Goal: Task Accomplishment & Management: Manage account settings

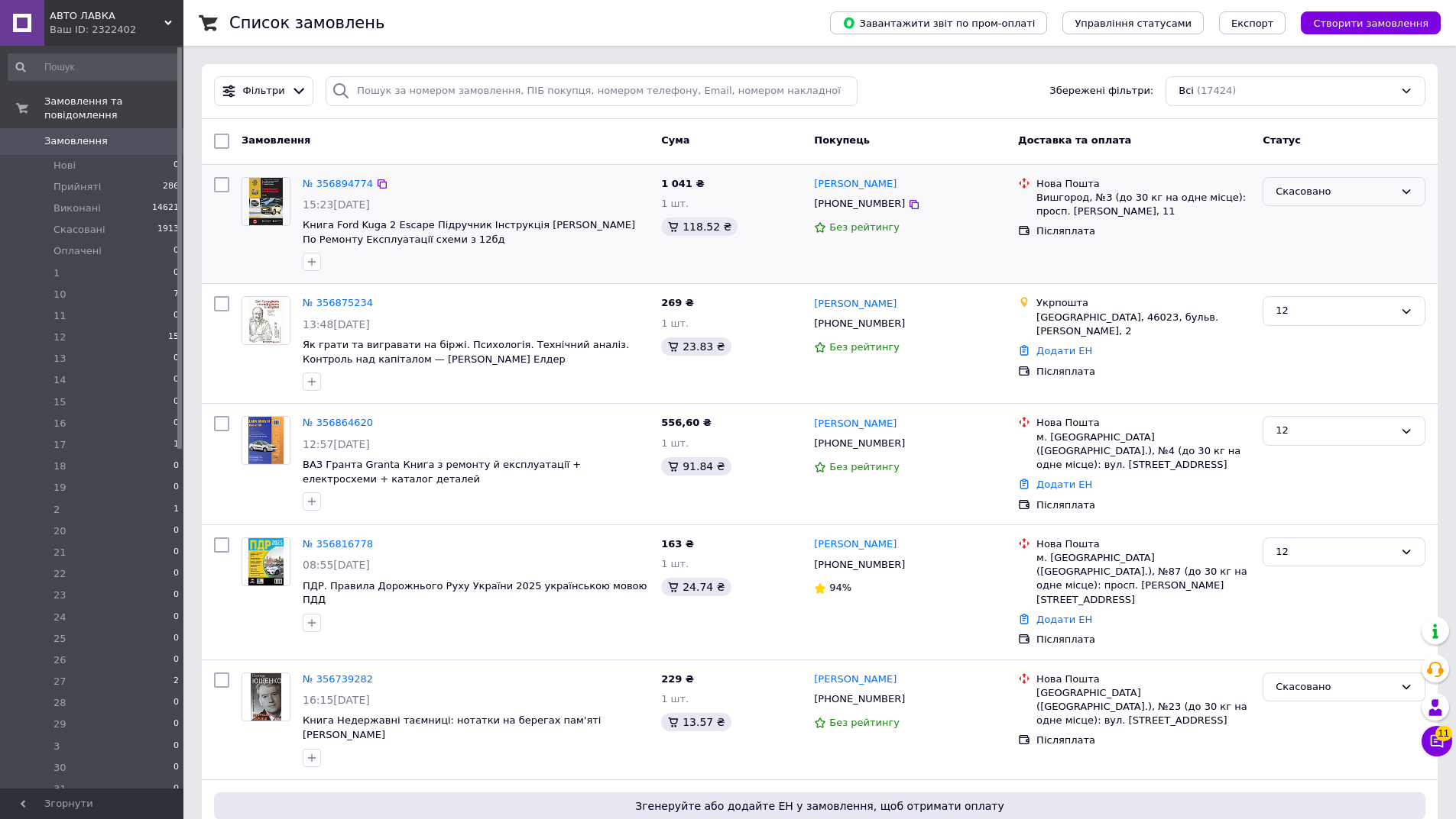
click at [1357, 183] on div "Скасовано" at bounding box center [1343, 192] width 163 height 30
click at [74, 327] on li "12 15" at bounding box center [94, 338] width 188 height 22
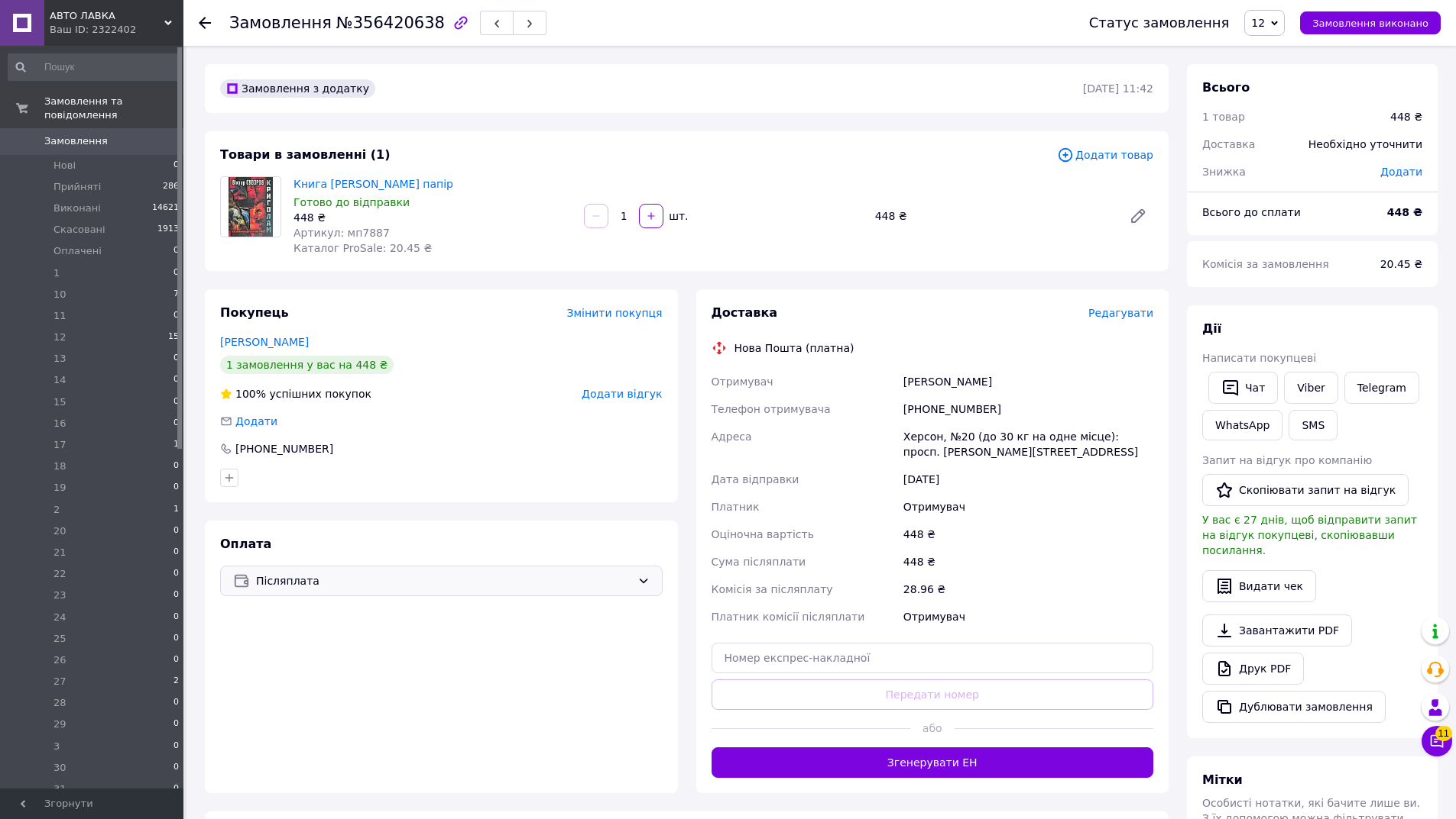
drag, startPoint x: 311, startPoint y: 587, endPoint x: 311, endPoint y: 596, distance: 9.0
click at [311, 586] on span "Післяплата" at bounding box center [443, 581] width 375 height 17
click at [309, 666] on span "Контроль оплати" at bounding box center [357, 671] width 247 height 15
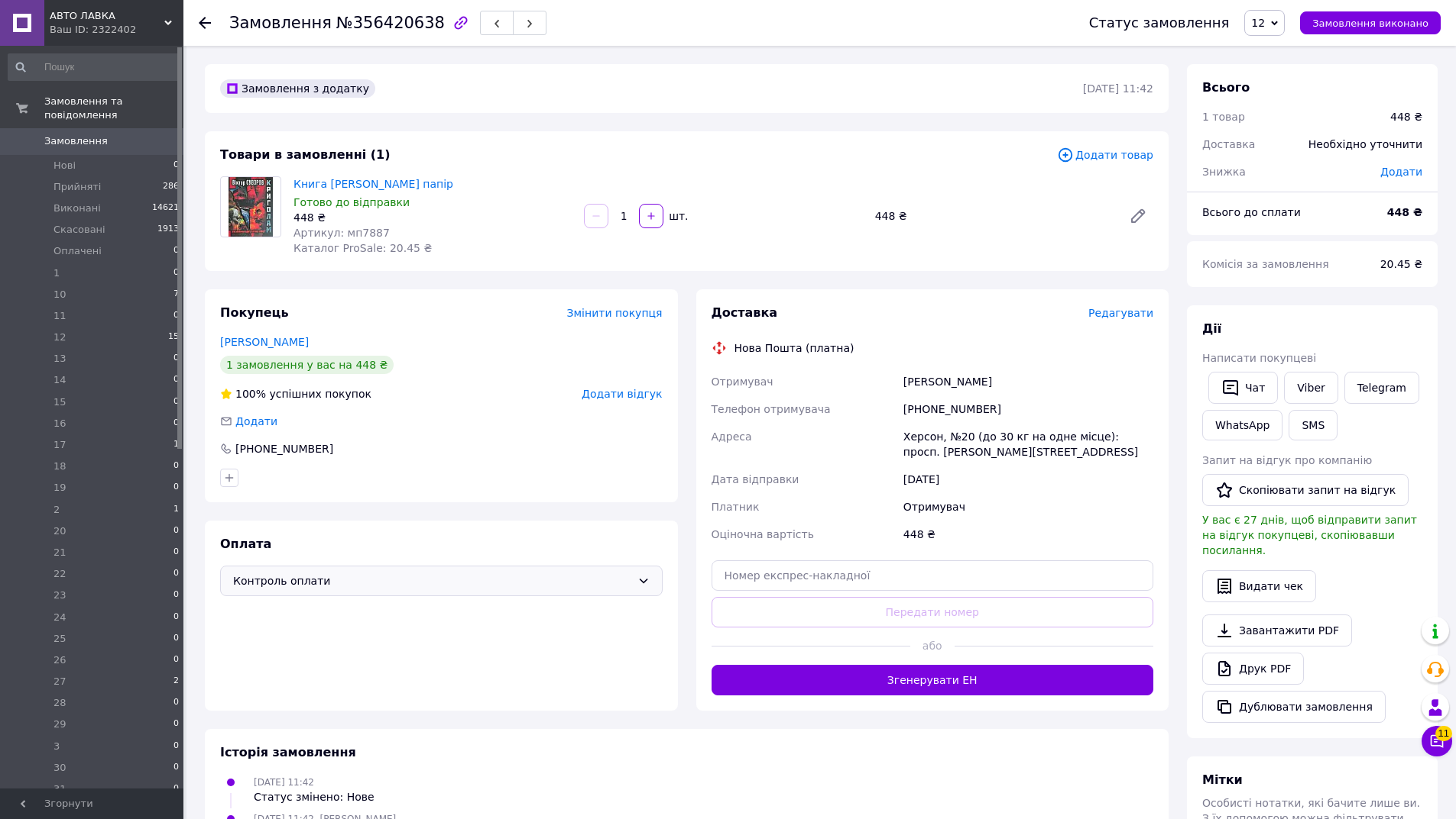
click at [1117, 314] on span "Редагувати" at bounding box center [1121, 313] width 65 height 12
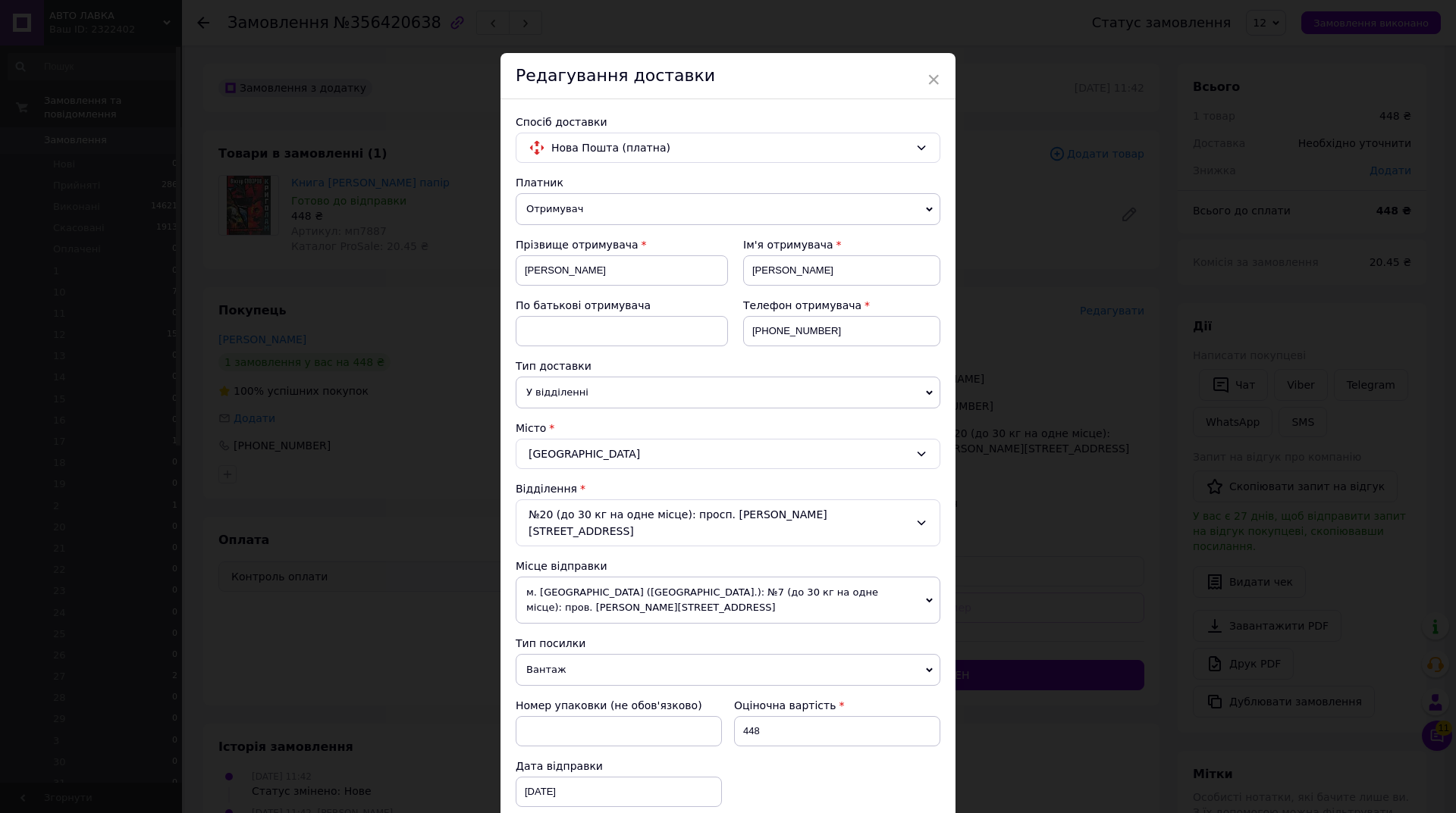
scroll to position [236, 0]
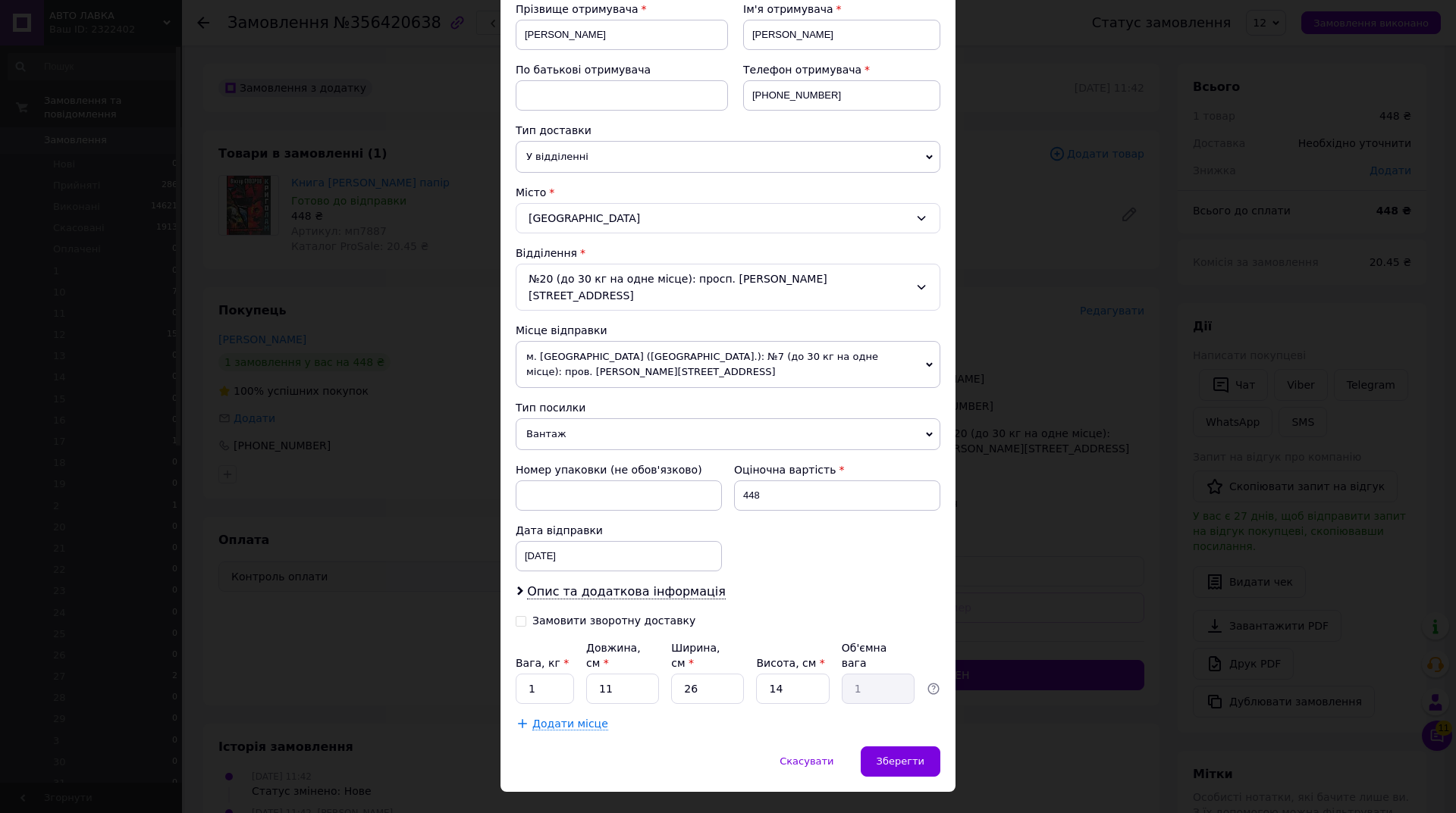
click at [576, 419] on span "Вантаж" at bounding box center [728, 434] width 425 height 32
click at [572, 452] on li "Документи" at bounding box center [728, 464] width 425 height 23
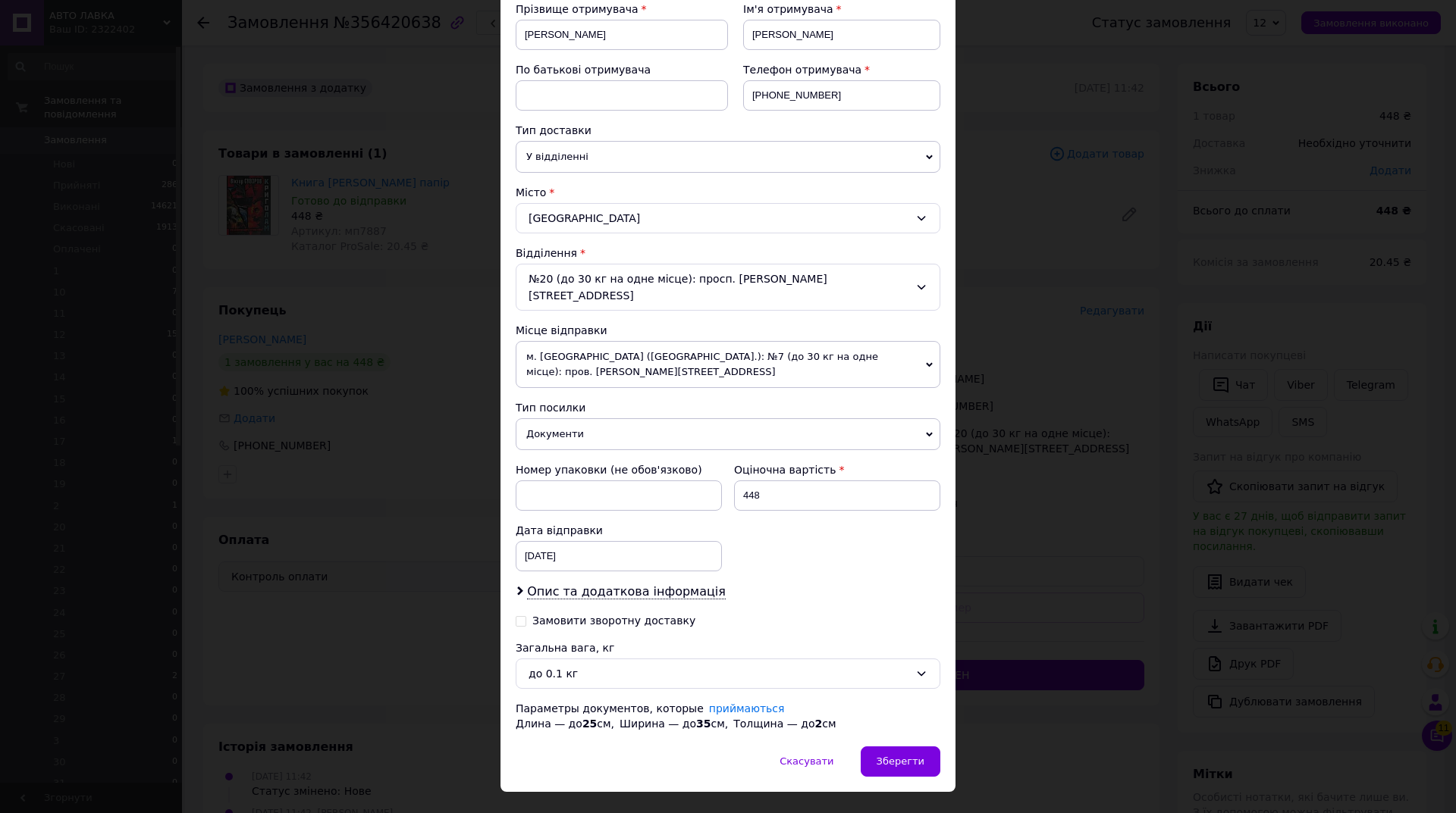
scroll to position [251, 0]
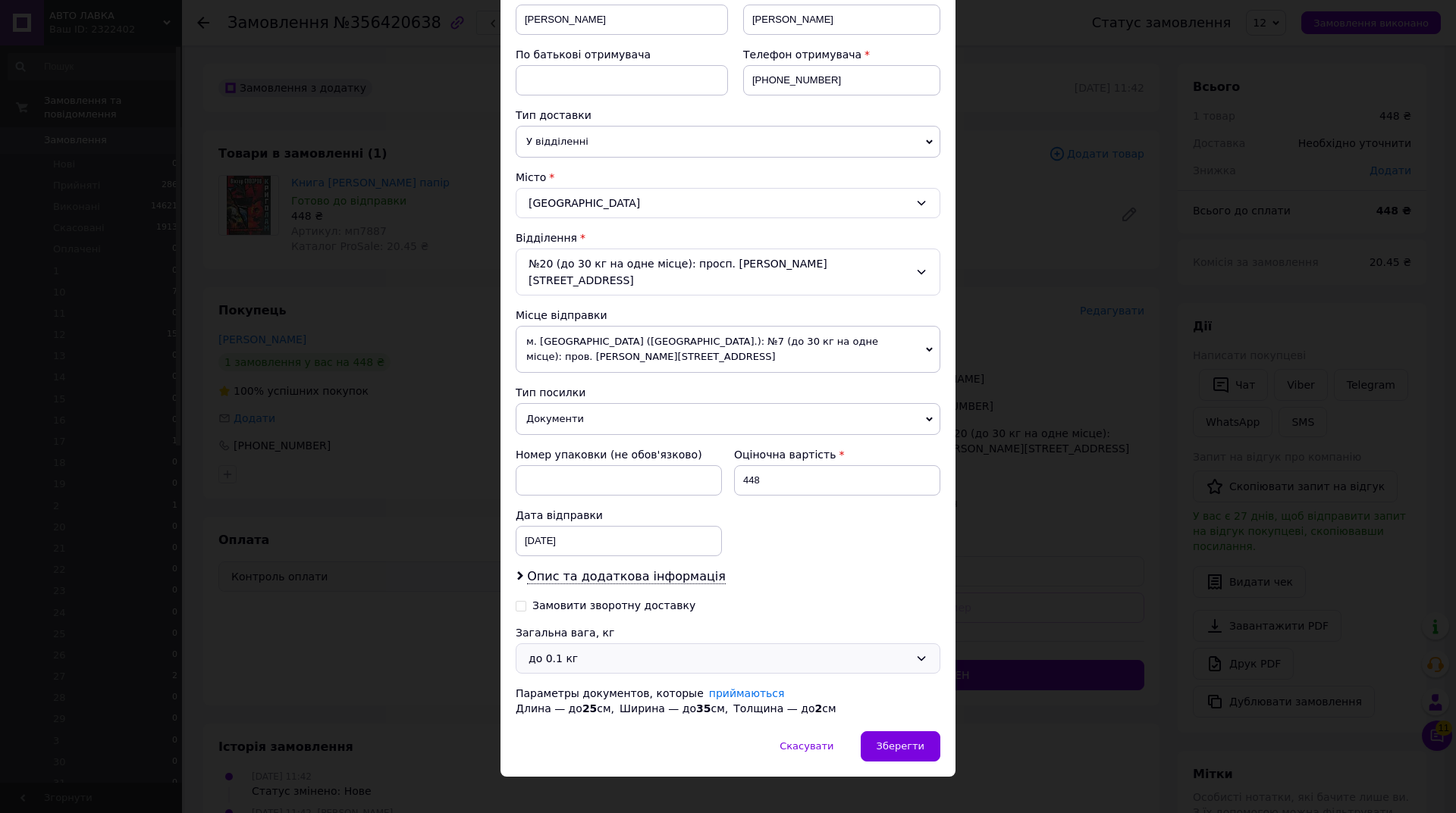
click at [625, 644] on div "до 0.1 кг" at bounding box center [728, 659] width 425 height 30
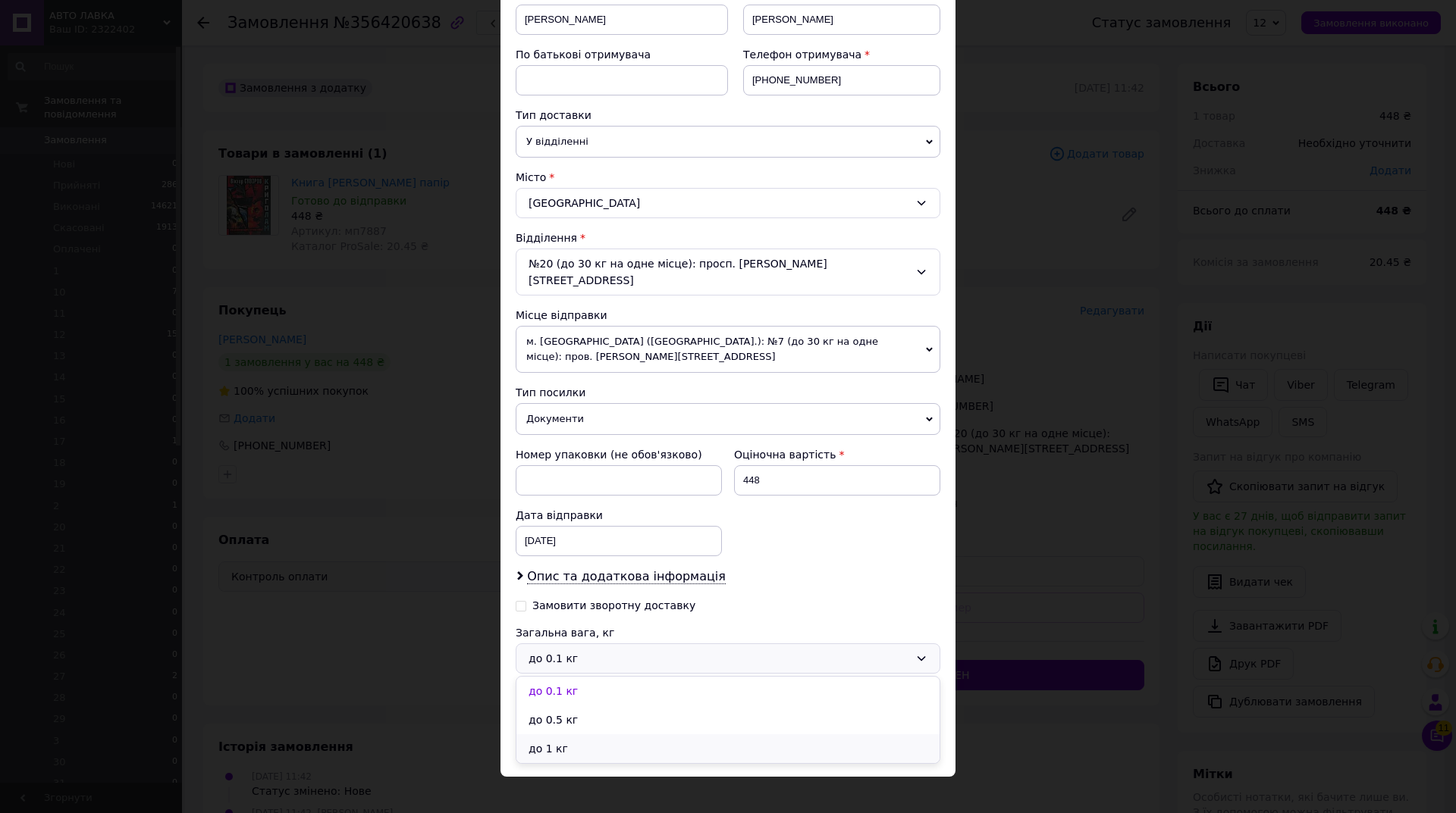
click at [561, 740] on li "до 1 кг" at bounding box center [728, 748] width 423 height 29
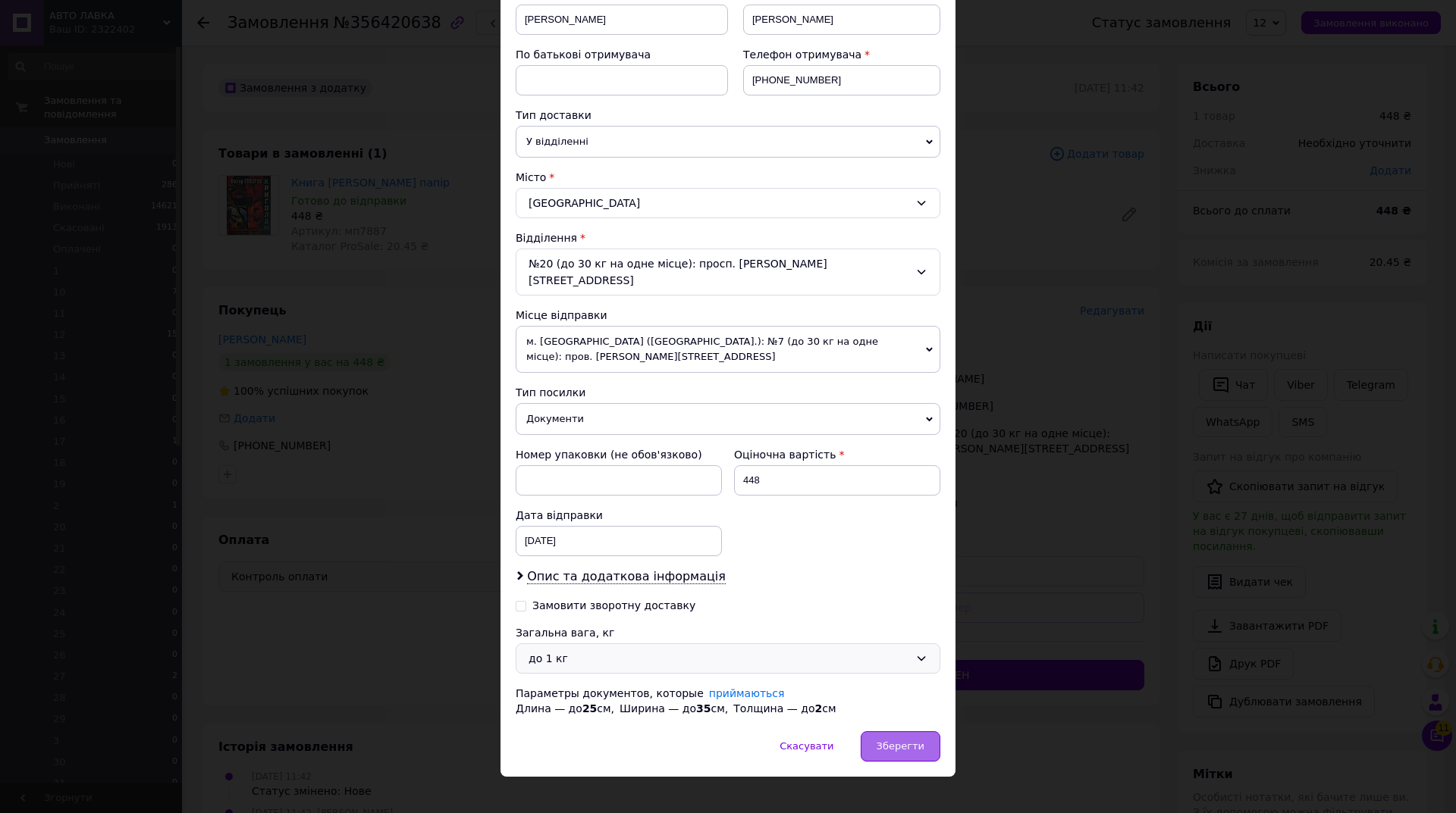
click at [900, 741] on span "Зберегти" at bounding box center [901, 746] width 48 height 11
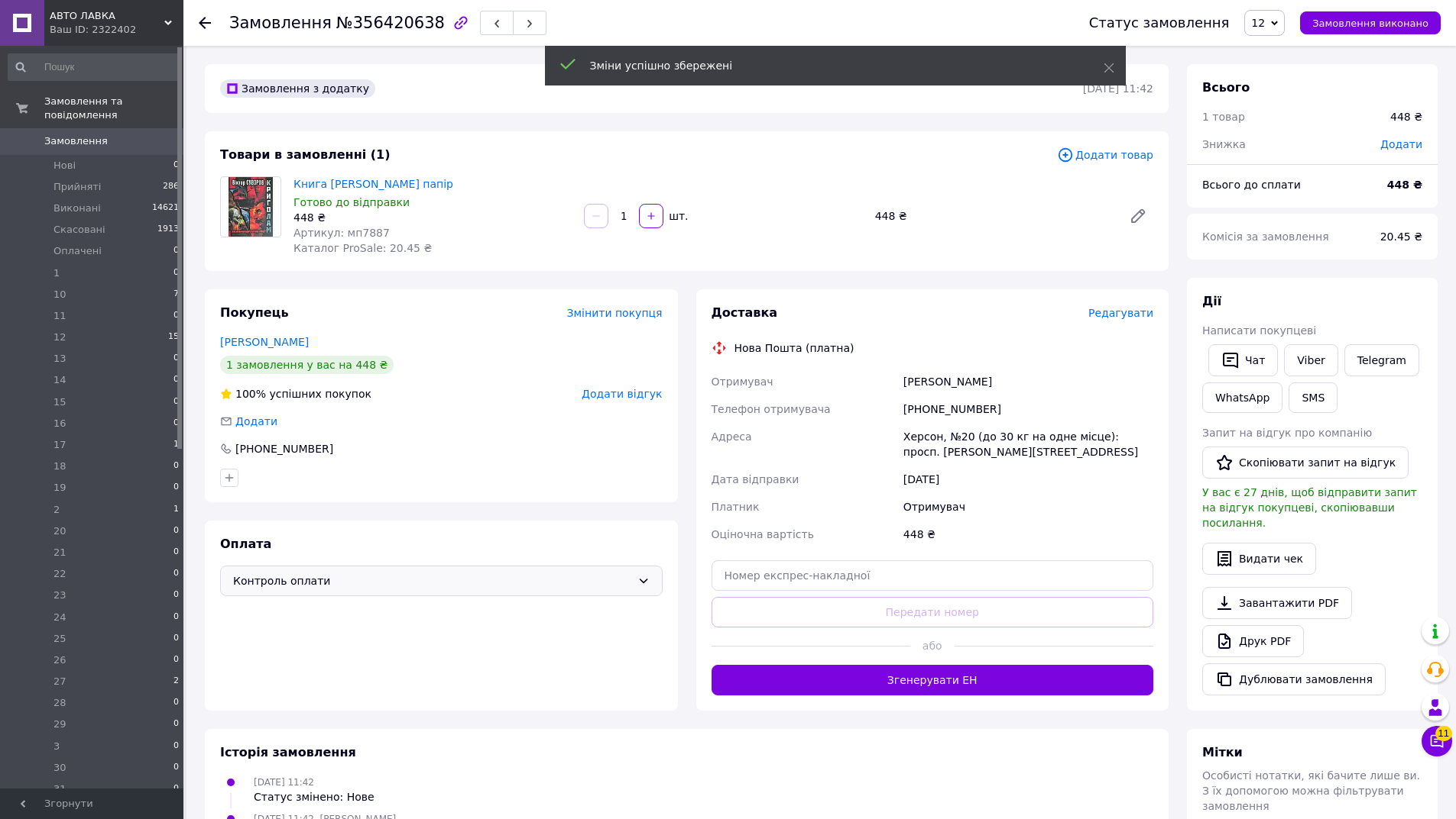
click at [1131, 309] on span "Редагувати" at bounding box center [1121, 313] width 65 height 12
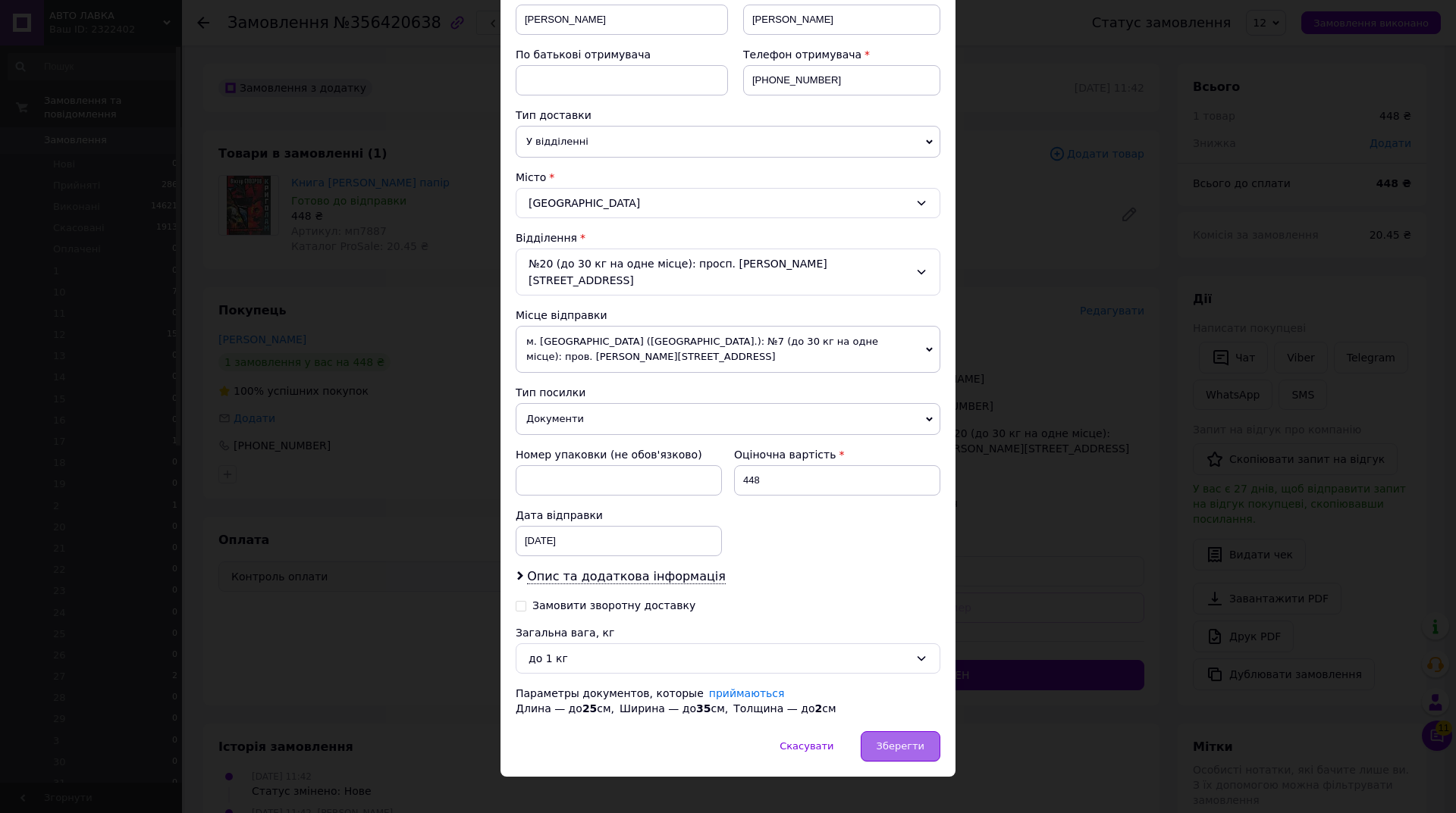
click at [894, 741] on span "Зберегти" at bounding box center [901, 746] width 48 height 11
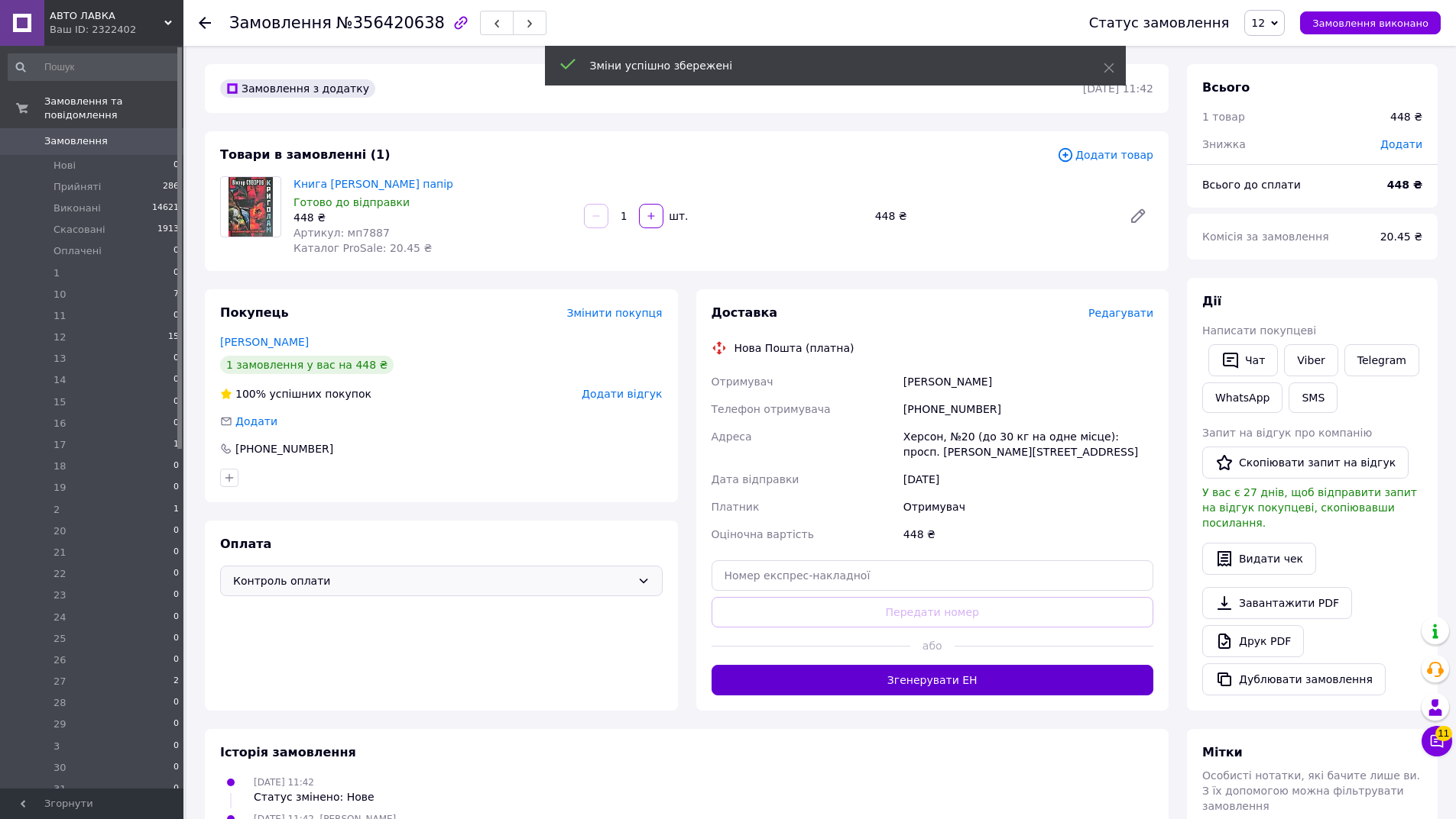
click at [927, 680] on button "Згенерувати ЕН" at bounding box center [932, 680] width 442 height 31
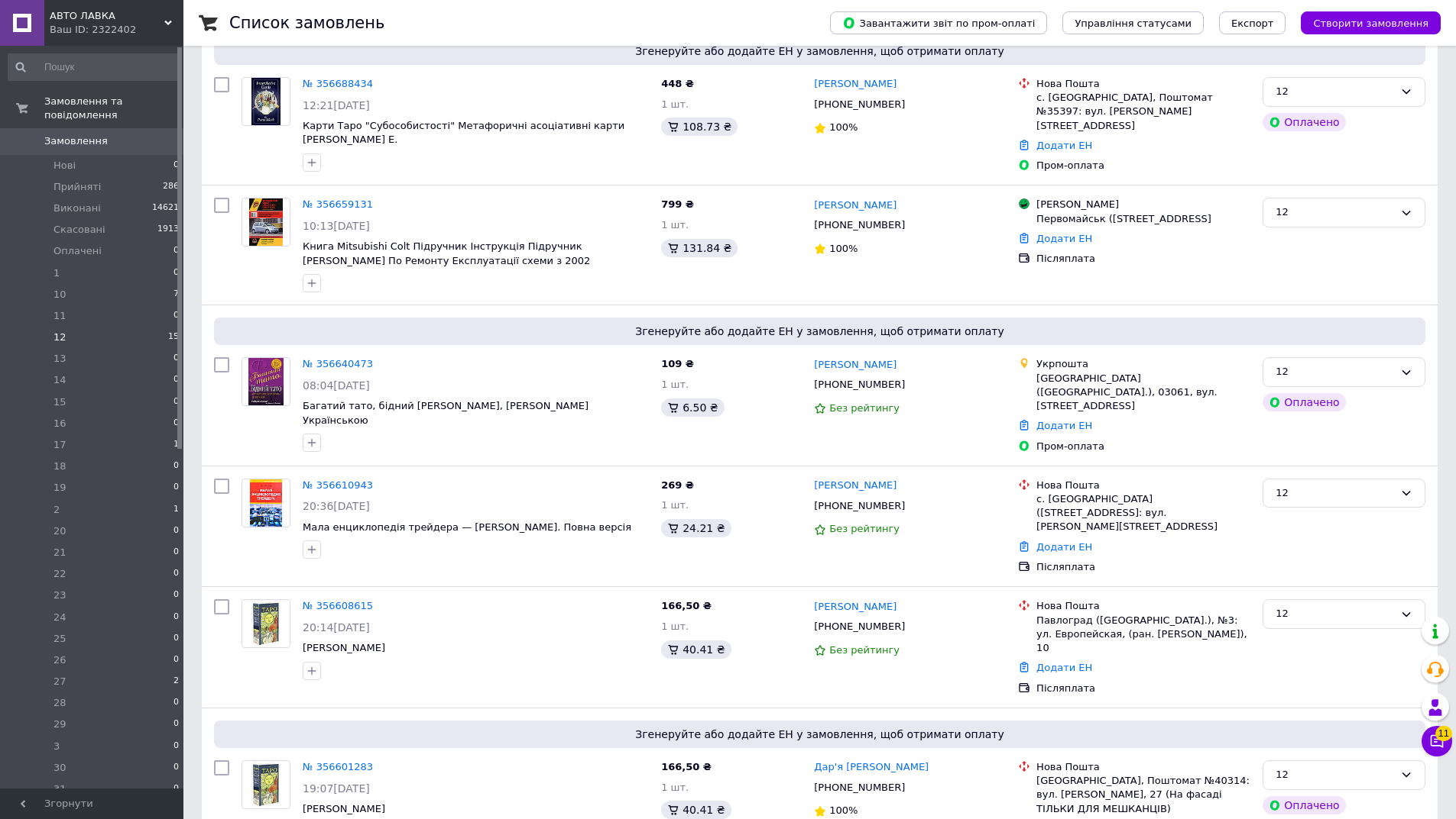
scroll to position [1333, 0]
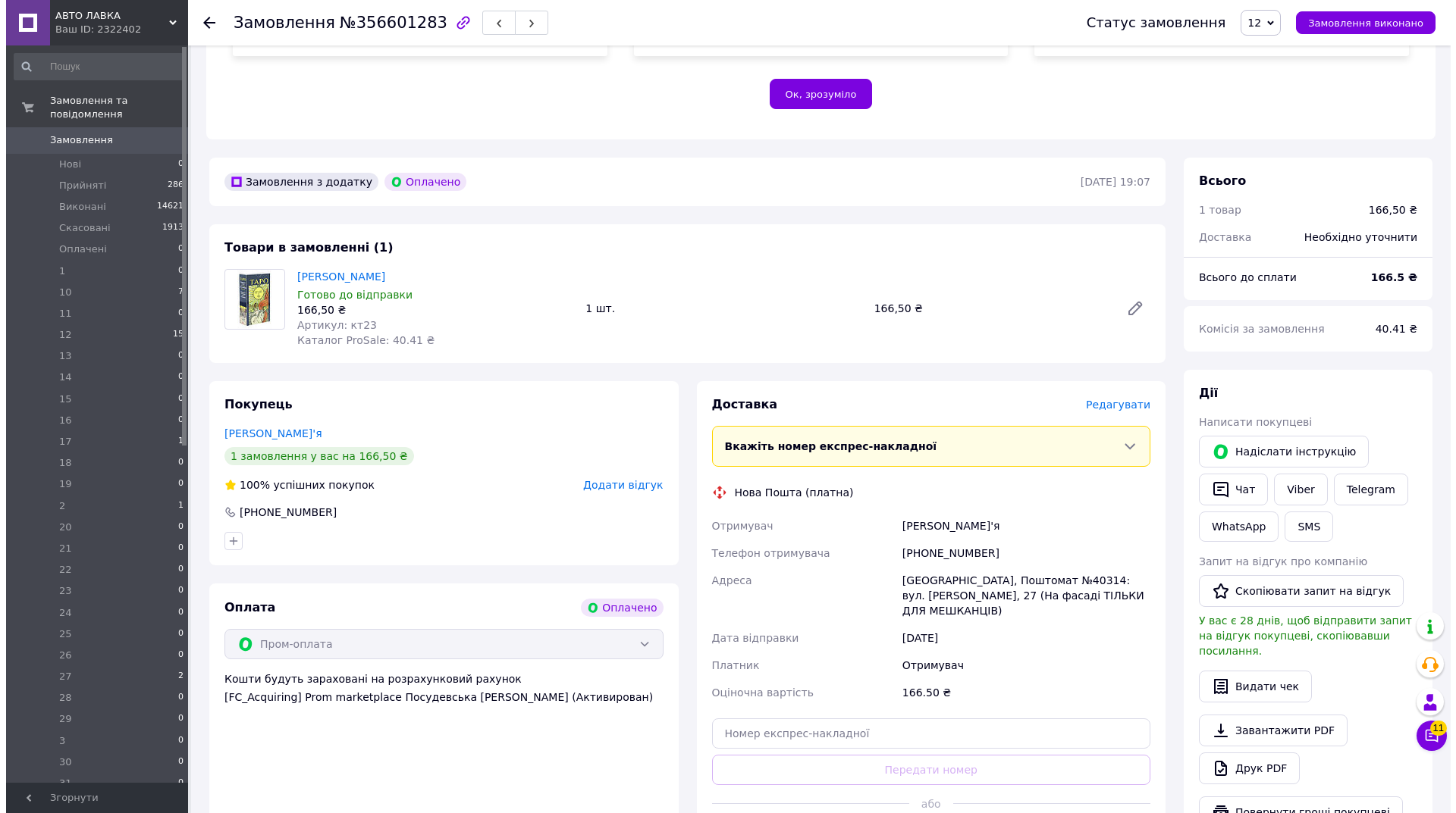
scroll to position [333, 0]
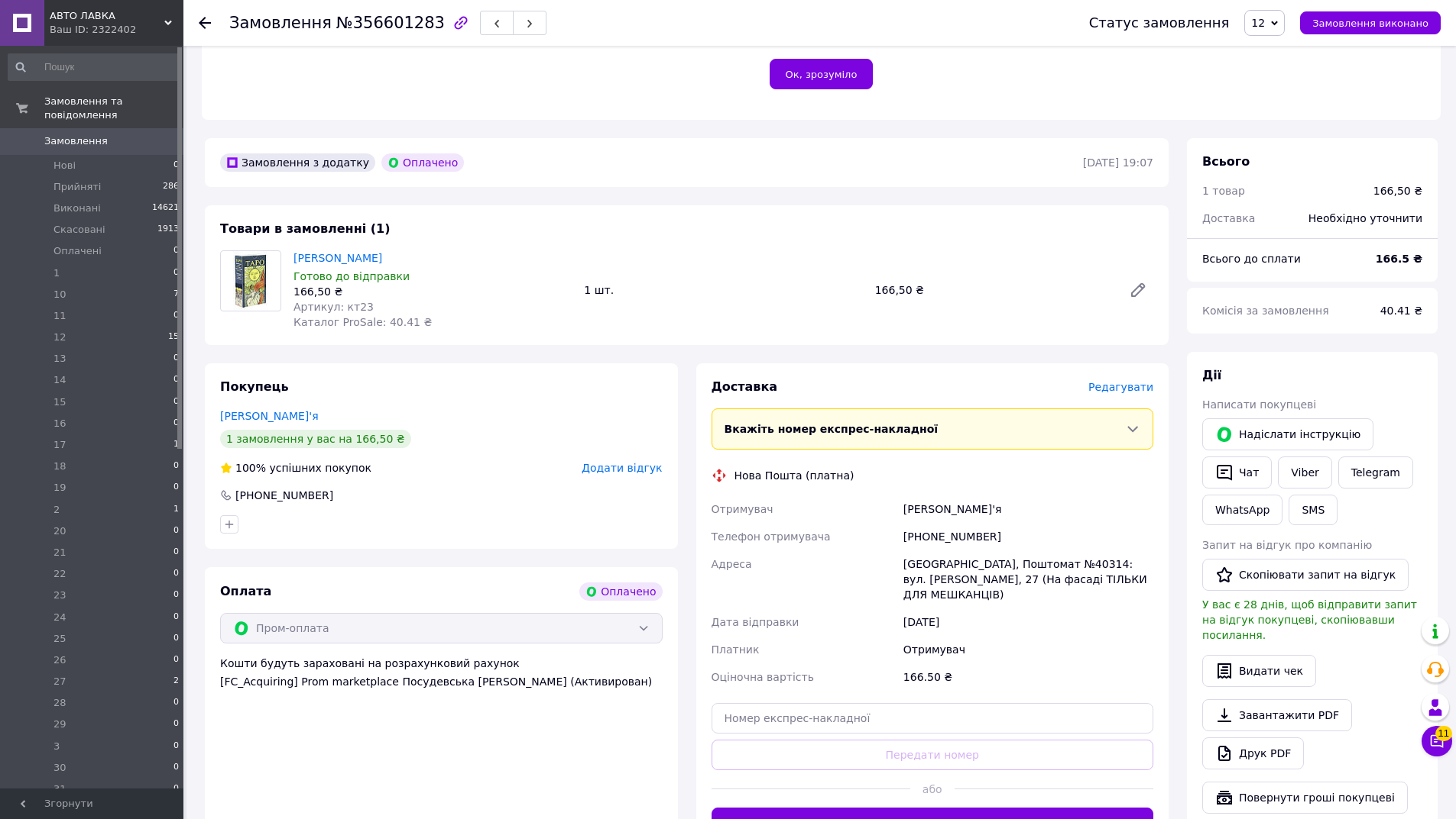
click at [1110, 381] on span "Редагувати" at bounding box center [1121, 387] width 65 height 12
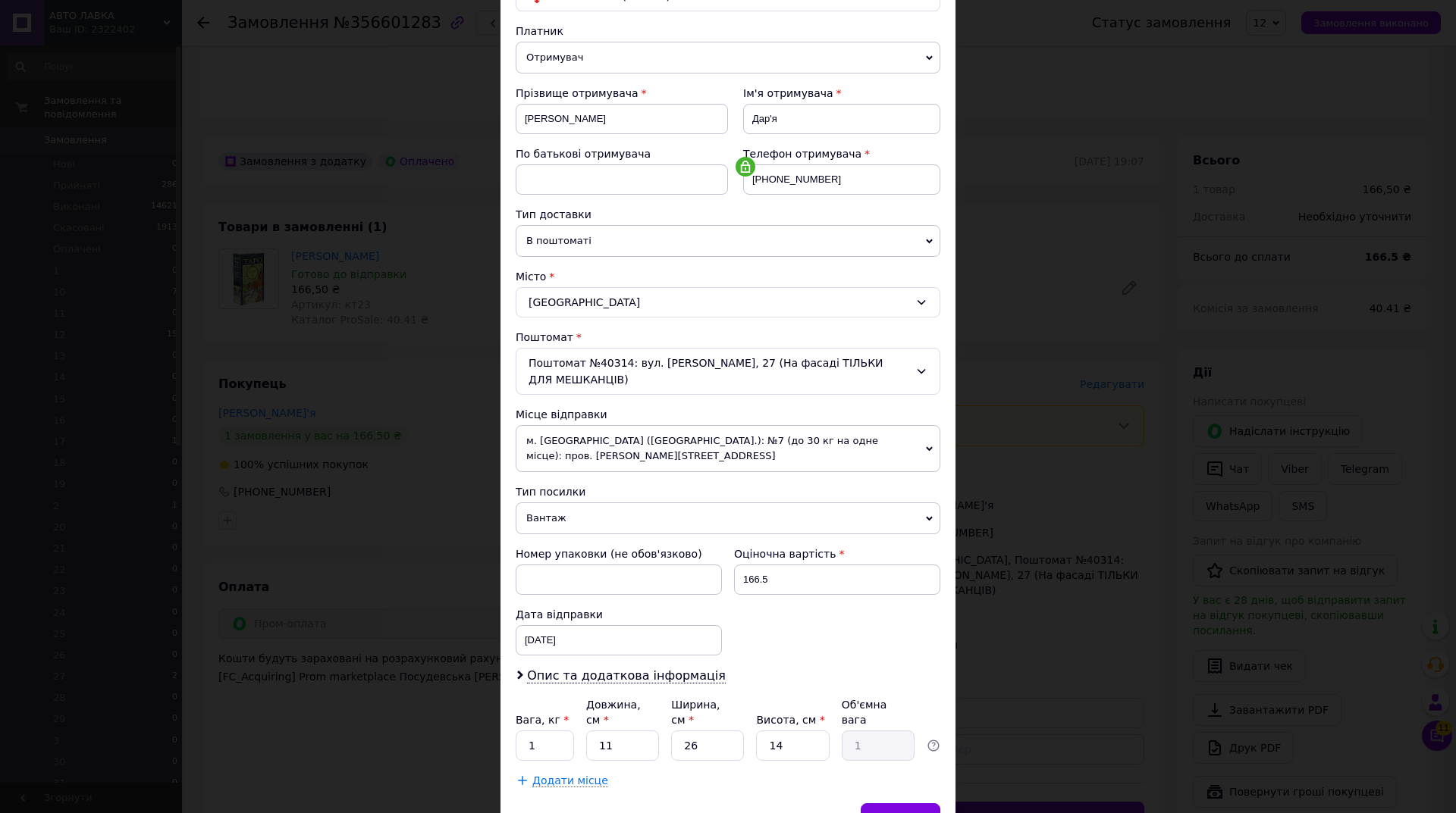
scroll to position [209, 0]
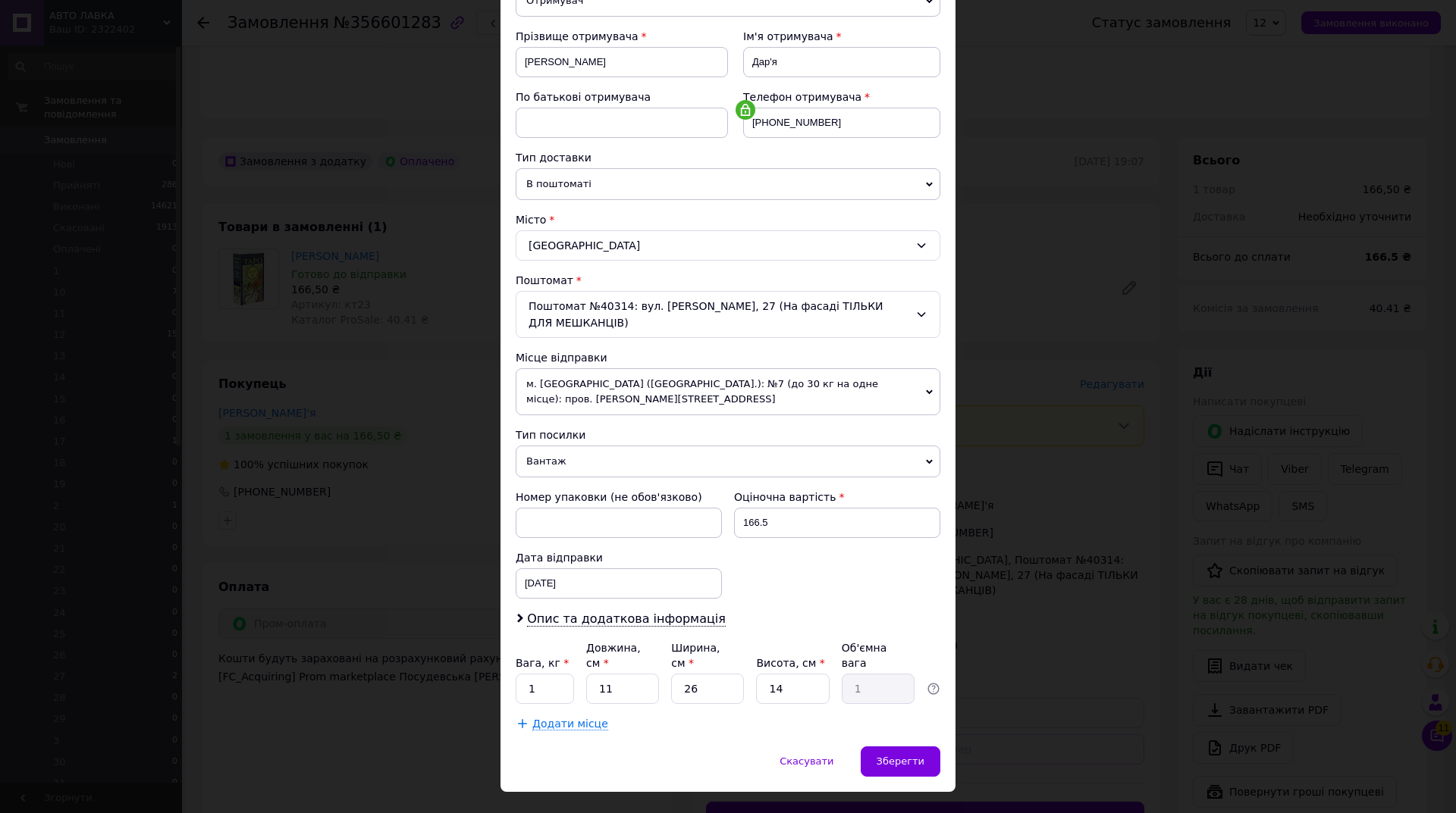
click at [574, 446] on span "Вантаж" at bounding box center [728, 462] width 425 height 32
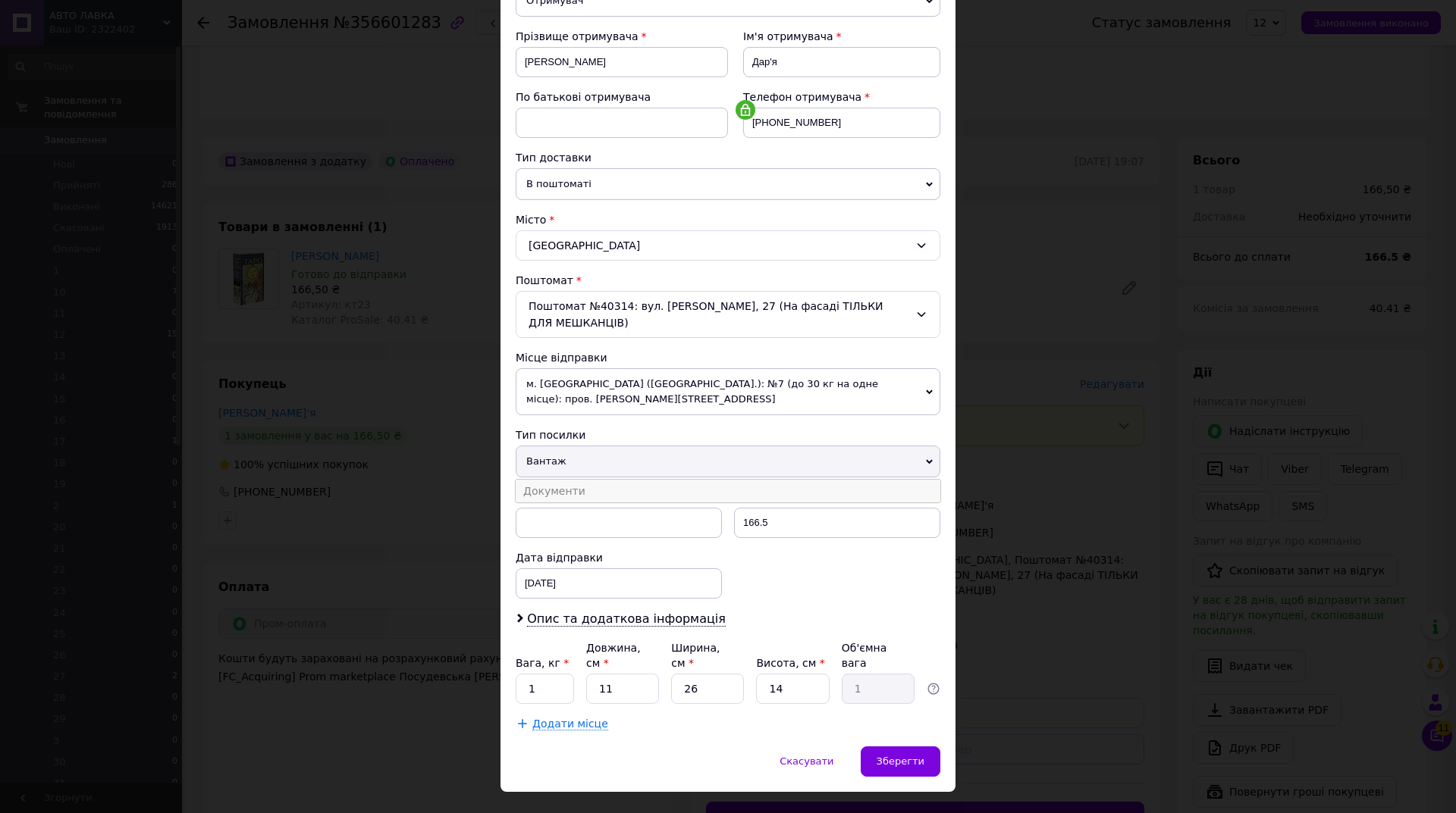
click at [566, 480] on li "Документи" at bounding box center [728, 491] width 425 height 23
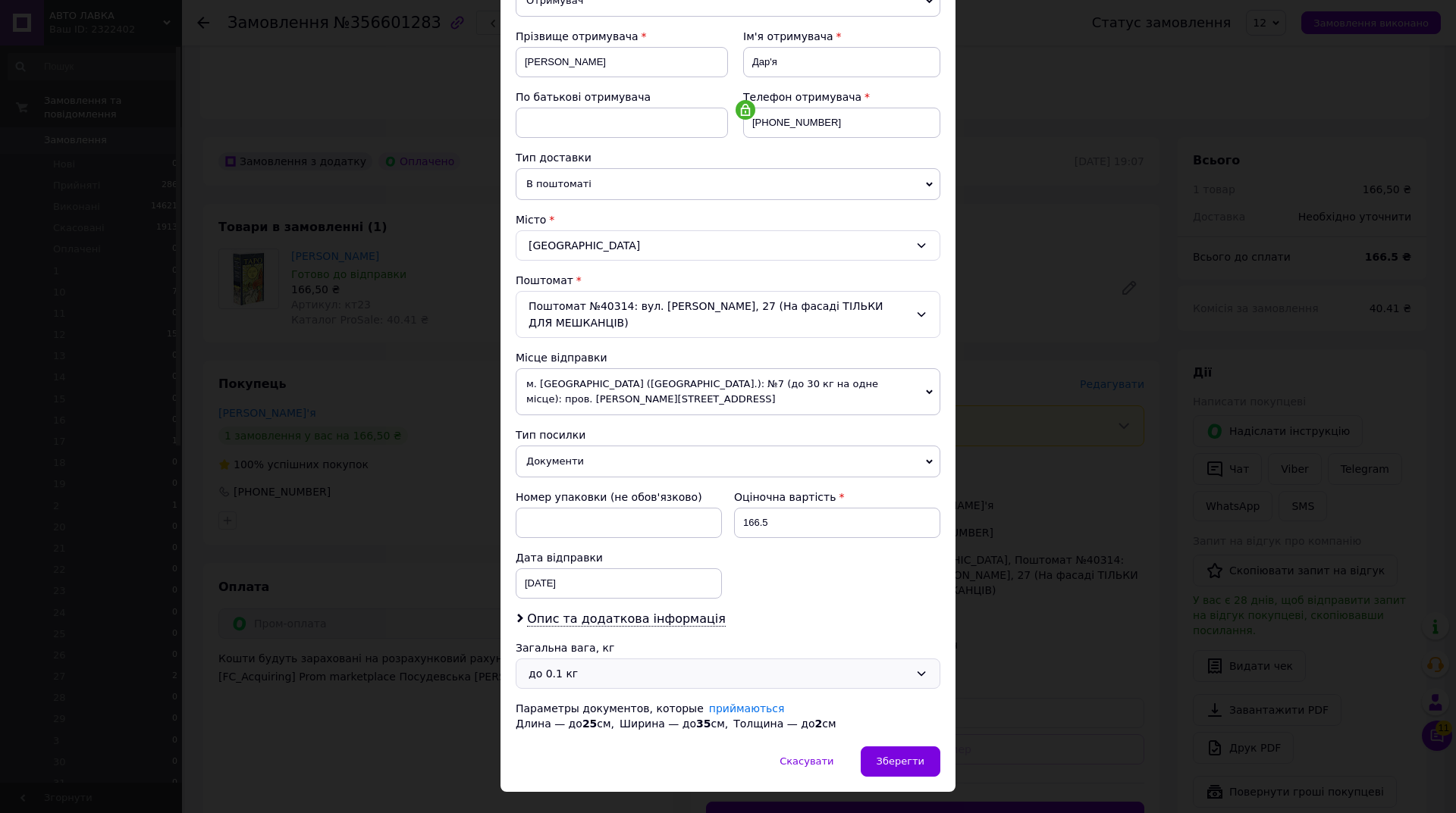
click at [631, 665] on div "до 0.1 кг" at bounding box center [718, 673] width 380 height 16
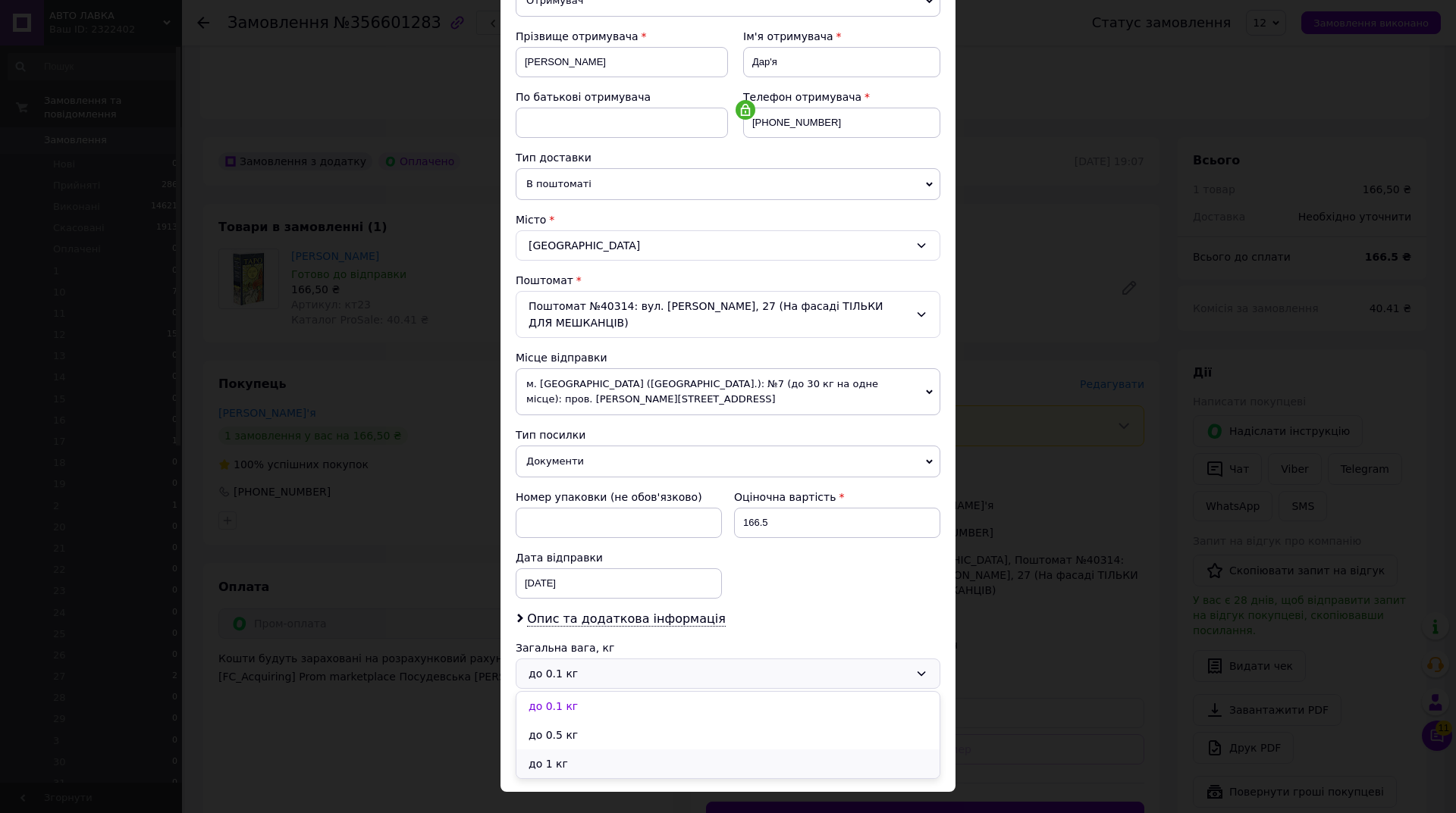
click at [592, 750] on li "до 1 кг" at bounding box center [728, 764] width 423 height 29
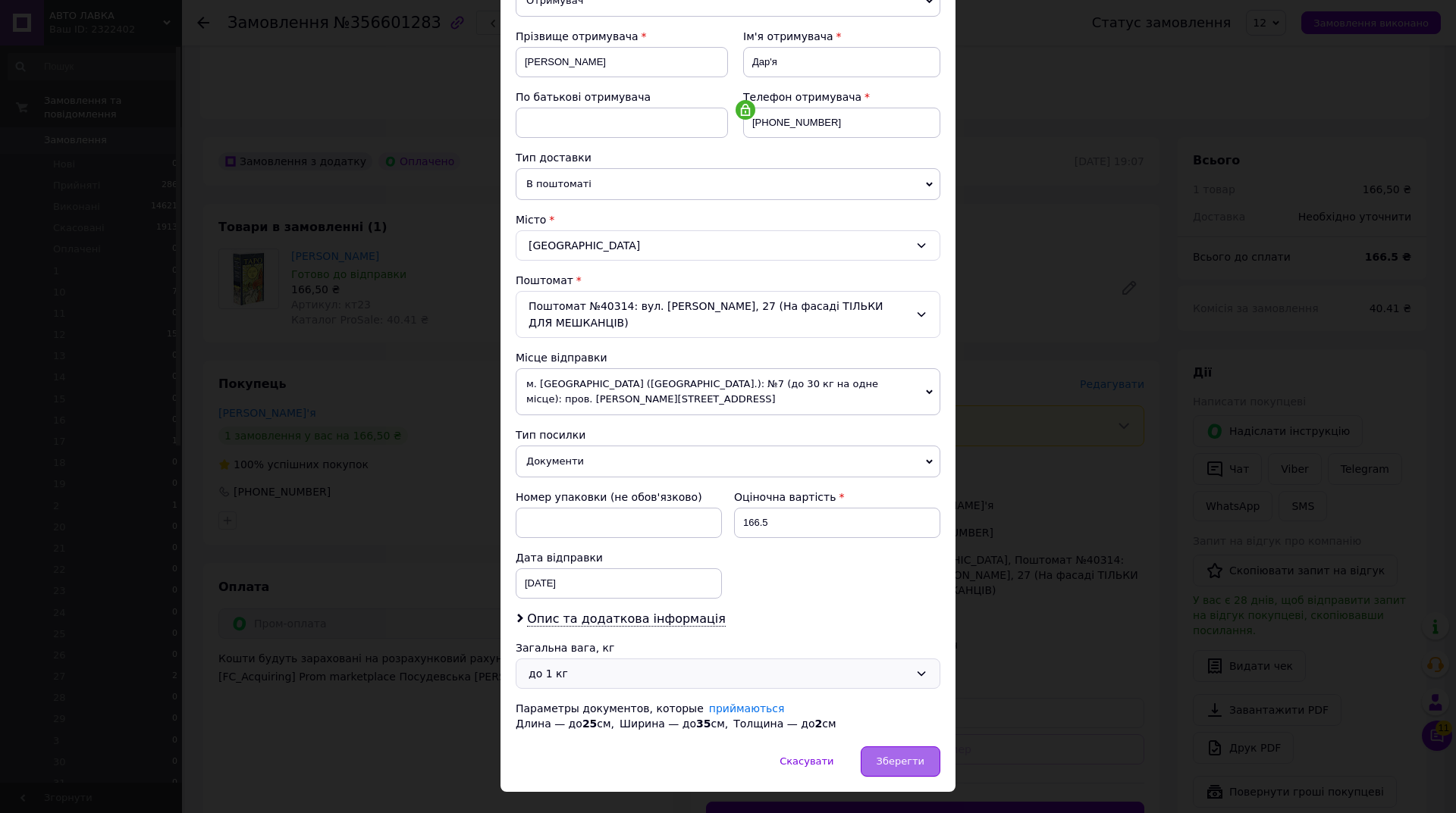
click at [896, 756] on span "Зберегти" at bounding box center [901, 761] width 48 height 11
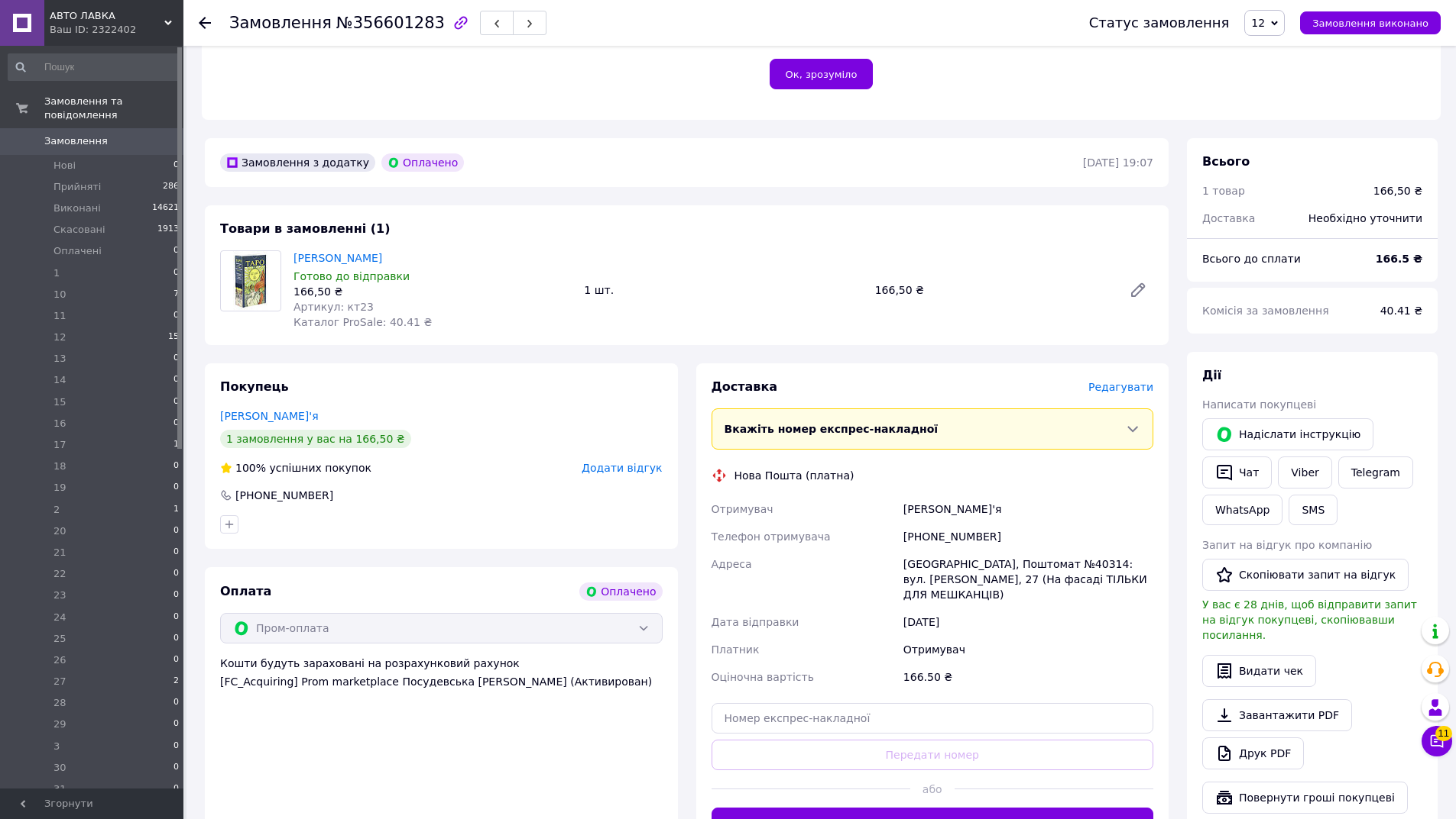
click at [1115, 381] on span "Редагувати" at bounding box center [1121, 387] width 65 height 12
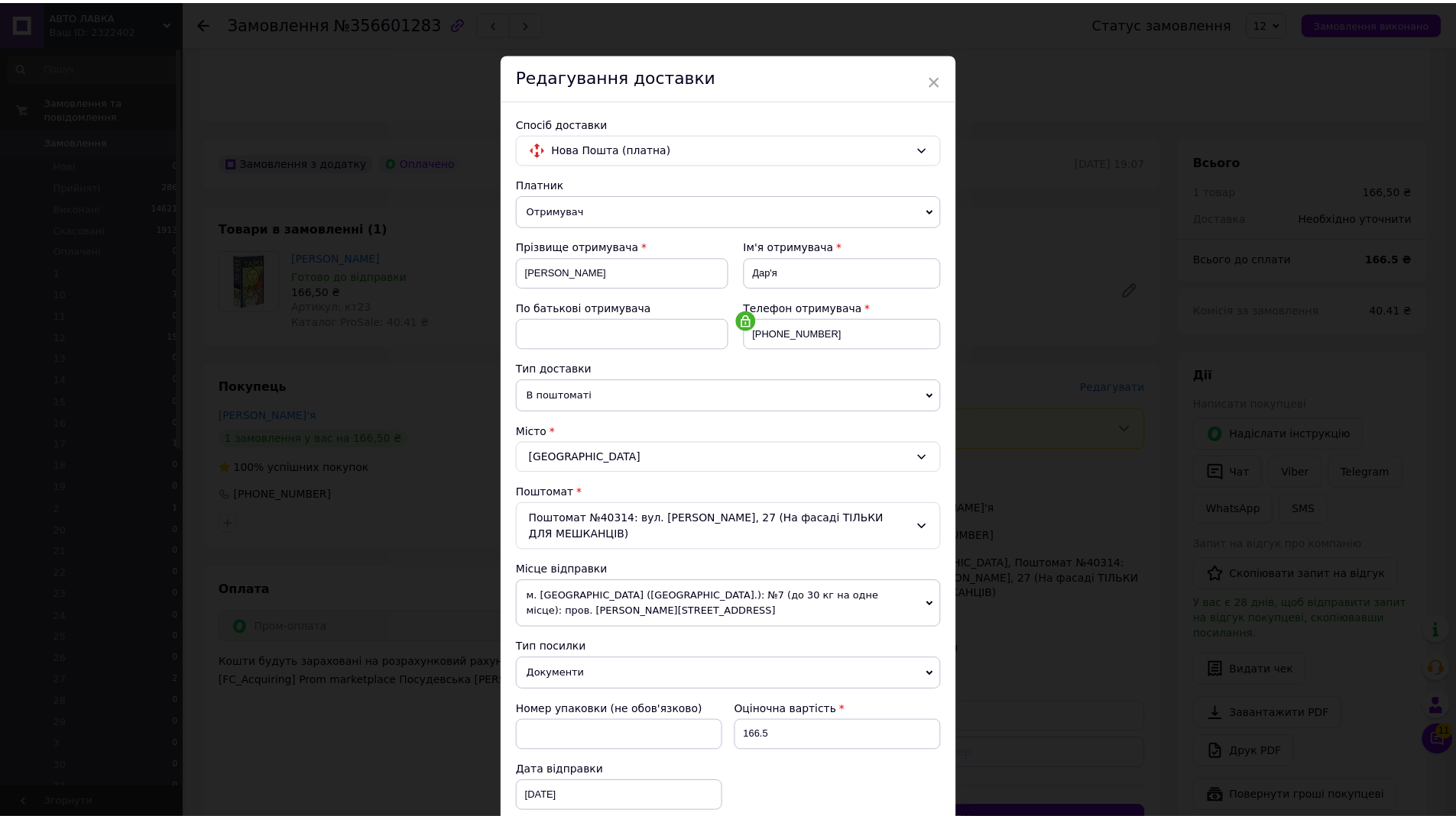
scroll to position [225, 0]
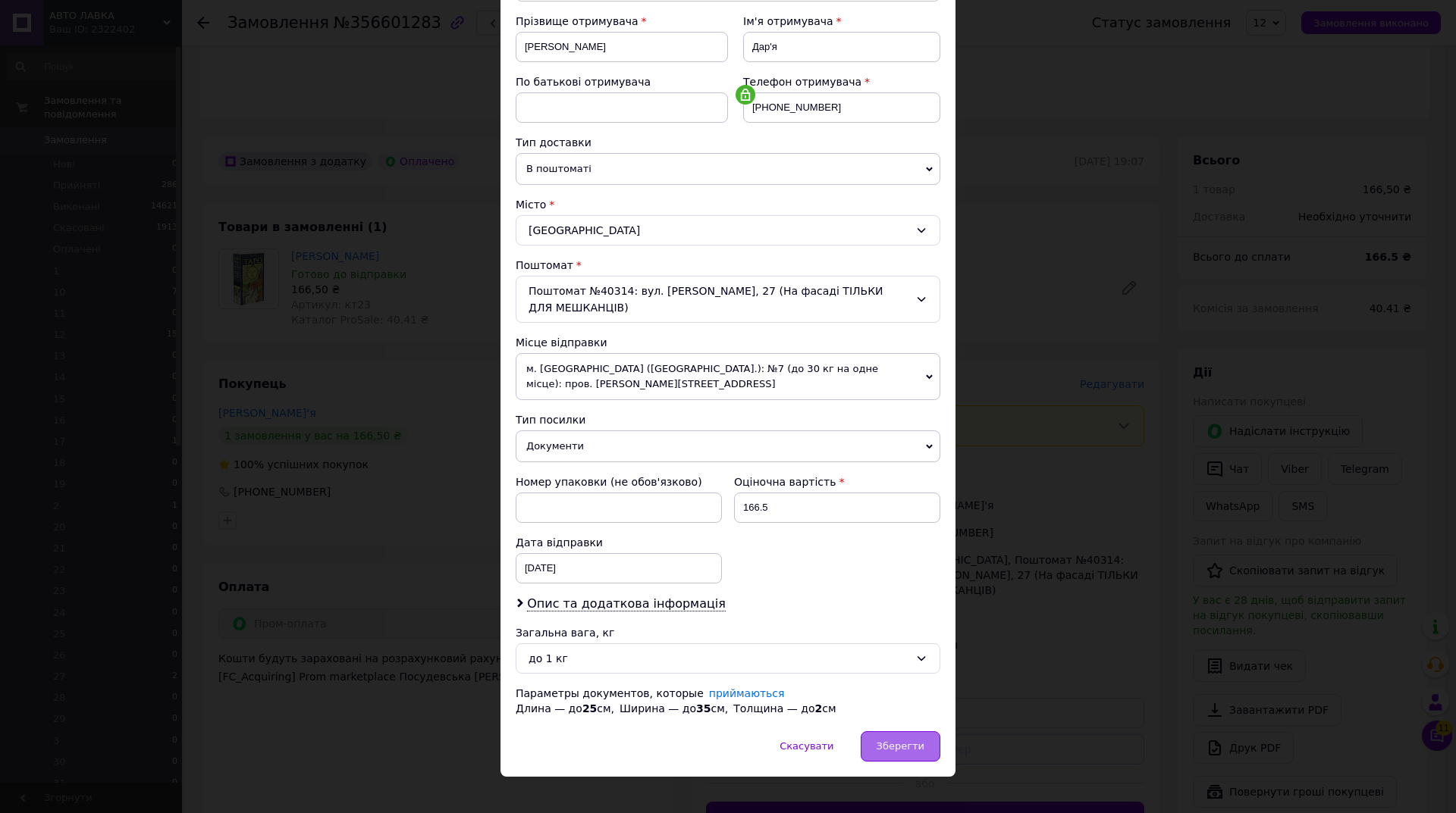
drag, startPoint x: 908, startPoint y: 723, endPoint x: 916, endPoint y: 721, distance: 8.2
click at [908, 732] on div "Зберегти" at bounding box center [901, 746] width 80 height 30
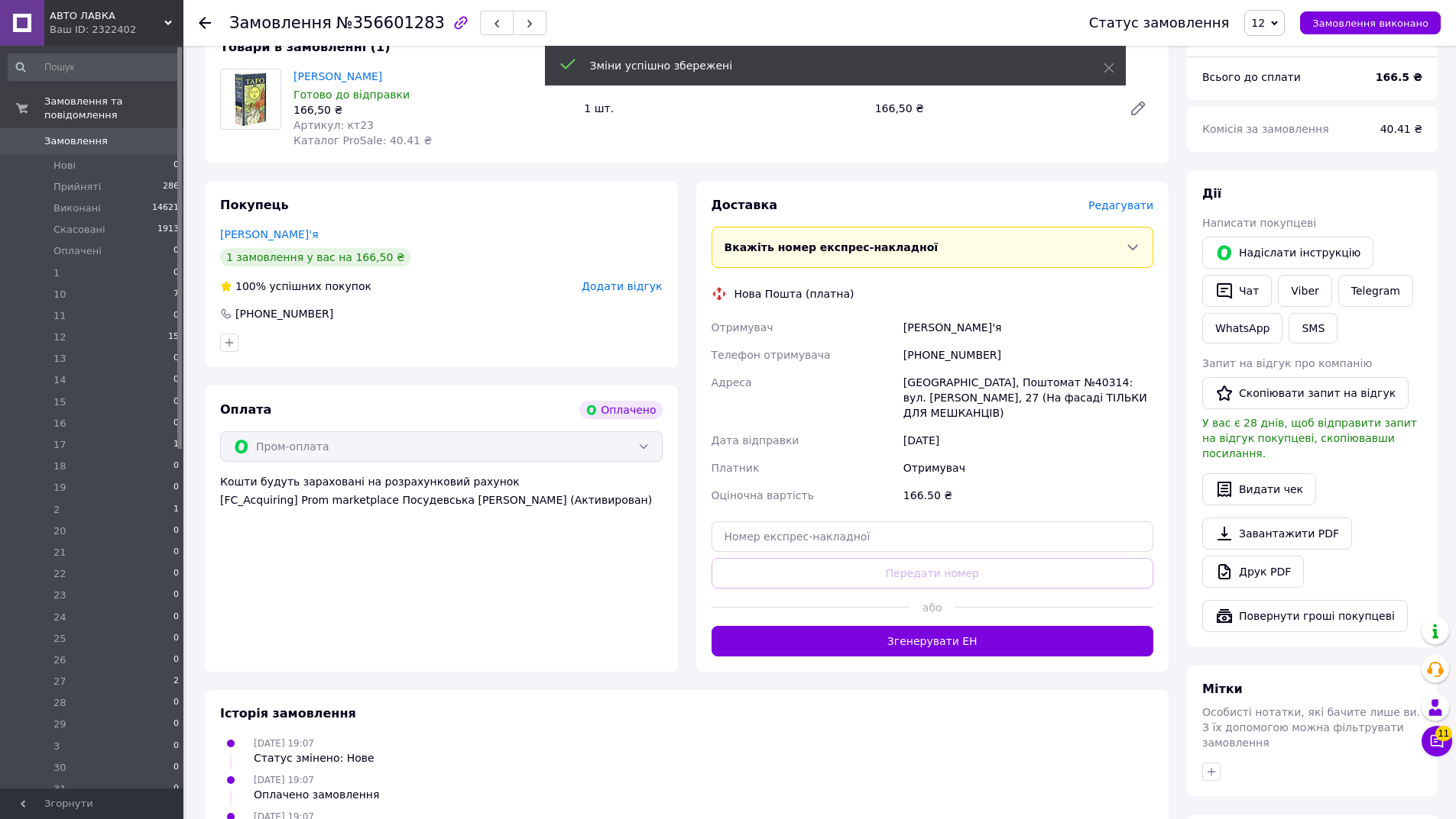
scroll to position [598, 0]
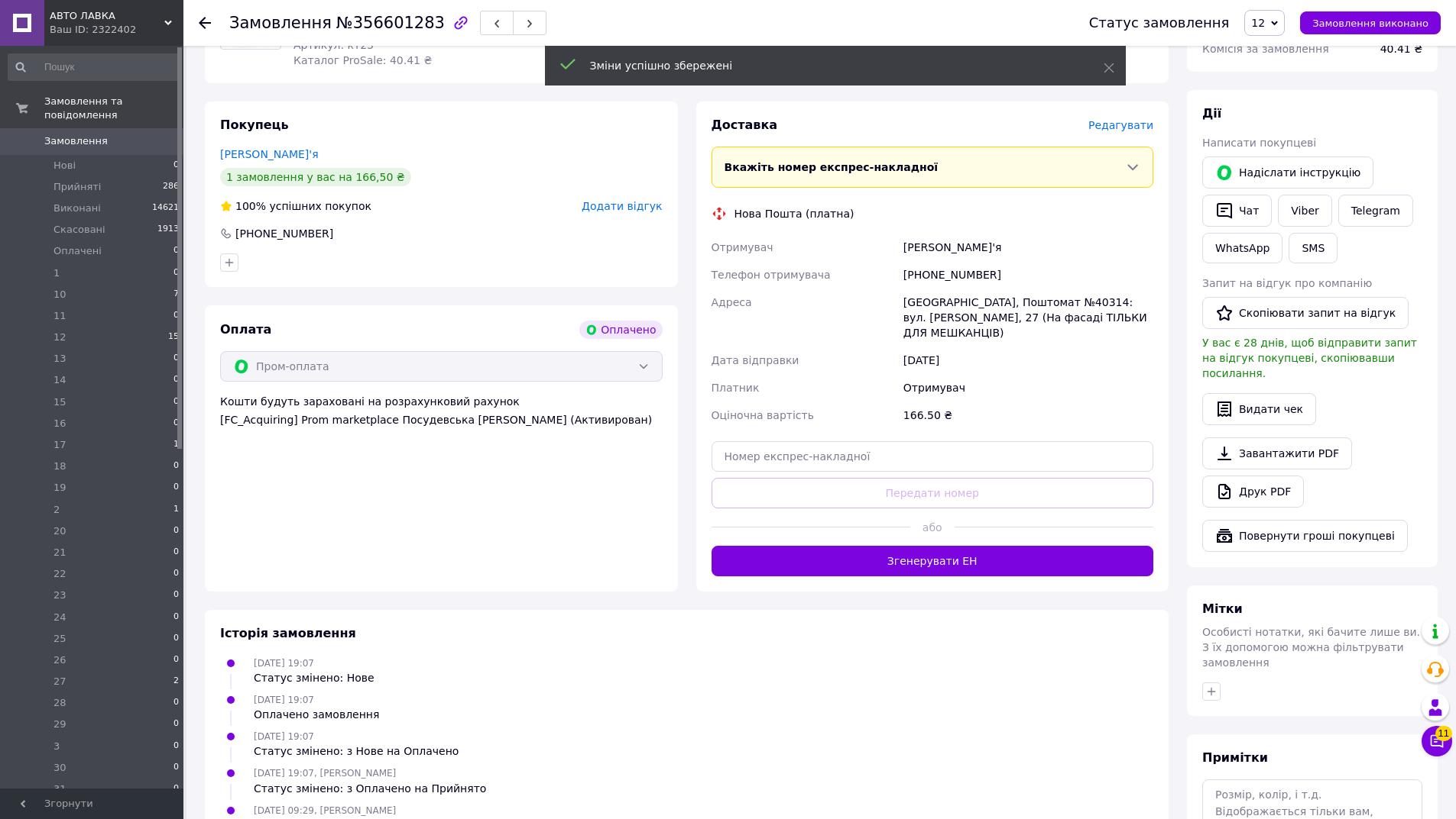
drag, startPoint x: 925, startPoint y: 530, endPoint x: 918, endPoint y: 500, distance: 30.8
click at [925, 546] on button "Згенерувати ЕН" at bounding box center [932, 561] width 442 height 31
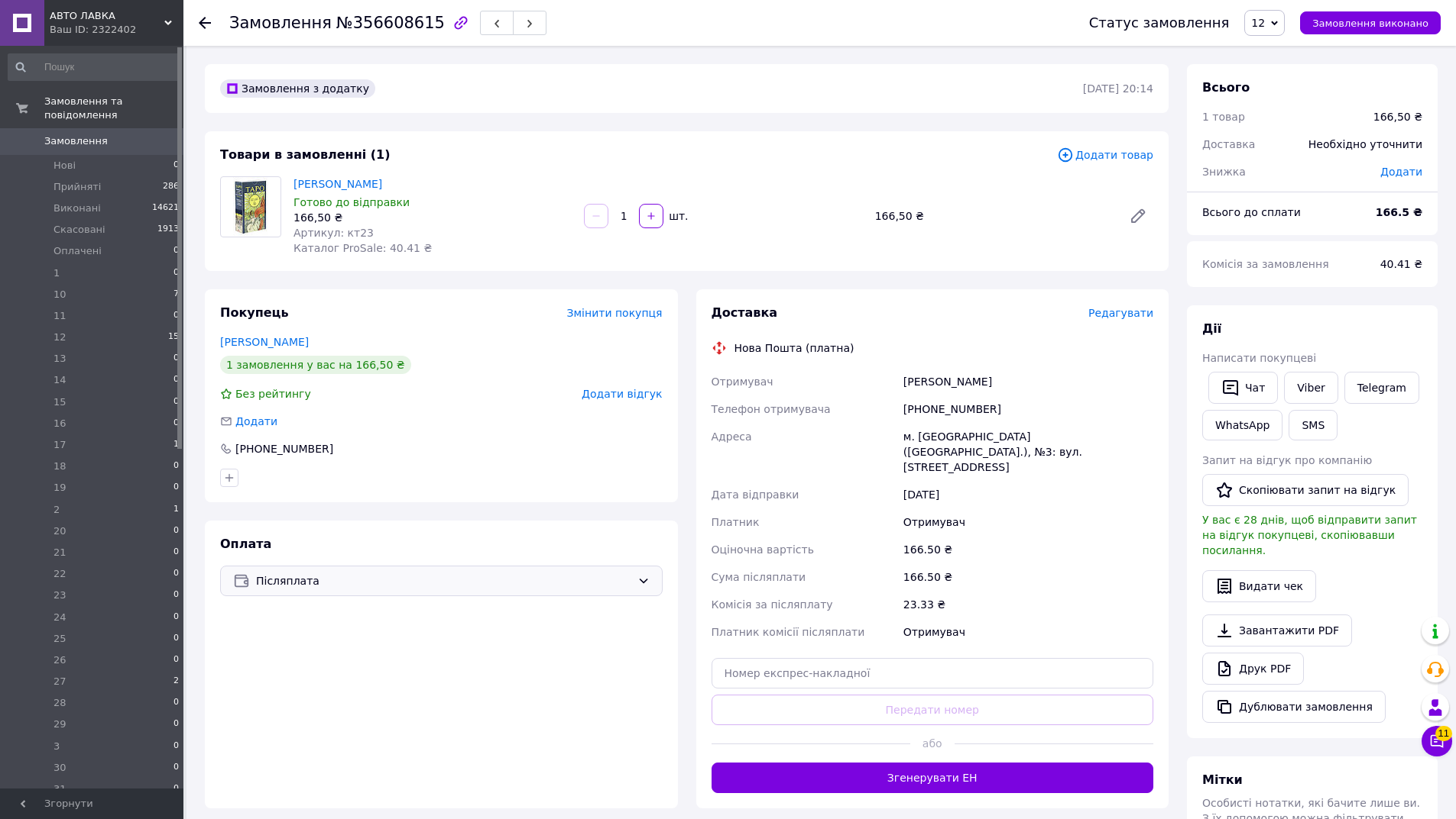
click at [363, 566] on div "Післяплата" at bounding box center [441, 581] width 442 height 31
click at [303, 670] on span "Контроль оплати" at bounding box center [357, 671] width 247 height 15
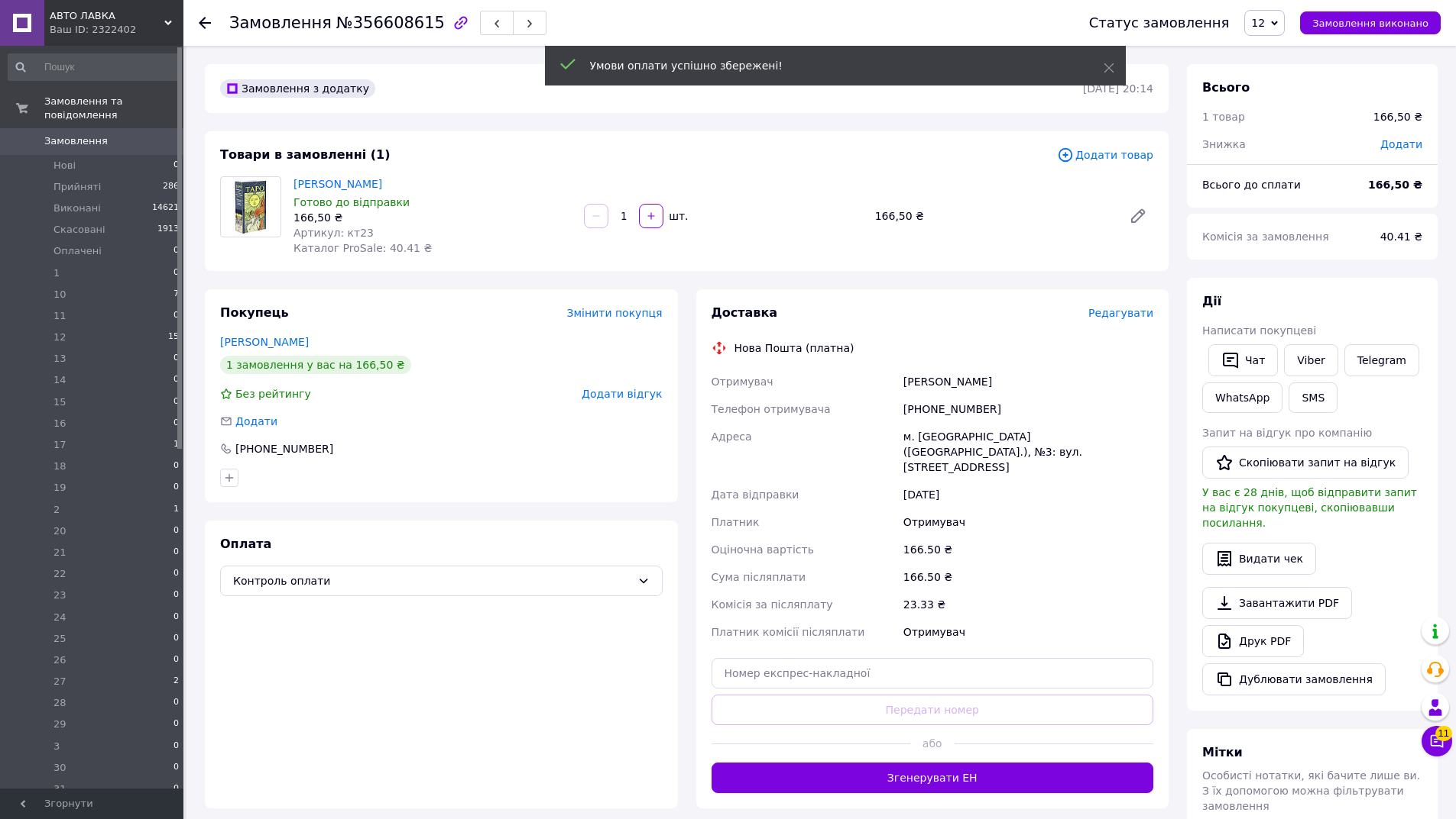
click at [1125, 309] on span "Редагувати" at bounding box center [1121, 313] width 65 height 12
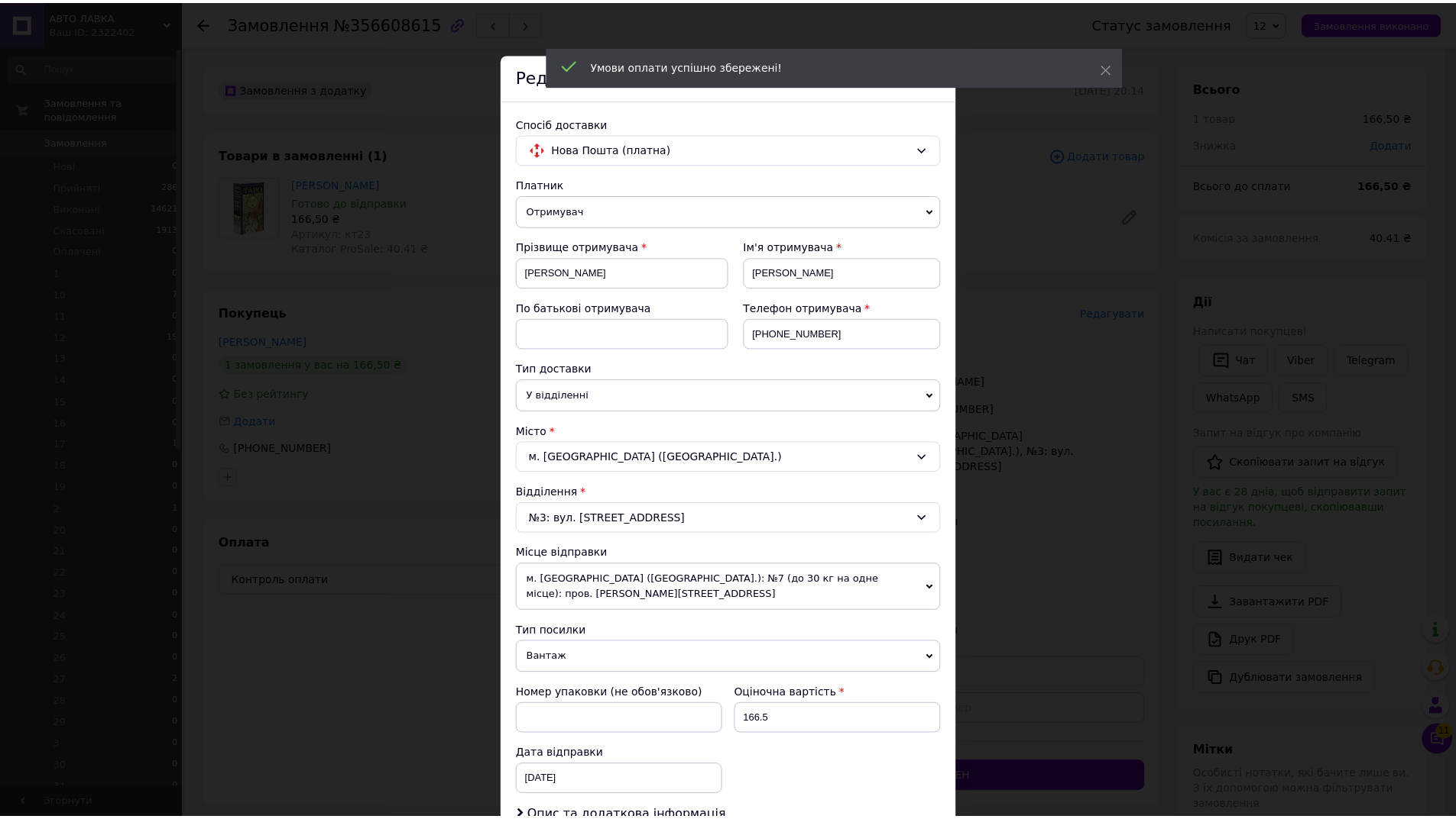
scroll to position [237, 0]
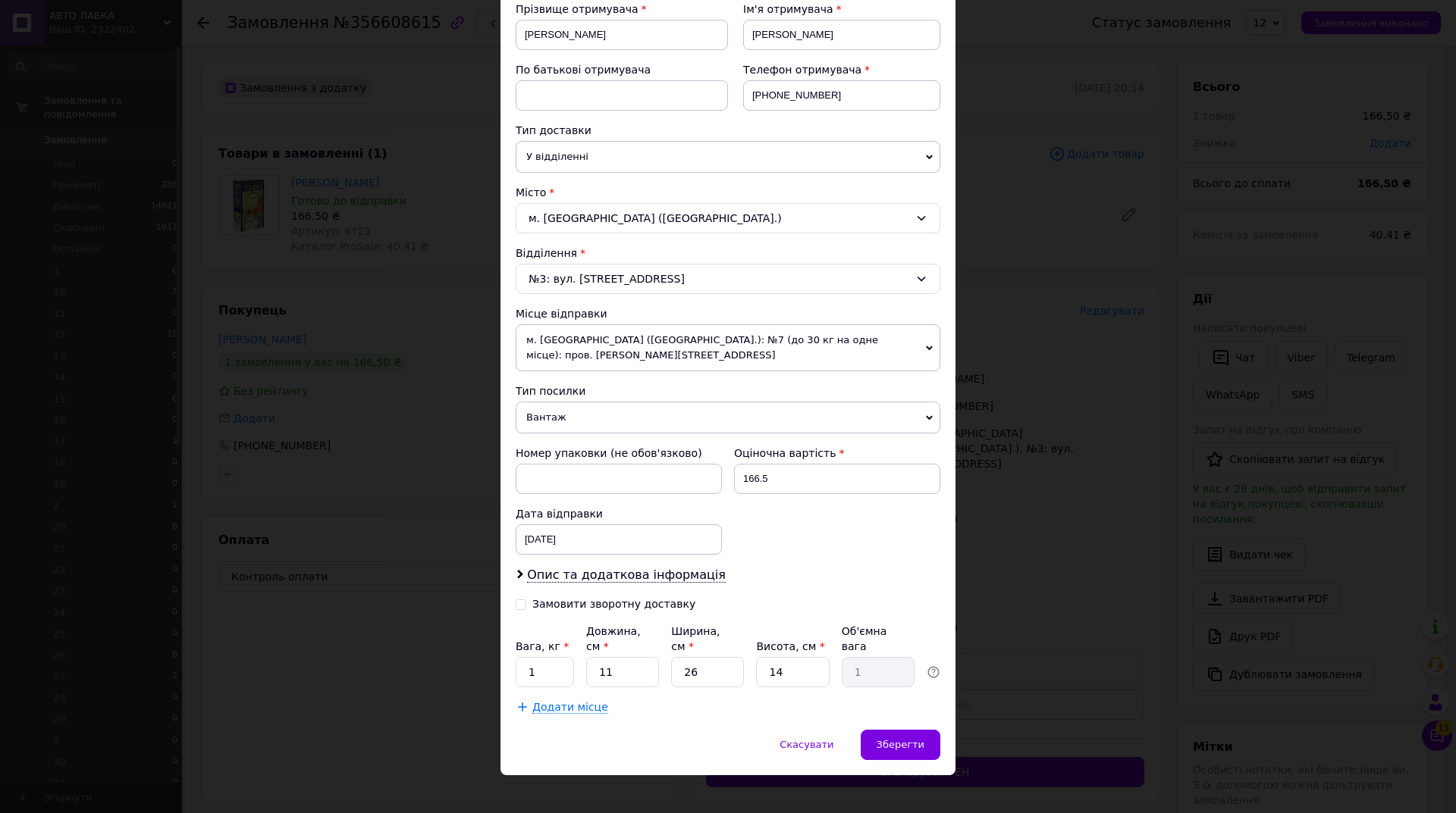
click at [590, 408] on span "Вантаж" at bounding box center [728, 417] width 425 height 32
click at [601, 439] on li "Документи" at bounding box center [728, 448] width 425 height 23
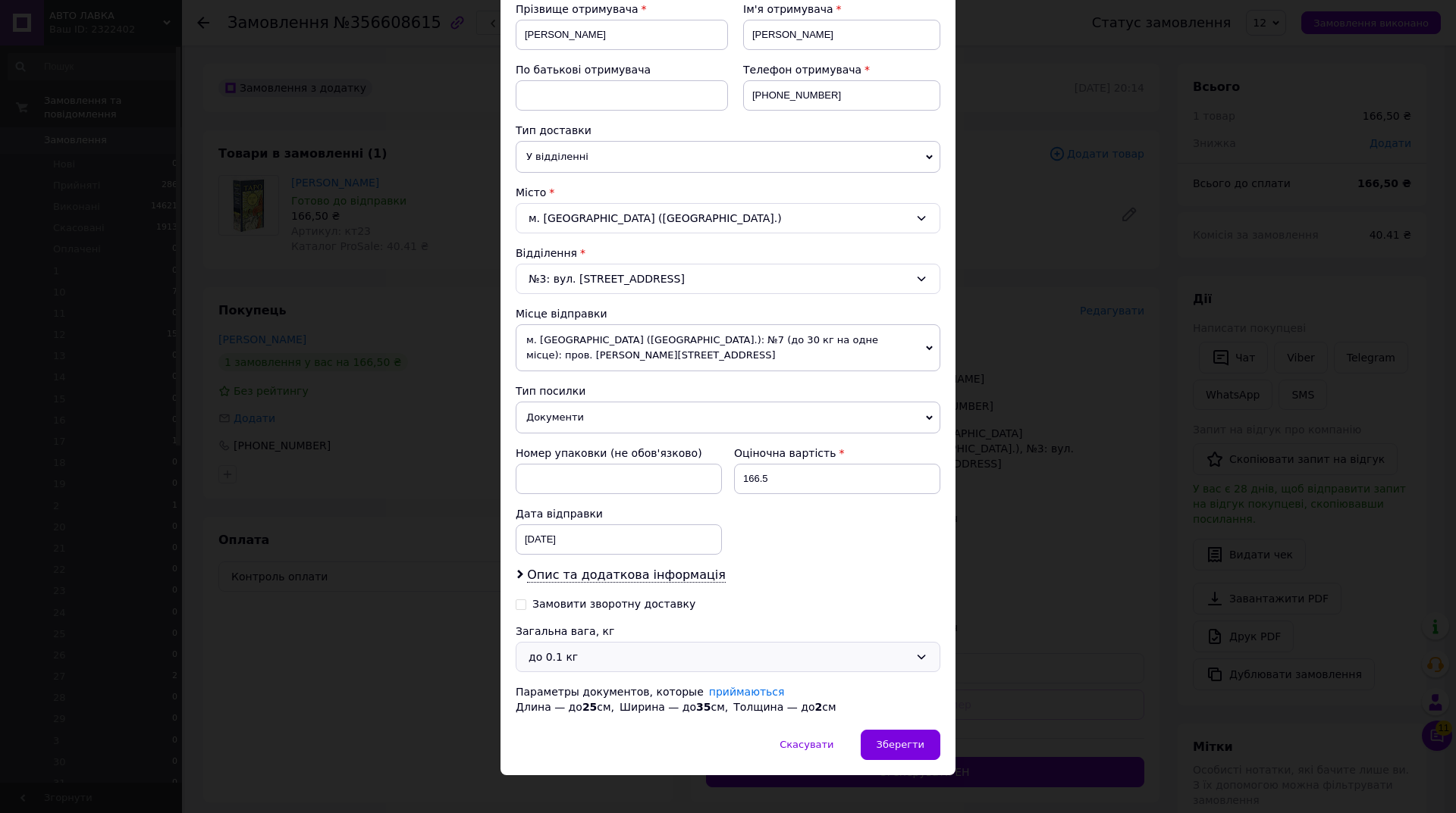
click at [582, 659] on div "до 0.1 кг" at bounding box center [718, 657] width 380 height 16
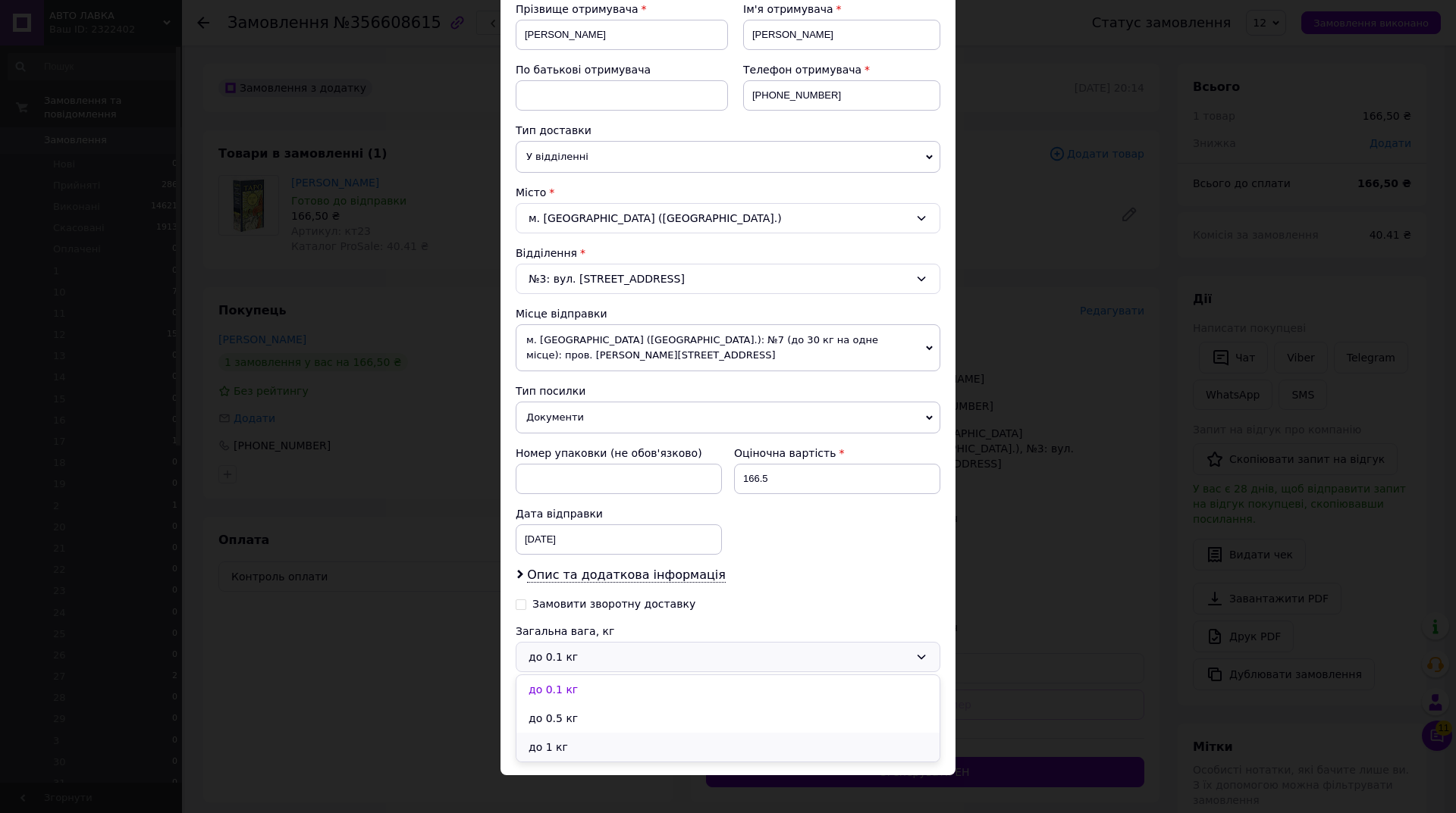
click at [581, 740] on li "до 1 кг" at bounding box center [728, 747] width 423 height 29
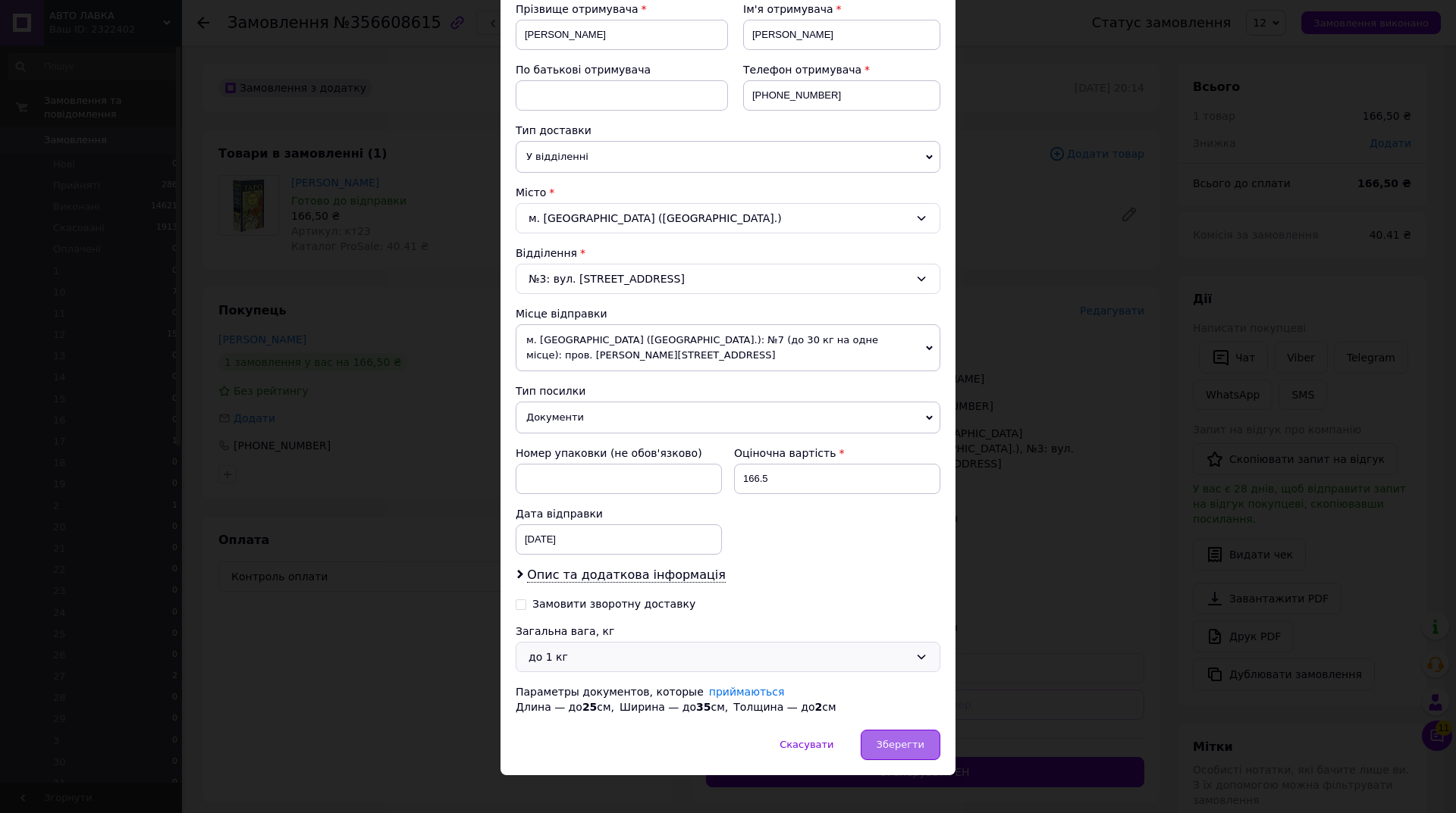
click at [921, 747] on span "Зберегти" at bounding box center [901, 745] width 48 height 11
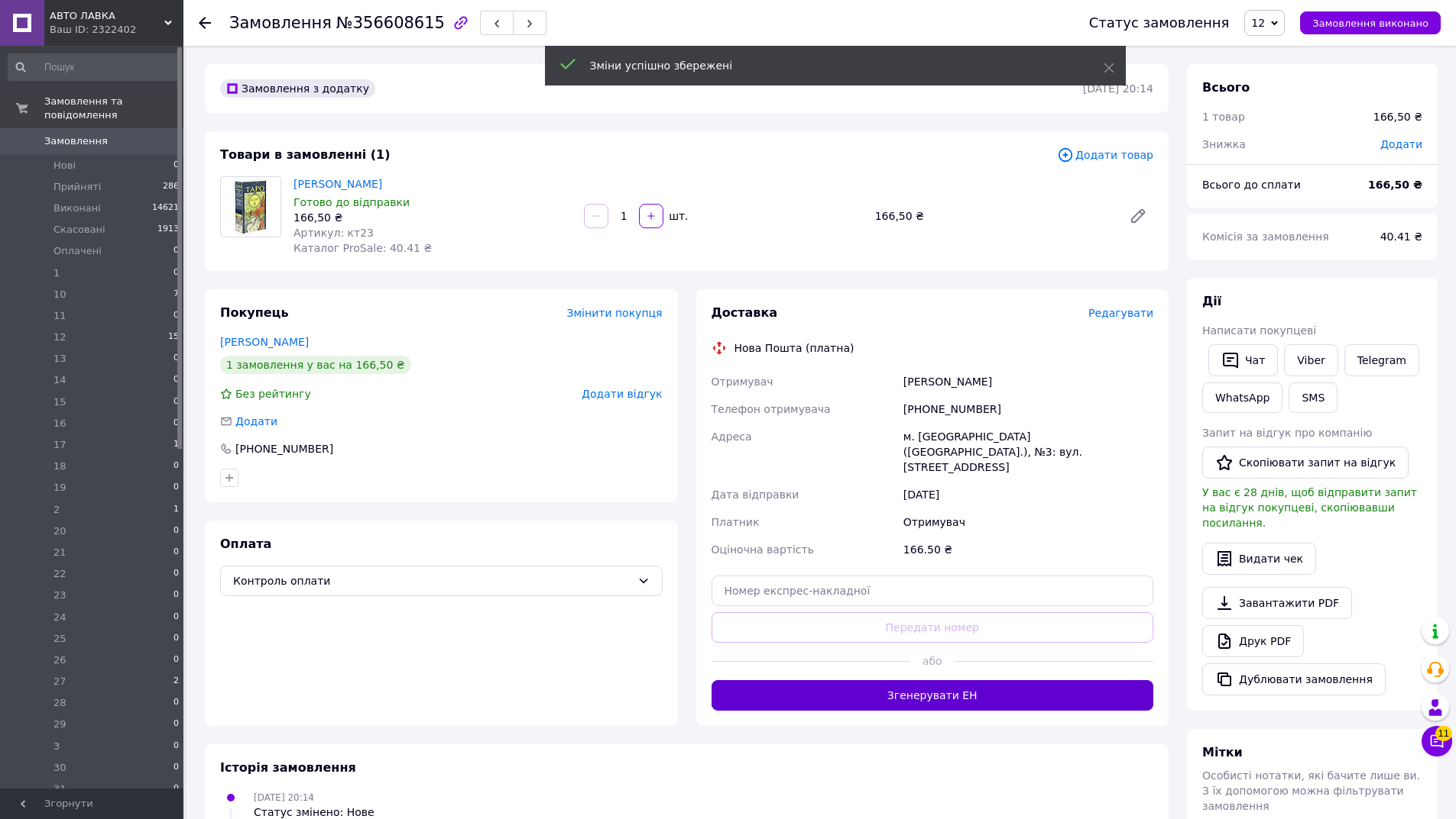
click at [925, 681] on button "Згенерувати ЕН" at bounding box center [932, 695] width 442 height 31
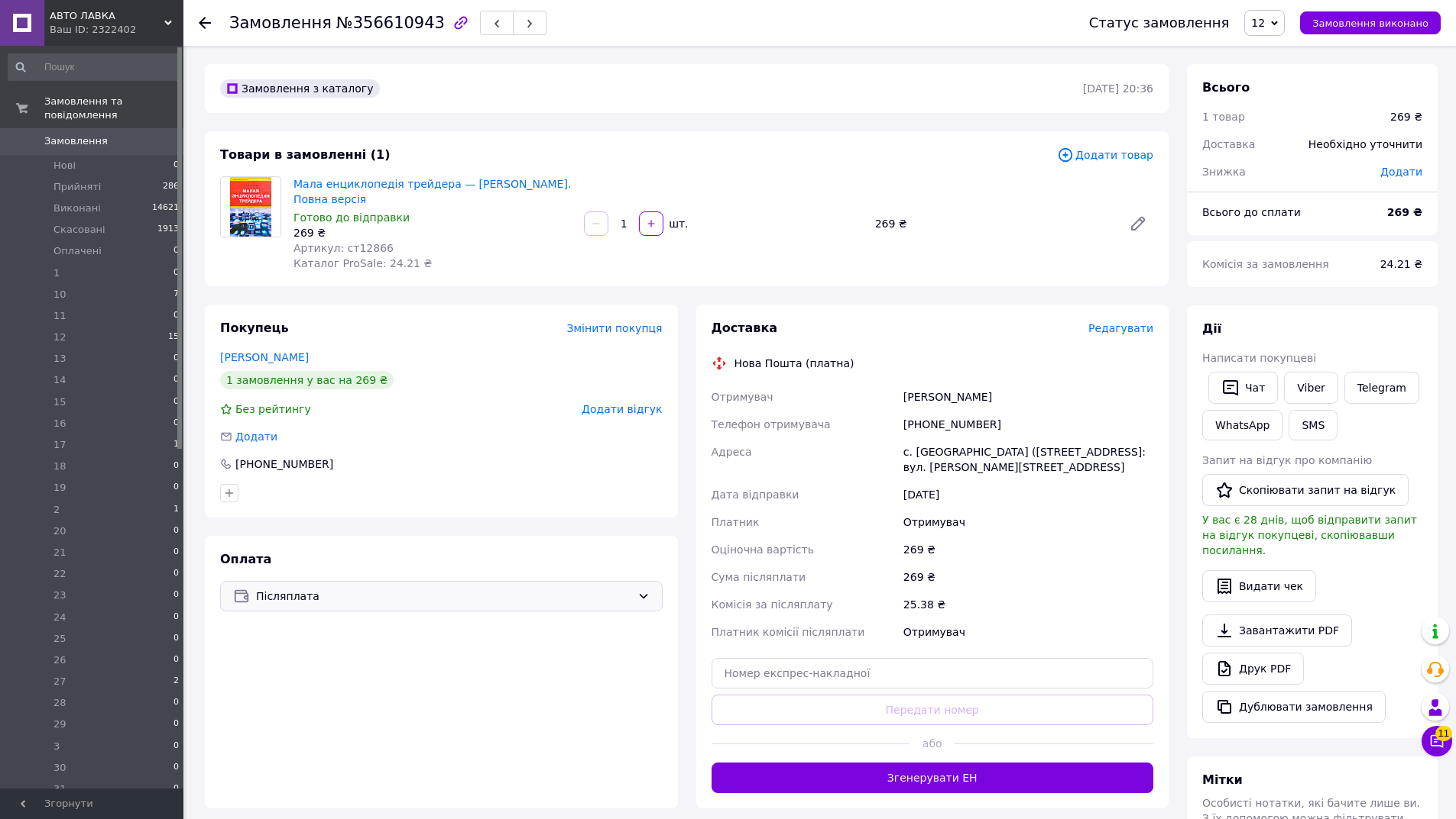
drag, startPoint x: 817, startPoint y: 849, endPoint x: 369, endPoint y: 609, distance: 508.2
click at [373, 602] on span "Післяплата" at bounding box center [443, 596] width 375 height 17
click at [303, 685] on span "Контроль оплати" at bounding box center [357, 687] width 247 height 15
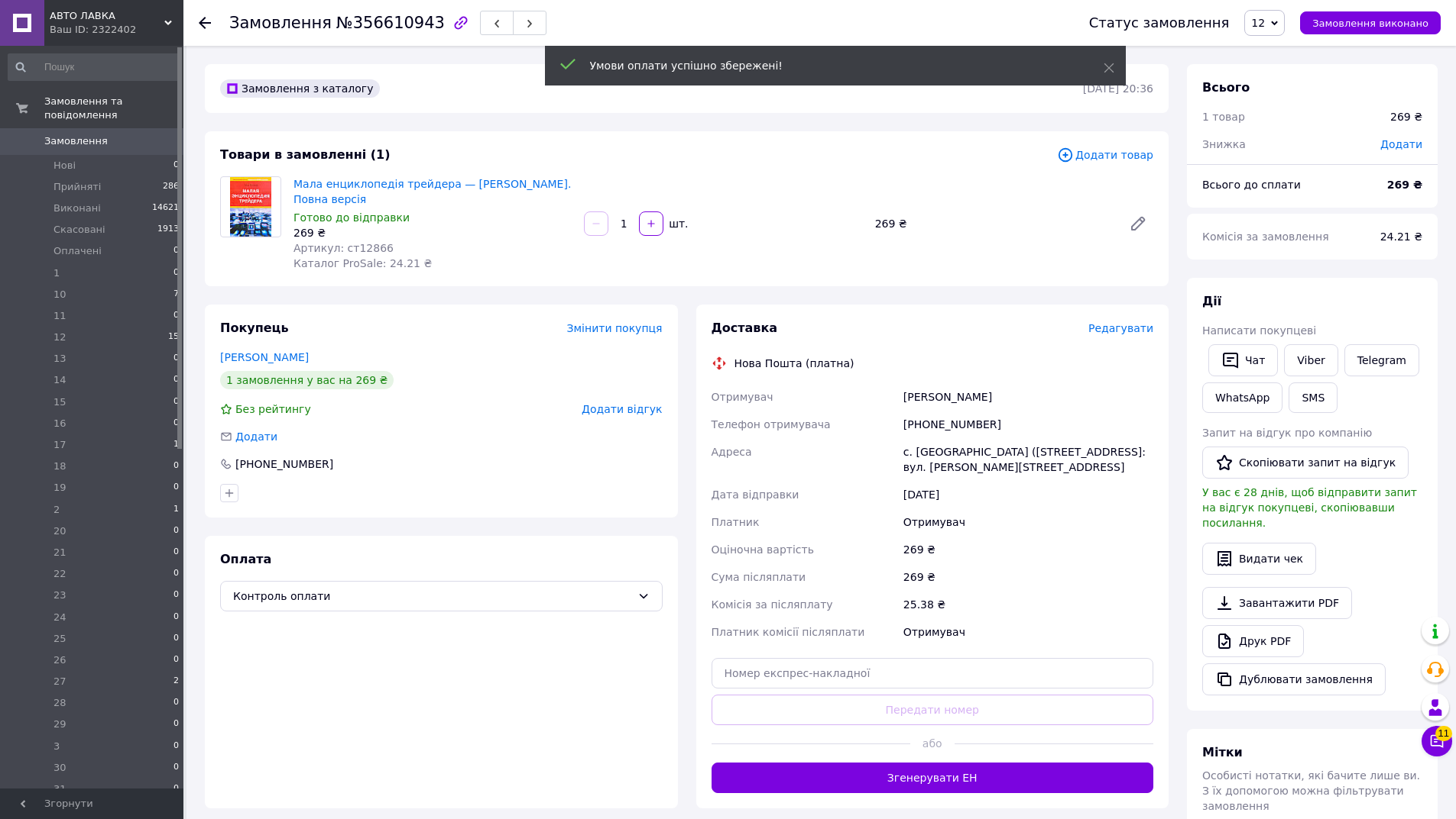
click at [1127, 332] on span "Редагувати" at bounding box center [1121, 328] width 65 height 12
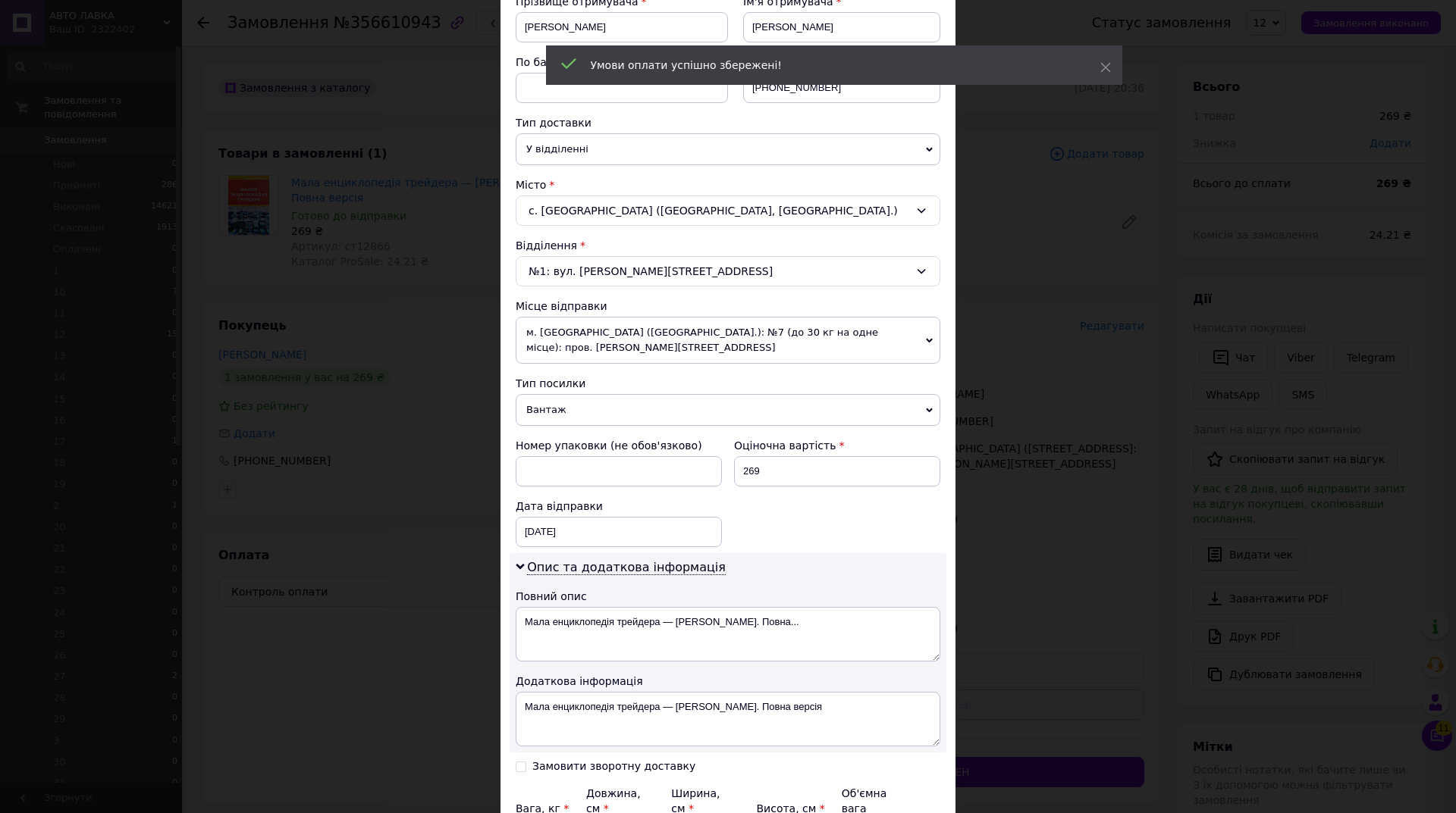
scroll to position [317, 0]
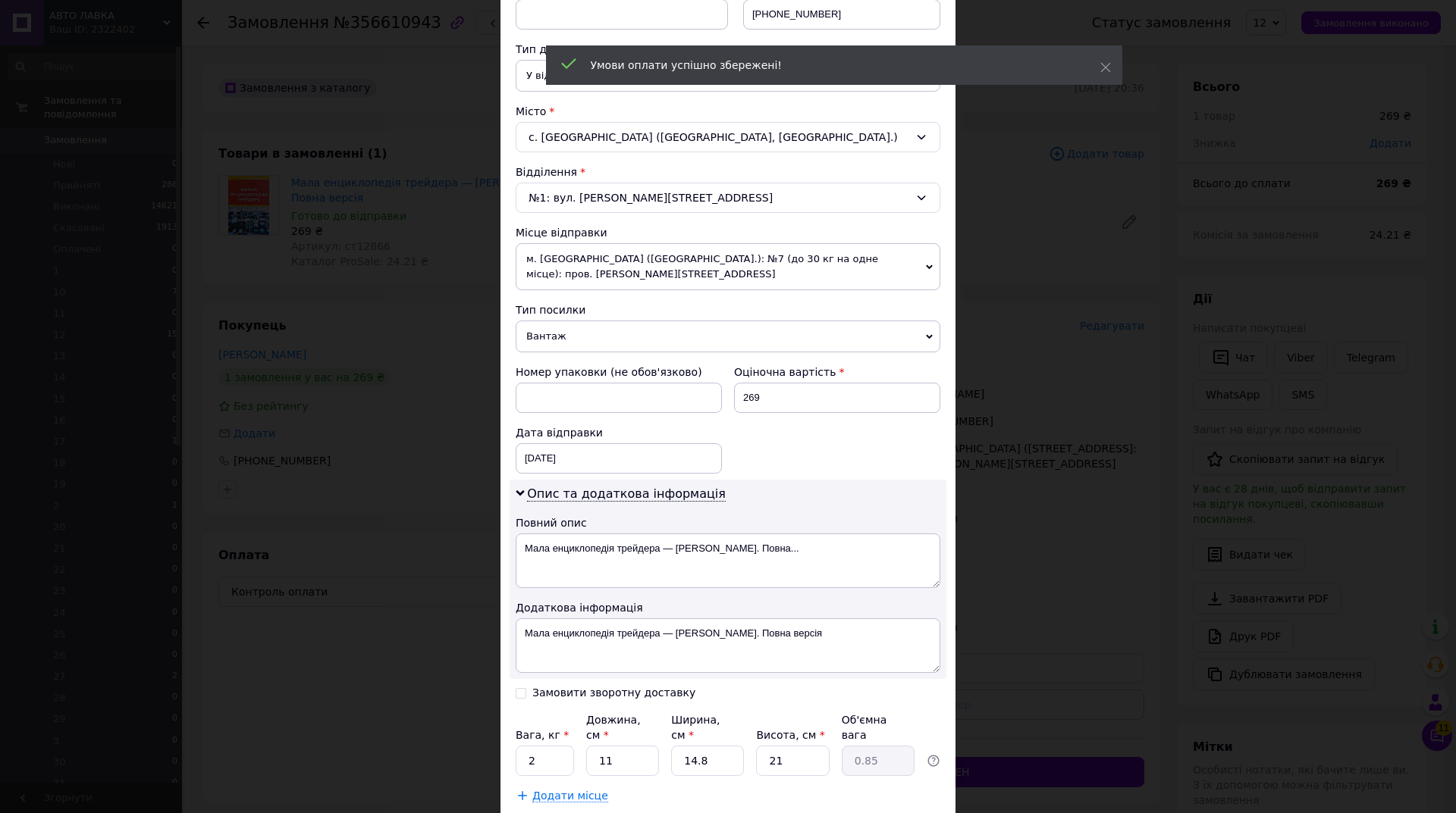
click at [607, 340] on span "Вантаж" at bounding box center [728, 336] width 425 height 32
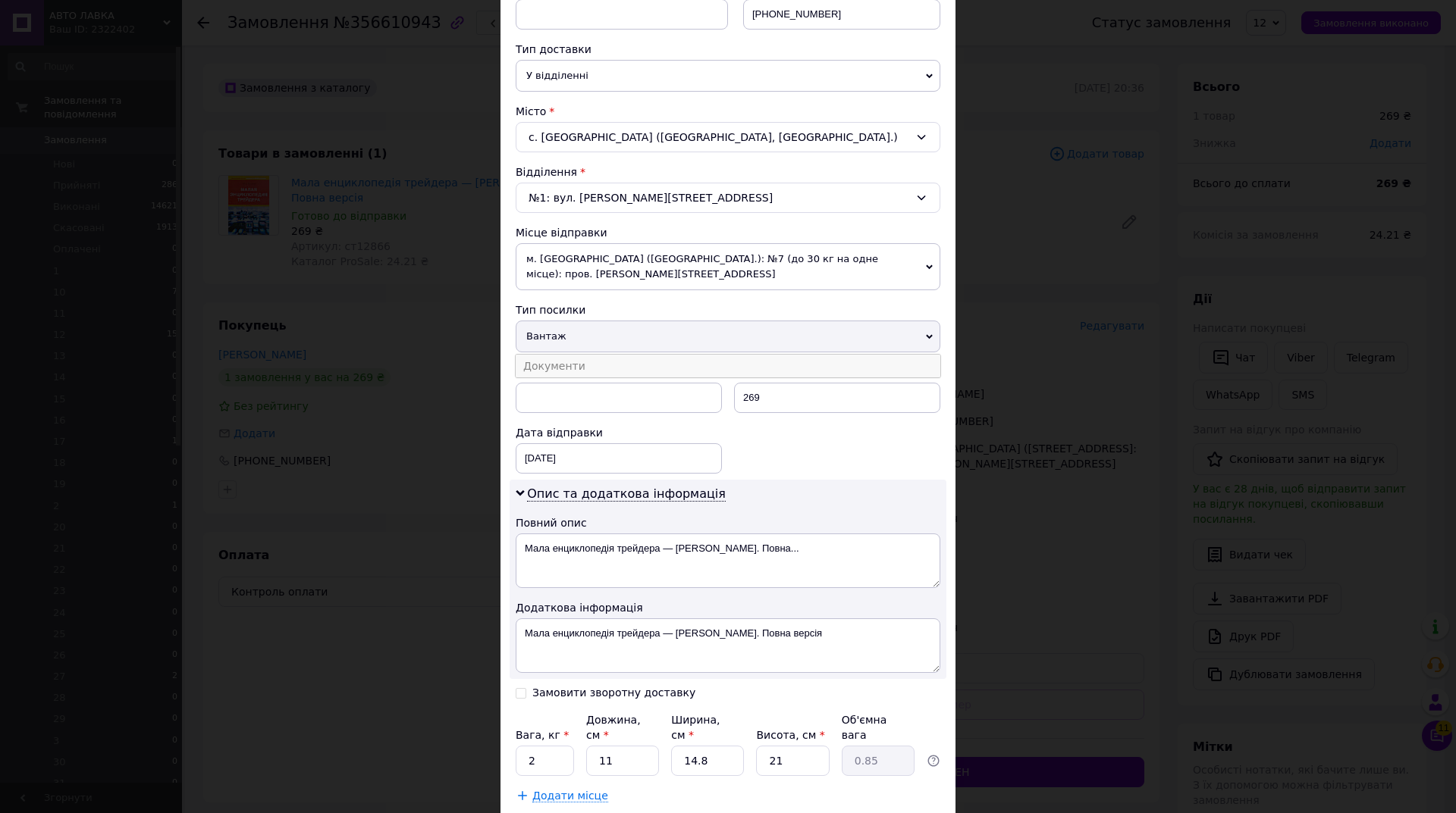
click at [604, 357] on li "Документи" at bounding box center [728, 366] width 425 height 23
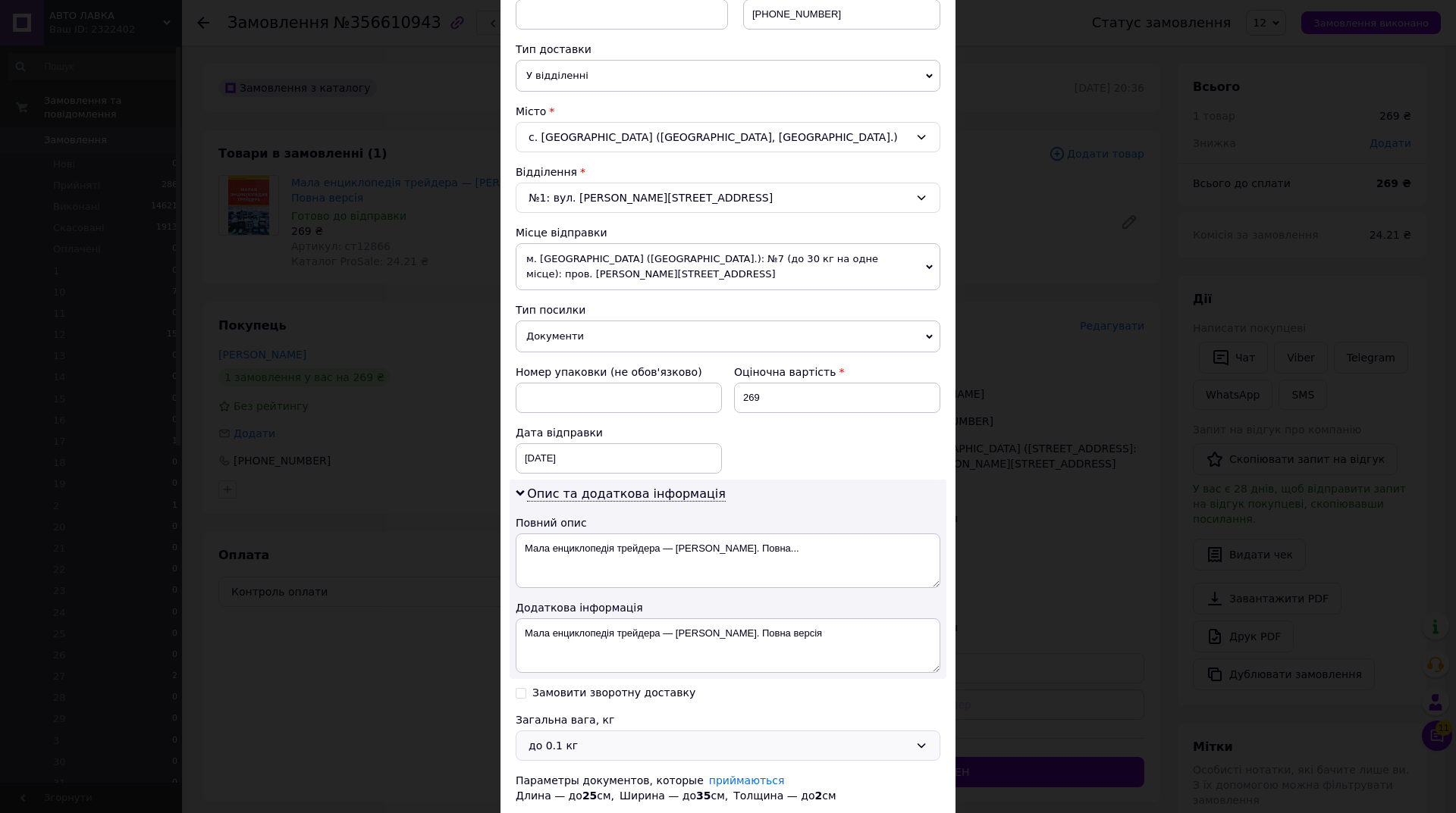
click at [620, 753] on div "до 0.1 кг" at bounding box center [718, 746] width 380 height 16
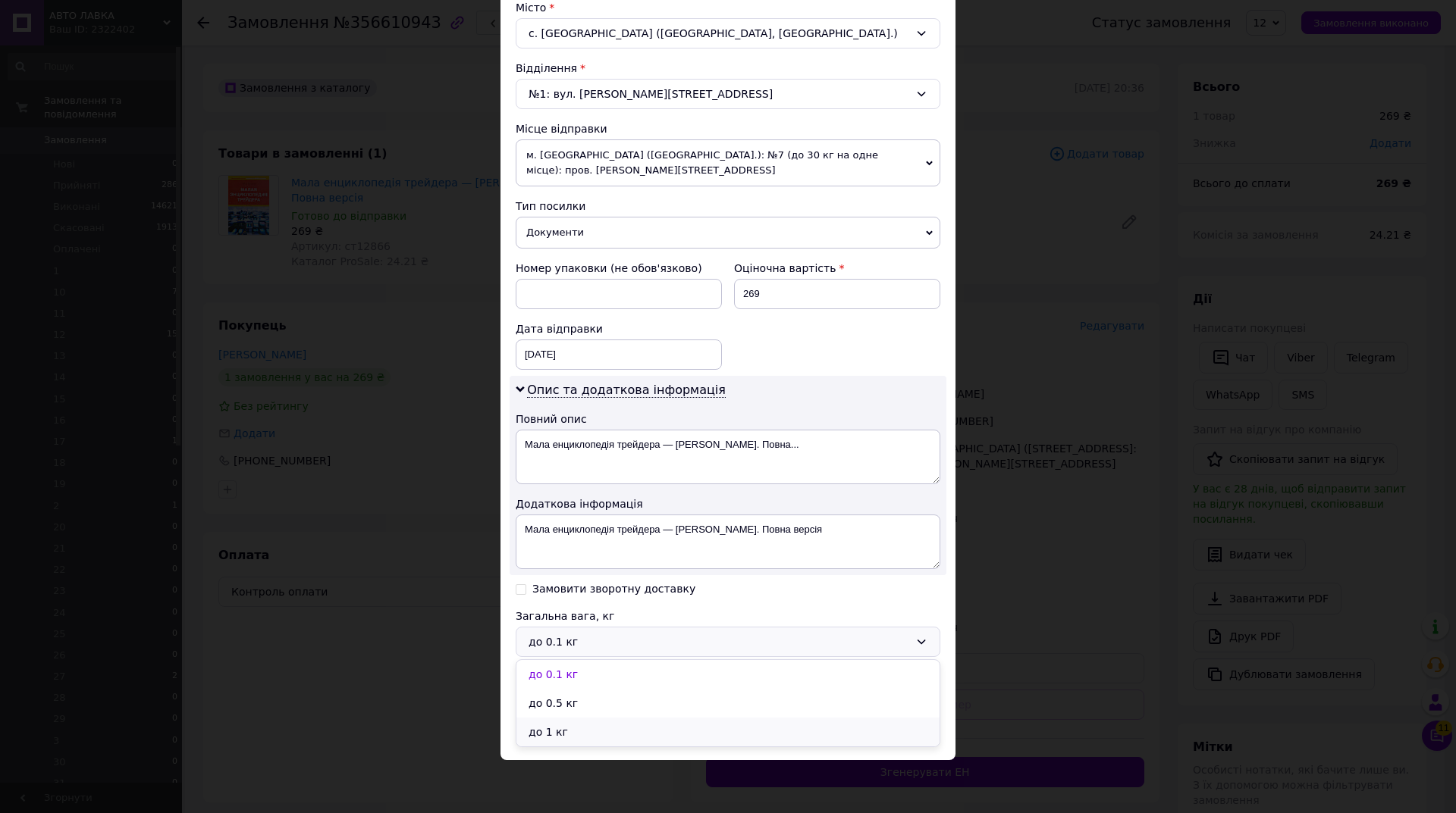
click at [606, 727] on li "до 1 кг" at bounding box center [728, 732] width 423 height 29
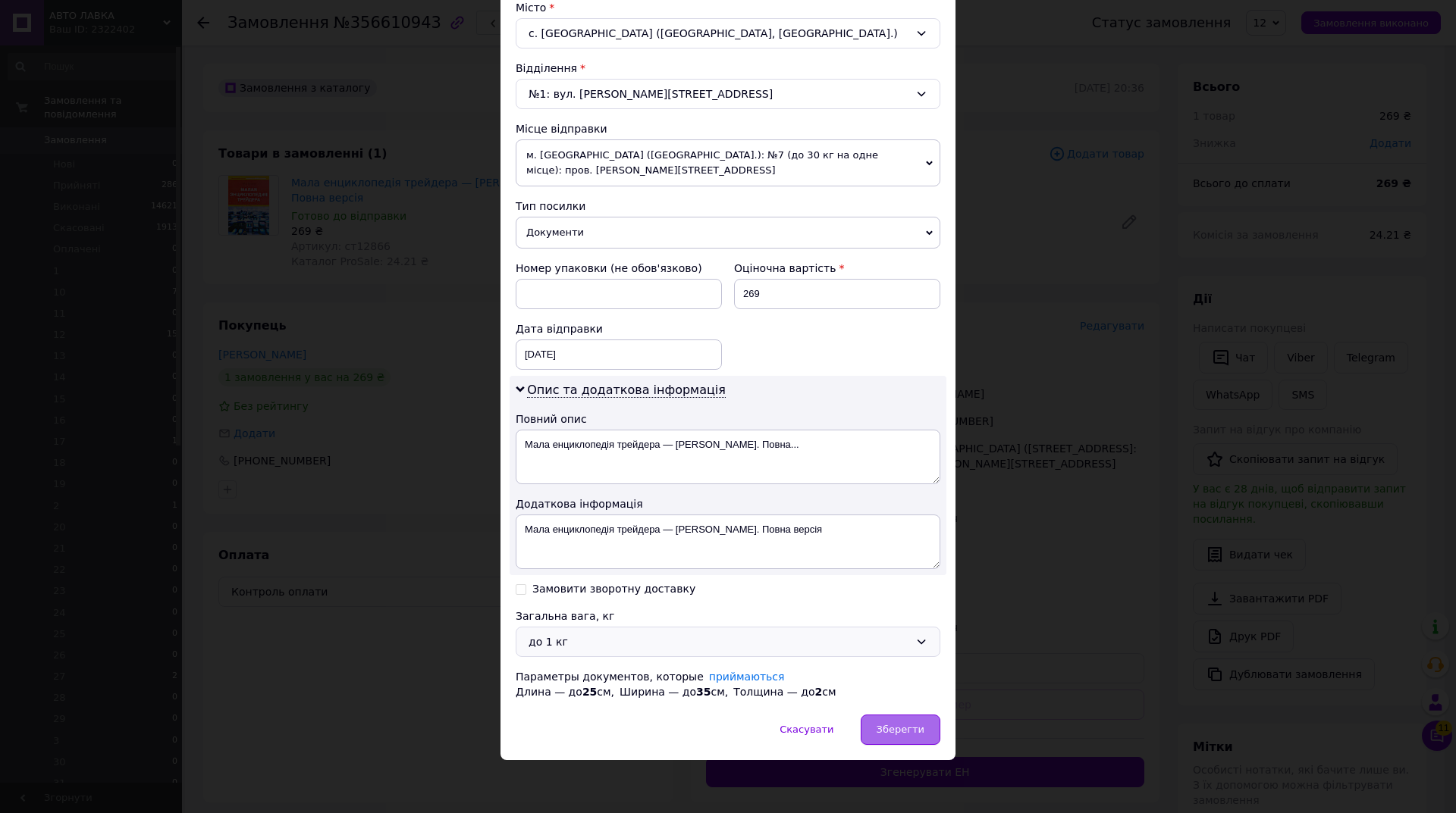
click at [887, 720] on div "Зберегти" at bounding box center [901, 729] width 80 height 30
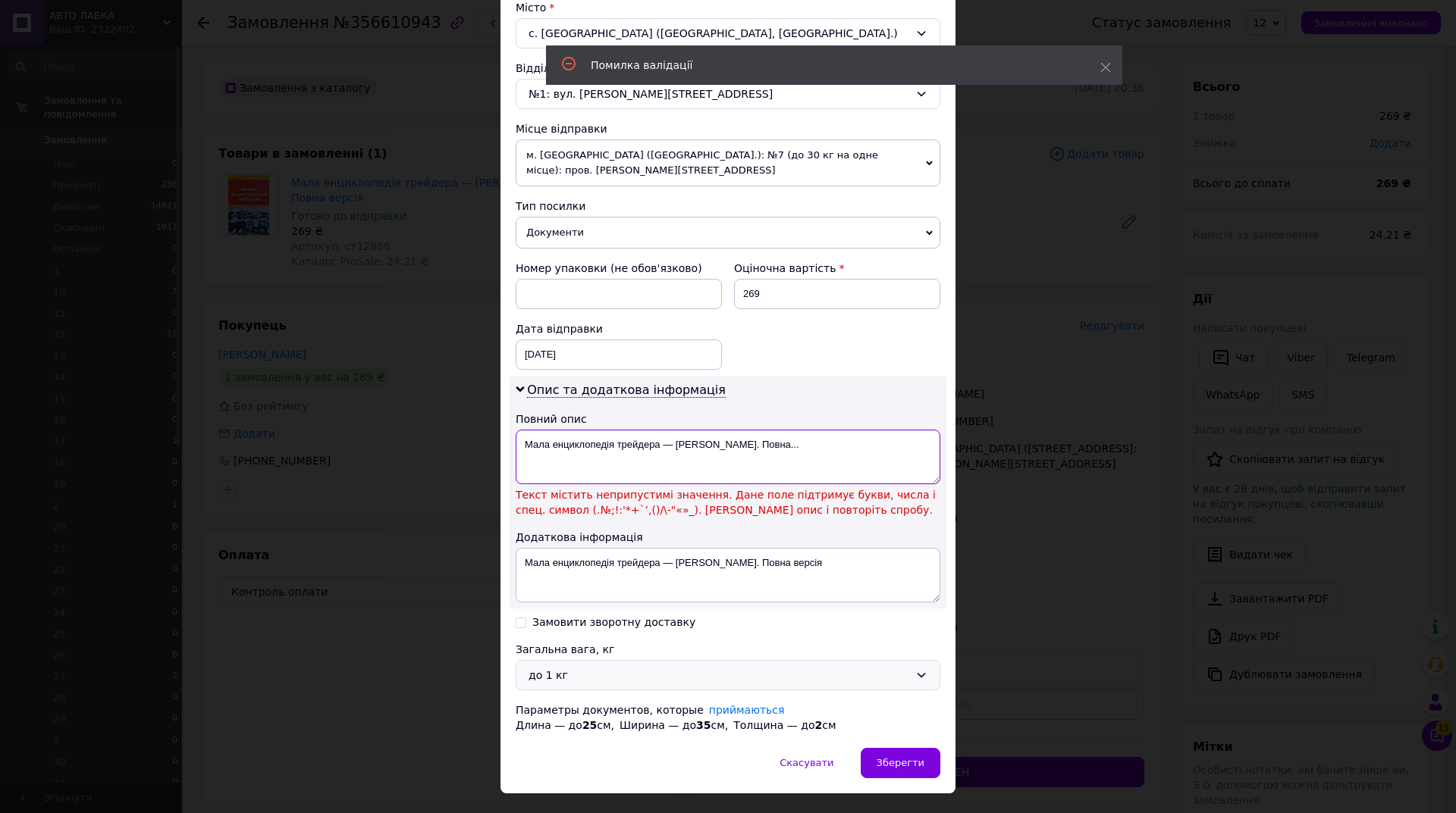
click at [671, 439] on textarea "Мала енциклопедія трейдера — Найман Ерік. Повна..." at bounding box center [728, 457] width 425 height 54
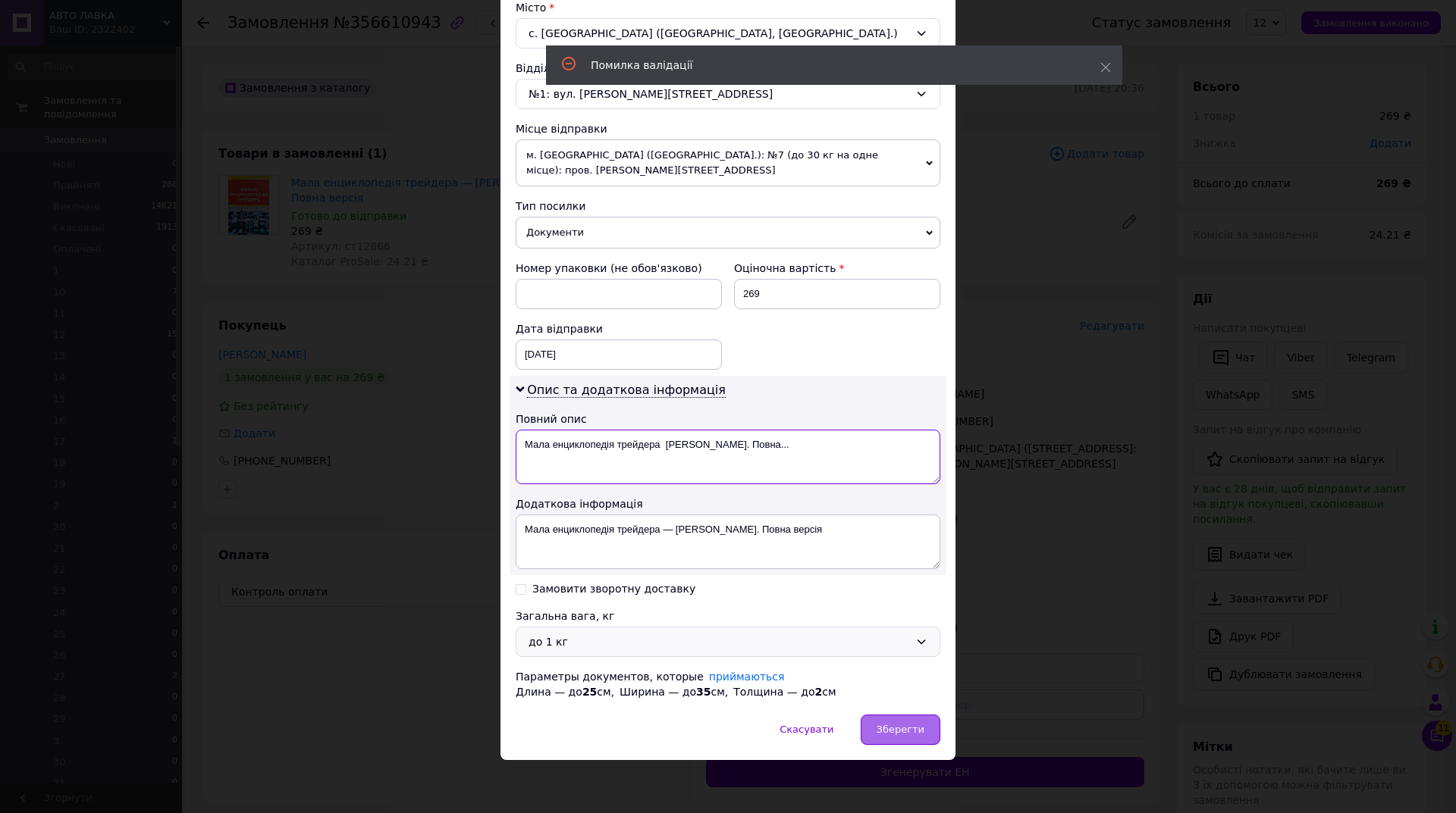
type textarea "Мала енциклопедія трейдера Найман Ерік. Повна..."
click at [904, 717] on div "Зберегти" at bounding box center [901, 729] width 80 height 30
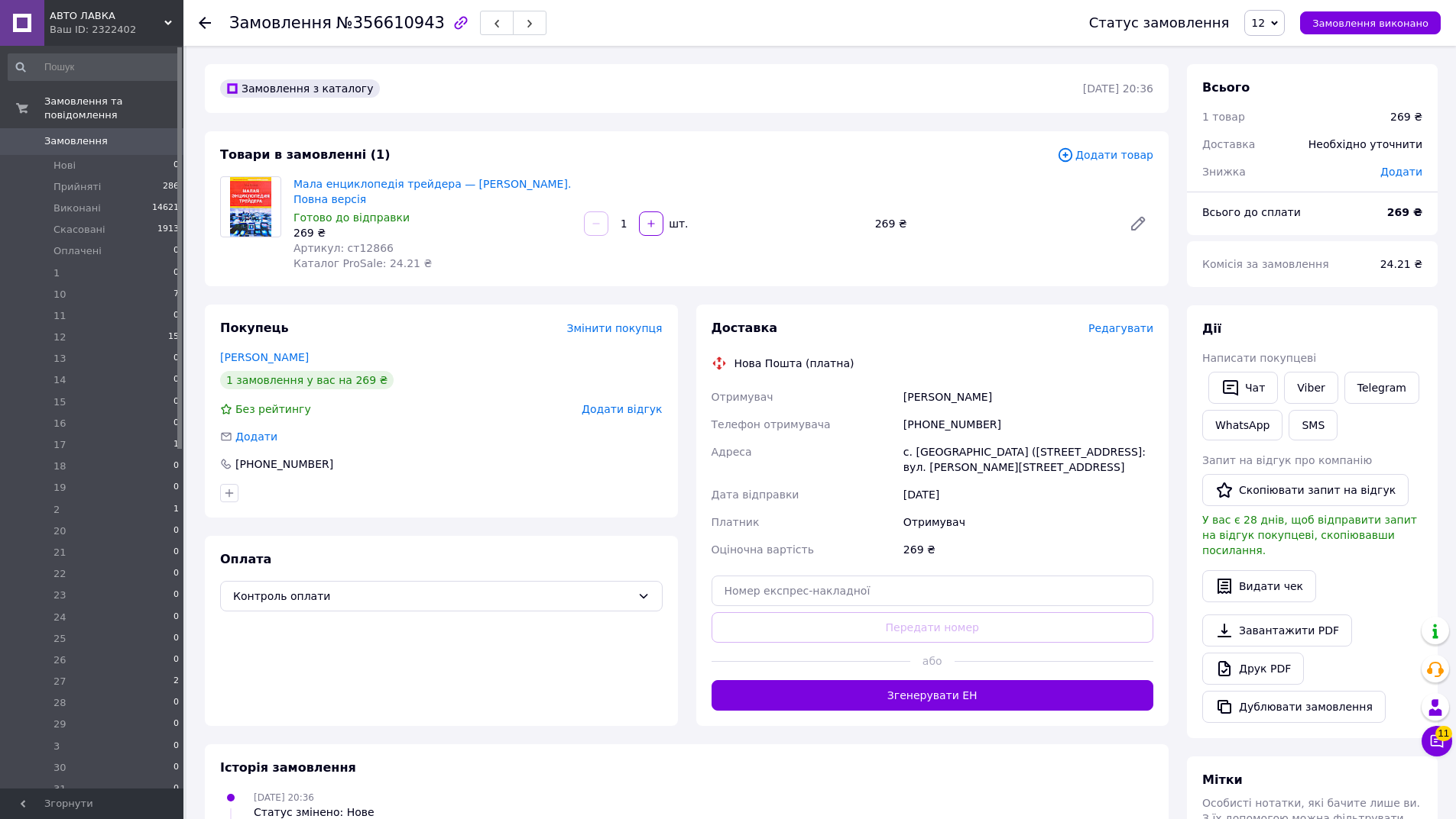
click at [1141, 323] on span "Редагувати" at bounding box center [1121, 328] width 65 height 12
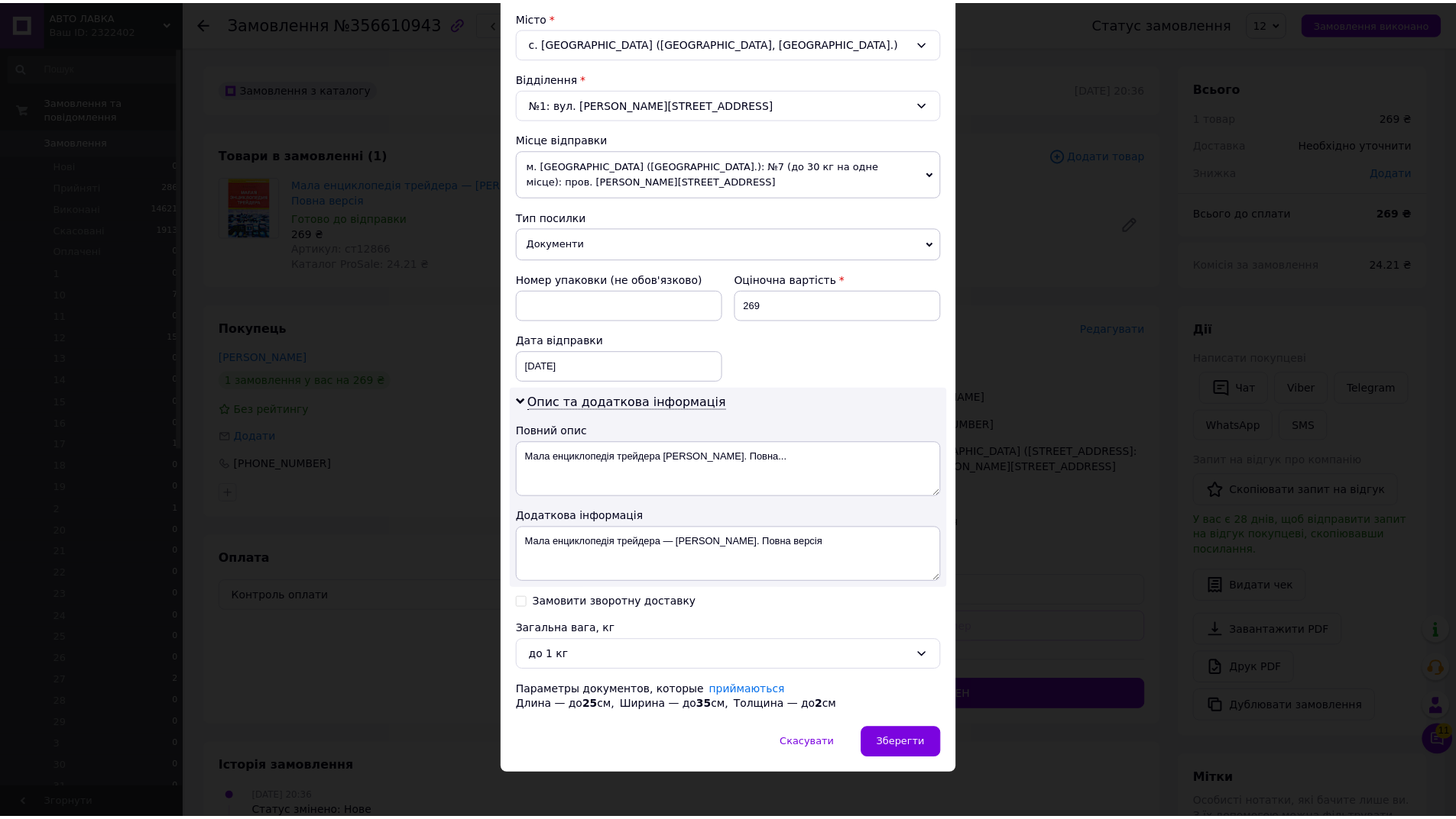
scroll to position [422, 0]
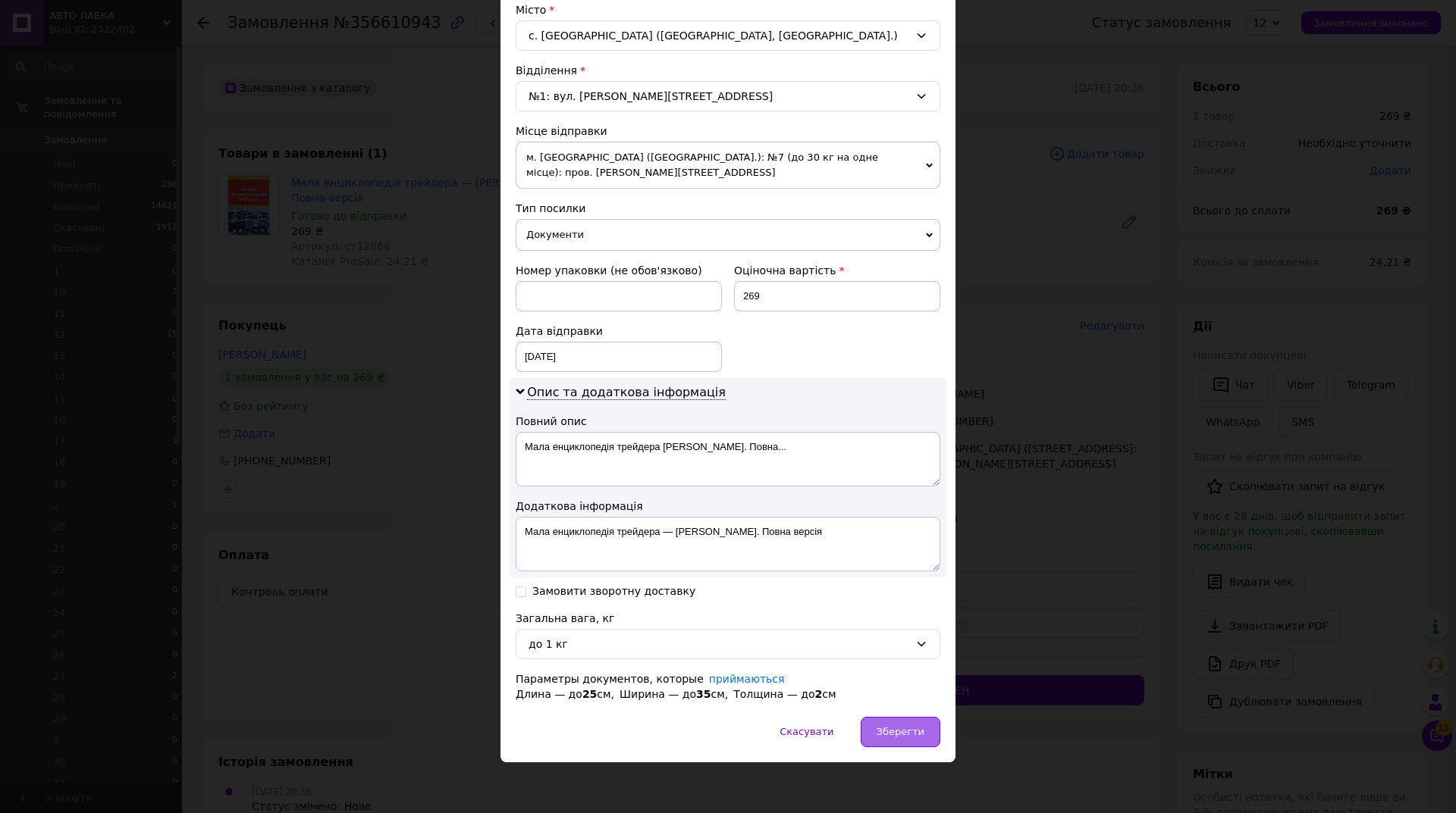
click at [905, 724] on div "Зберегти" at bounding box center [901, 732] width 80 height 30
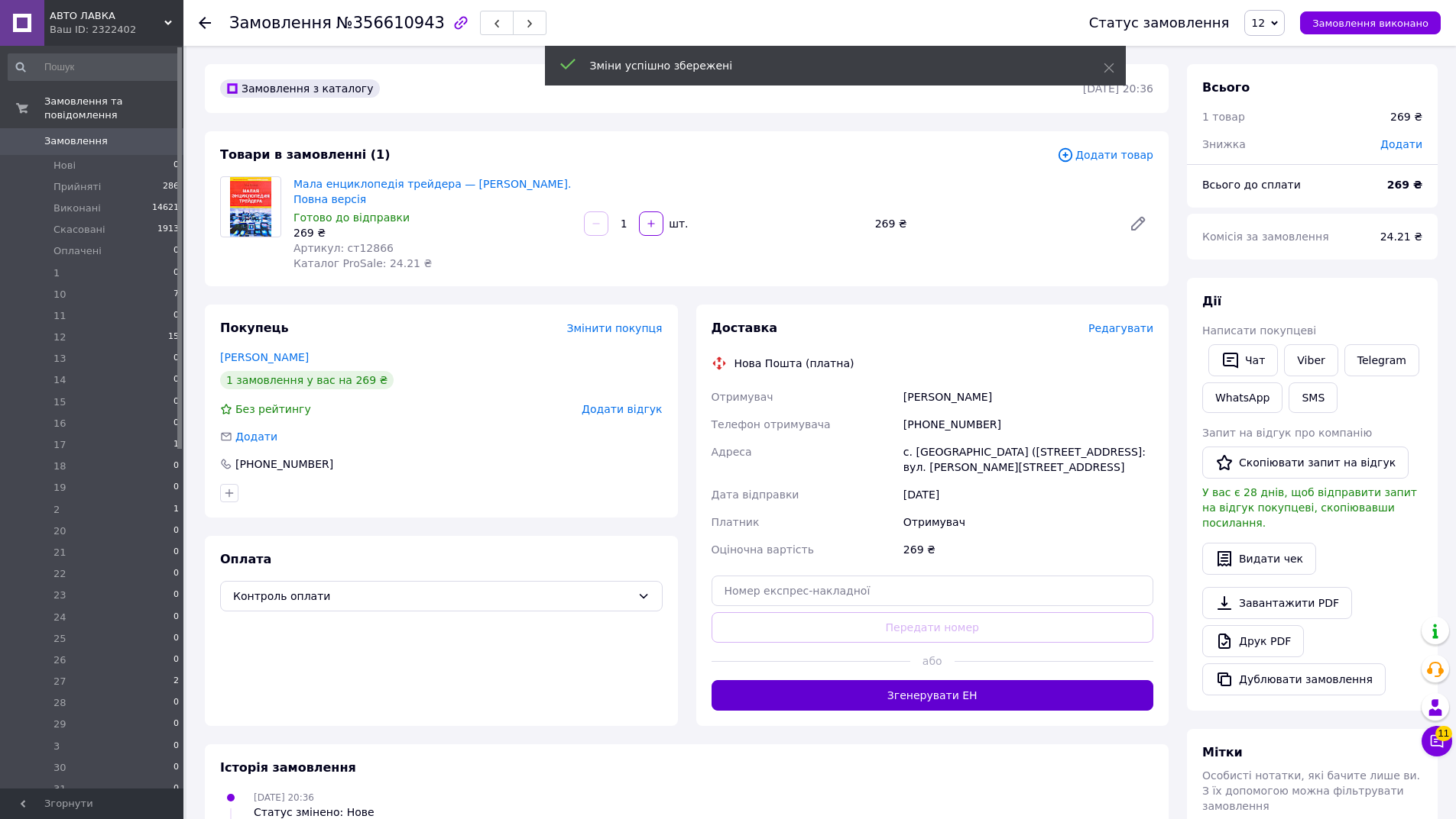
click at [968, 699] on button "Згенерувати ЕН" at bounding box center [932, 695] width 442 height 31
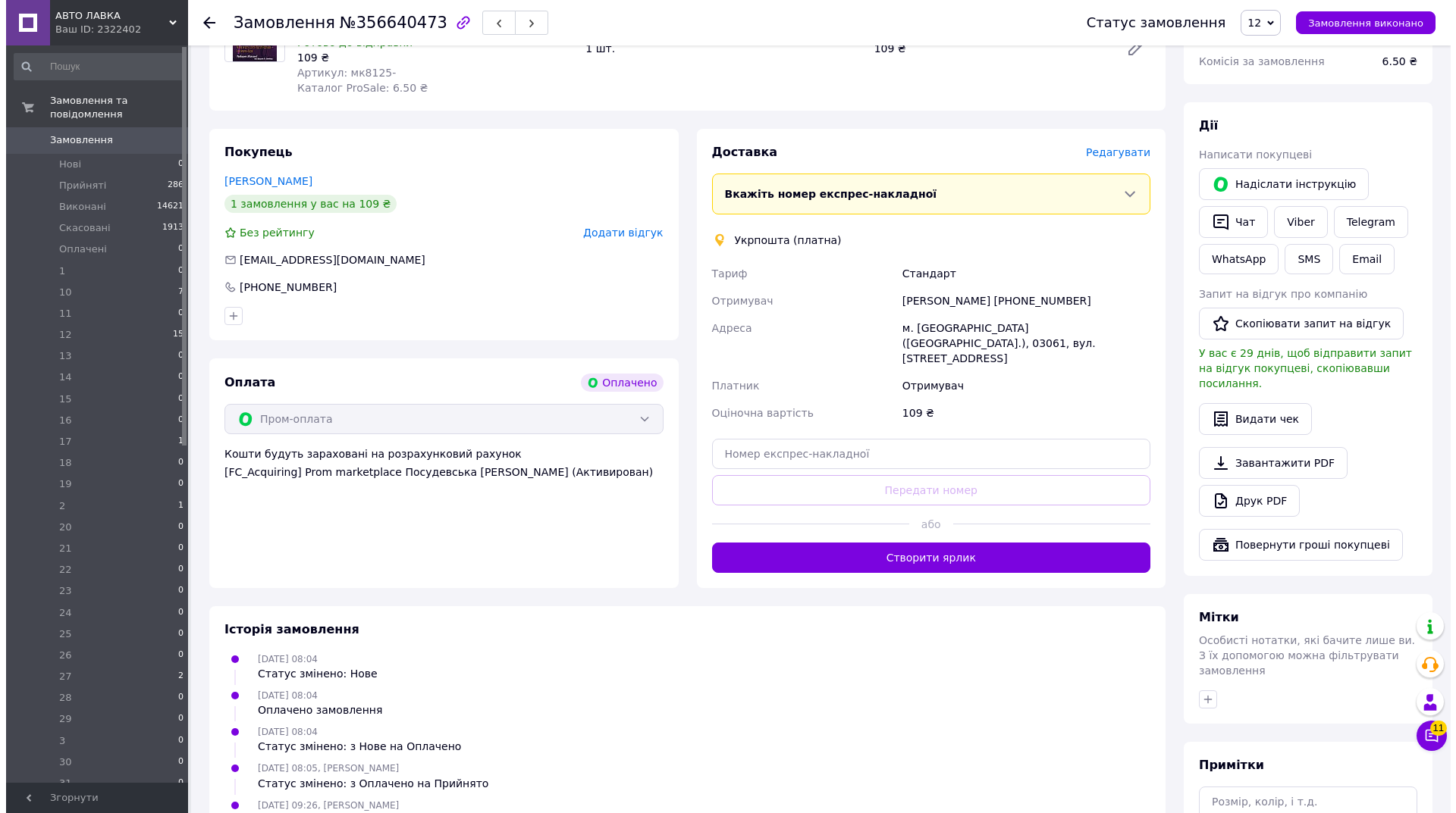
scroll to position [577, 0]
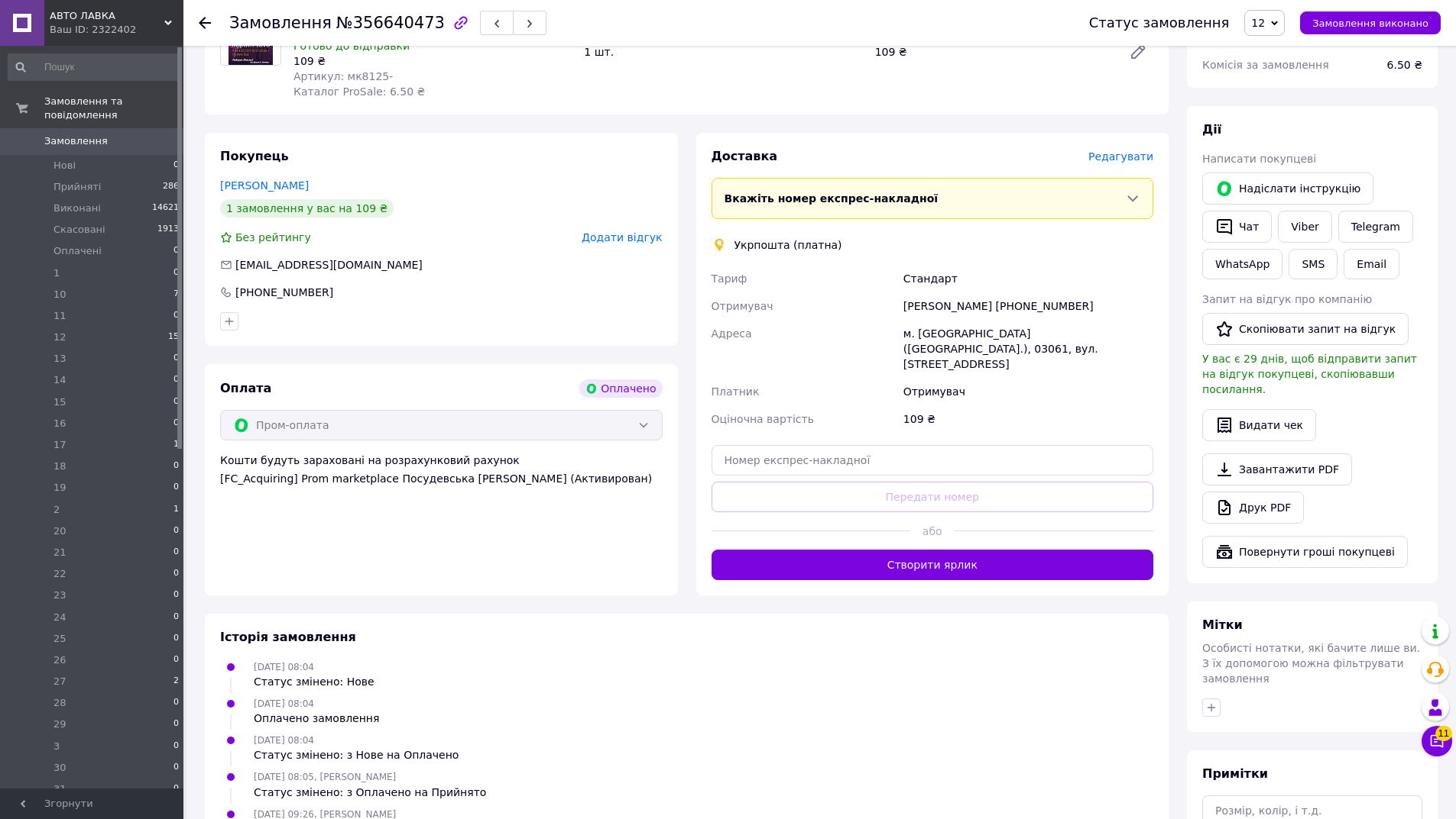
click at [1135, 151] on span "Редагувати" at bounding box center [1121, 156] width 65 height 12
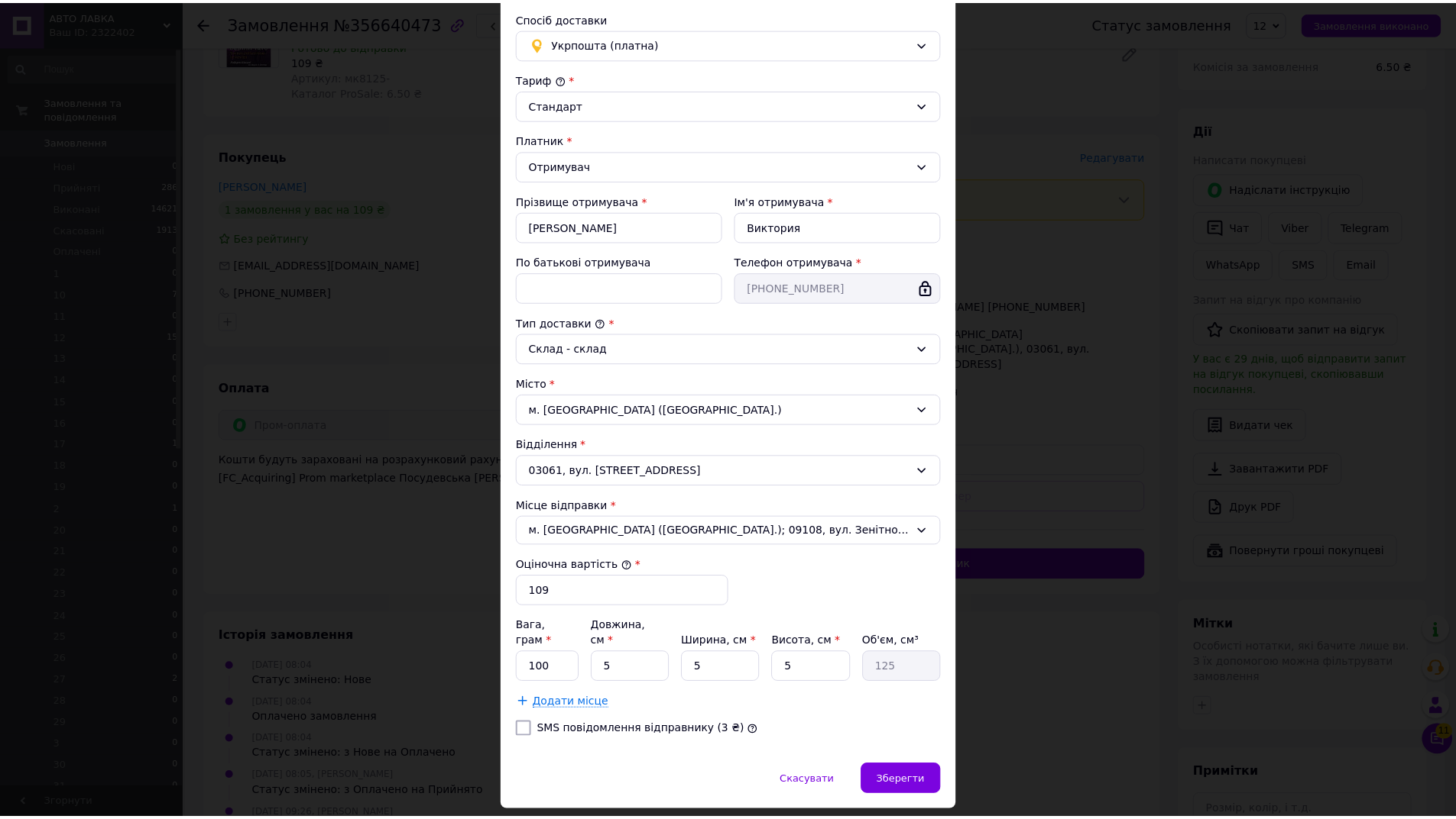
scroll to position [136, 0]
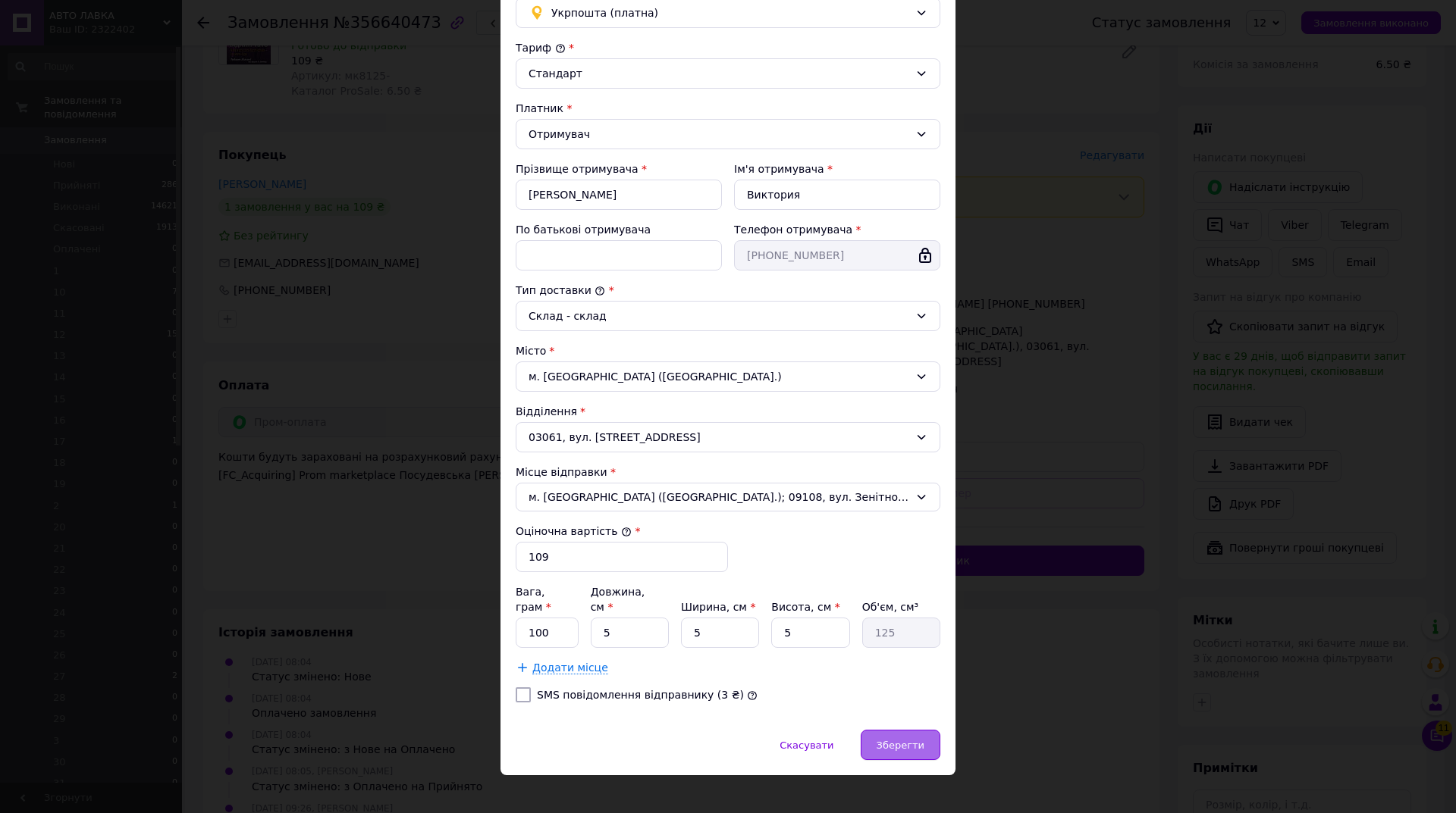
click at [910, 740] on span "Зберегти" at bounding box center [901, 746] width 48 height 11
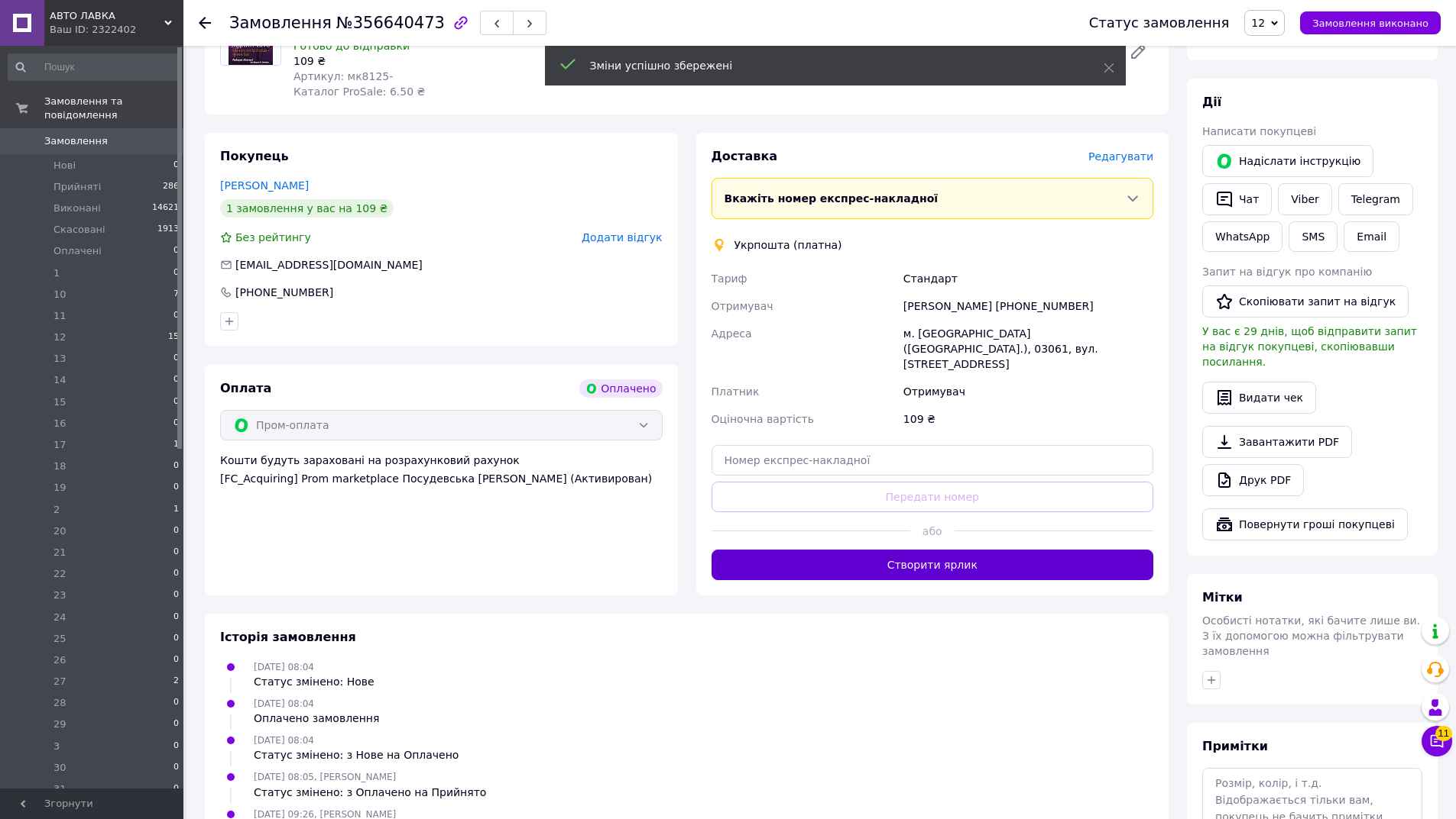
click at [908, 550] on button "Створити ярлик" at bounding box center [932, 565] width 442 height 31
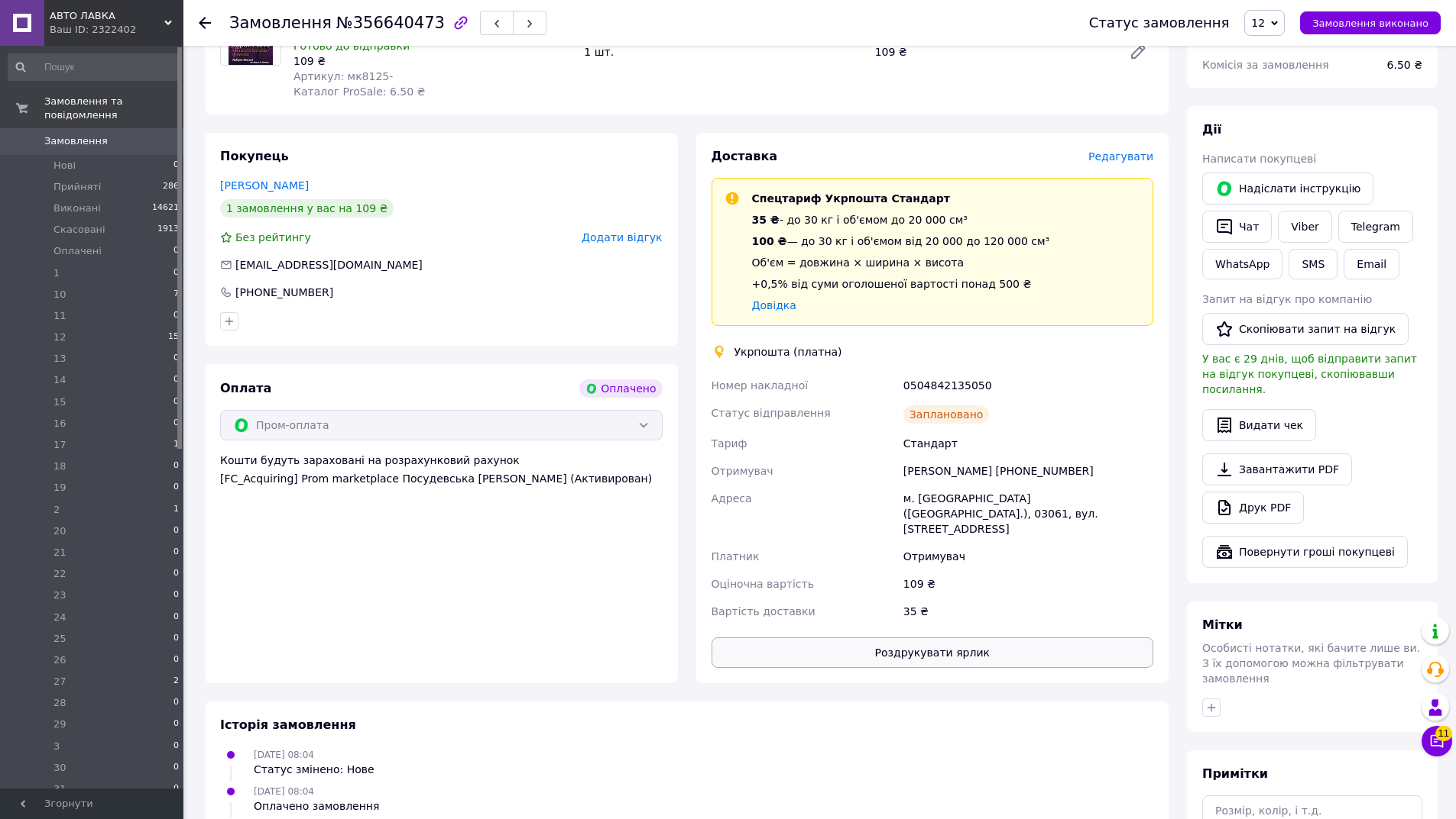
click at [926, 638] on button "Роздрукувати ярлик" at bounding box center [932, 653] width 442 height 31
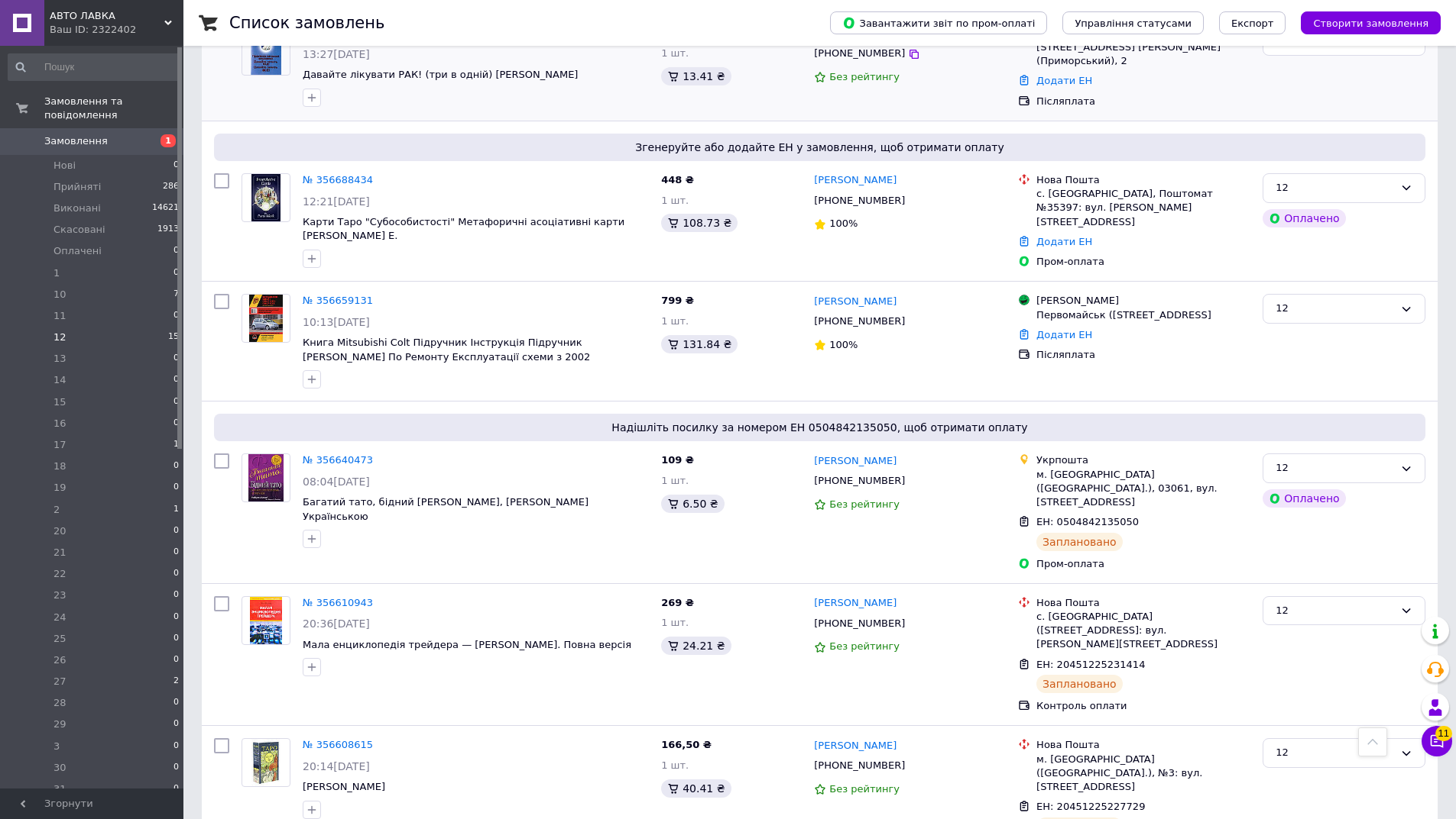
scroll to position [1070, 0]
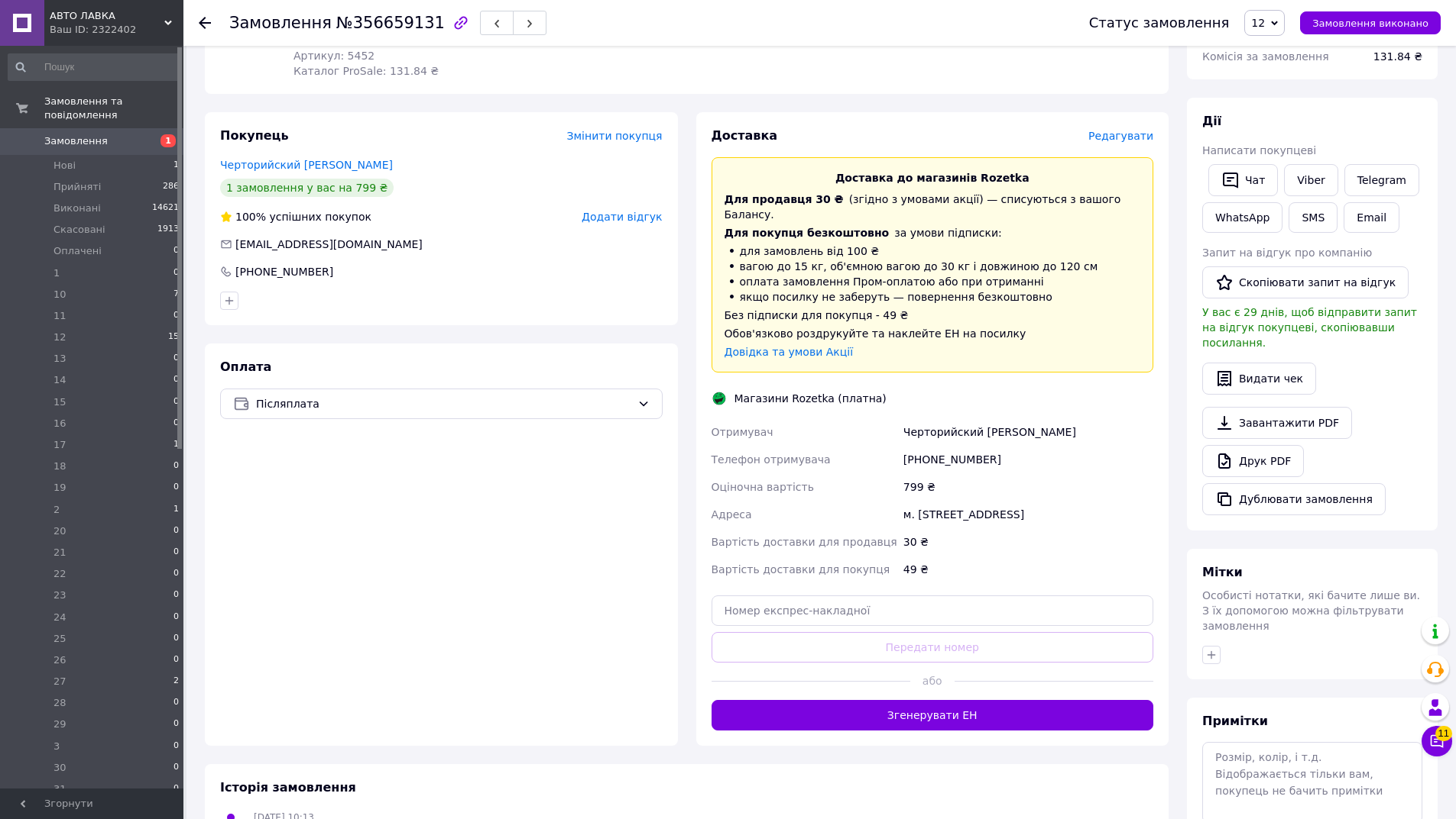
scroll to position [320, 0]
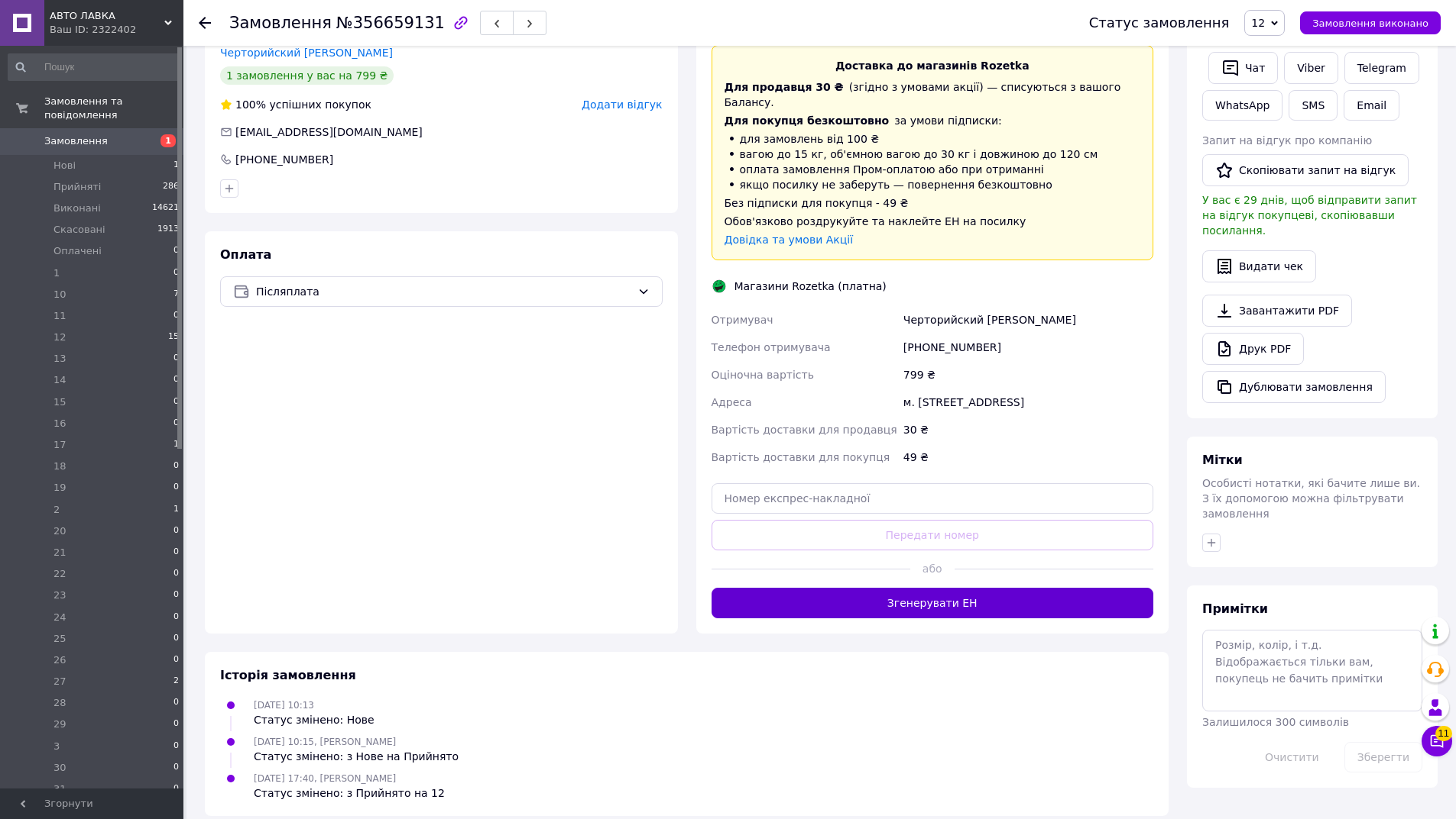
click at [870, 588] on button "Згенерувати ЕН" at bounding box center [932, 603] width 442 height 31
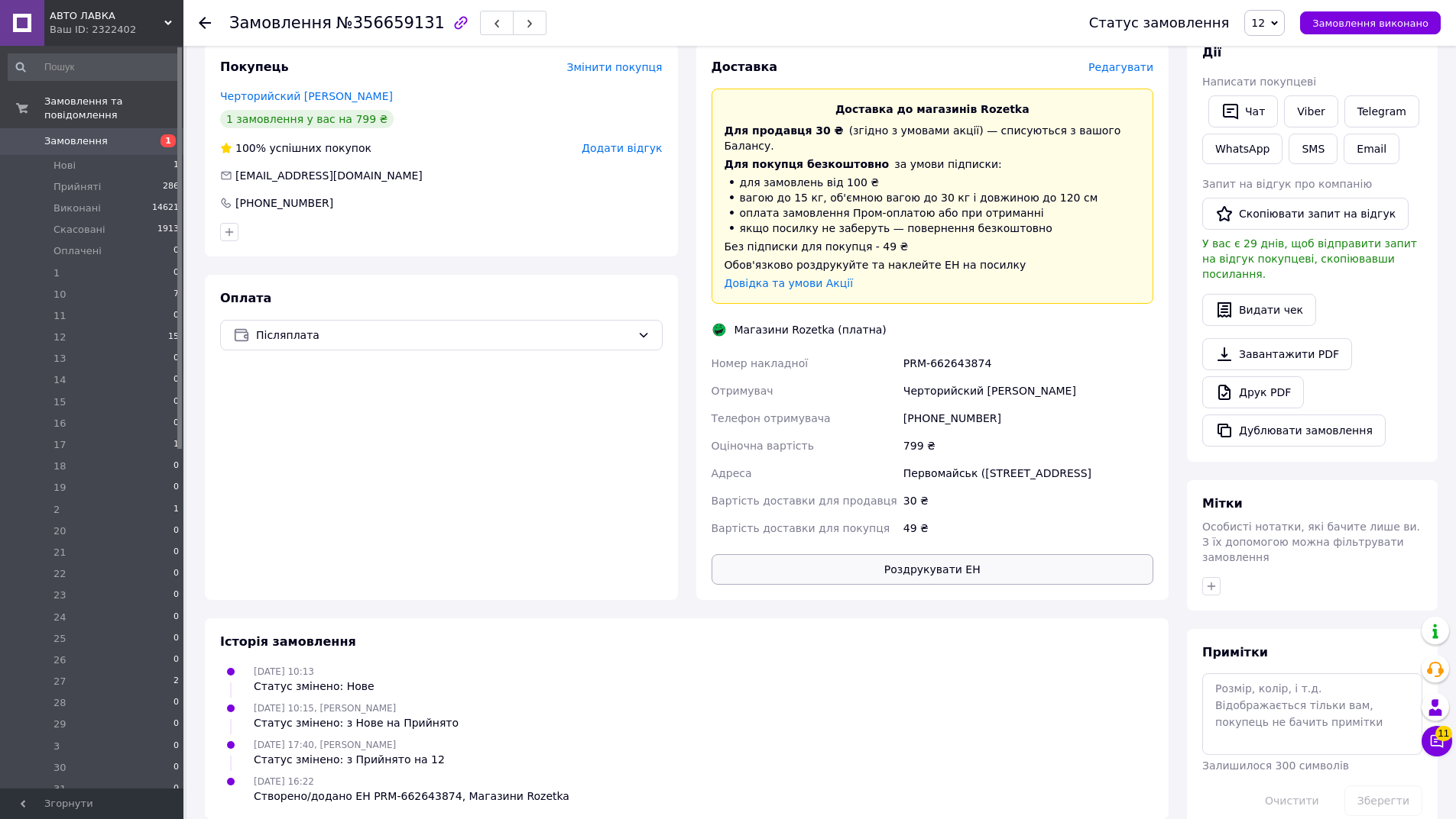
scroll to position [310, 0]
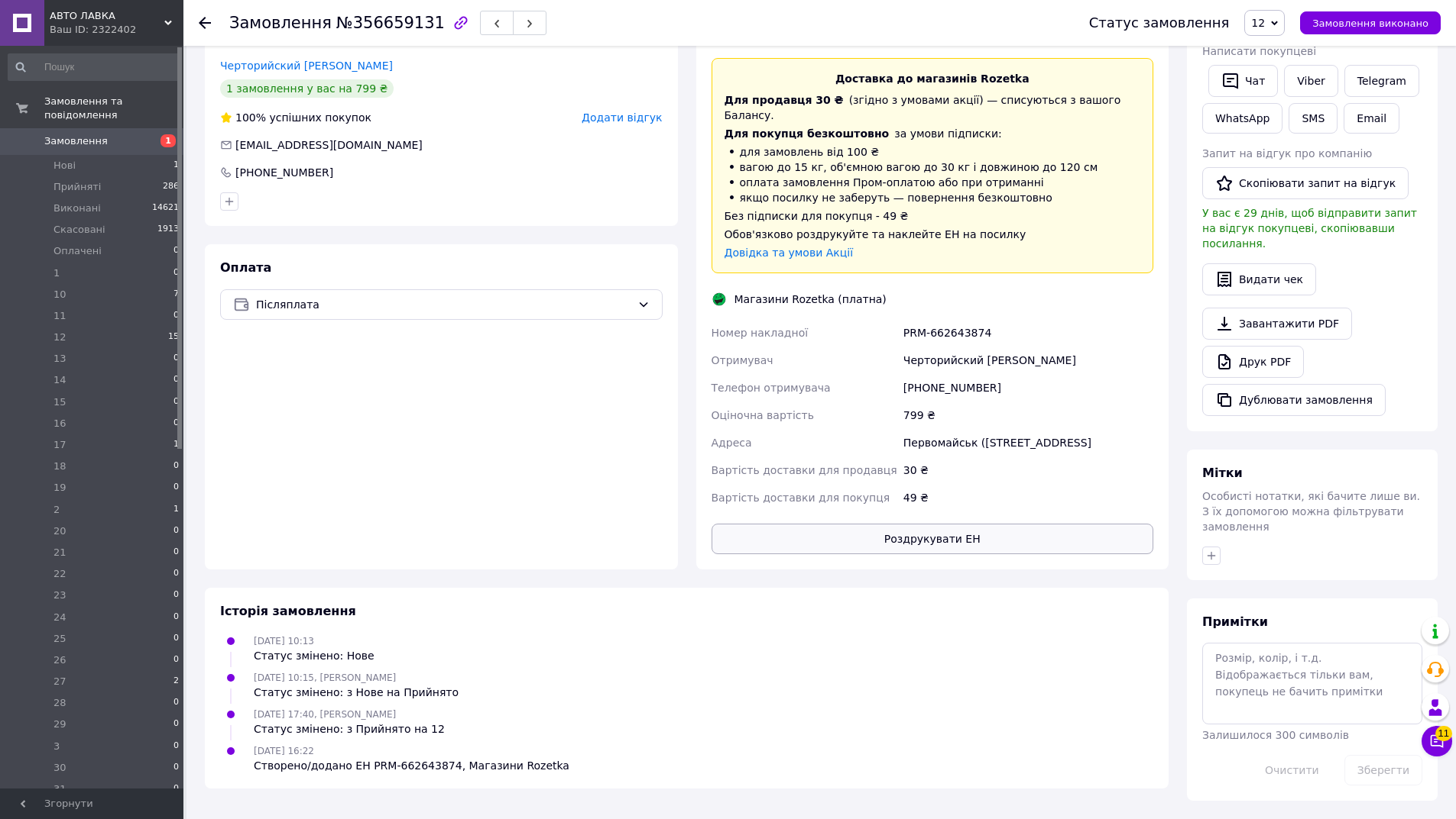
click at [918, 511] on div "49 ₴" at bounding box center [1027, 497] width 256 height 27
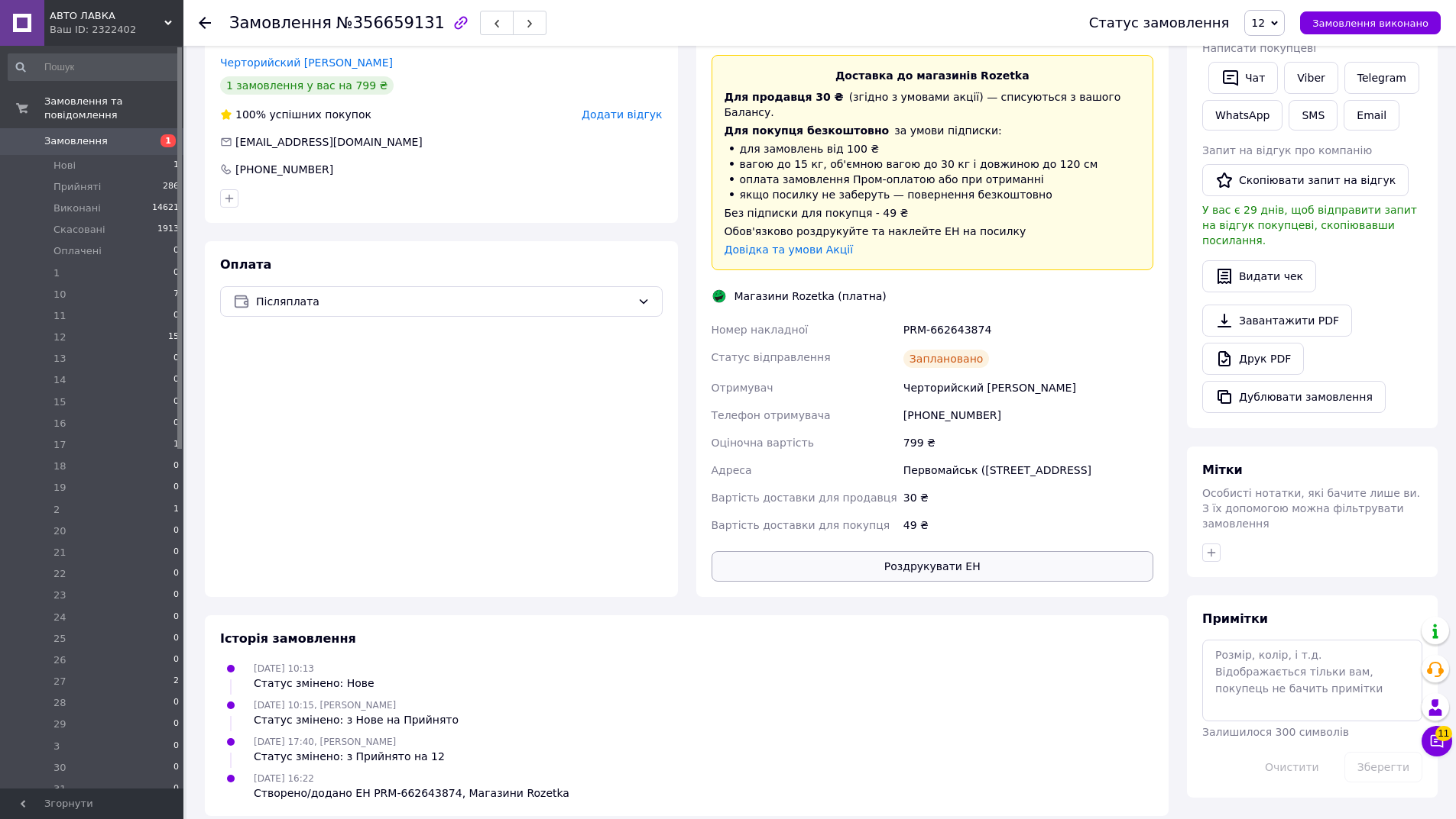
click at [928, 552] on button "Роздрукувати ЕН" at bounding box center [932, 566] width 442 height 31
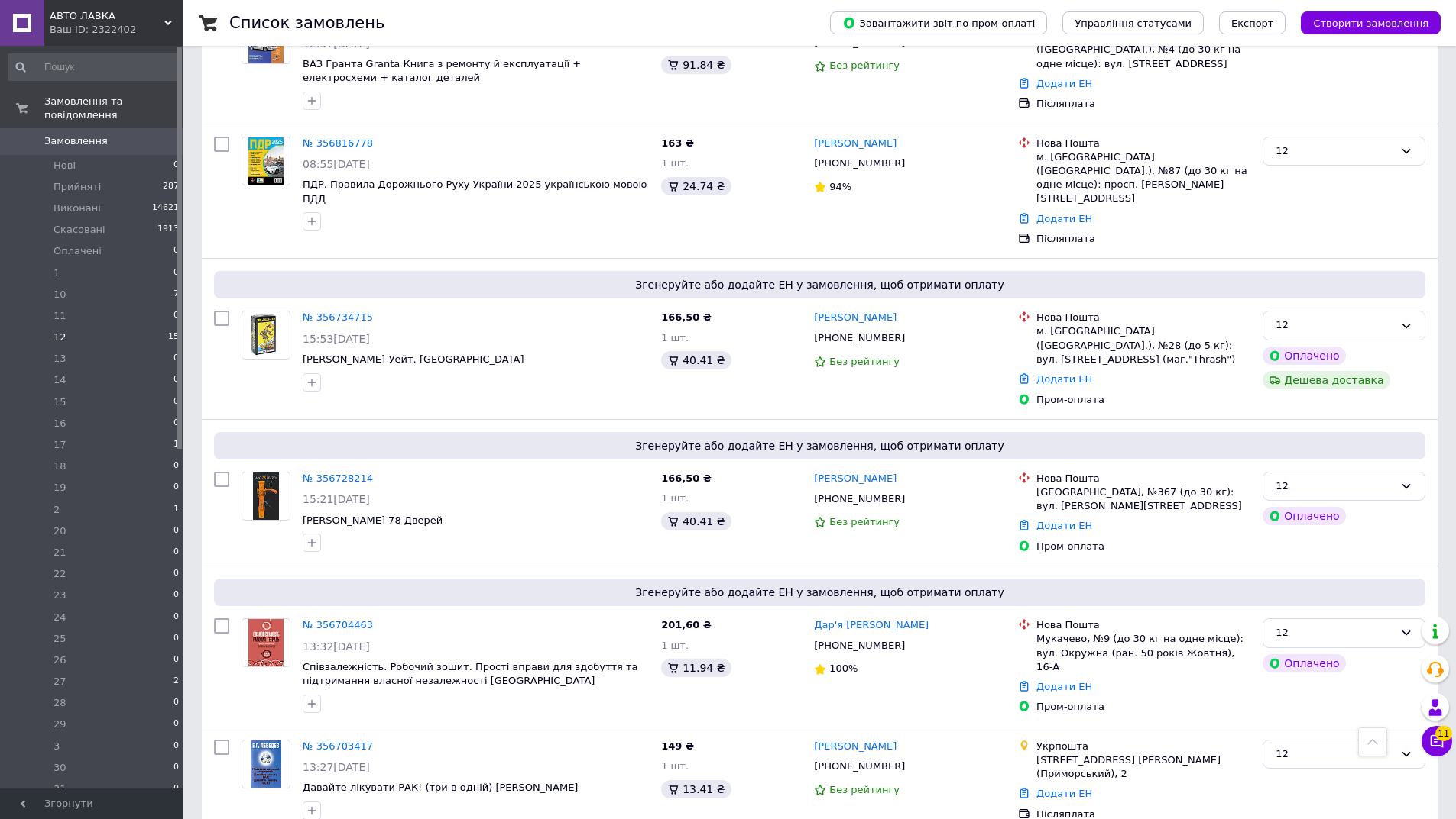
scroll to position [310, 0]
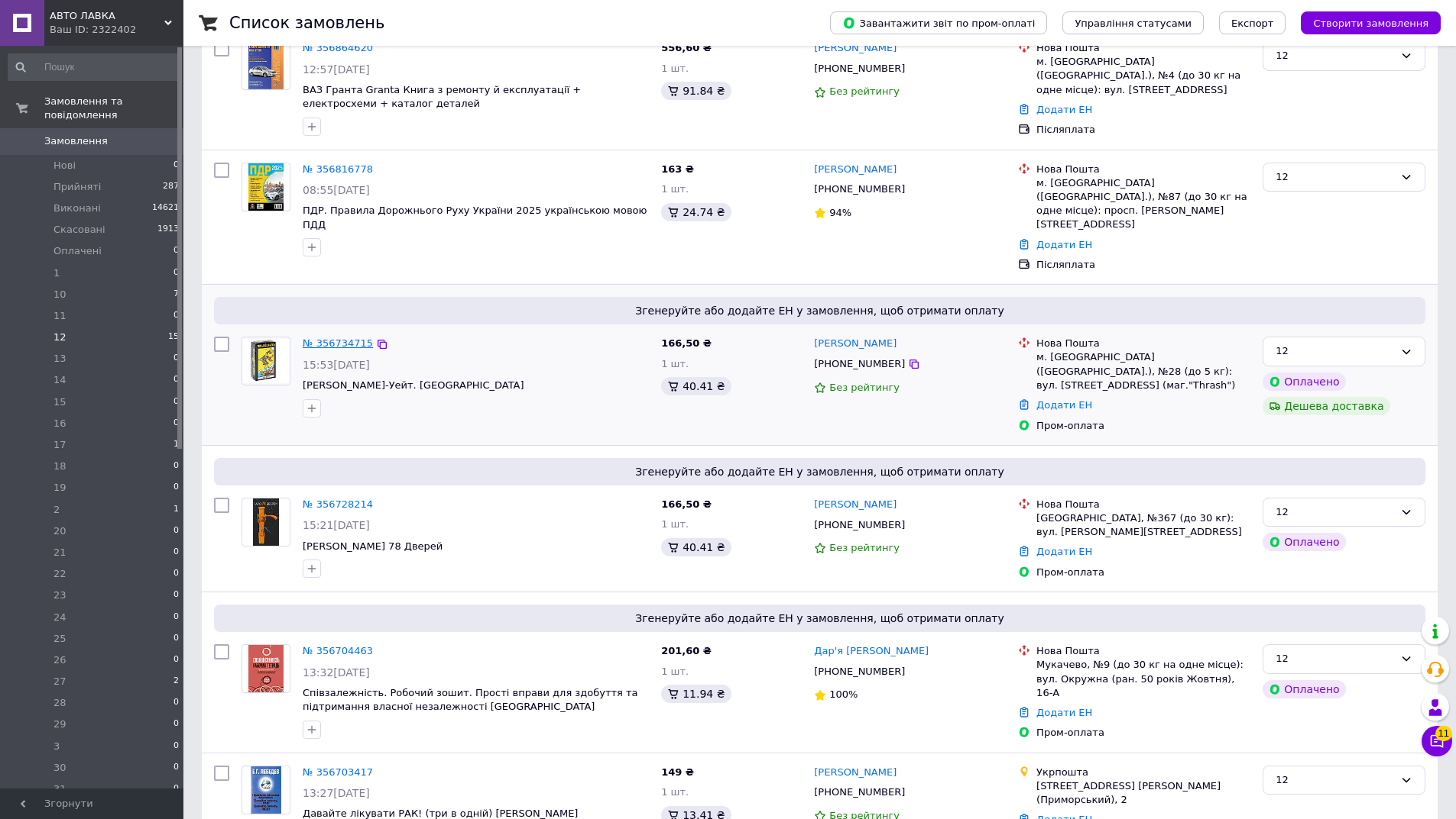
drag, startPoint x: 326, startPoint y: 306, endPoint x: 315, endPoint y: 309, distance: 11.4
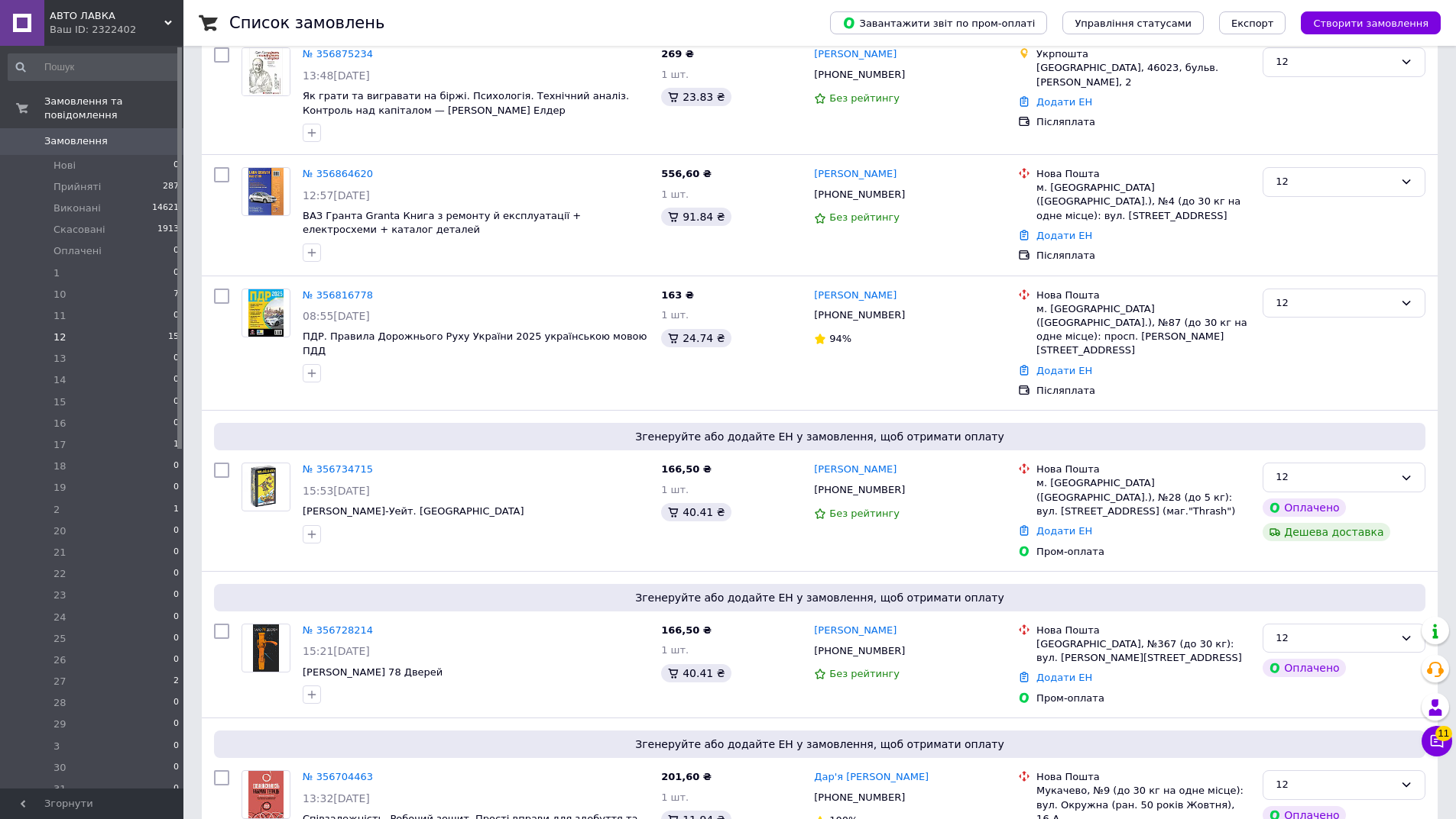
scroll to position [102, 0]
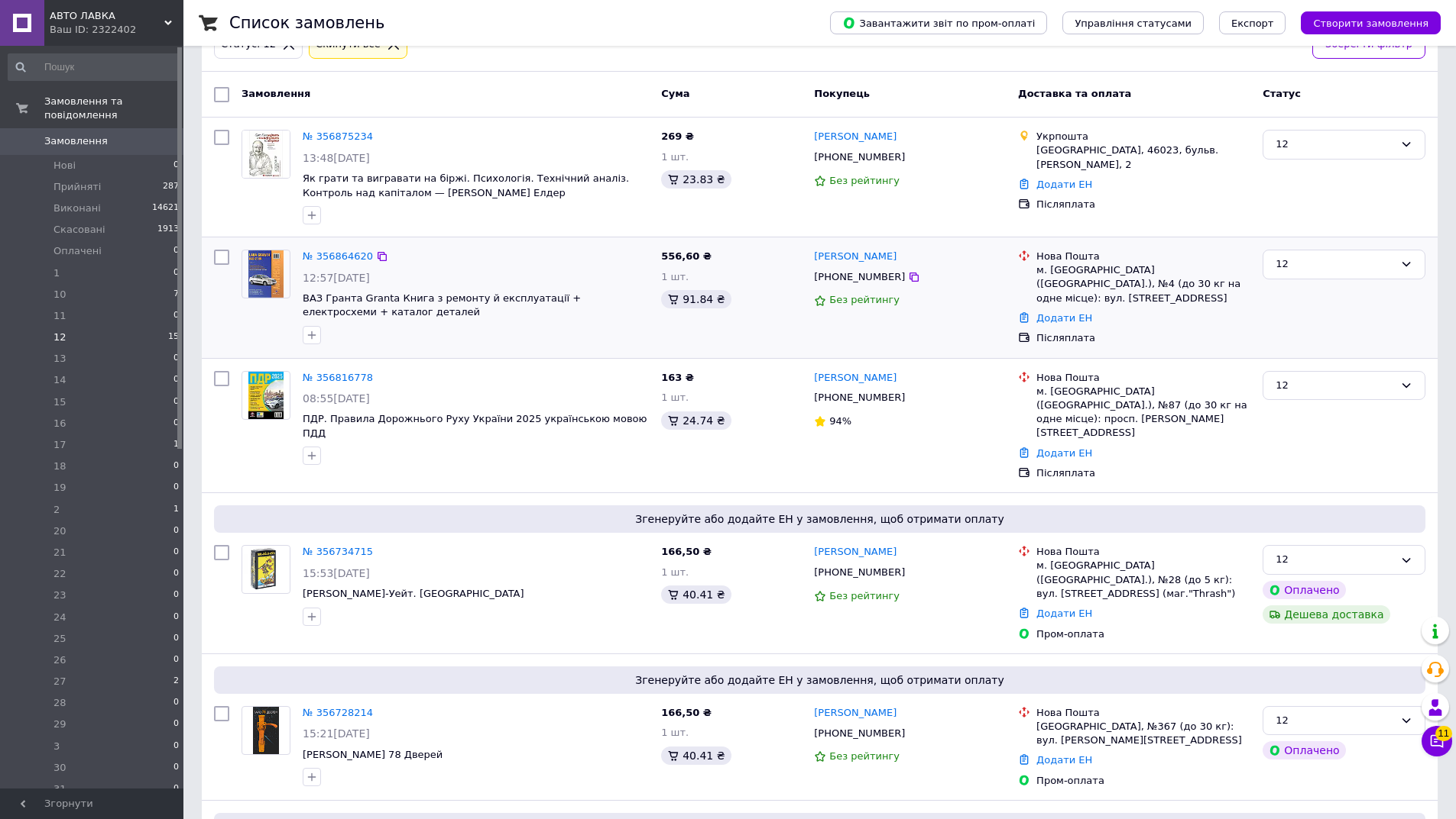
drag, startPoint x: 306, startPoint y: 256, endPoint x: 377, endPoint y: 266, distance: 71.7
click at [377, 266] on div "№ 356864620 12:57, 12.08.2025 ВАЗ Гранта Granta Книга з ремонту й експлуатації …" at bounding box center [475, 296] width 358 height 107
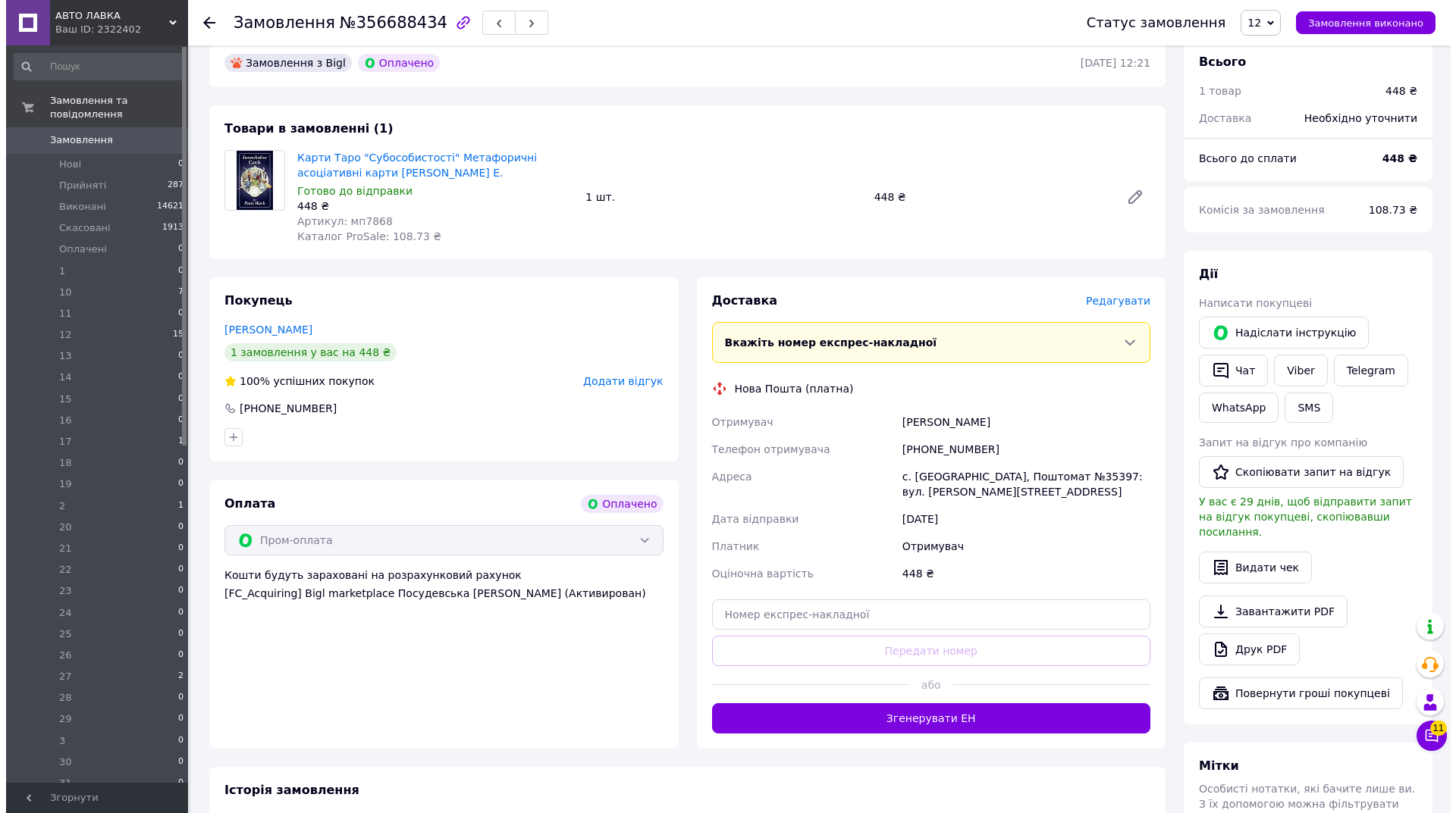
scroll to position [433, 0]
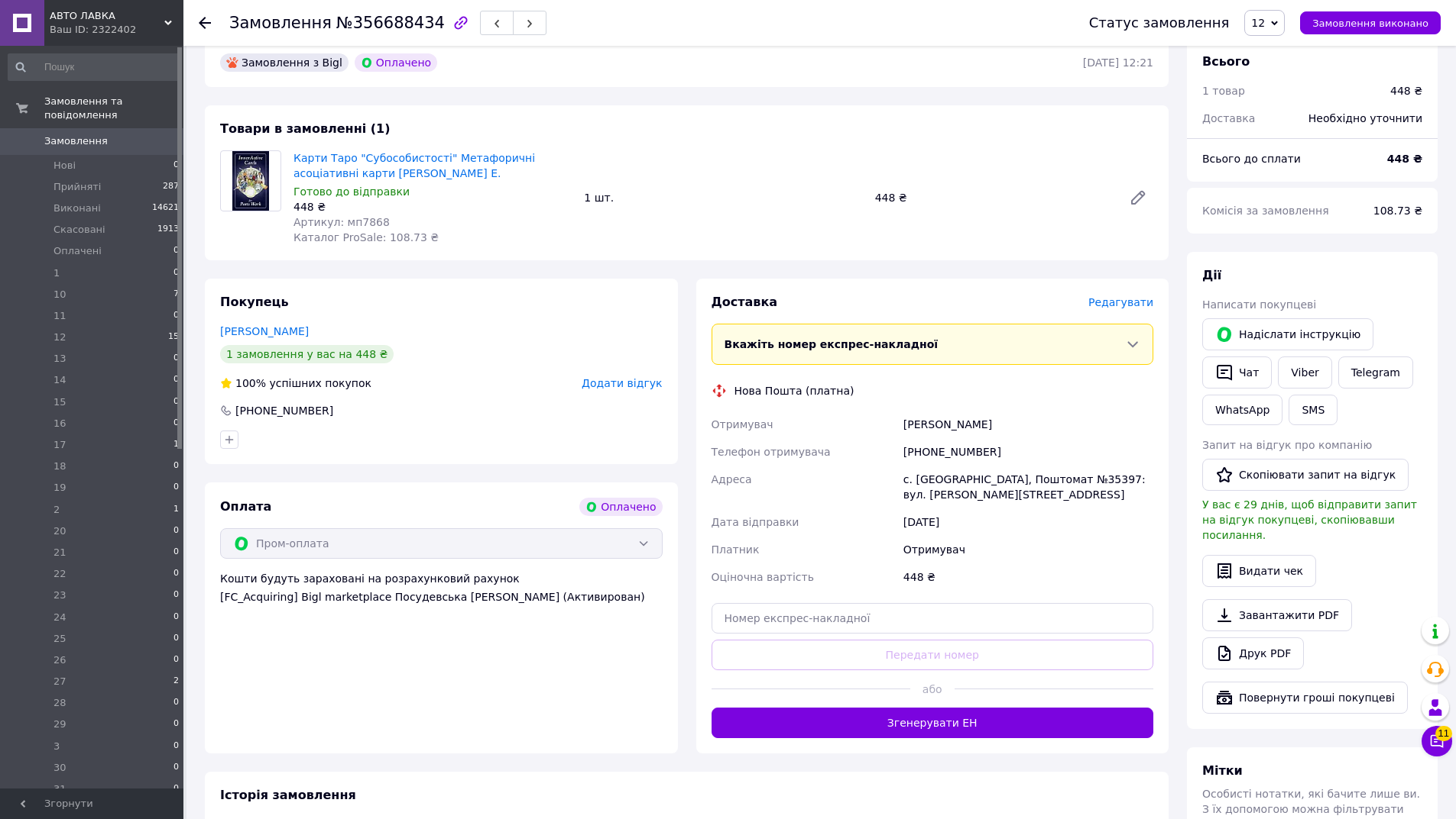
click at [1120, 296] on span "Редагувати" at bounding box center [1121, 302] width 65 height 12
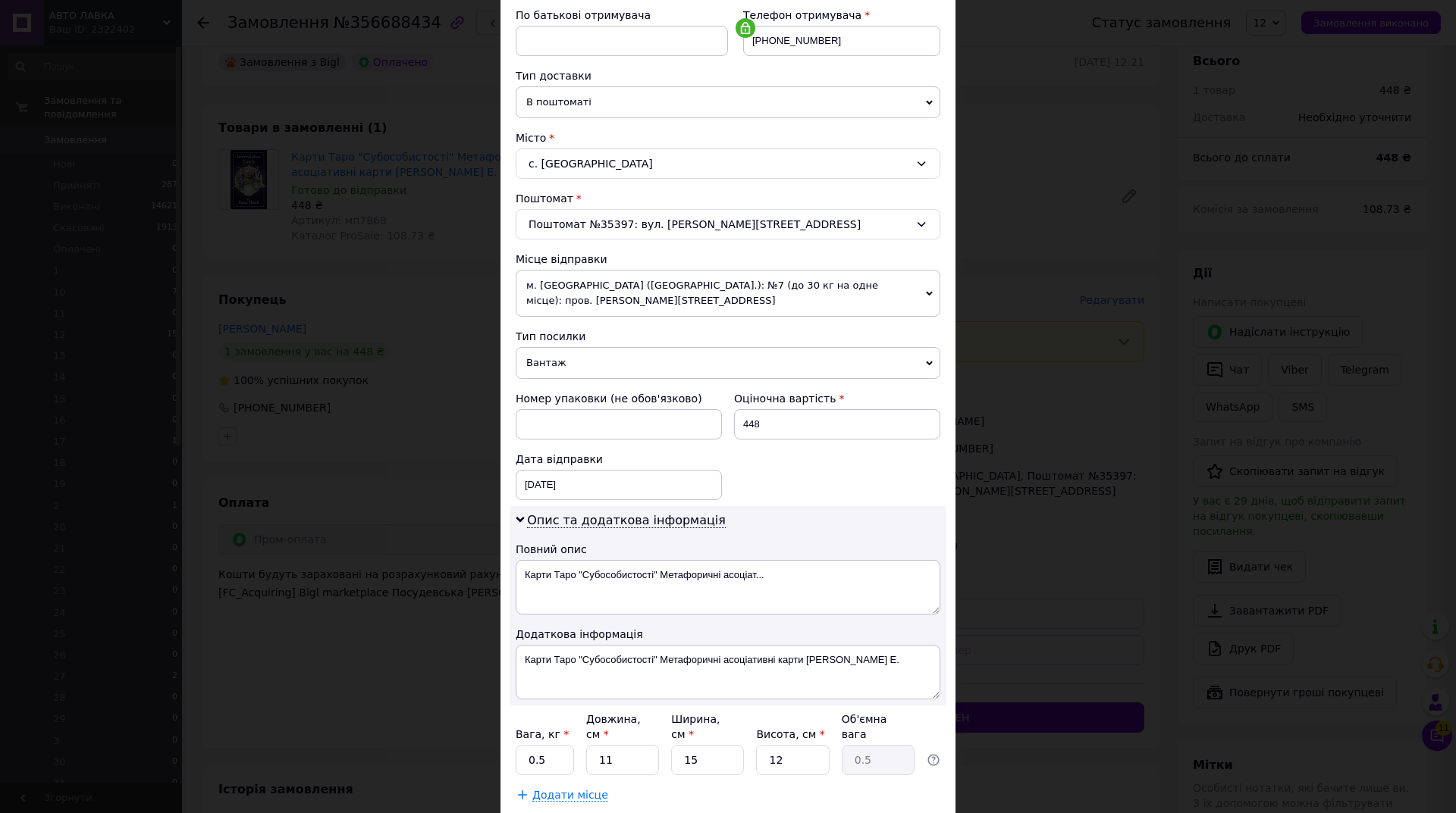
scroll to position [301, 0]
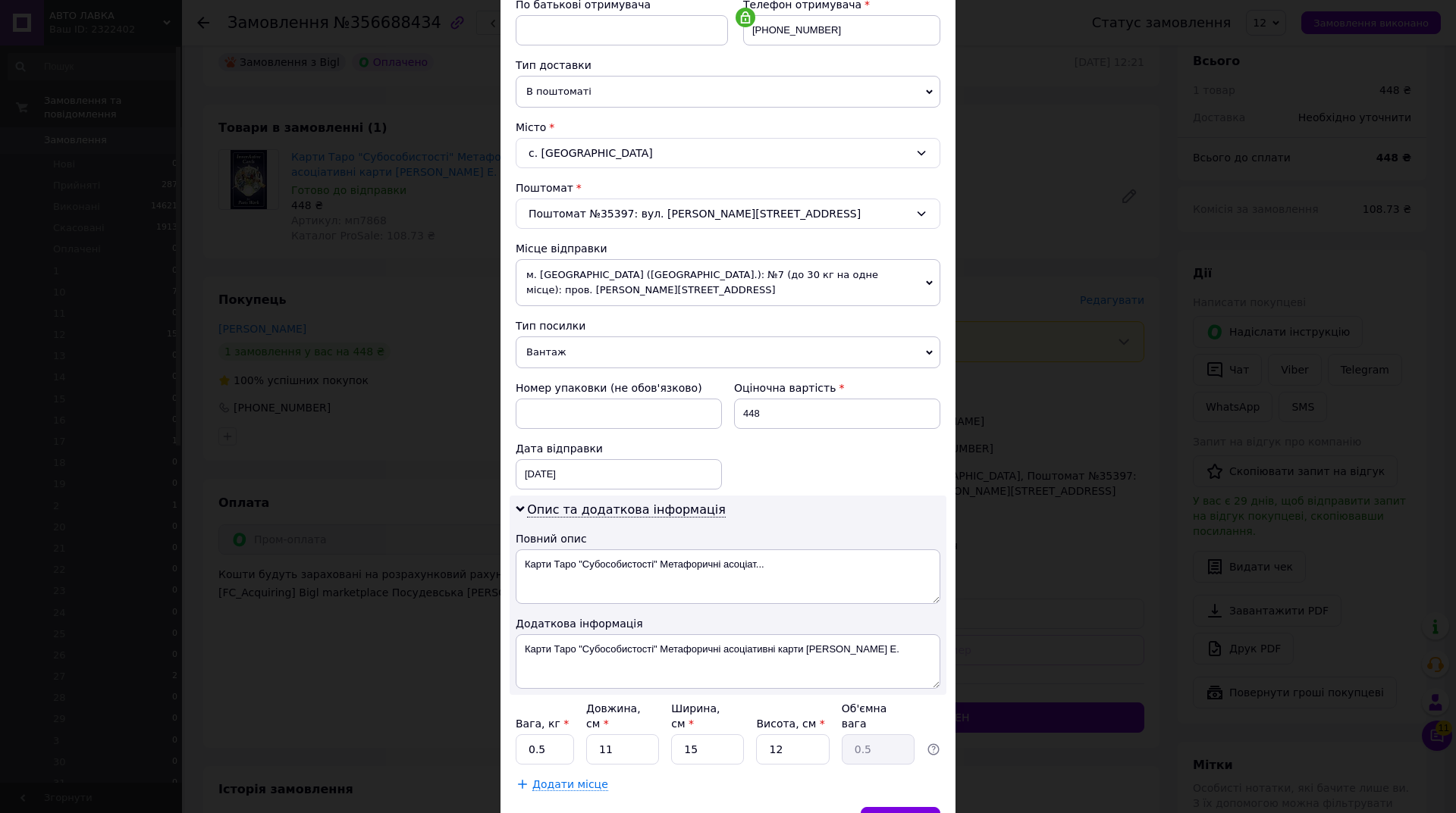
drag, startPoint x: 566, startPoint y: 338, endPoint x: 568, endPoint y: 351, distance: 13.2
click at [567, 346] on div "Тип посилки Вантаж Документи" at bounding box center [728, 343] width 425 height 50
click at [568, 351] on span "Вантаж" at bounding box center [728, 352] width 425 height 32
click at [563, 384] on li "Документи" at bounding box center [728, 382] width 425 height 23
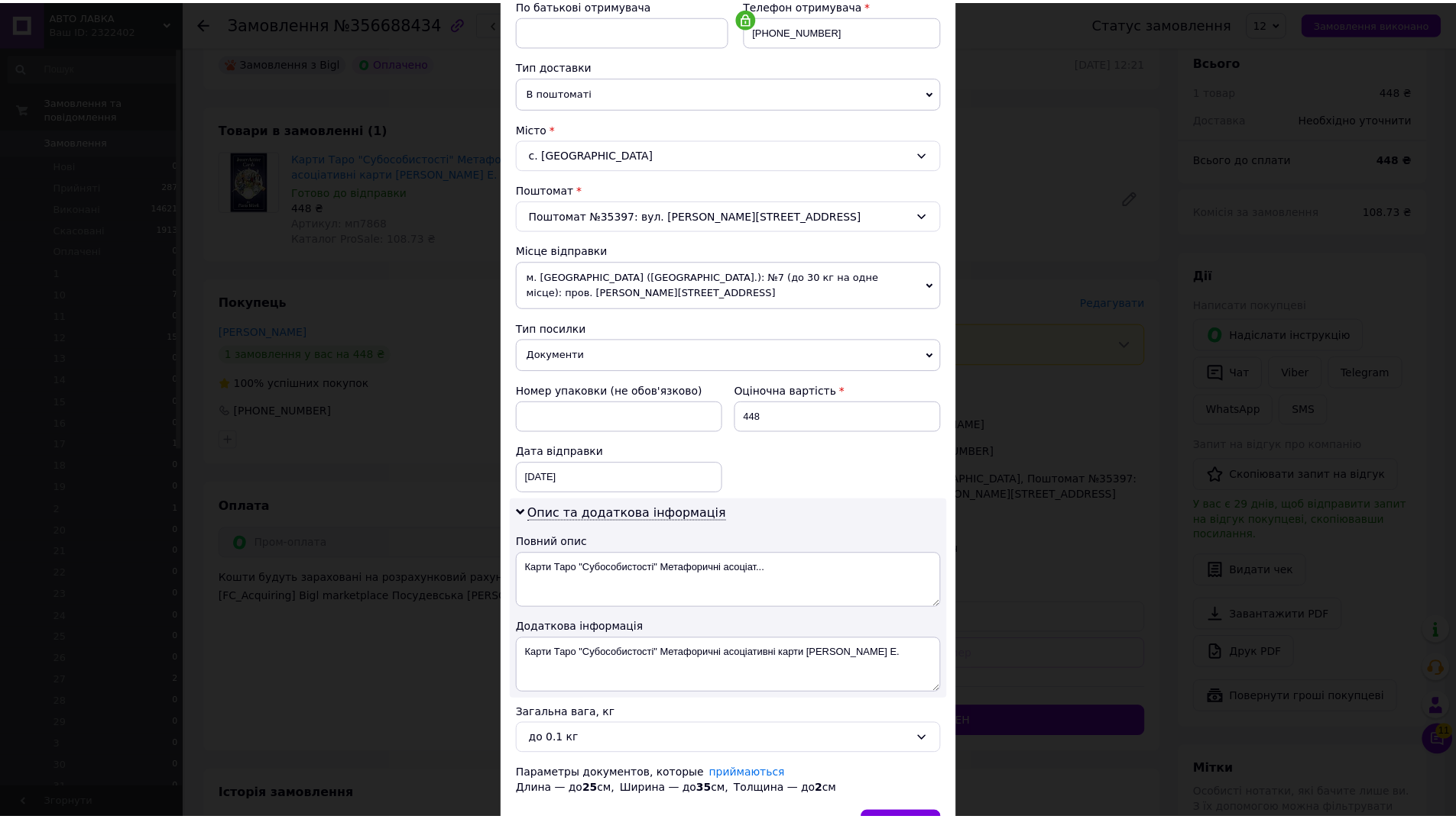
scroll to position [396, 0]
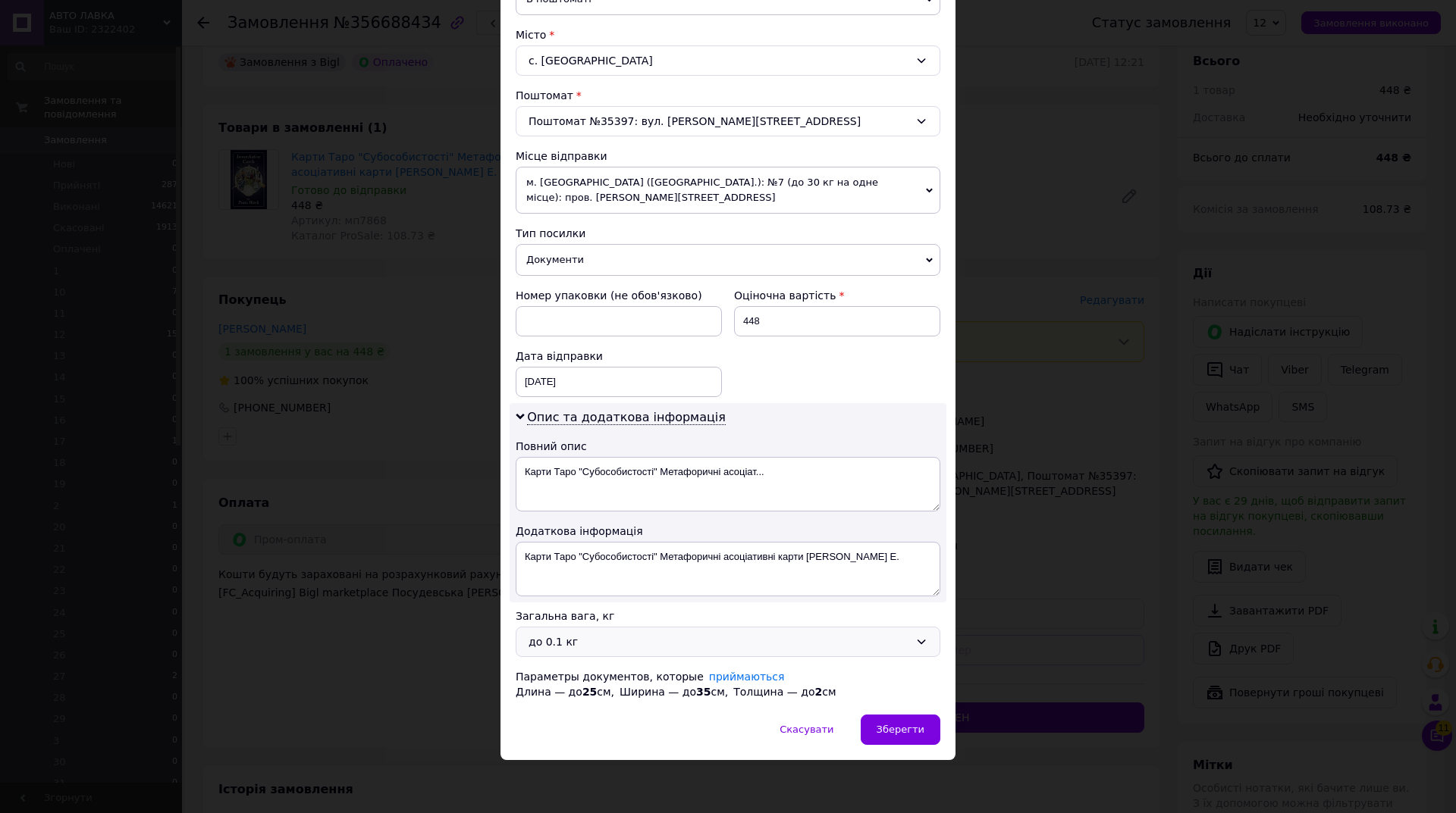
click at [561, 645] on div "до 0.1 кг" at bounding box center [718, 642] width 380 height 16
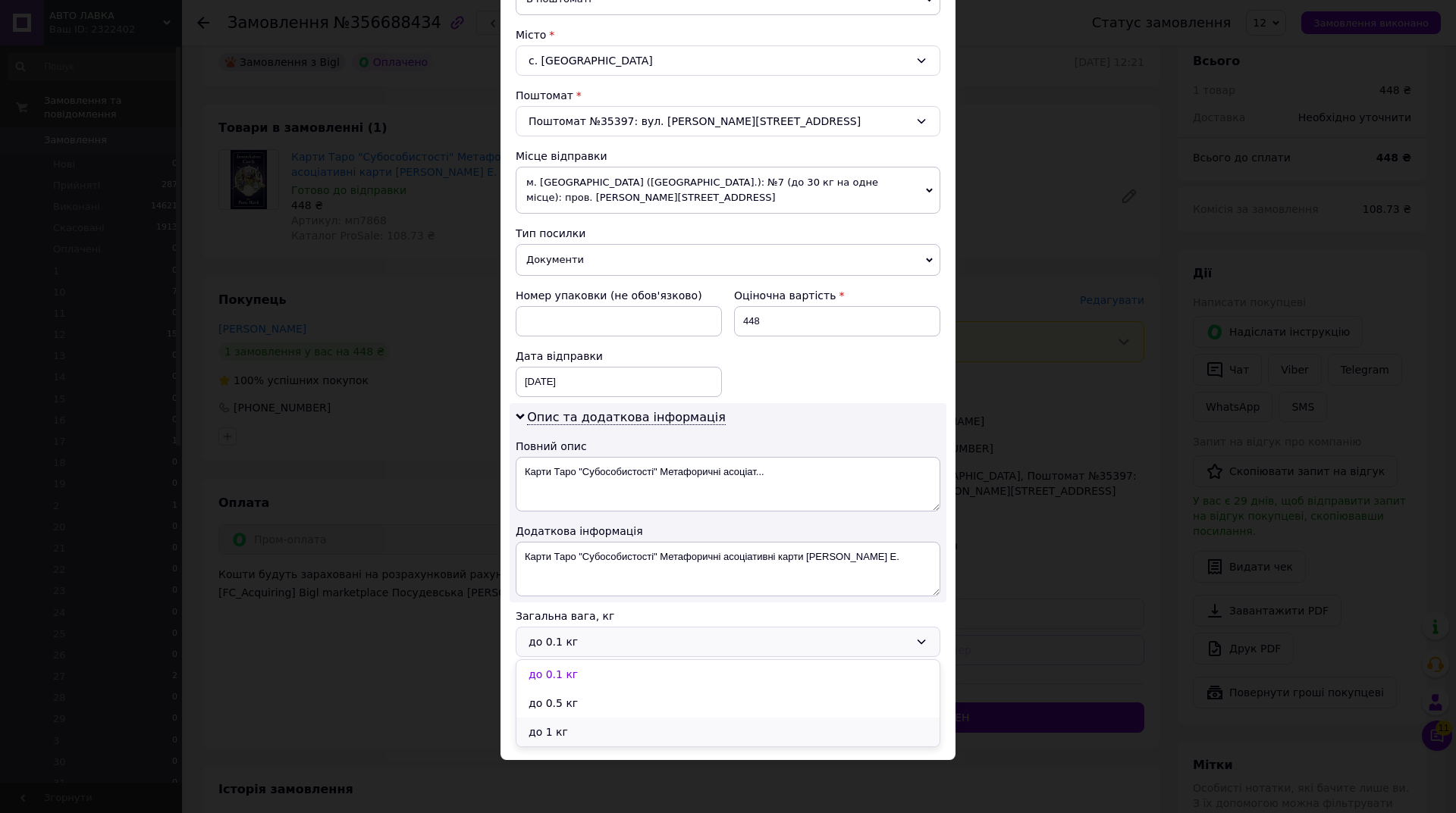
click at [560, 724] on li "до 1 кг" at bounding box center [728, 732] width 423 height 29
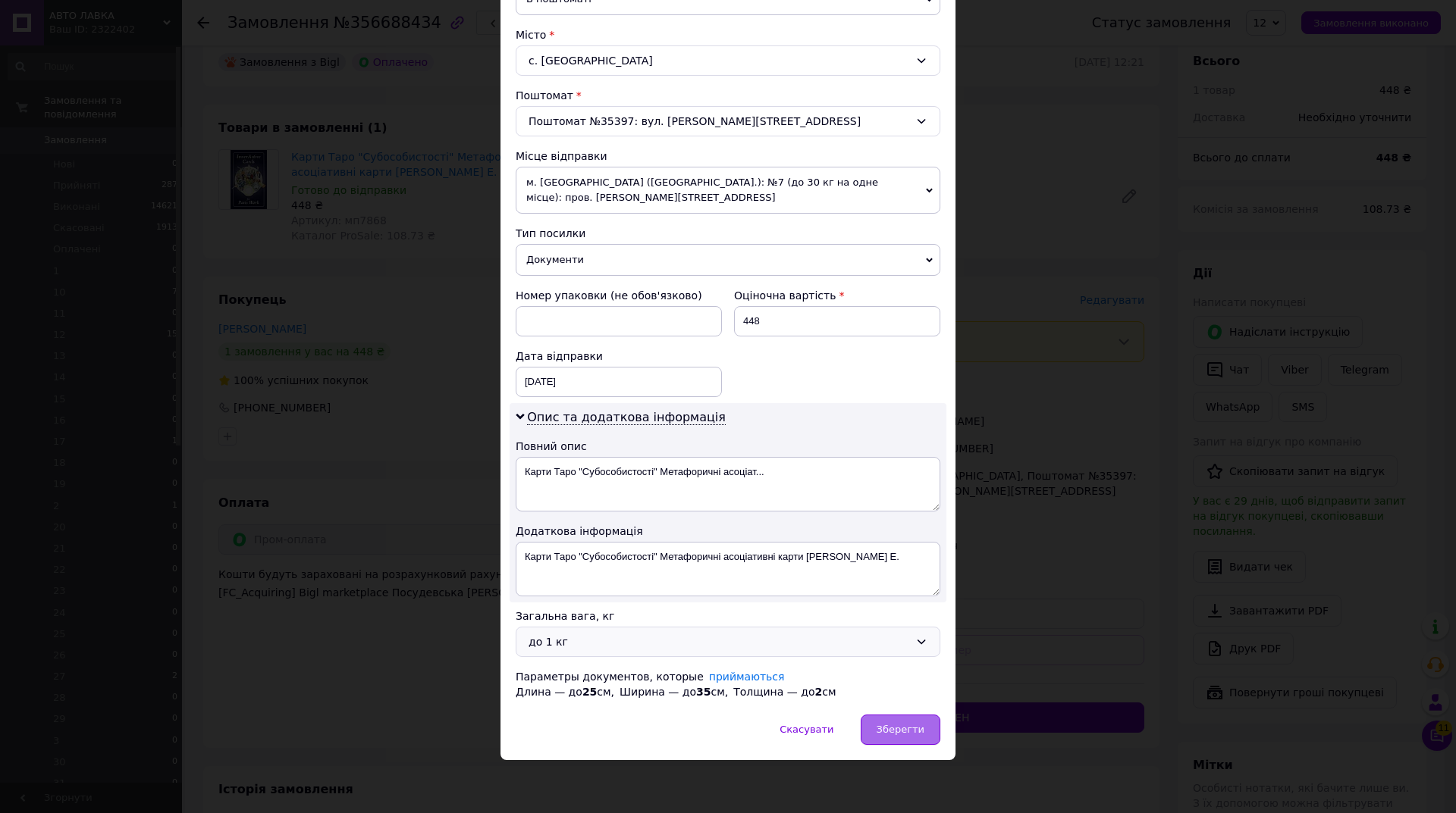
click at [881, 729] on div "Зберегти" at bounding box center [901, 729] width 80 height 30
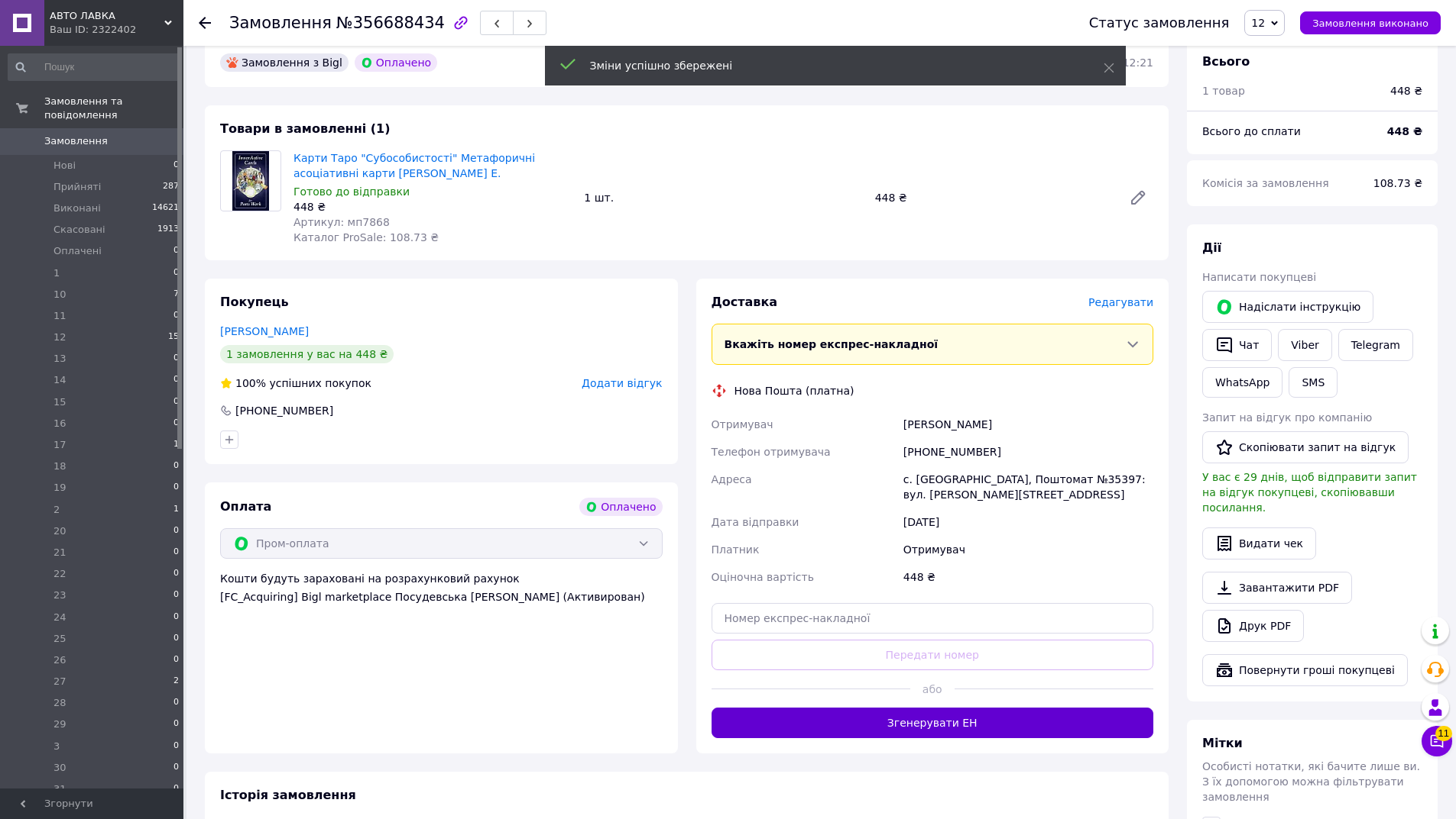
click at [963, 708] on button "Згенерувати ЕН" at bounding box center [932, 723] width 442 height 31
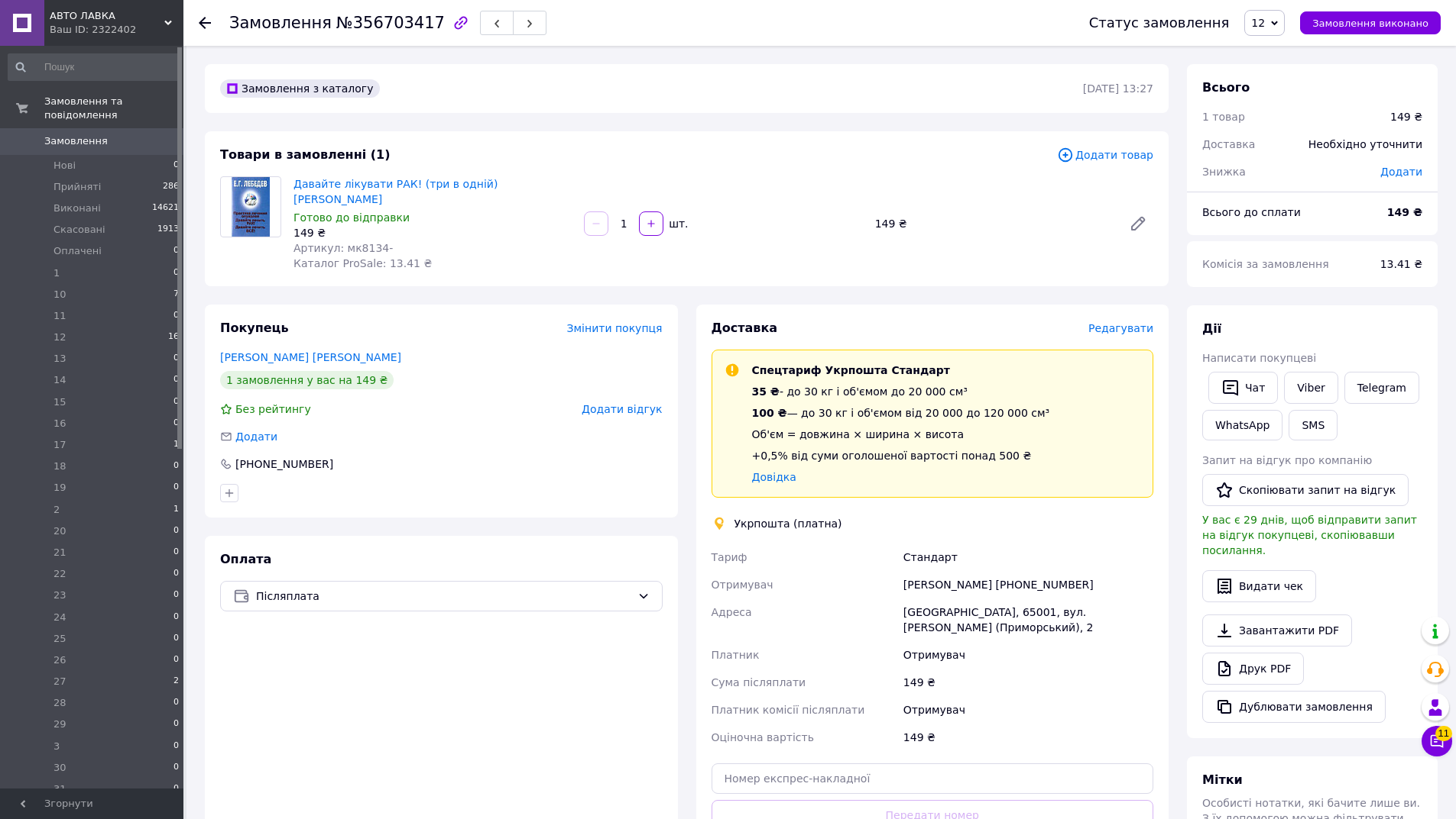
click at [1134, 323] on span "Редагувати" at bounding box center [1121, 328] width 65 height 12
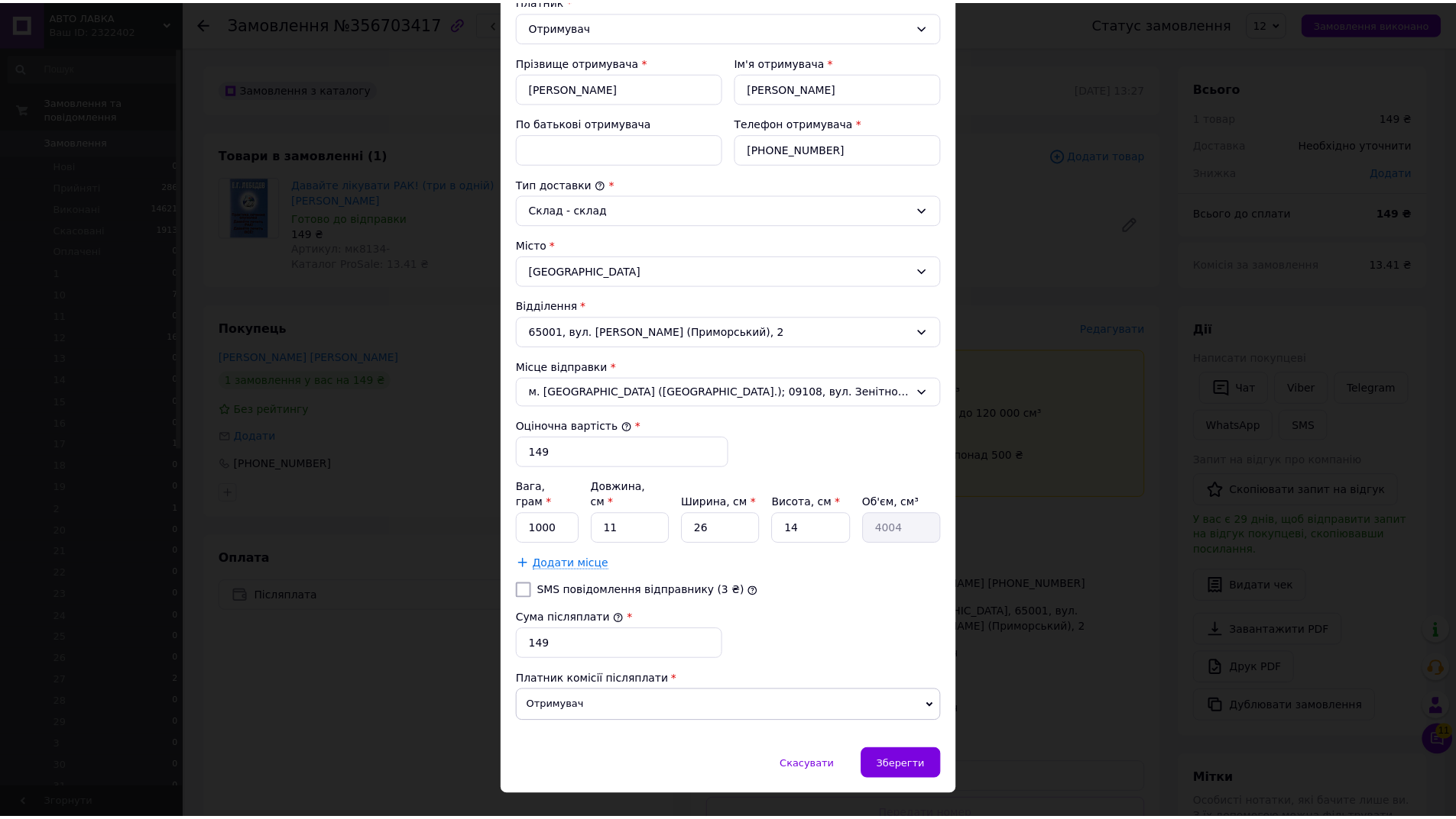
scroll to position [260, 0]
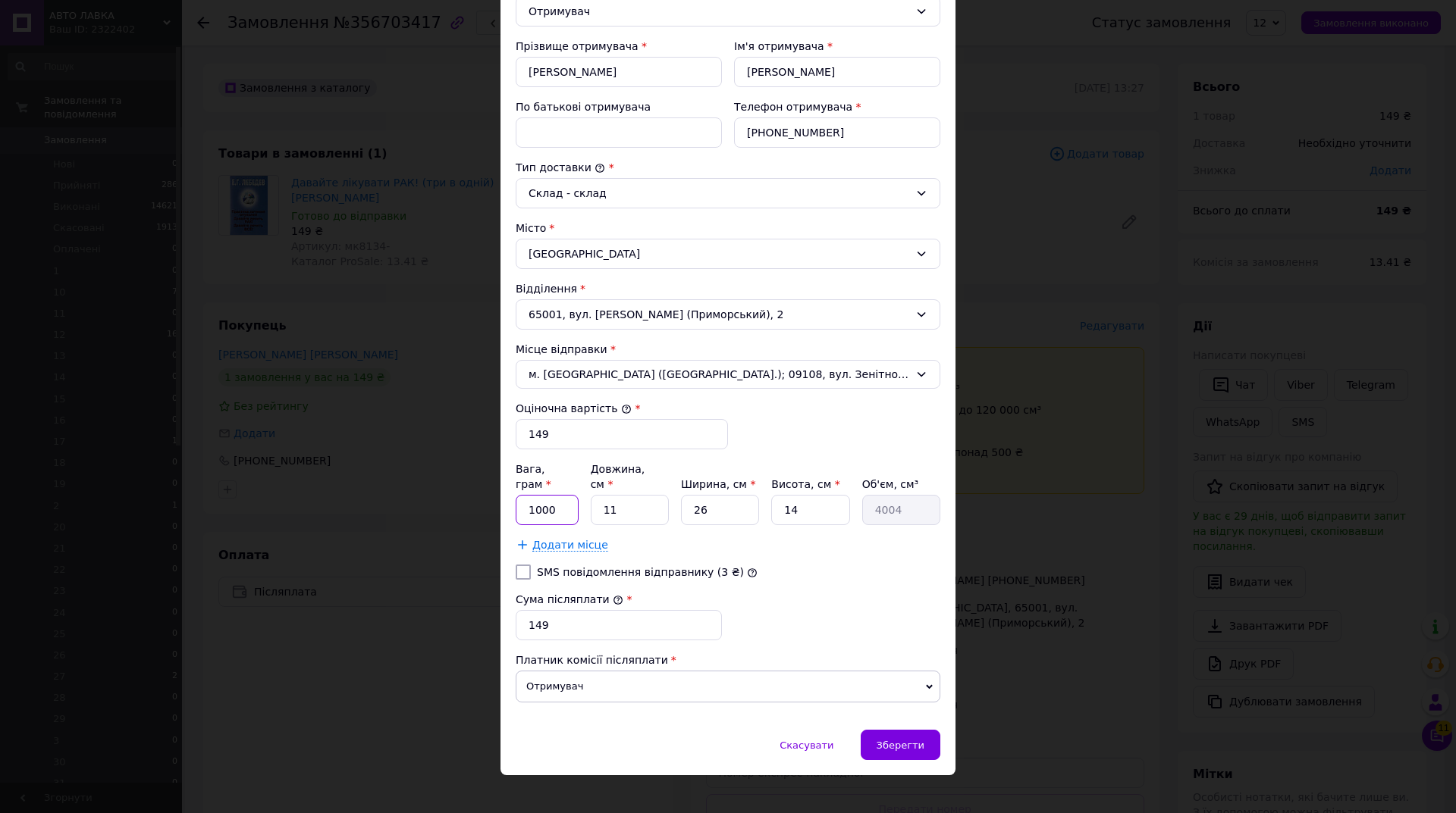
click at [550, 495] on input "1000" at bounding box center [547, 510] width 63 height 30
type input "150"
click at [930, 730] on div "Зберегти" at bounding box center [901, 745] width 80 height 30
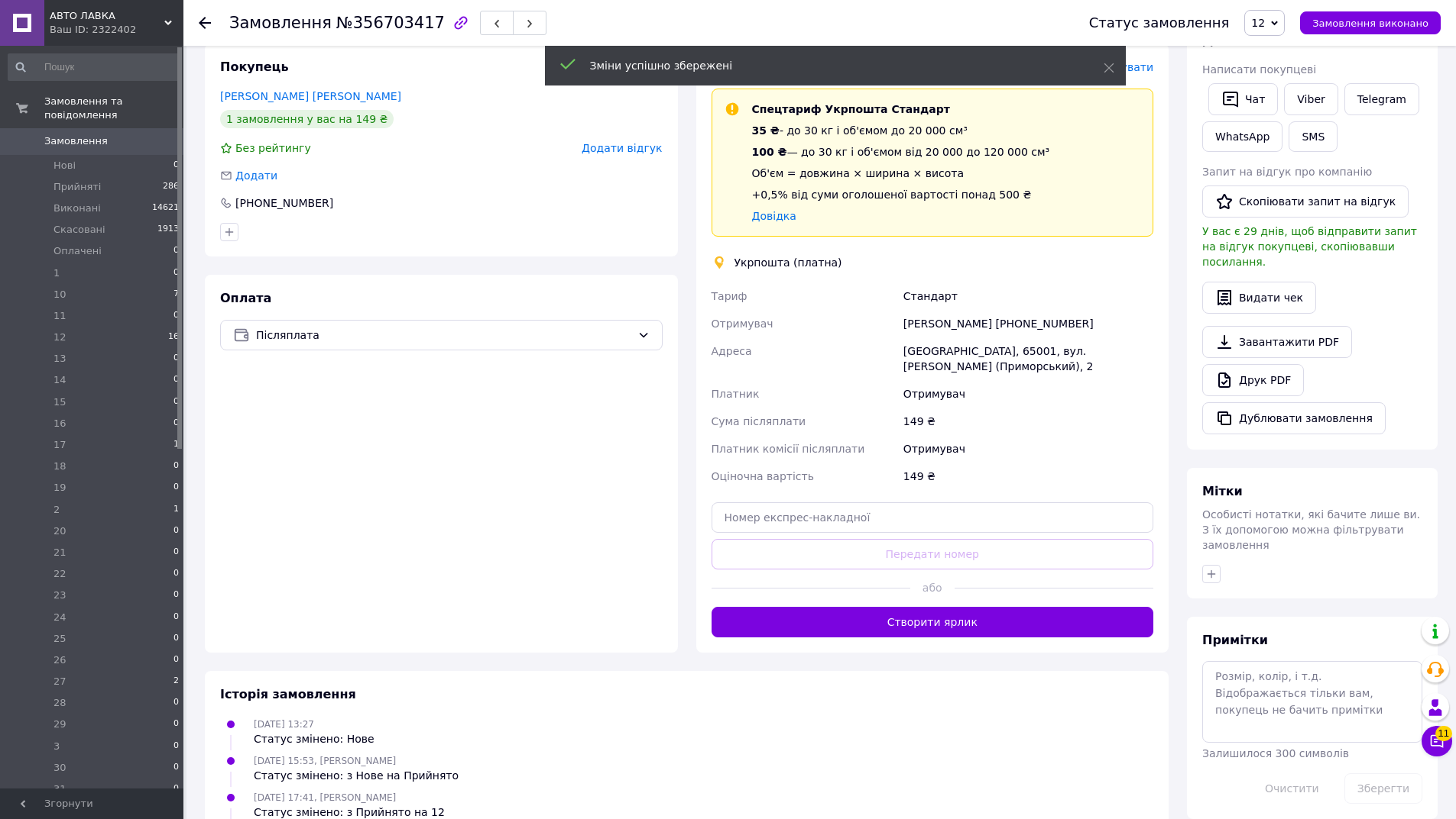
scroll to position [278, 0]
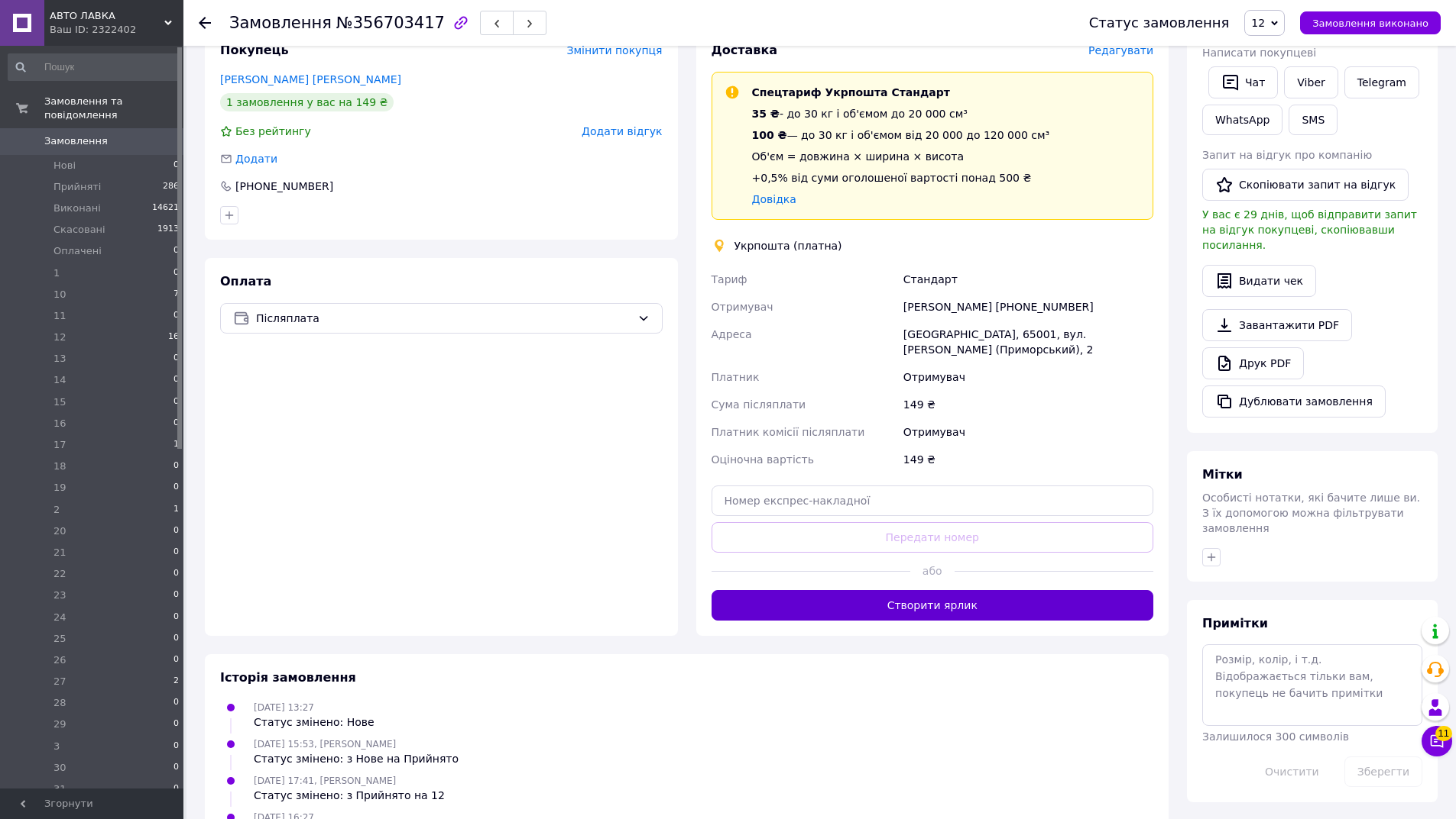
click at [979, 591] on button "Створити ярлик" at bounding box center [932, 606] width 442 height 31
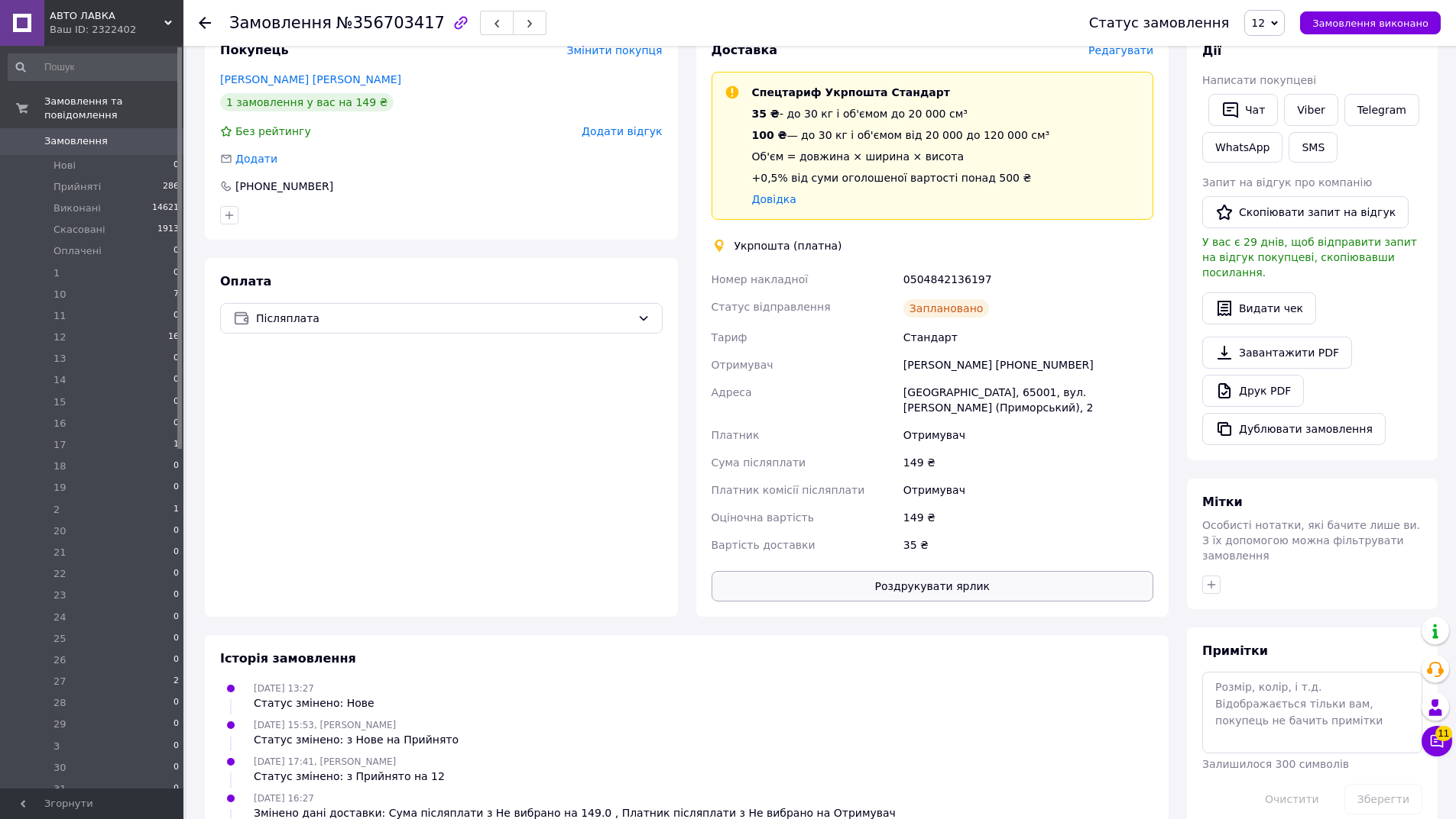
click at [950, 571] on button "Роздрукувати ярлик" at bounding box center [932, 586] width 442 height 31
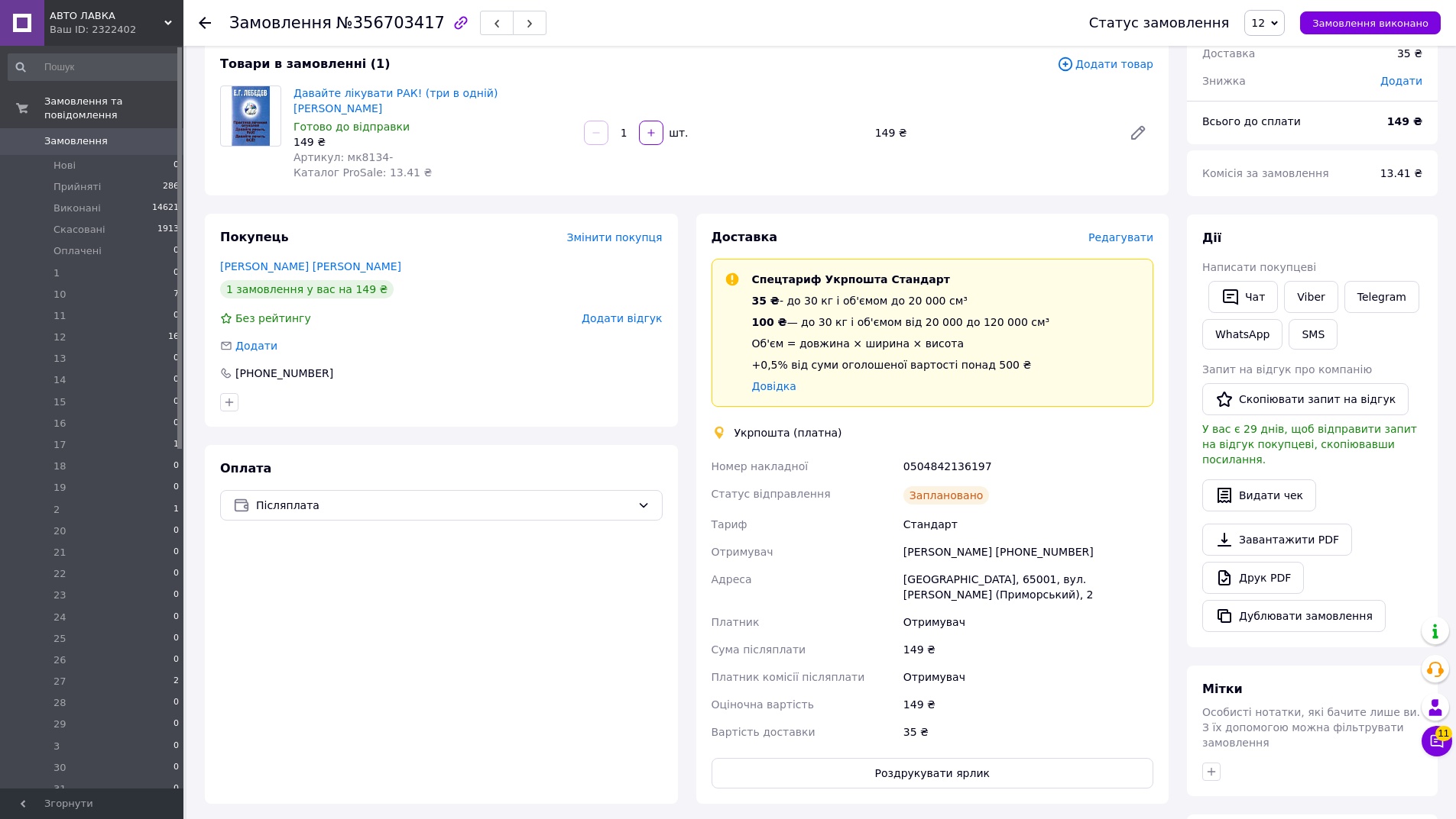
scroll to position [0, 0]
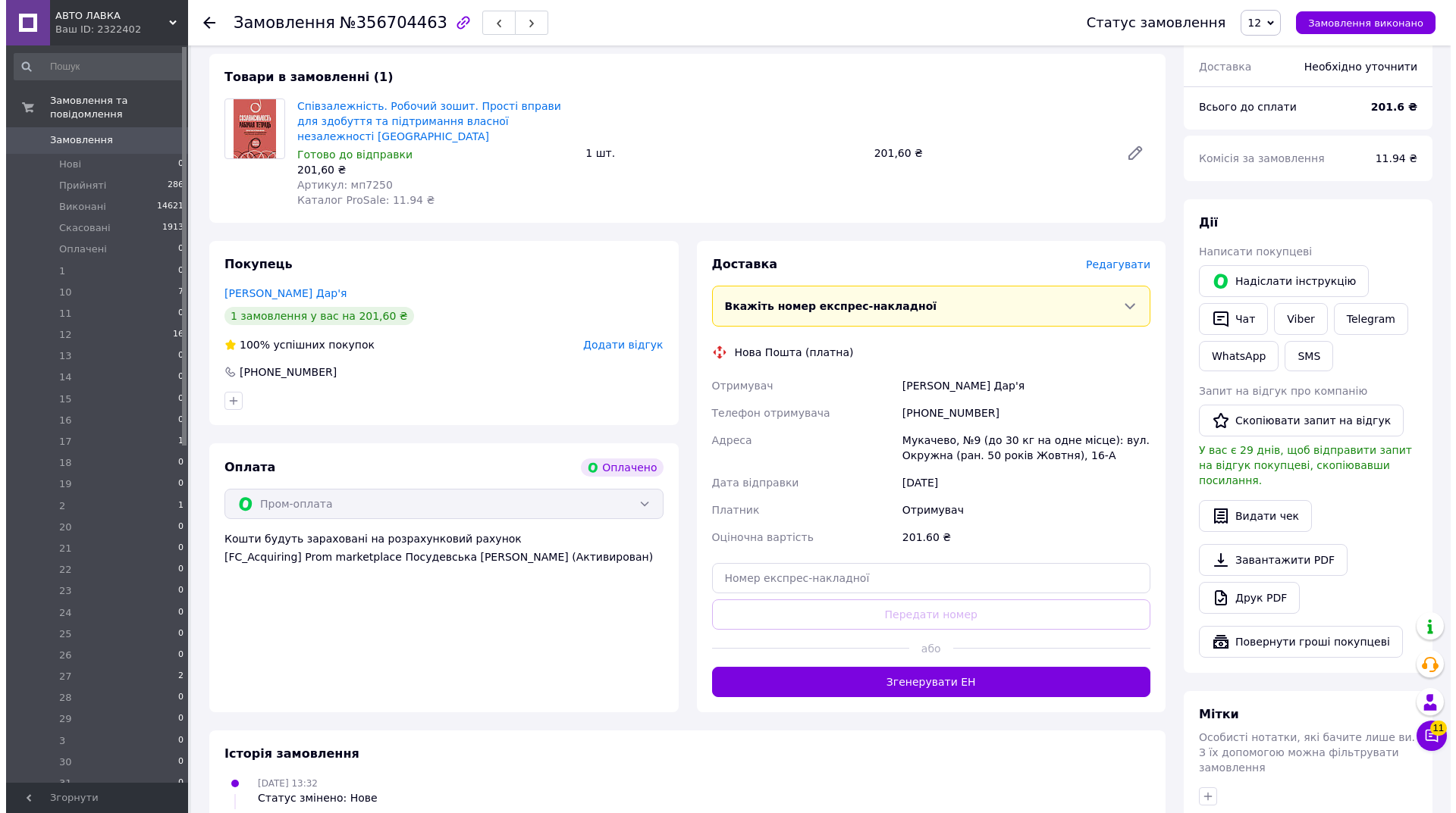
scroll to position [493, 0]
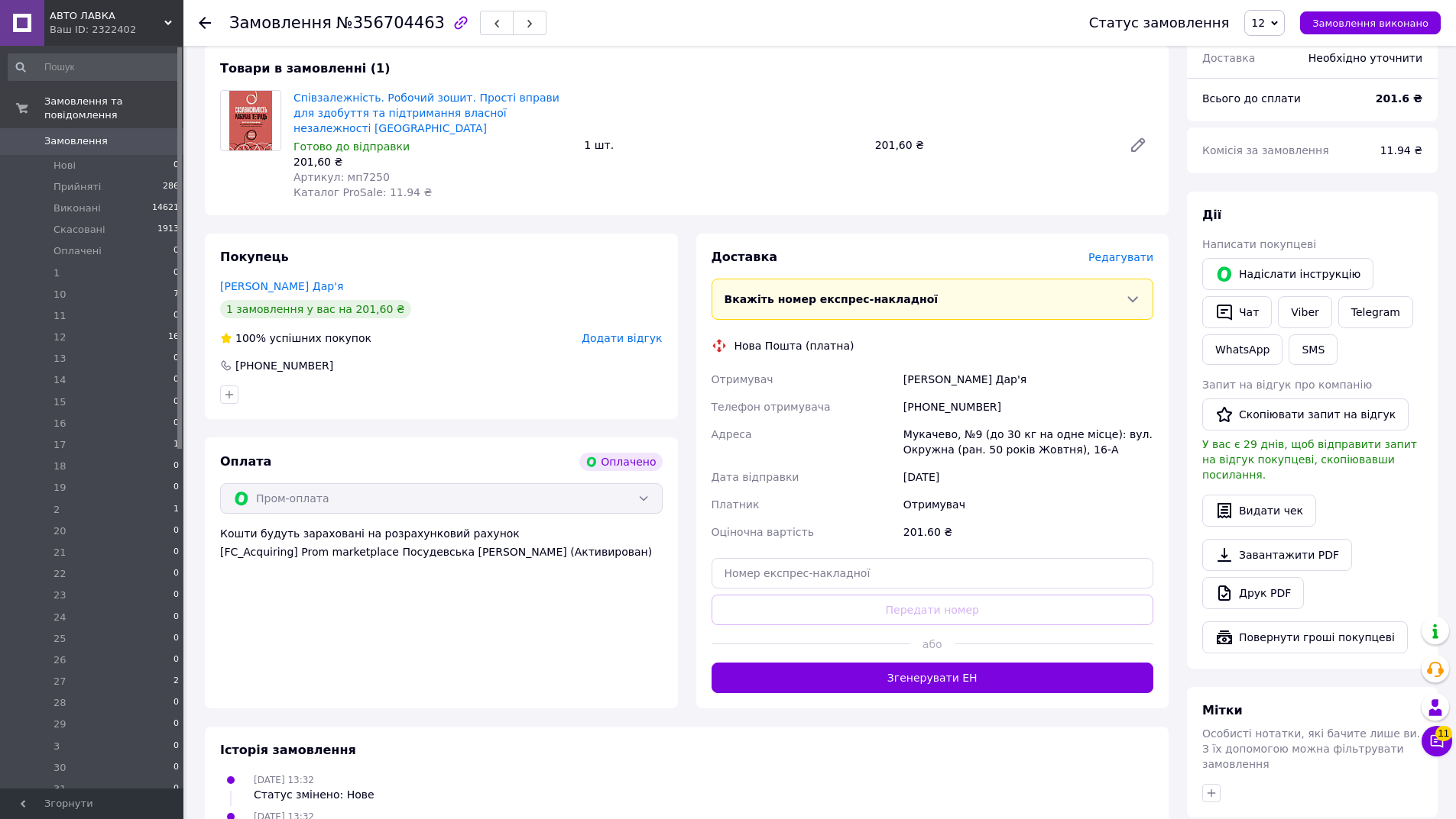
click at [1128, 251] on span "Редагувати" at bounding box center [1121, 257] width 65 height 12
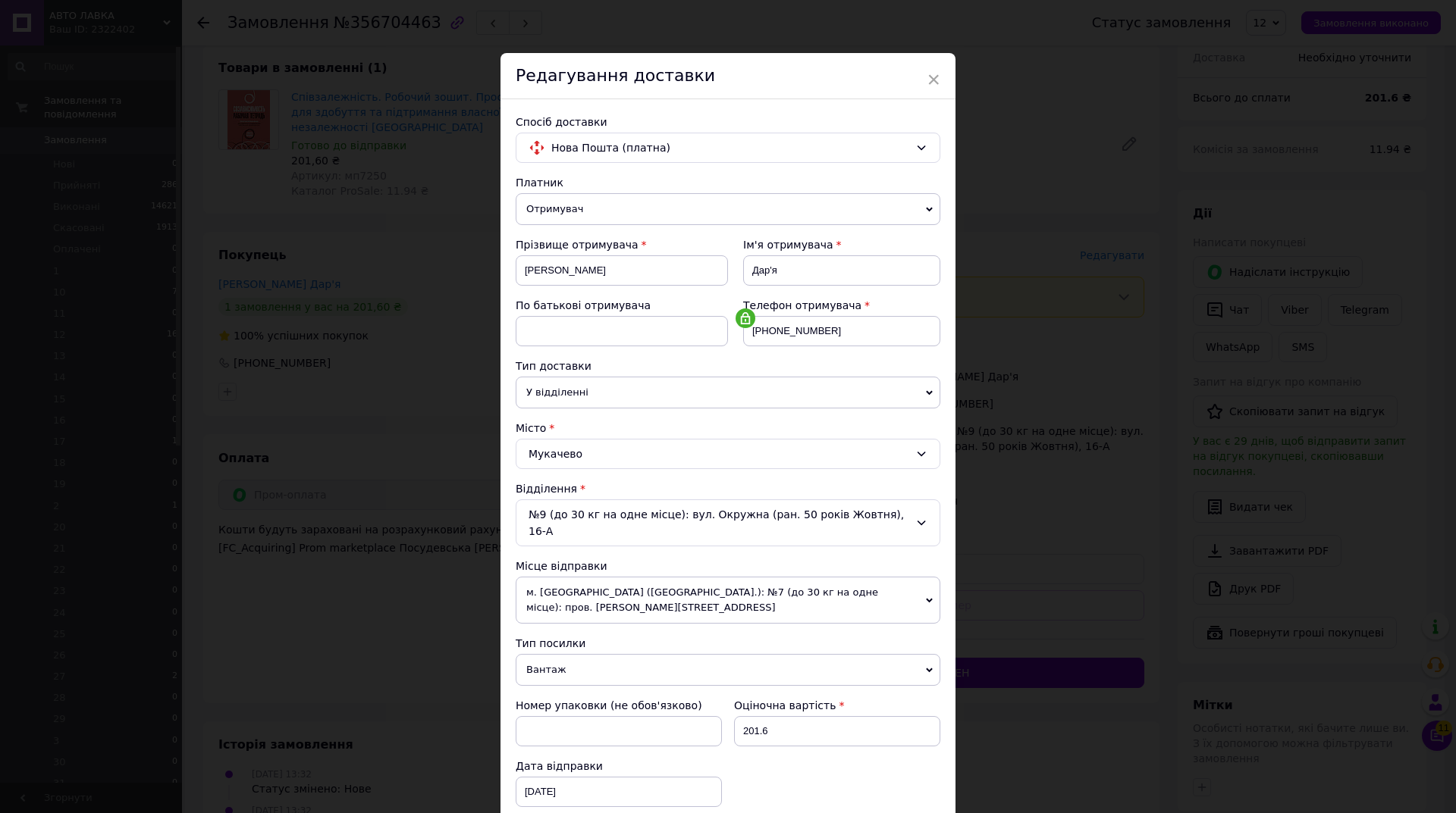
scroll to position [379, 0]
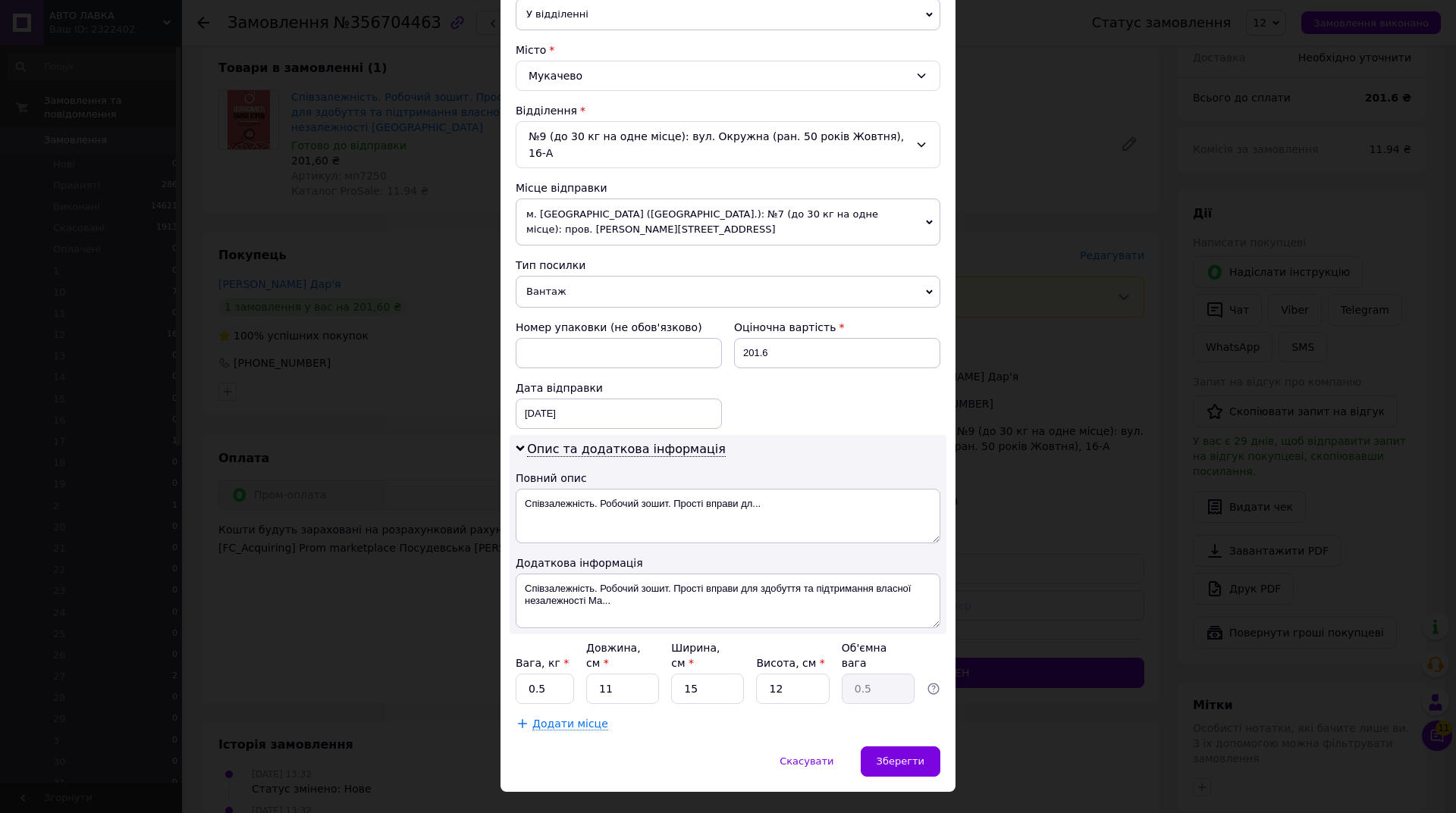
click at [635, 276] on span "Вантаж" at bounding box center [728, 292] width 425 height 32
click at [589, 310] on li "Документи" at bounding box center [728, 322] width 425 height 23
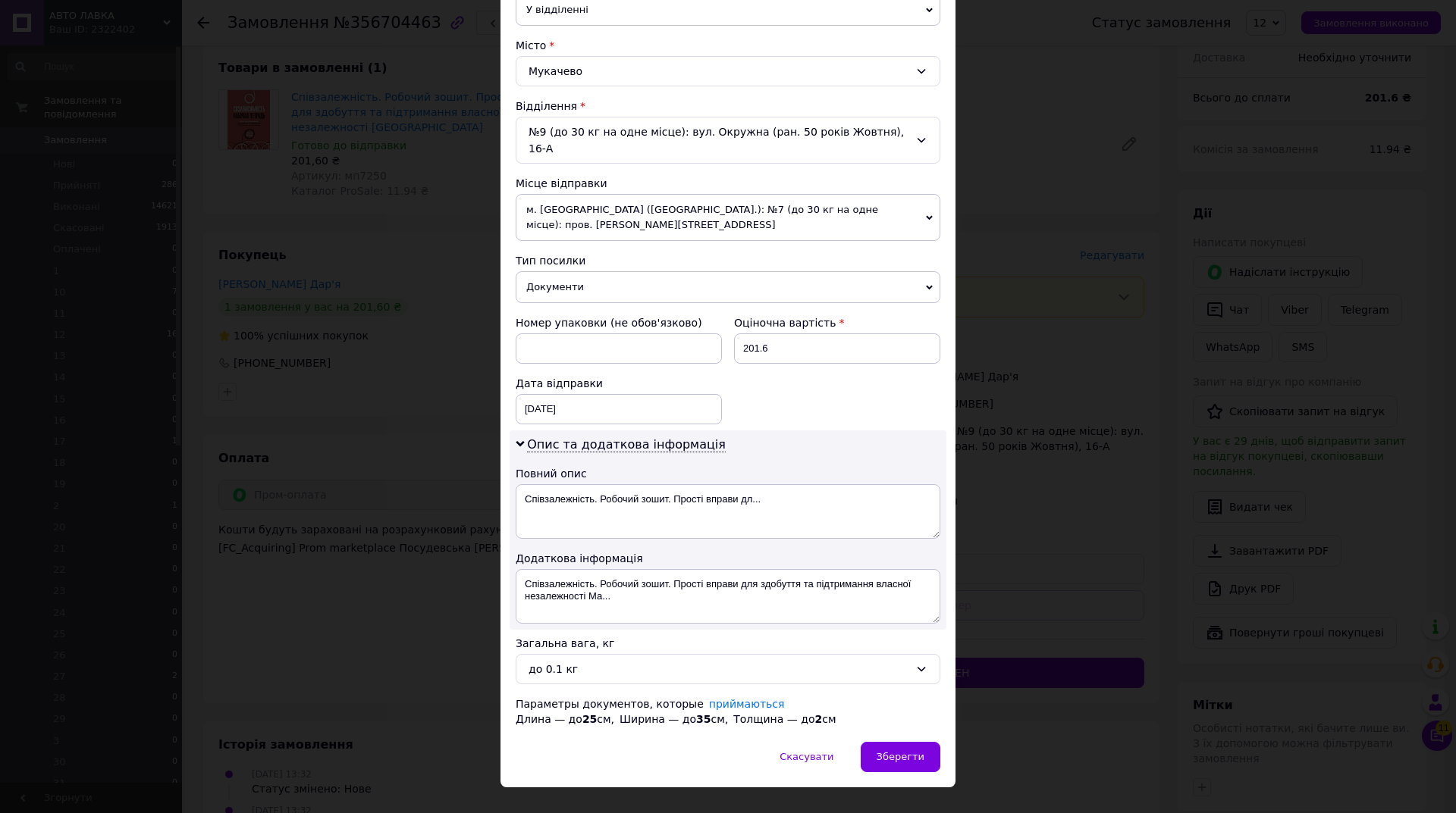
scroll to position [393, 0]
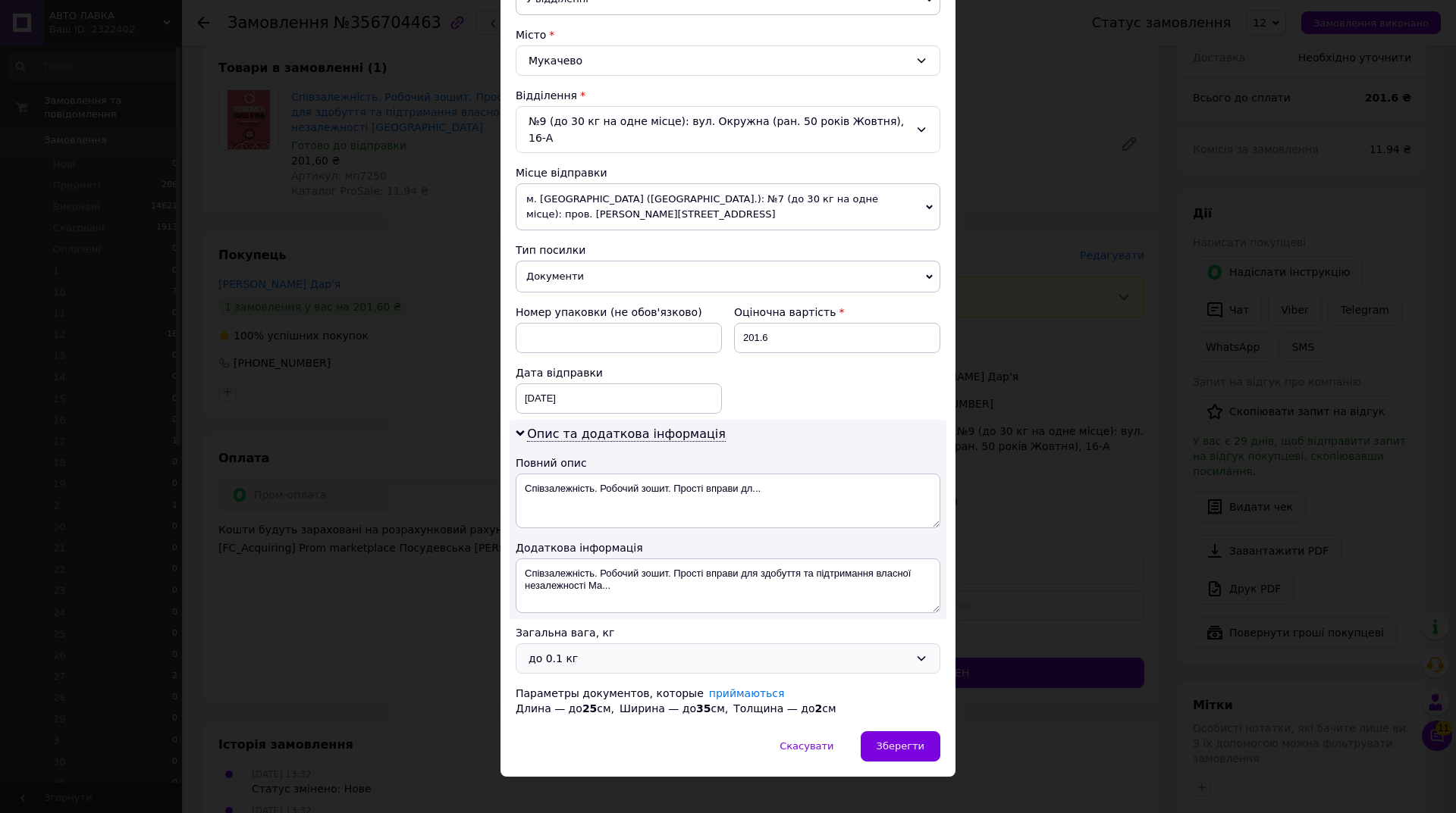
click at [616, 644] on div "до 0.1 кг" at bounding box center [728, 659] width 425 height 30
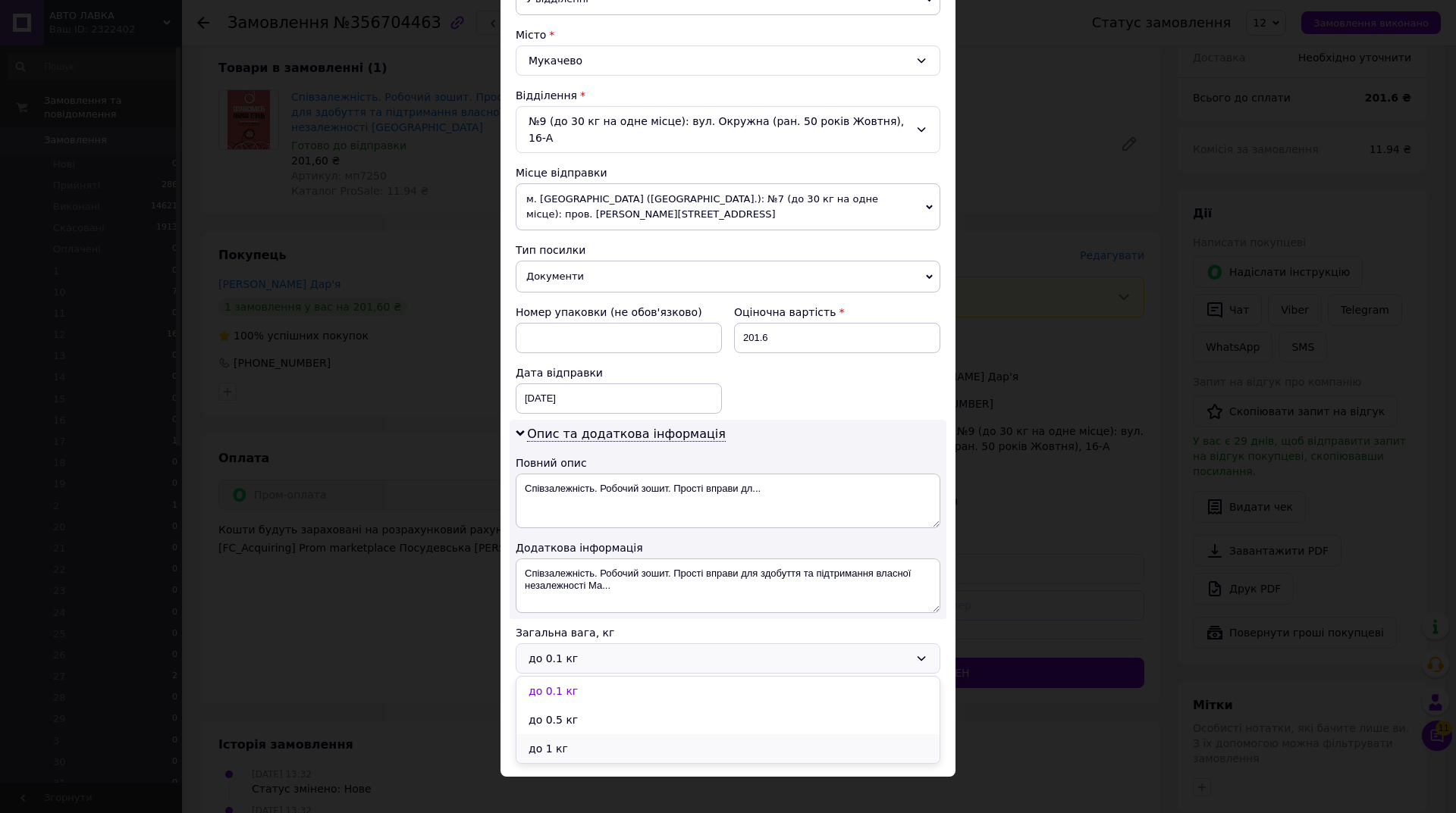
click at [568, 734] on li "до 1 кг" at bounding box center [728, 748] width 423 height 29
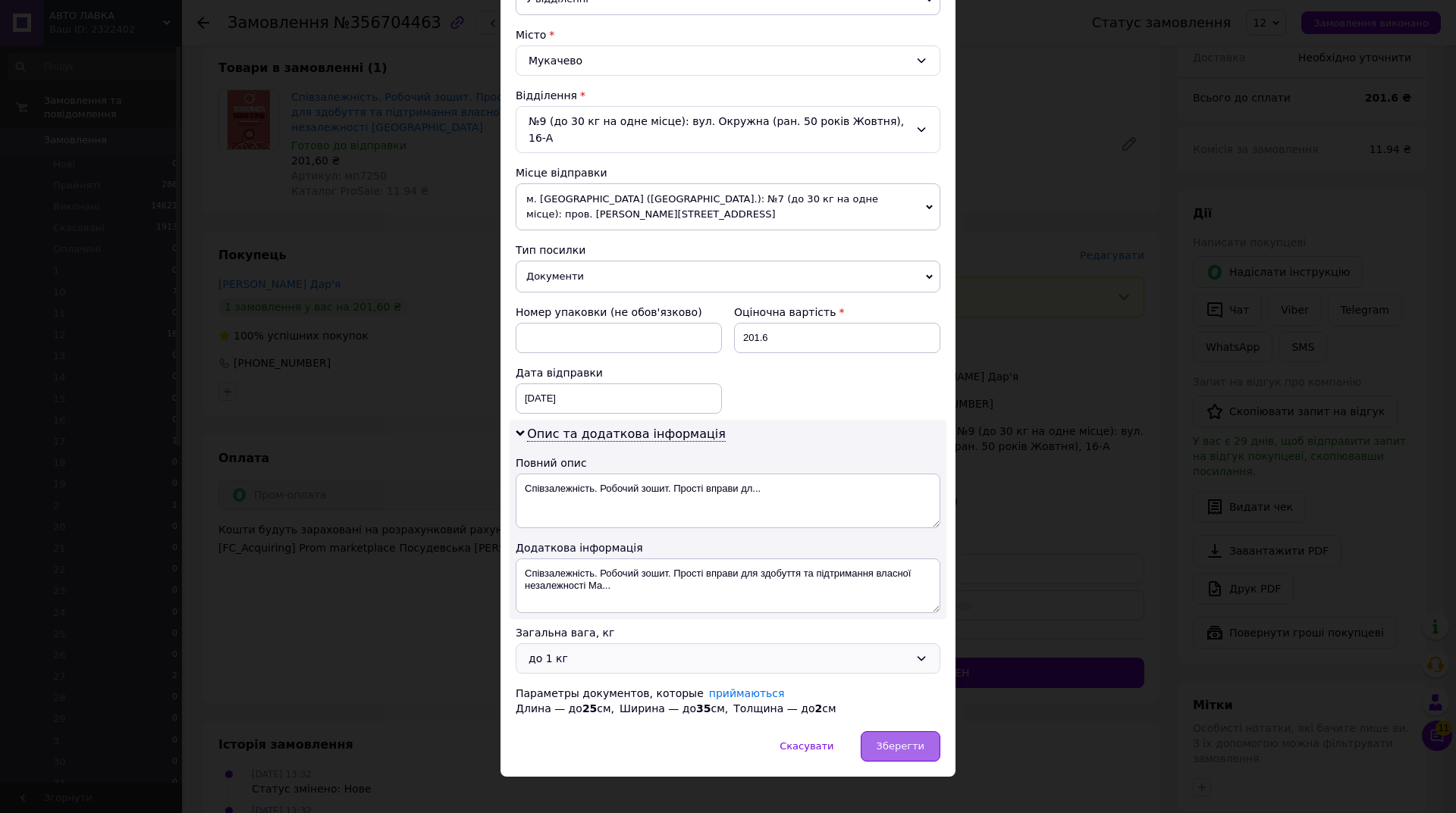
click at [922, 741] on span "Зберегти" at bounding box center [901, 746] width 48 height 11
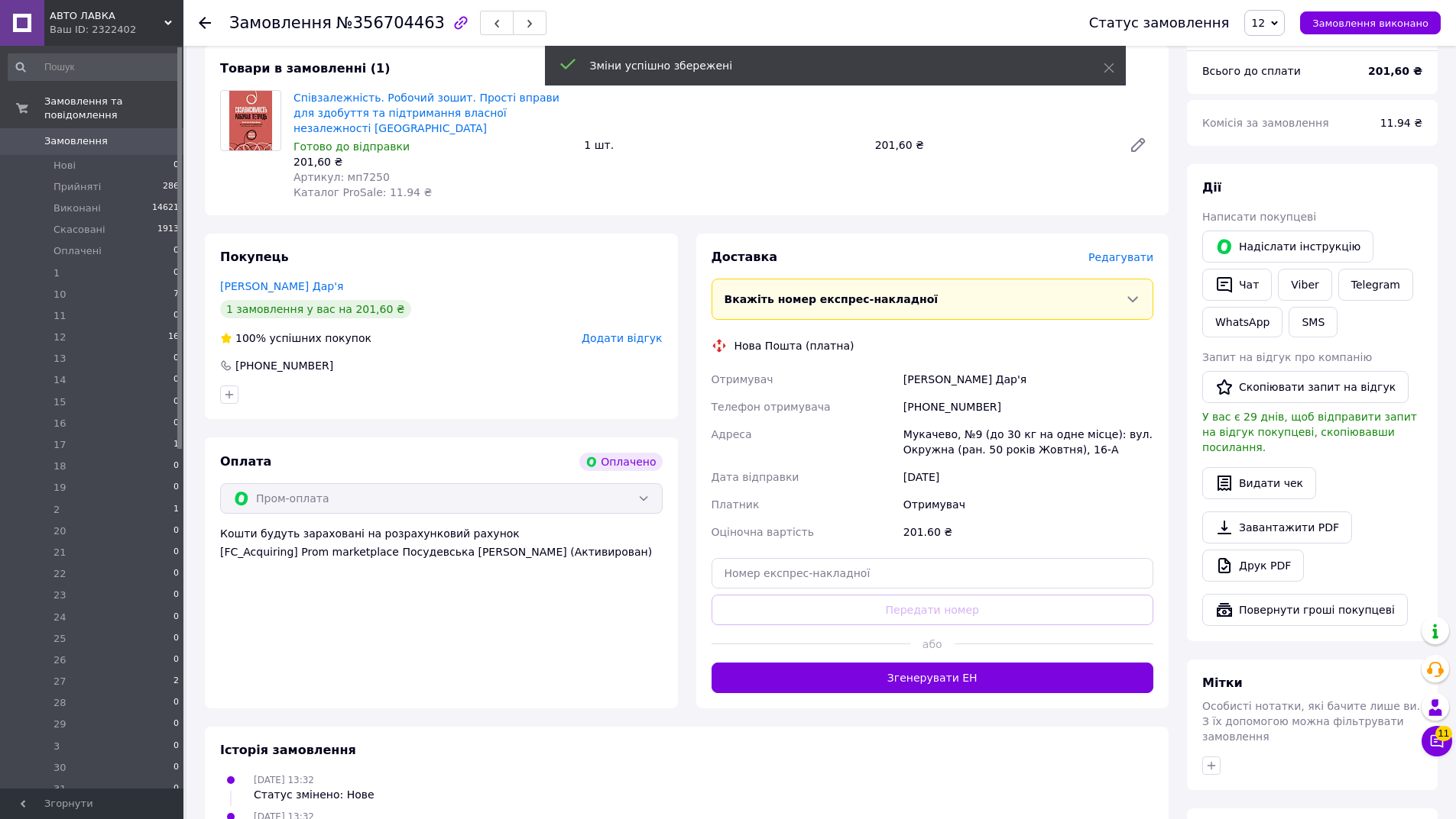
click at [1139, 251] on span "Редагувати" at bounding box center [1121, 257] width 65 height 12
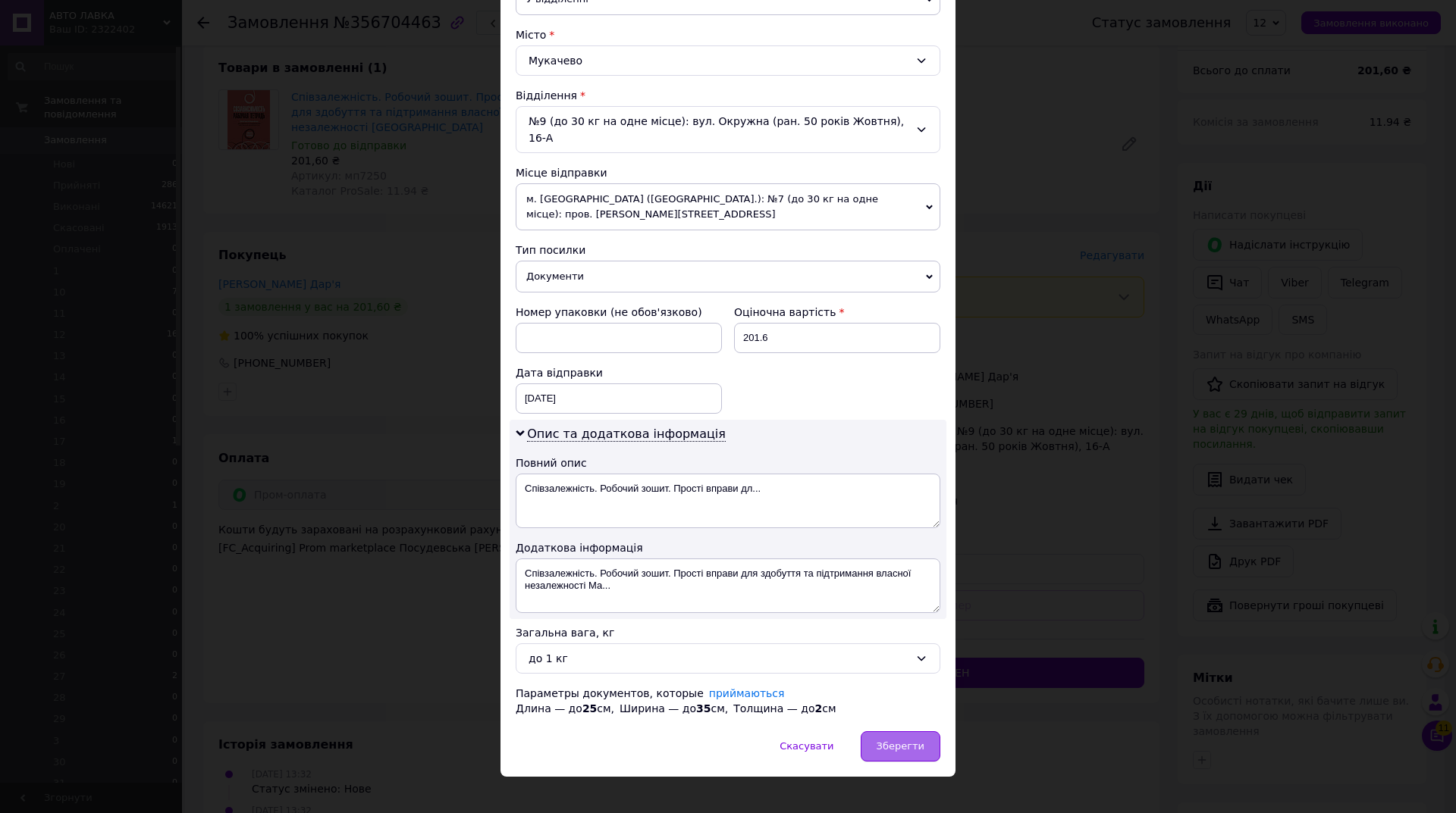
click at [909, 741] on span "Зберегти" at bounding box center [901, 746] width 48 height 11
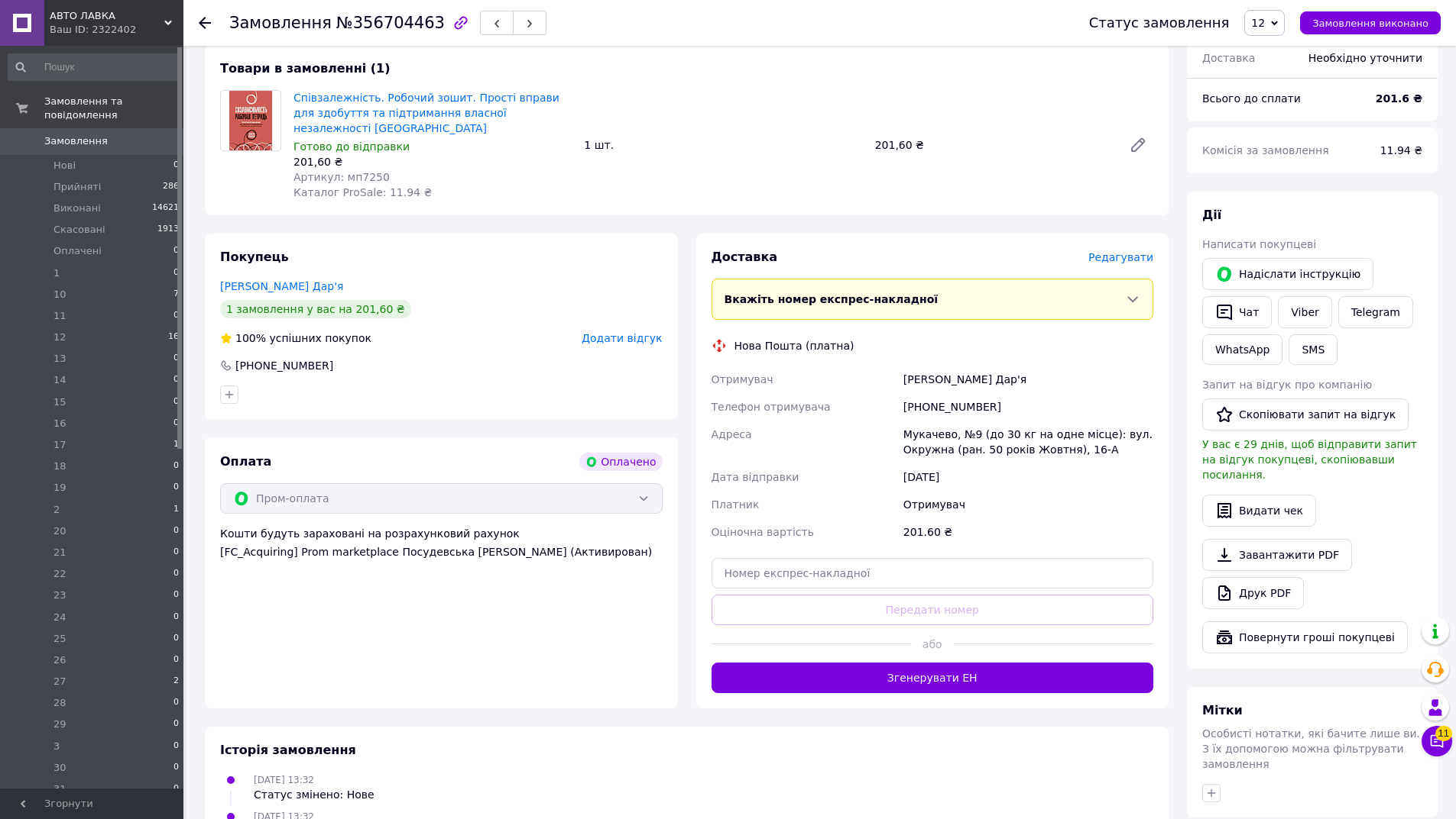
click at [1134, 233] on div "Доставка Редагувати Вкажіть номер експрес-накладної Обов'язково введіть номер е…" at bounding box center [932, 471] width 473 height 475
click at [1127, 251] on span "Редагувати" at bounding box center [1121, 257] width 65 height 12
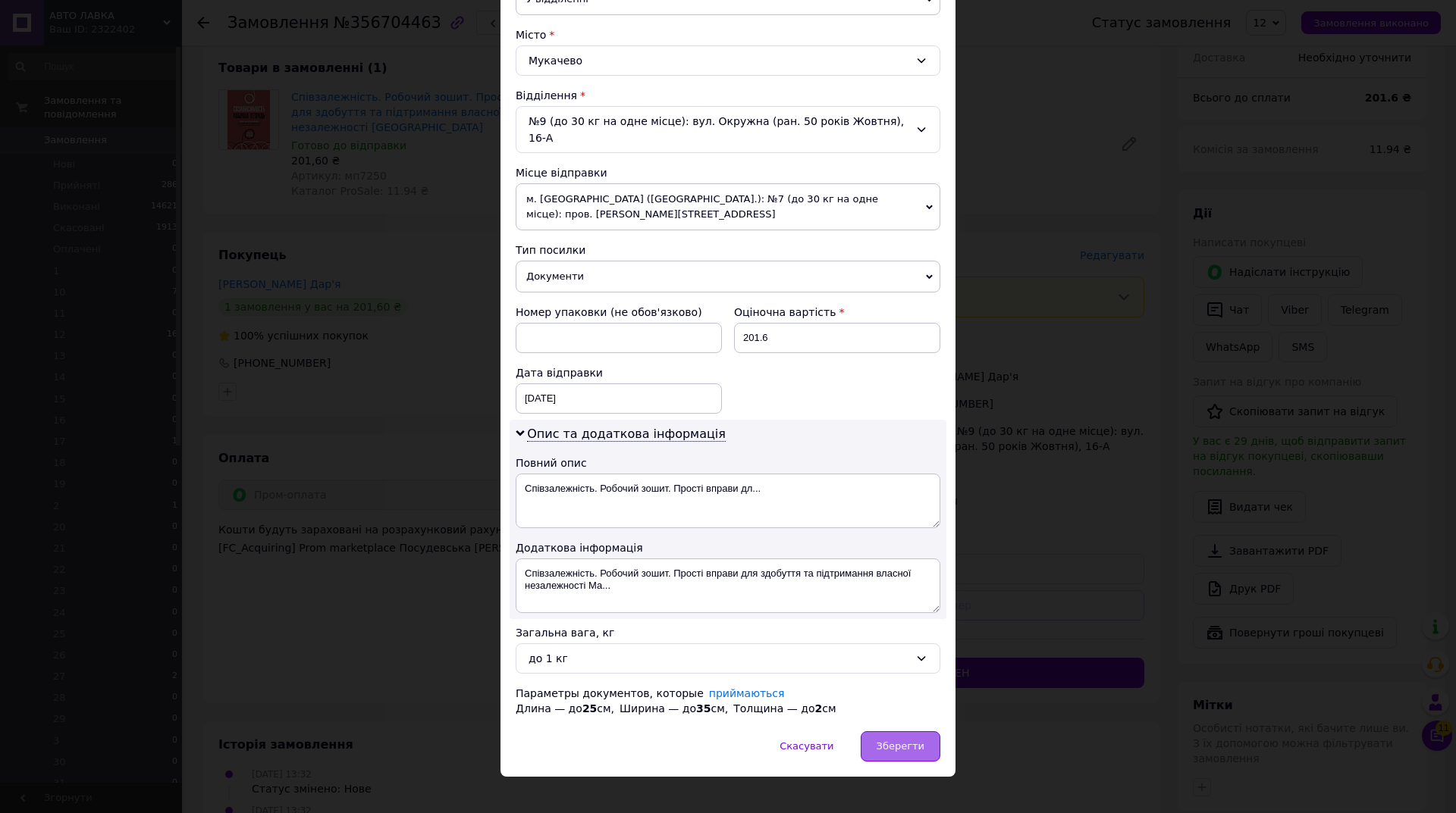
drag, startPoint x: 907, startPoint y: 716, endPoint x: 936, endPoint y: 722, distance: 29.6
click at [907, 732] on div "Зберегти" at bounding box center [901, 746] width 80 height 30
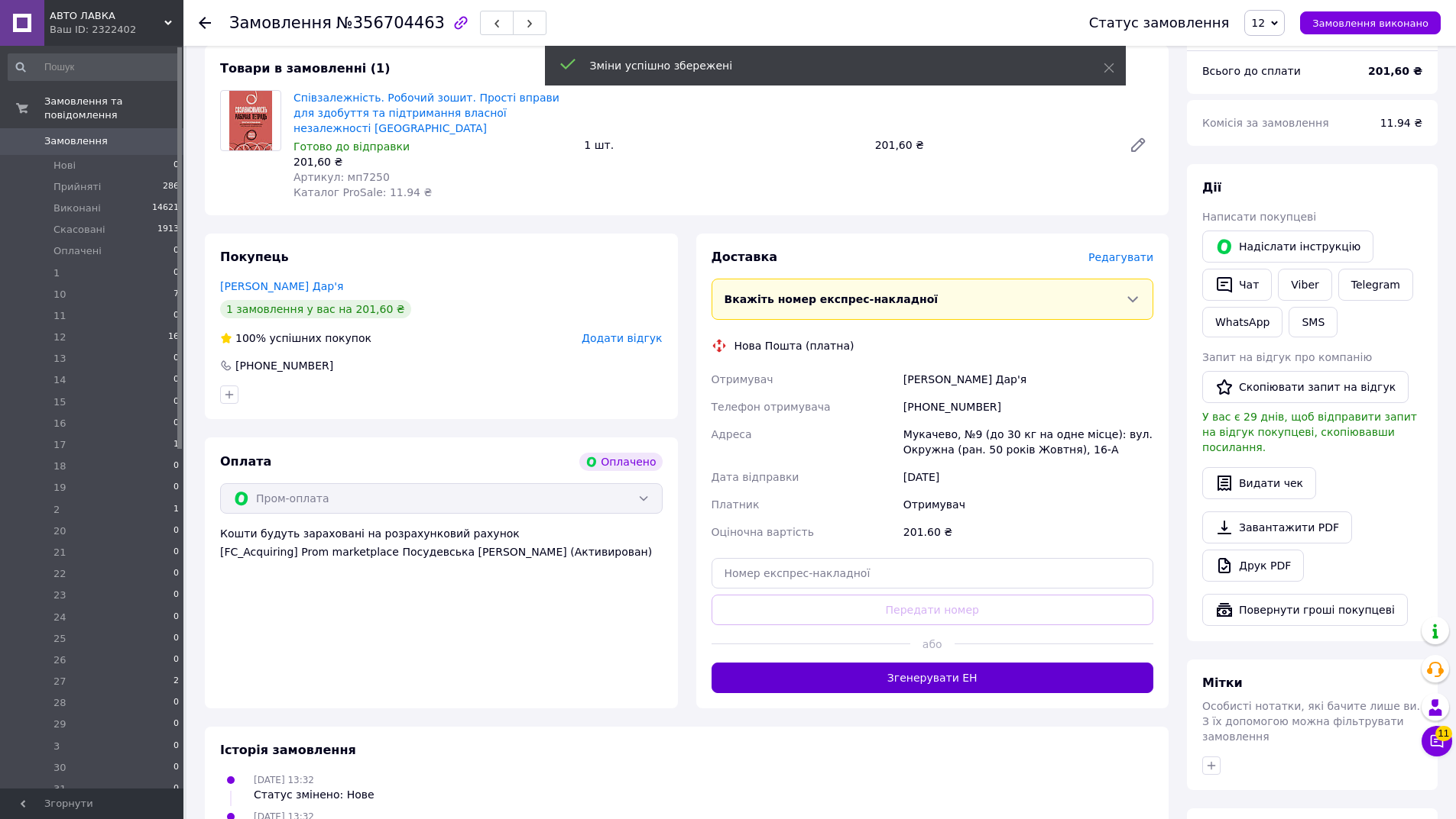
click at [975, 663] on button "Згенерувати ЕН" at bounding box center [932, 678] width 442 height 31
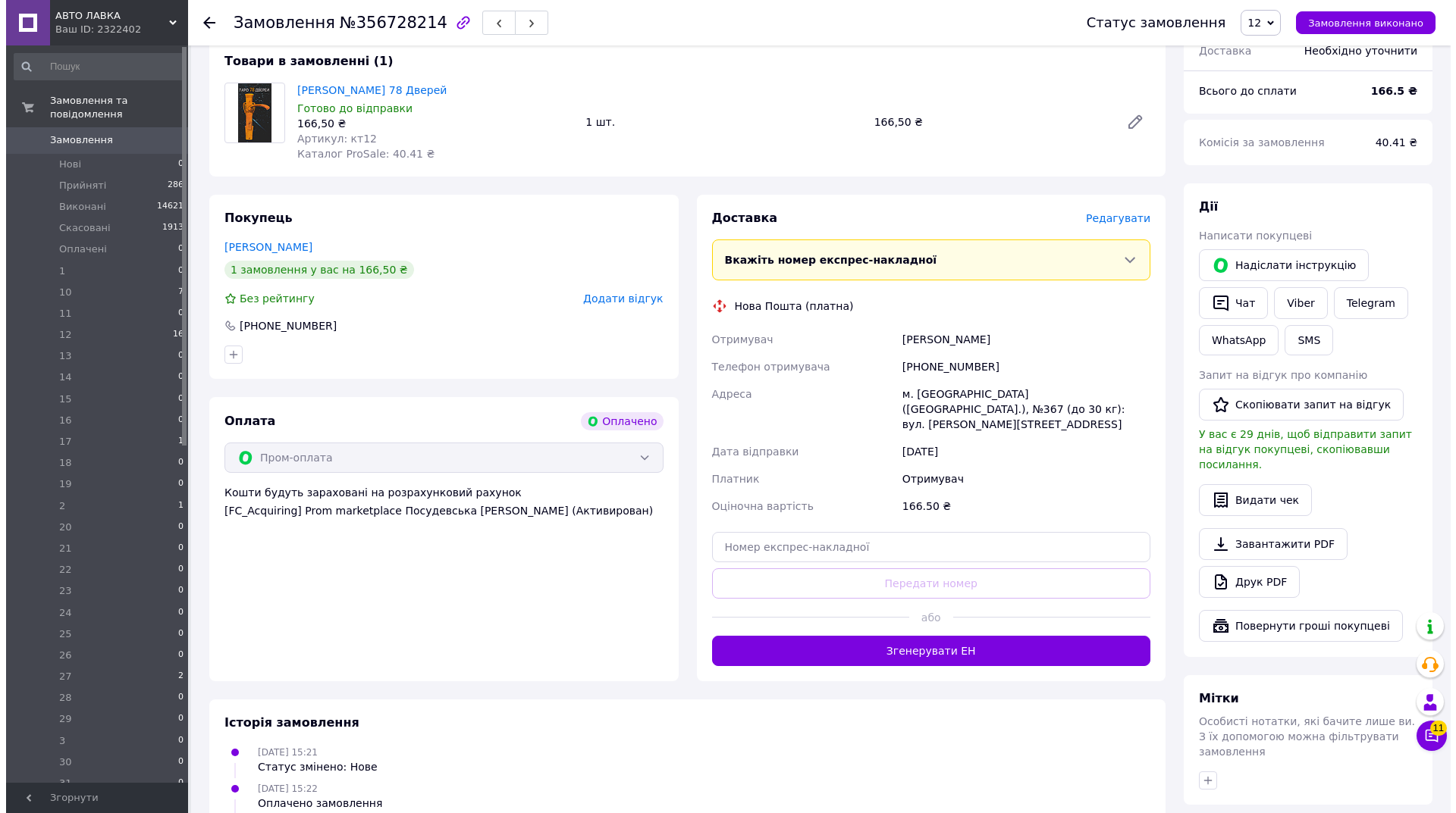
scroll to position [503, 0]
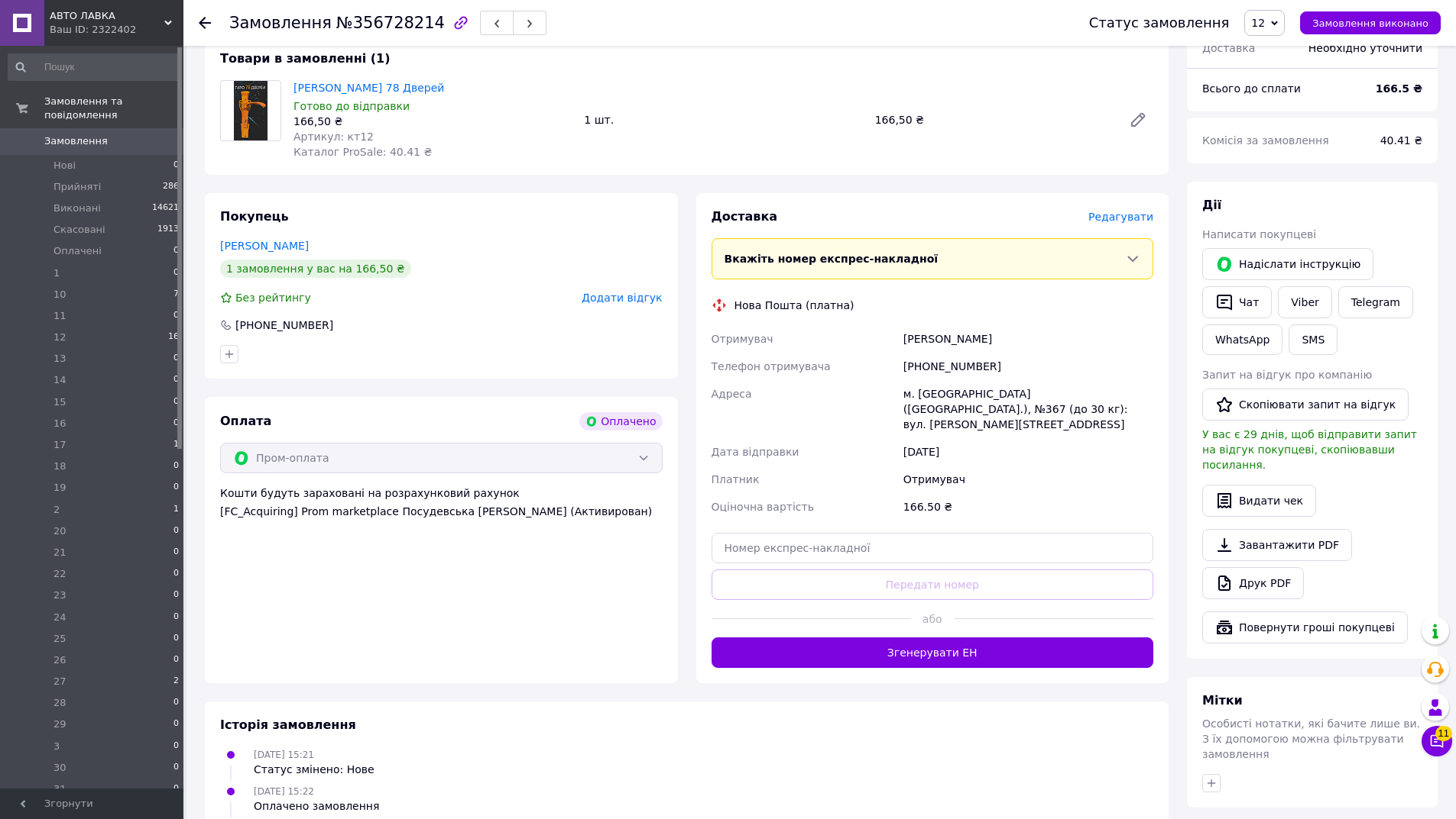
click at [1148, 211] on span "Редагувати" at bounding box center [1121, 217] width 65 height 12
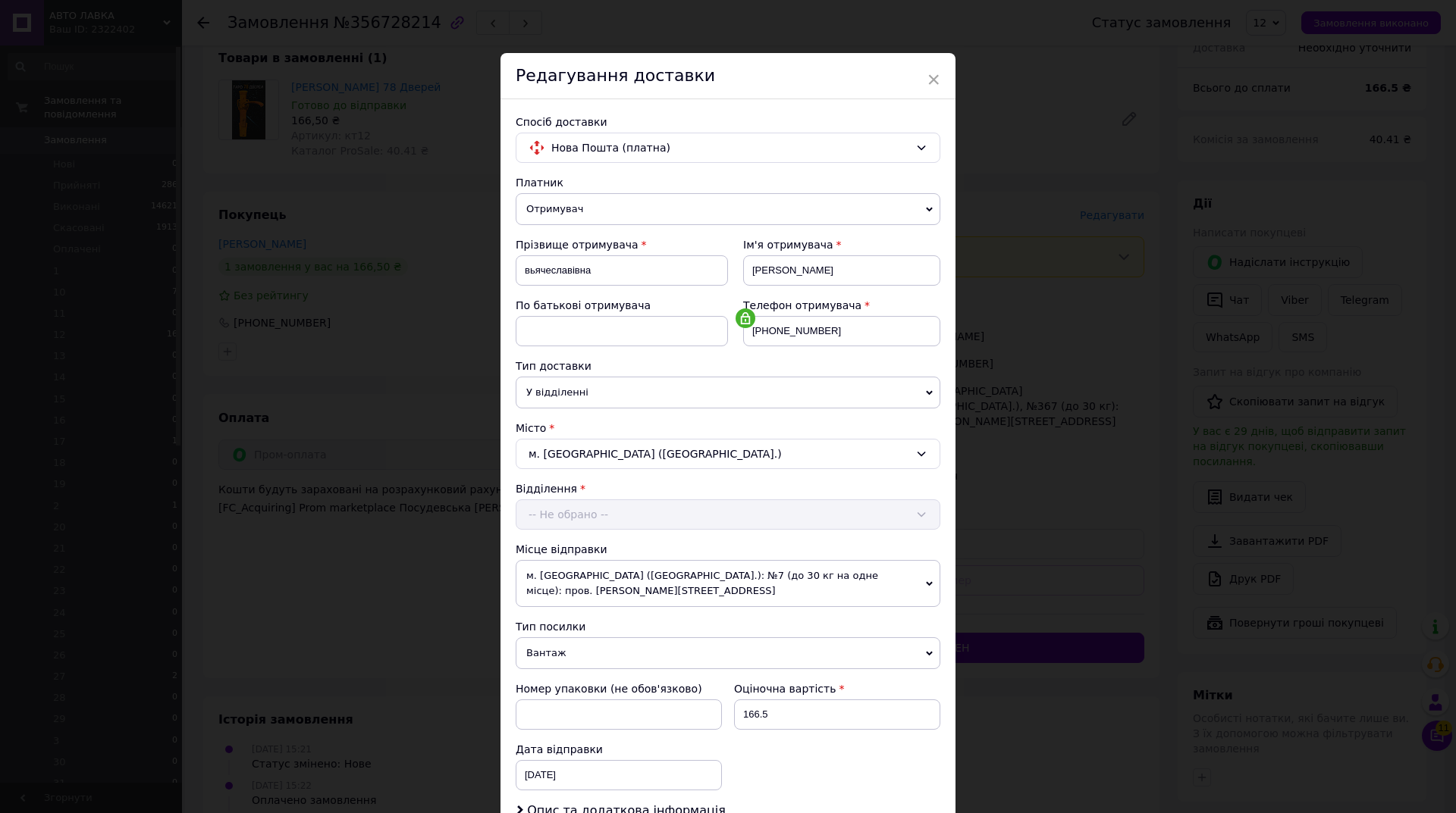
scroll to position [209, 0]
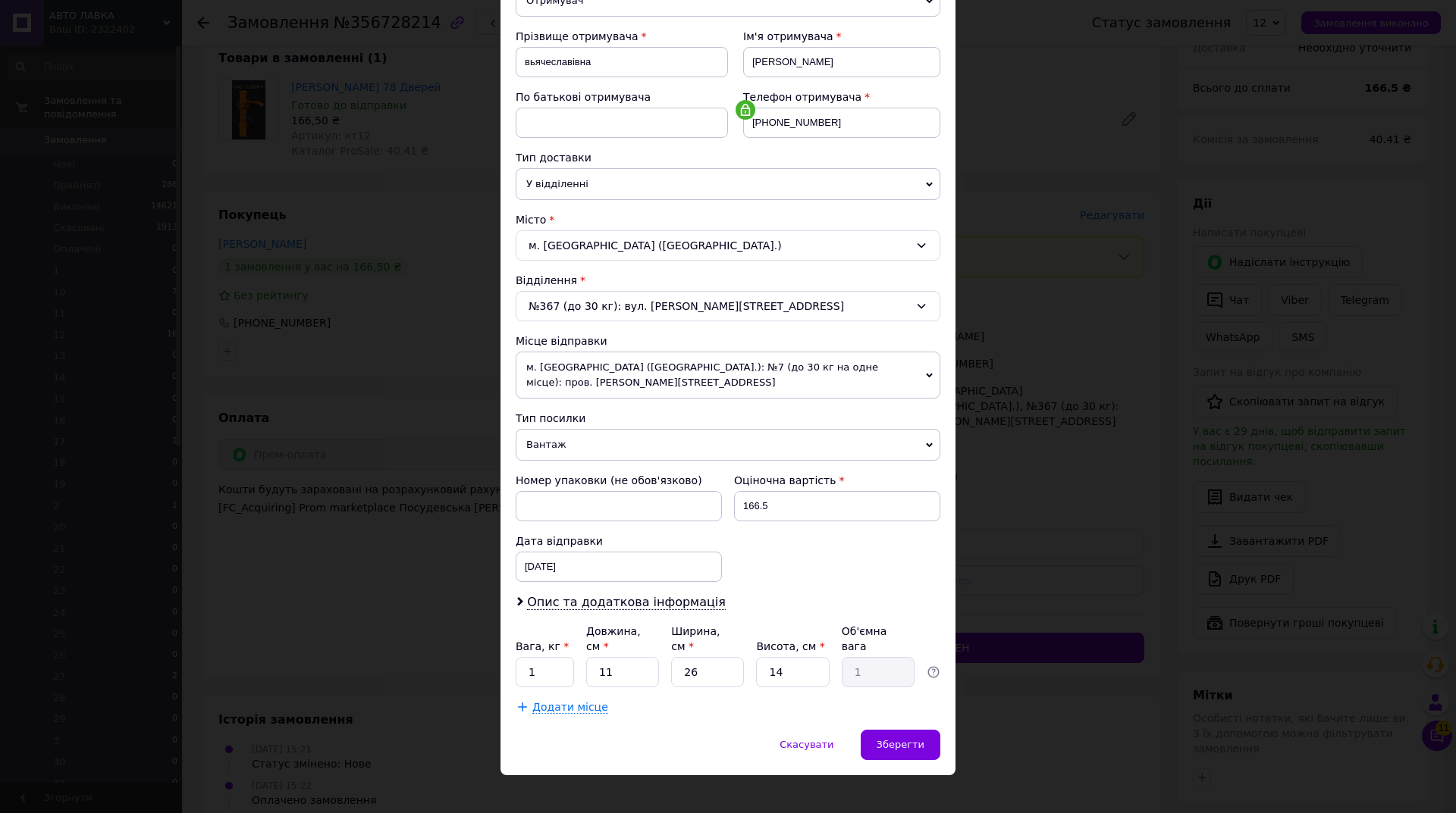
drag, startPoint x: 583, startPoint y: 440, endPoint x: 578, endPoint y: 480, distance: 40.3
click at [585, 443] on span "Вантаж" at bounding box center [728, 444] width 425 height 32
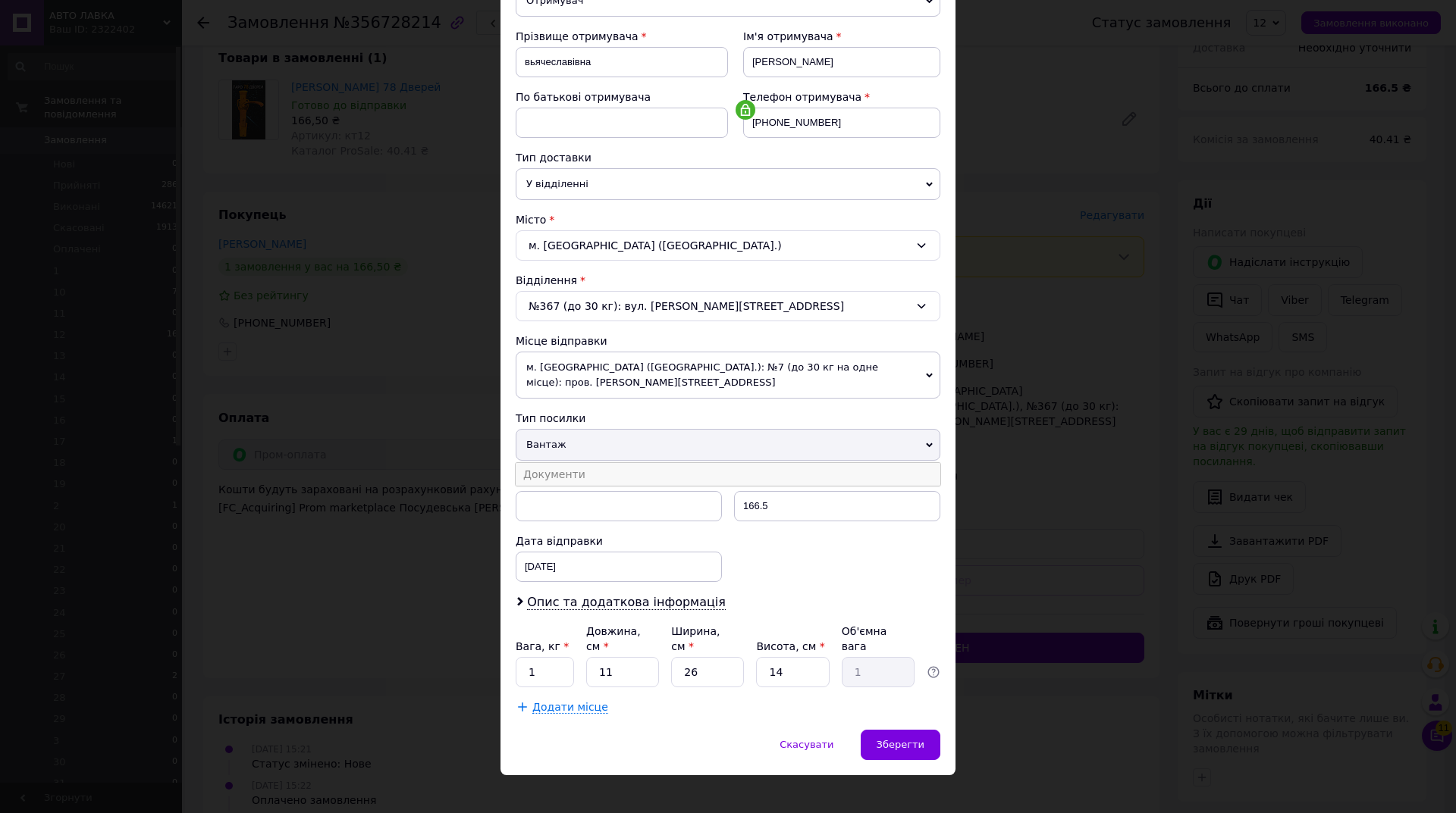
click at [562, 466] on li "Документи" at bounding box center [728, 475] width 425 height 23
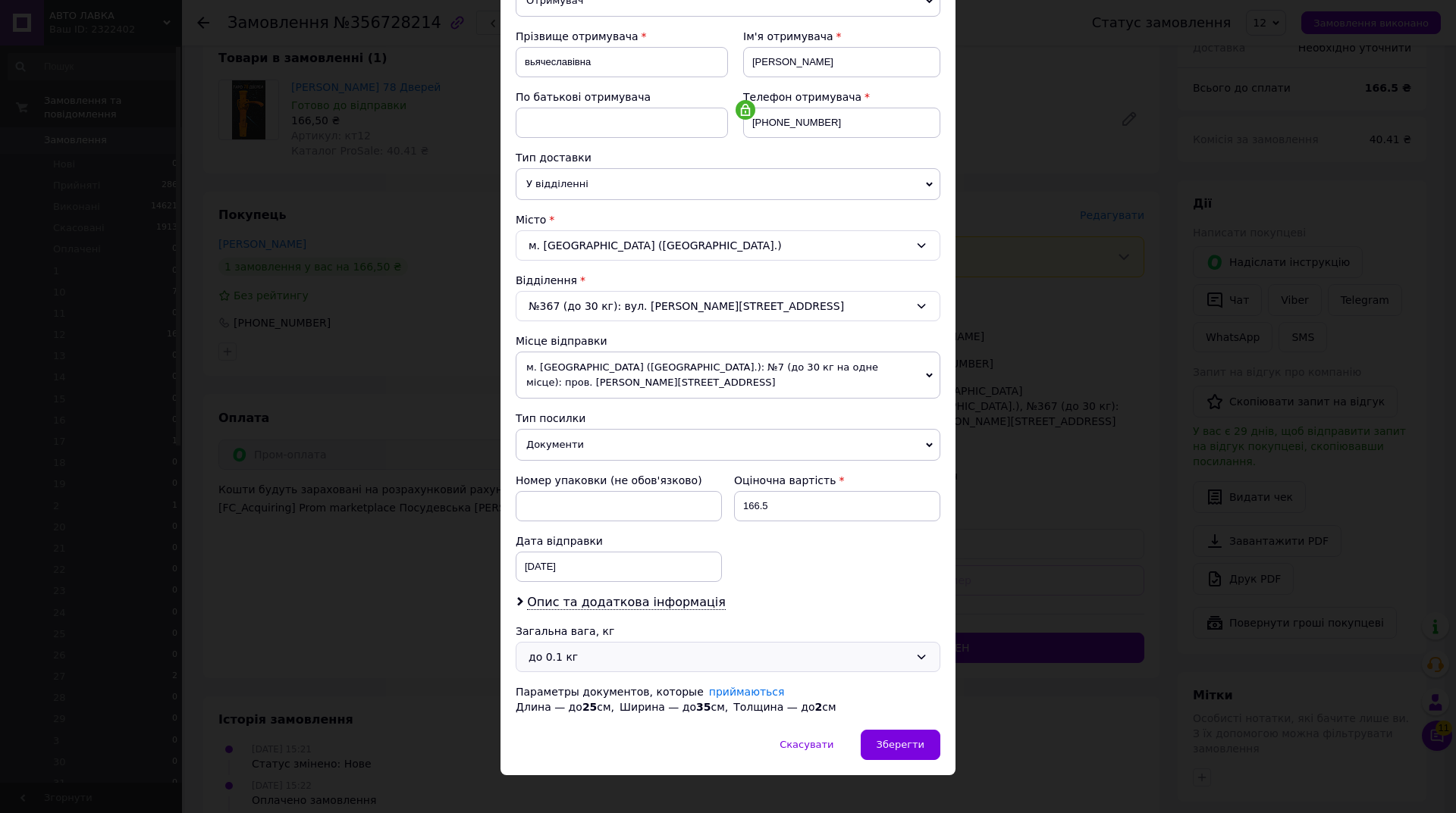
click at [595, 659] on div "до 0.1 кг" at bounding box center [718, 657] width 380 height 16
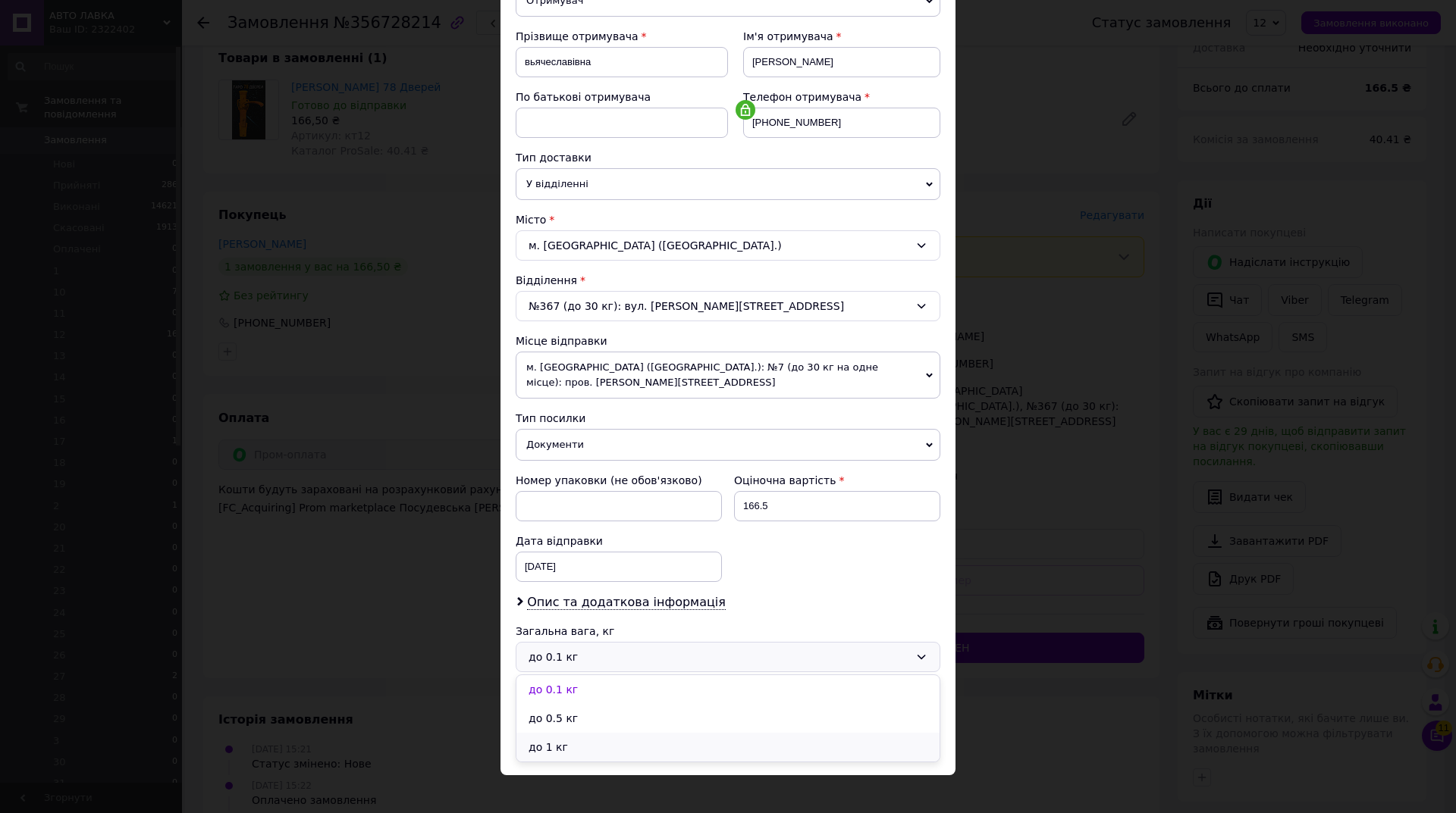
click at [580, 750] on li "до 1 кг" at bounding box center [728, 747] width 423 height 29
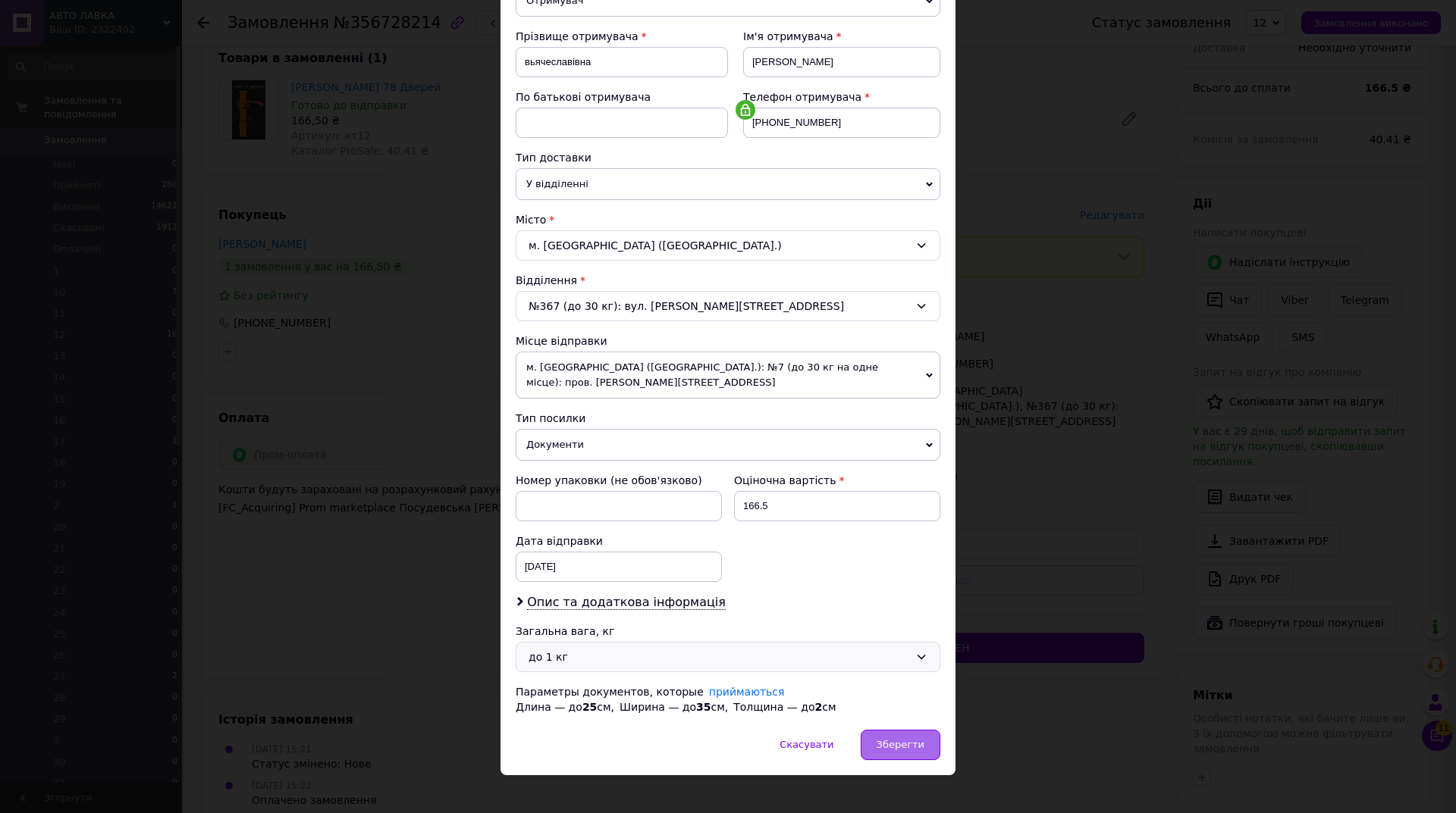
click at [924, 737] on div "Зберегти" at bounding box center [901, 745] width 80 height 30
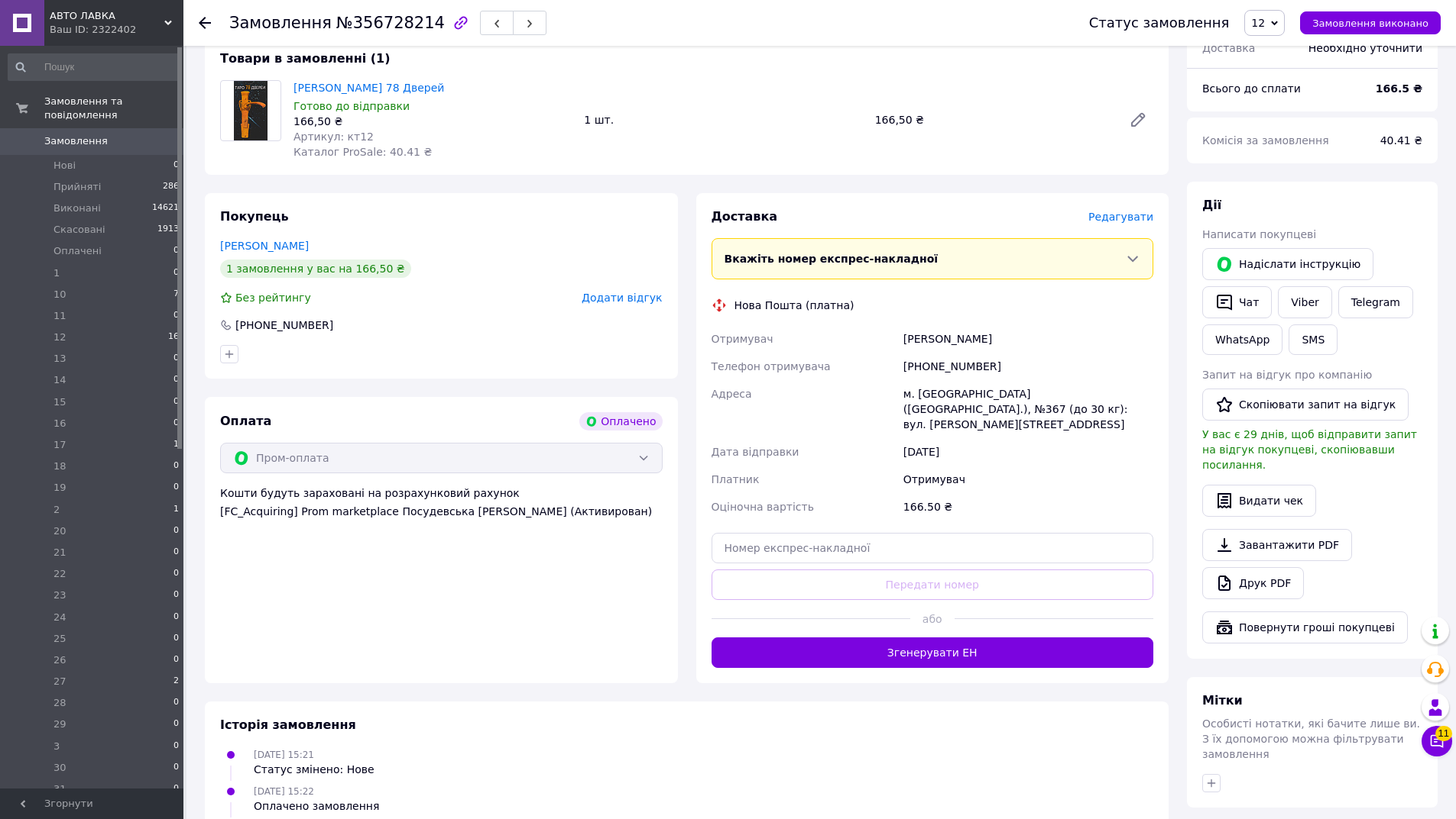
click at [1140, 211] on span "Редагувати" at bounding box center [1121, 217] width 65 height 12
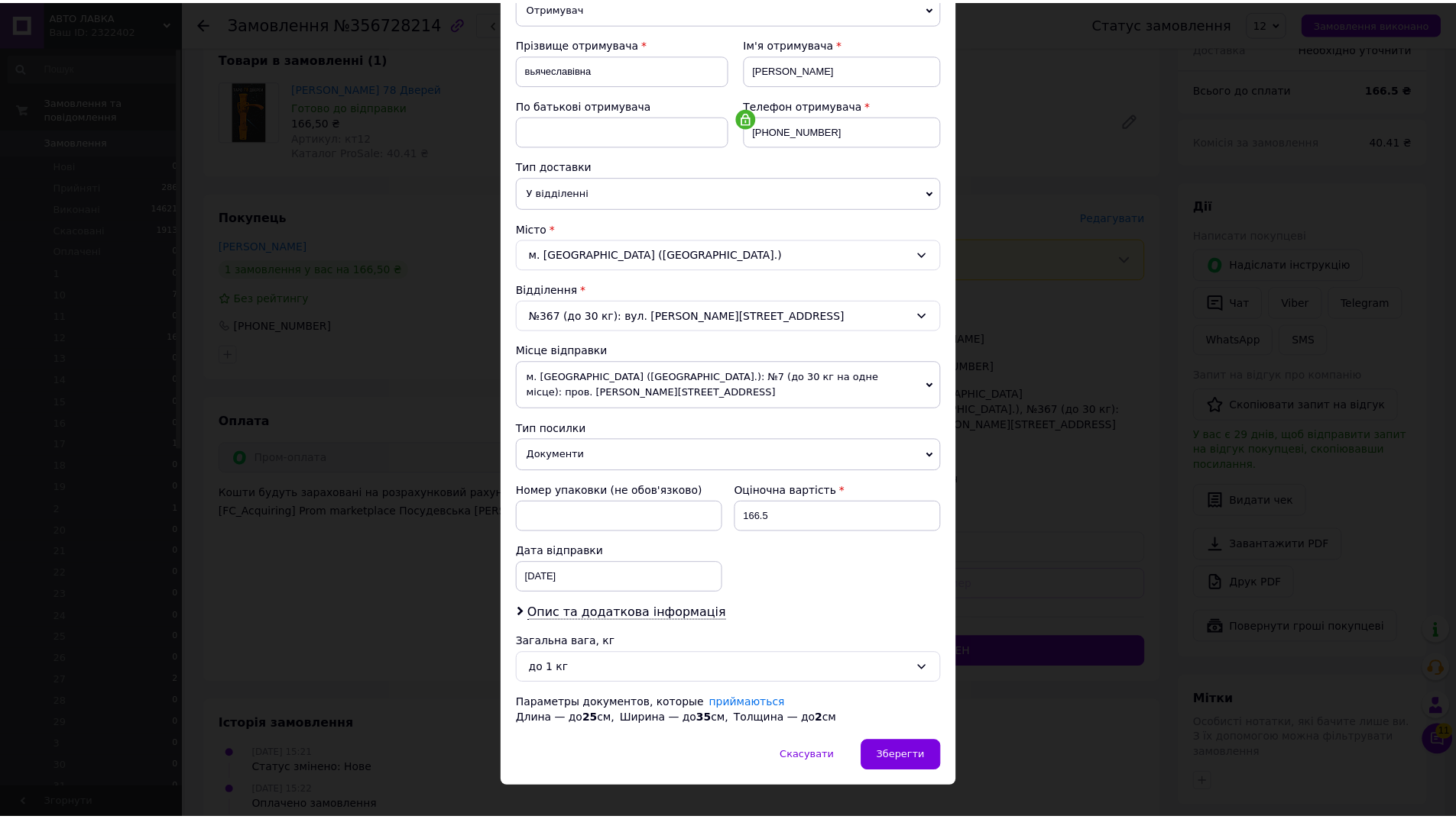
scroll to position [225, 0]
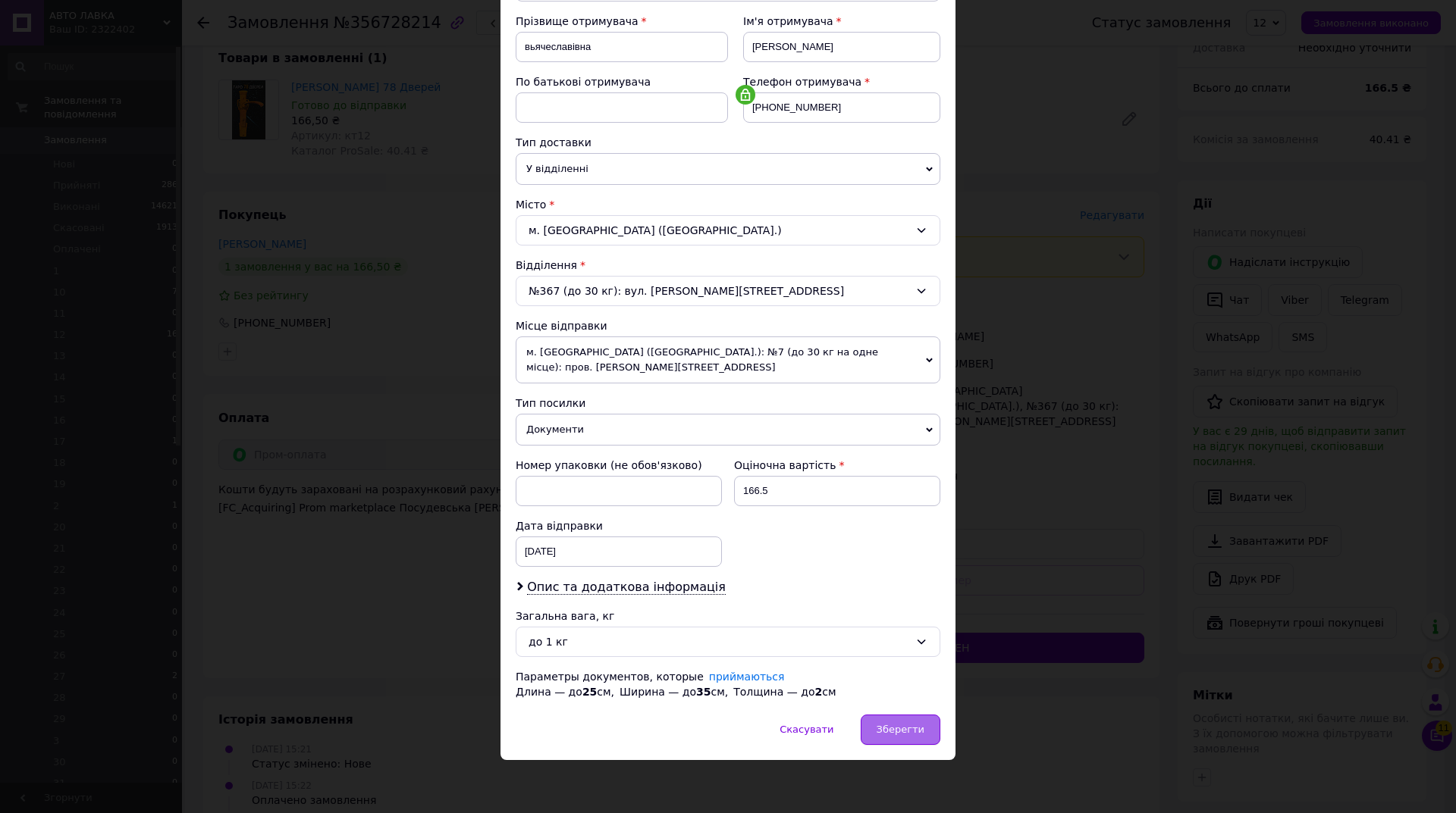
click at [895, 734] on span "Зберегти" at bounding box center [901, 730] width 48 height 11
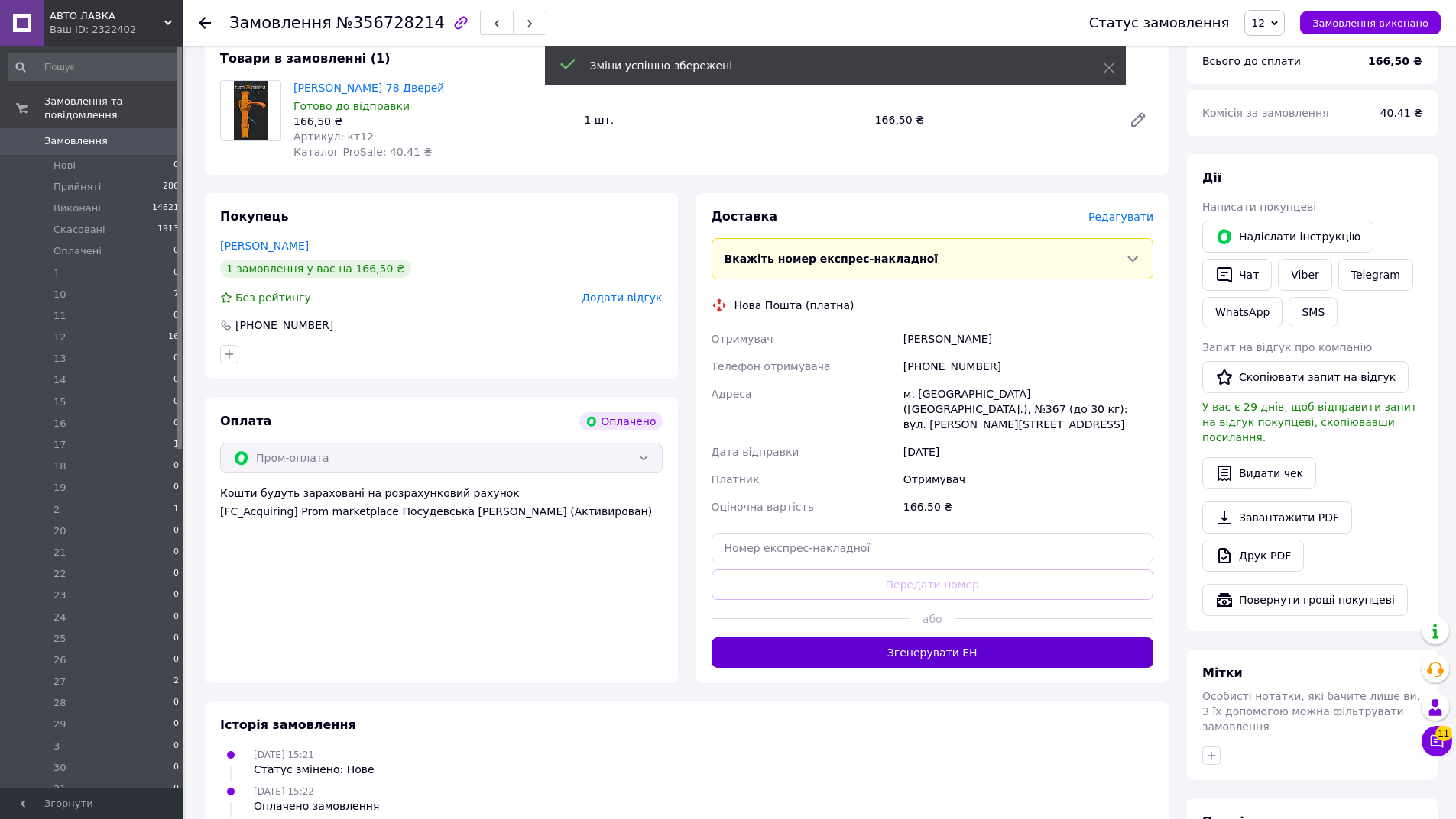
click at [950, 638] on button "Згенерувати ЕН" at bounding box center [932, 653] width 442 height 31
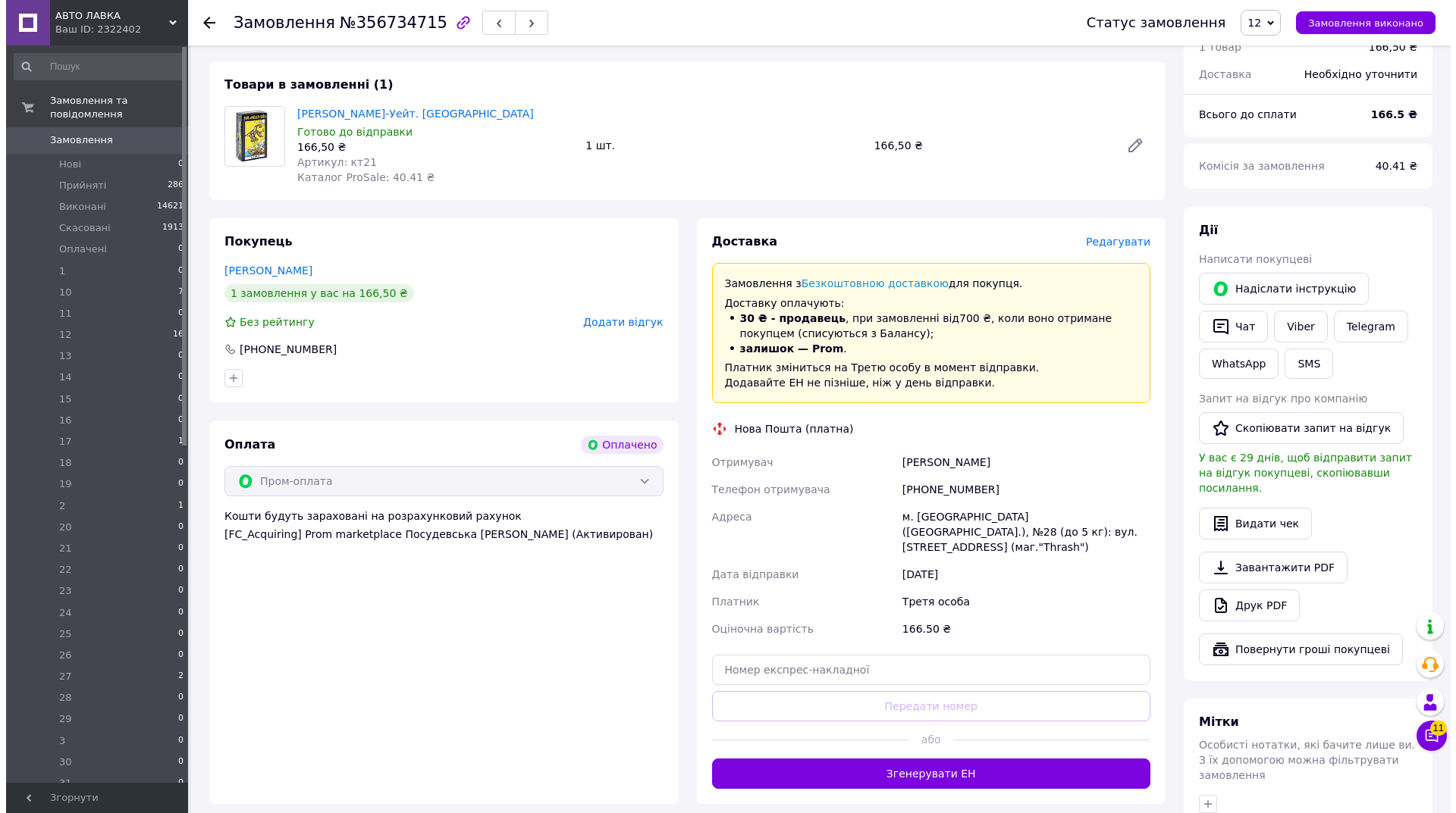
scroll to position [488, 0]
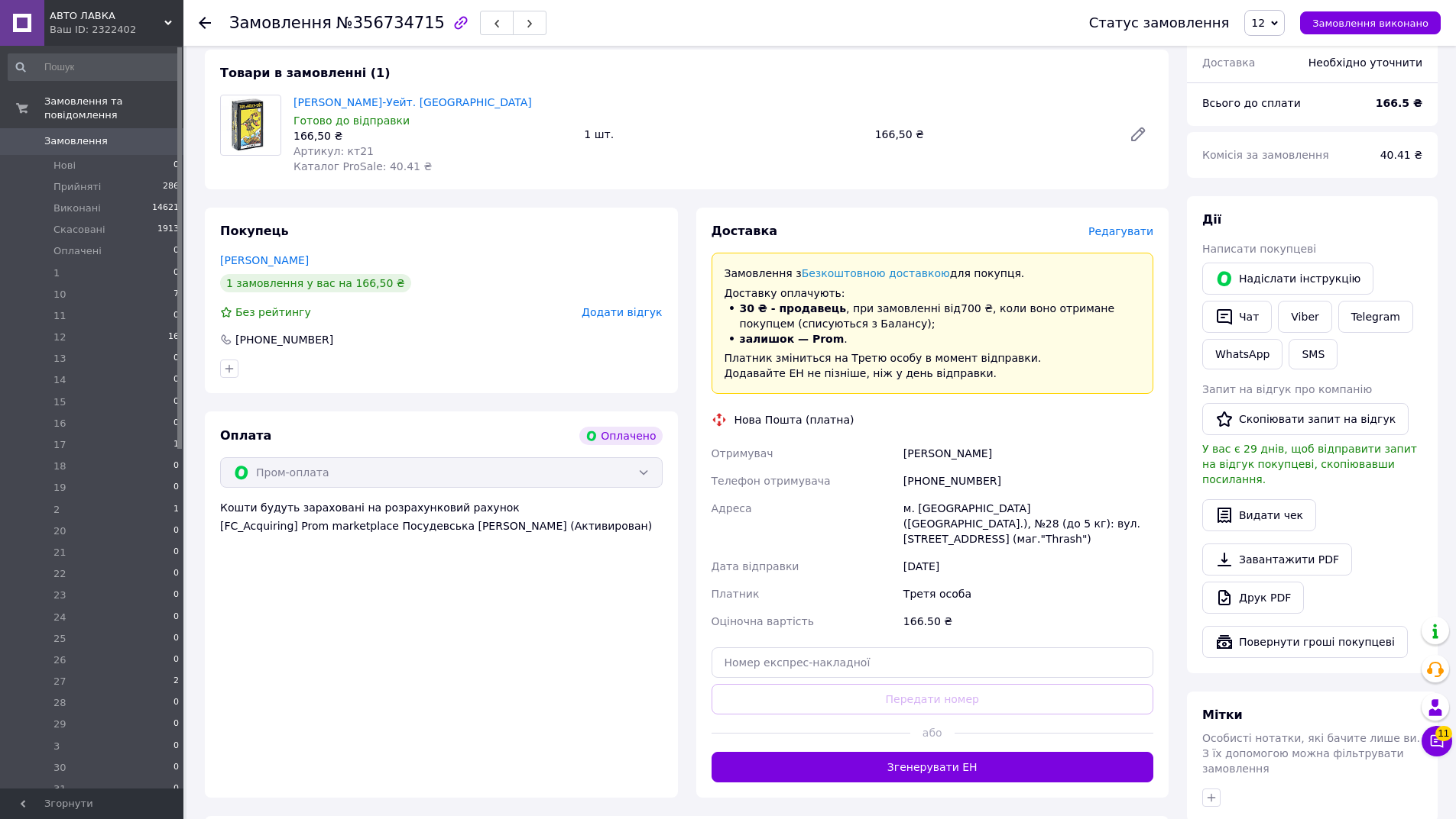
click at [1127, 225] on span "Редагувати" at bounding box center [1121, 231] width 65 height 12
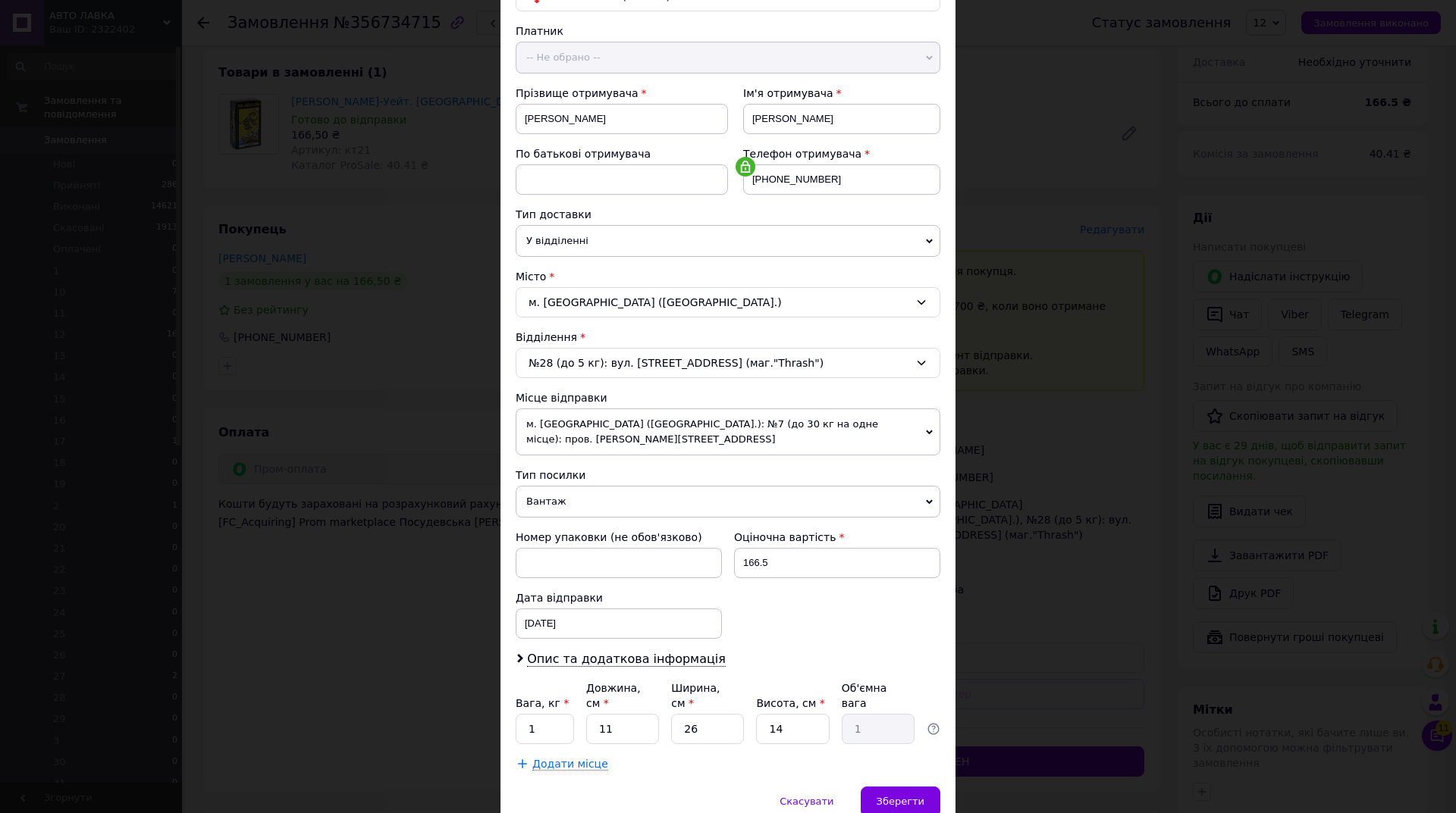
scroll to position [209, 0]
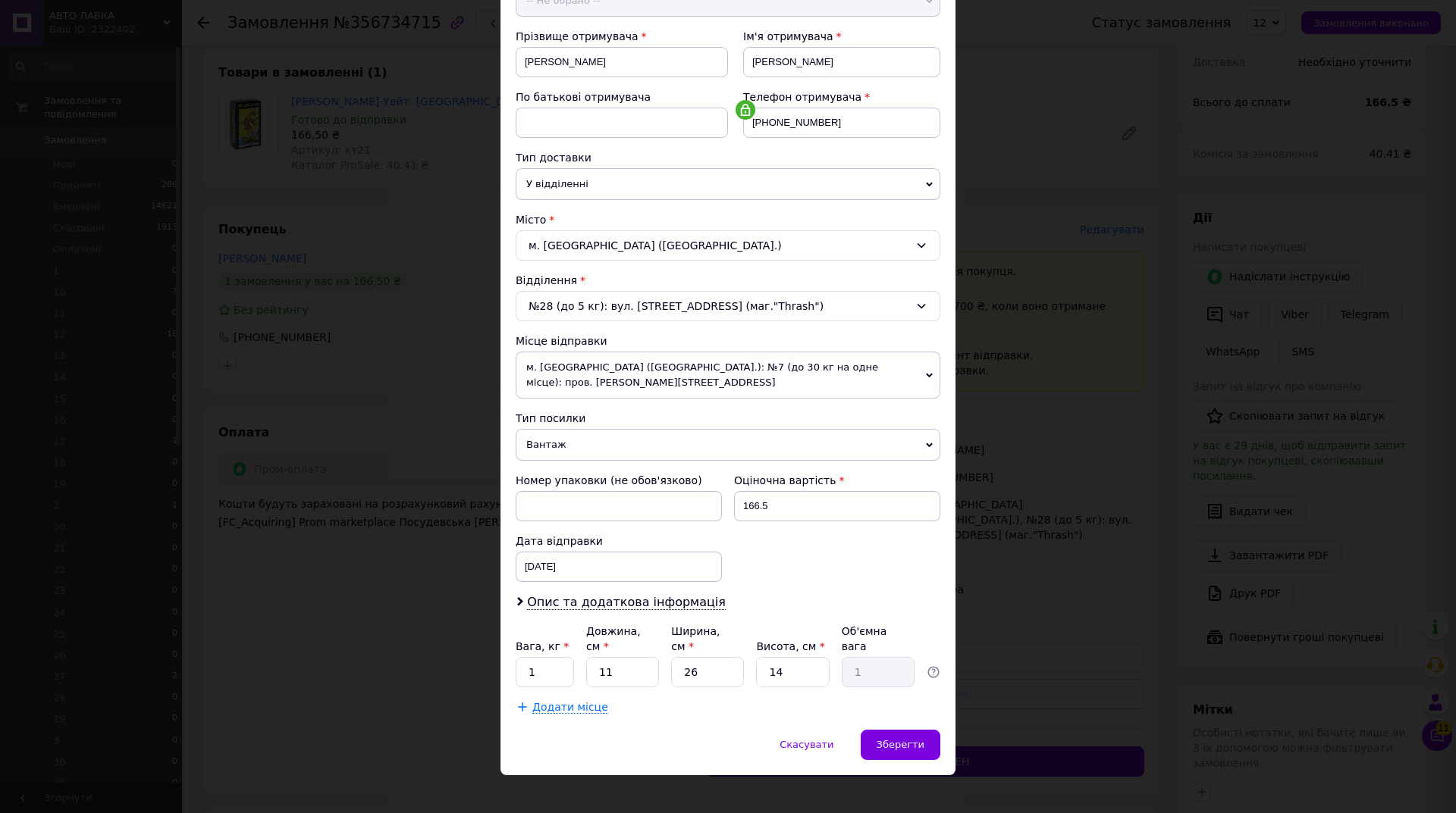
click at [555, 434] on span "Вантаж" at bounding box center [728, 444] width 425 height 32
drag, startPoint x: 553, startPoint y: 469, endPoint x: 657, endPoint y: 501, distance: 108.8
click at [553, 469] on li "Документи" at bounding box center [728, 475] width 425 height 23
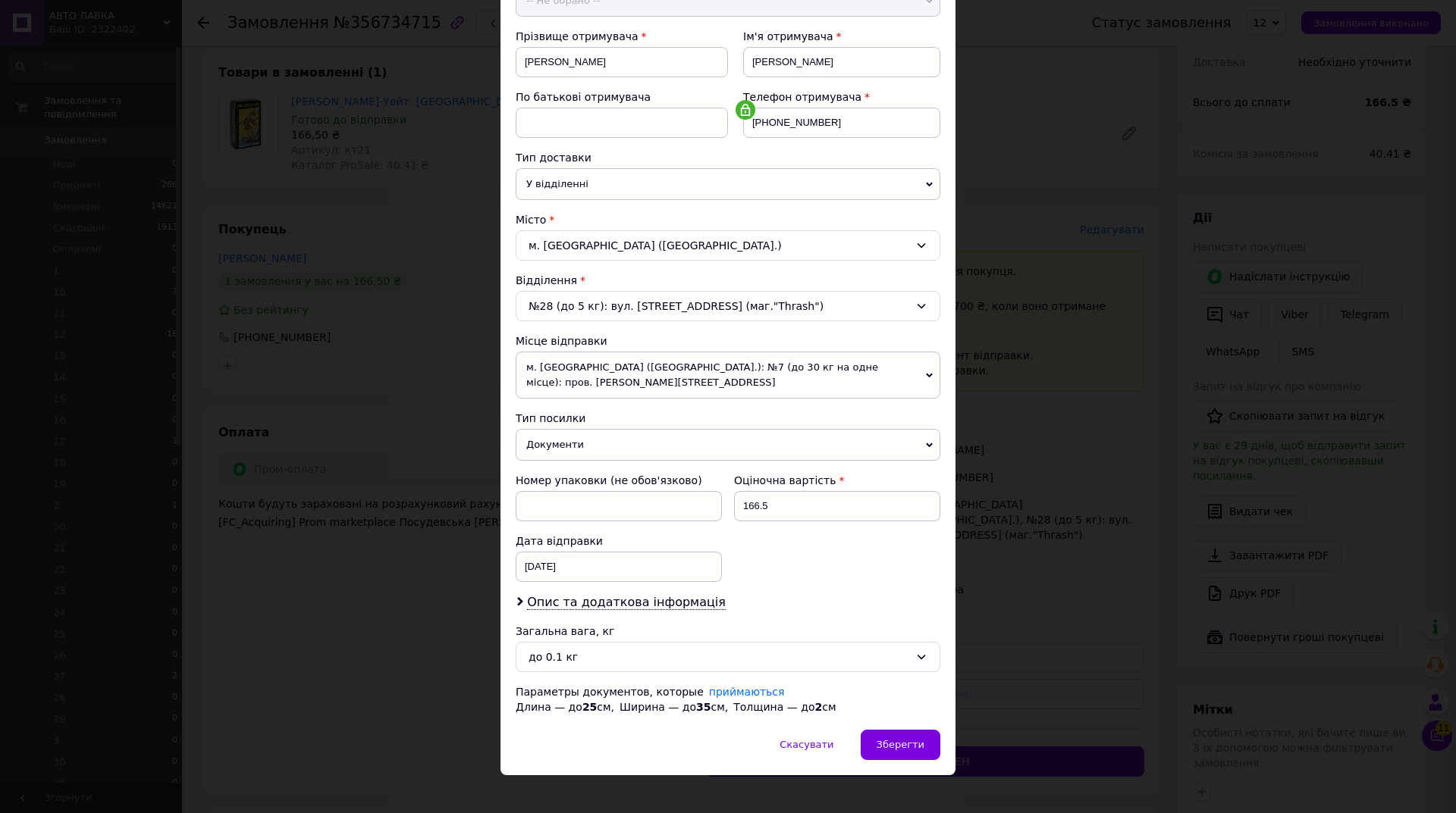
scroll to position [223, 0]
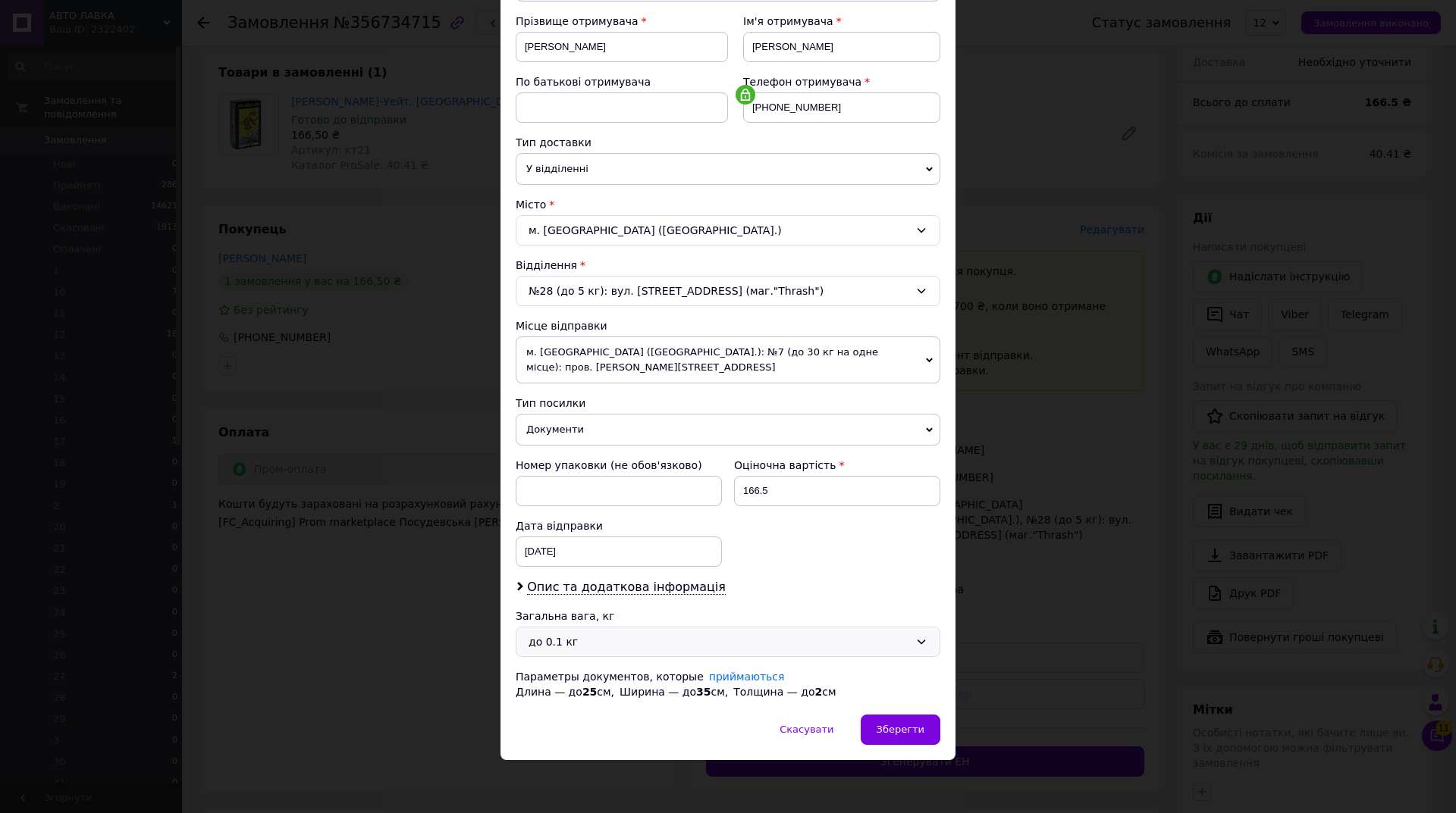
click at [629, 632] on div "до 0.1 кг" at bounding box center [728, 641] width 425 height 30
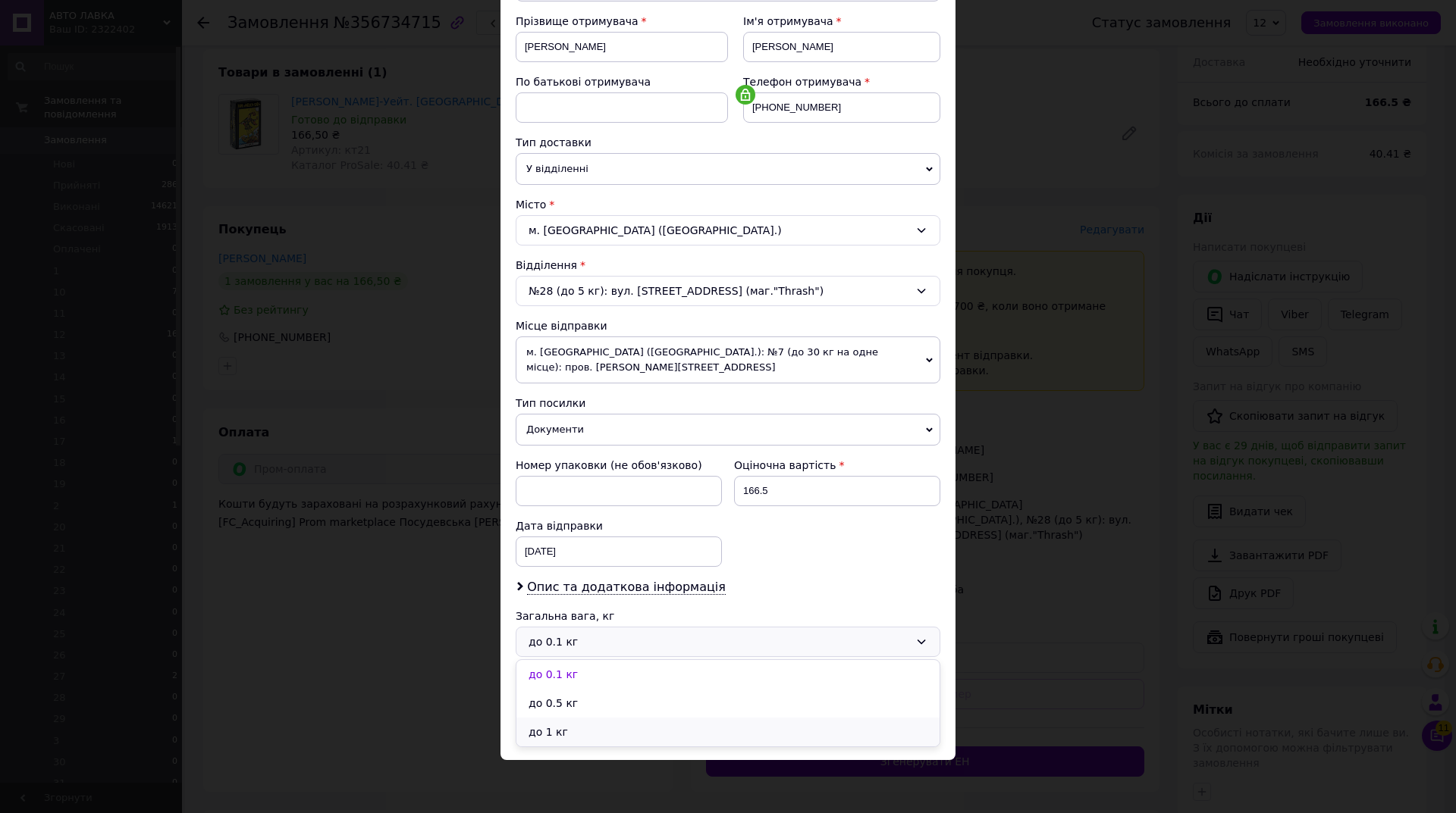
click at [591, 725] on li "до 1 кг" at bounding box center [728, 732] width 423 height 29
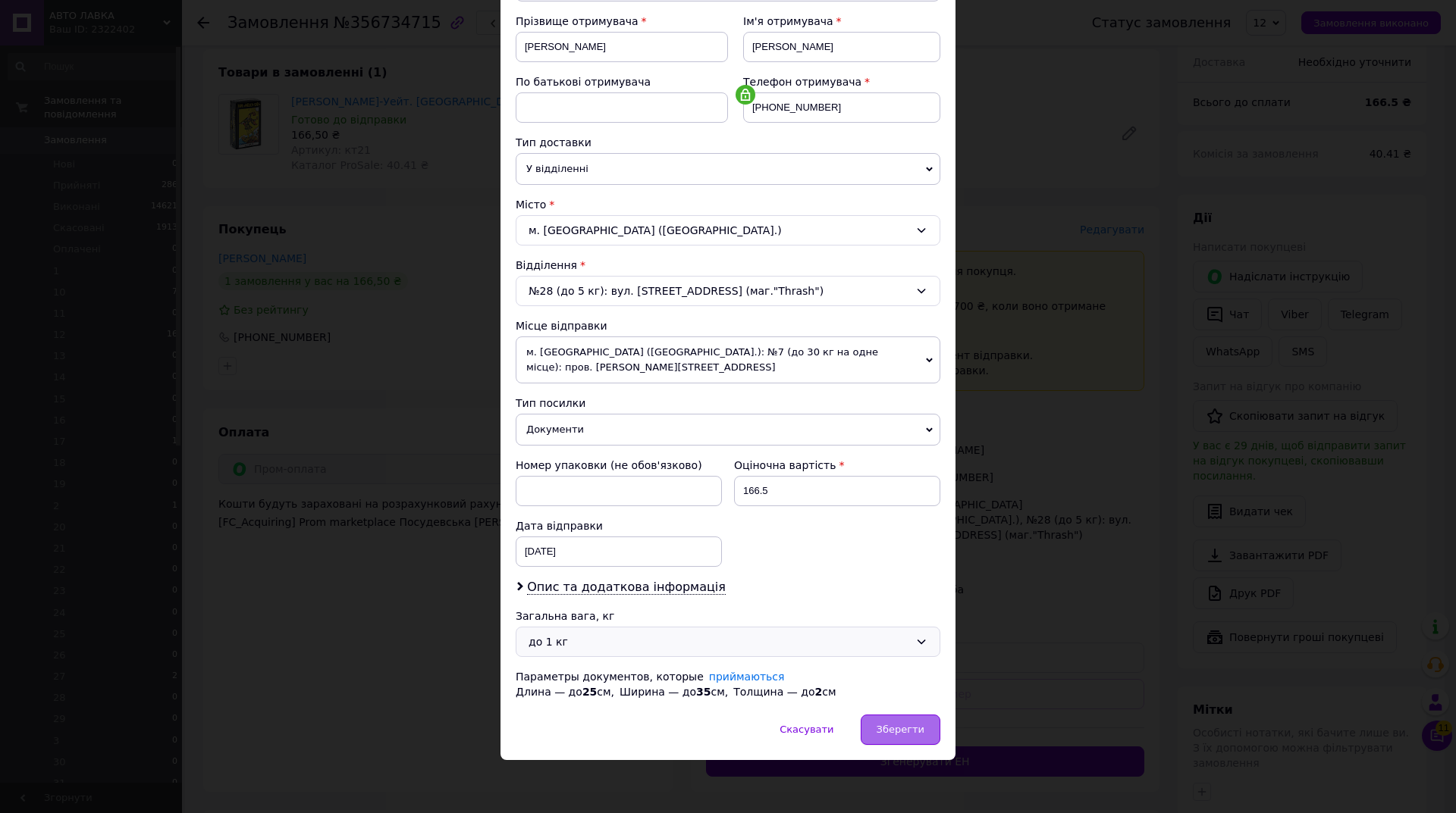
drag, startPoint x: 876, startPoint y: 734, endPoint x: 905, endPoint y: 714, distance: 35.2
click at [877, 734] on div "Зберегти" at bounding box center [901, 729] width 80 height 30
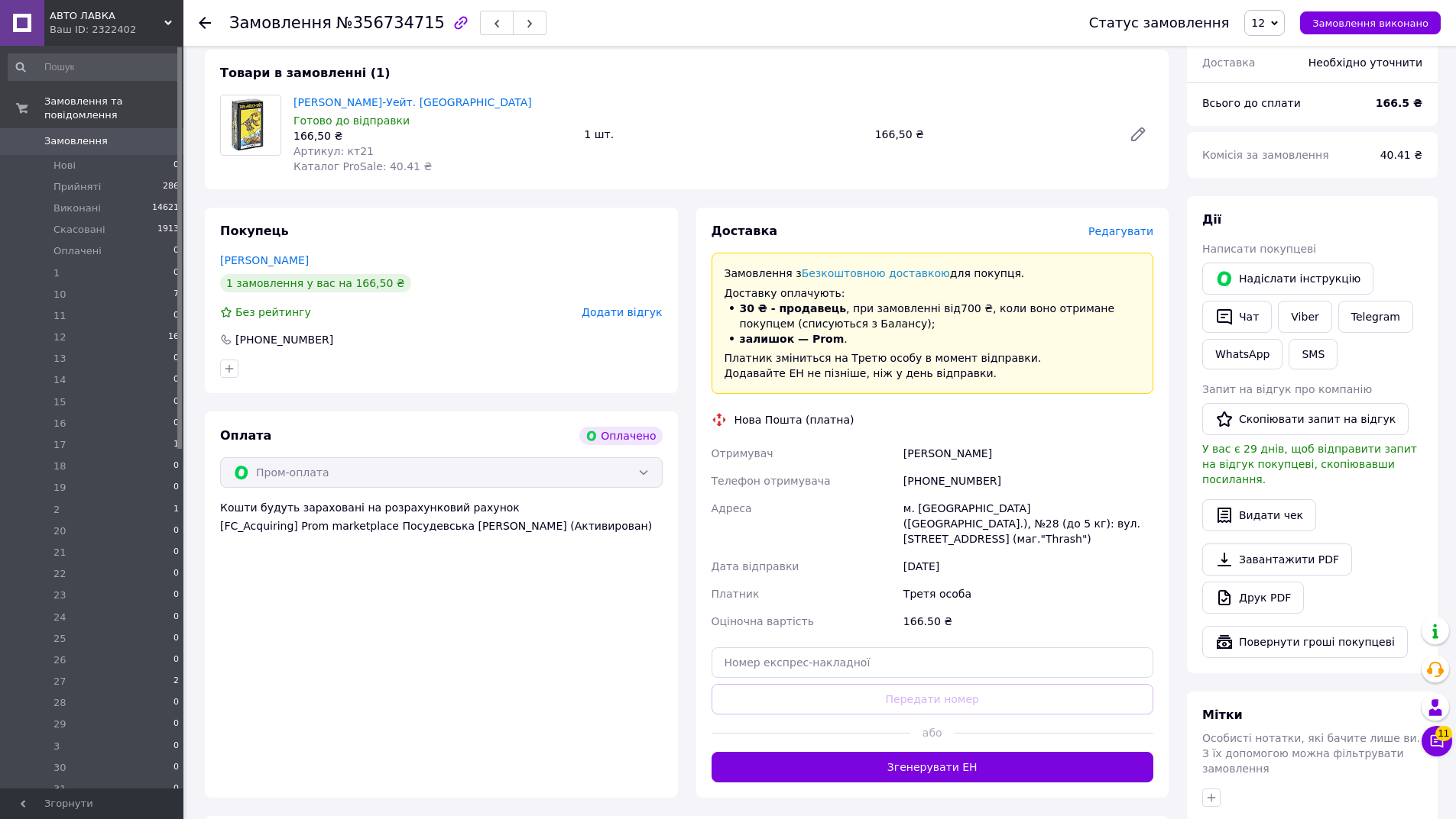
click at [1126, 225] on span "Редагувати" at bounding box center [1121, 231] width 65 height 12
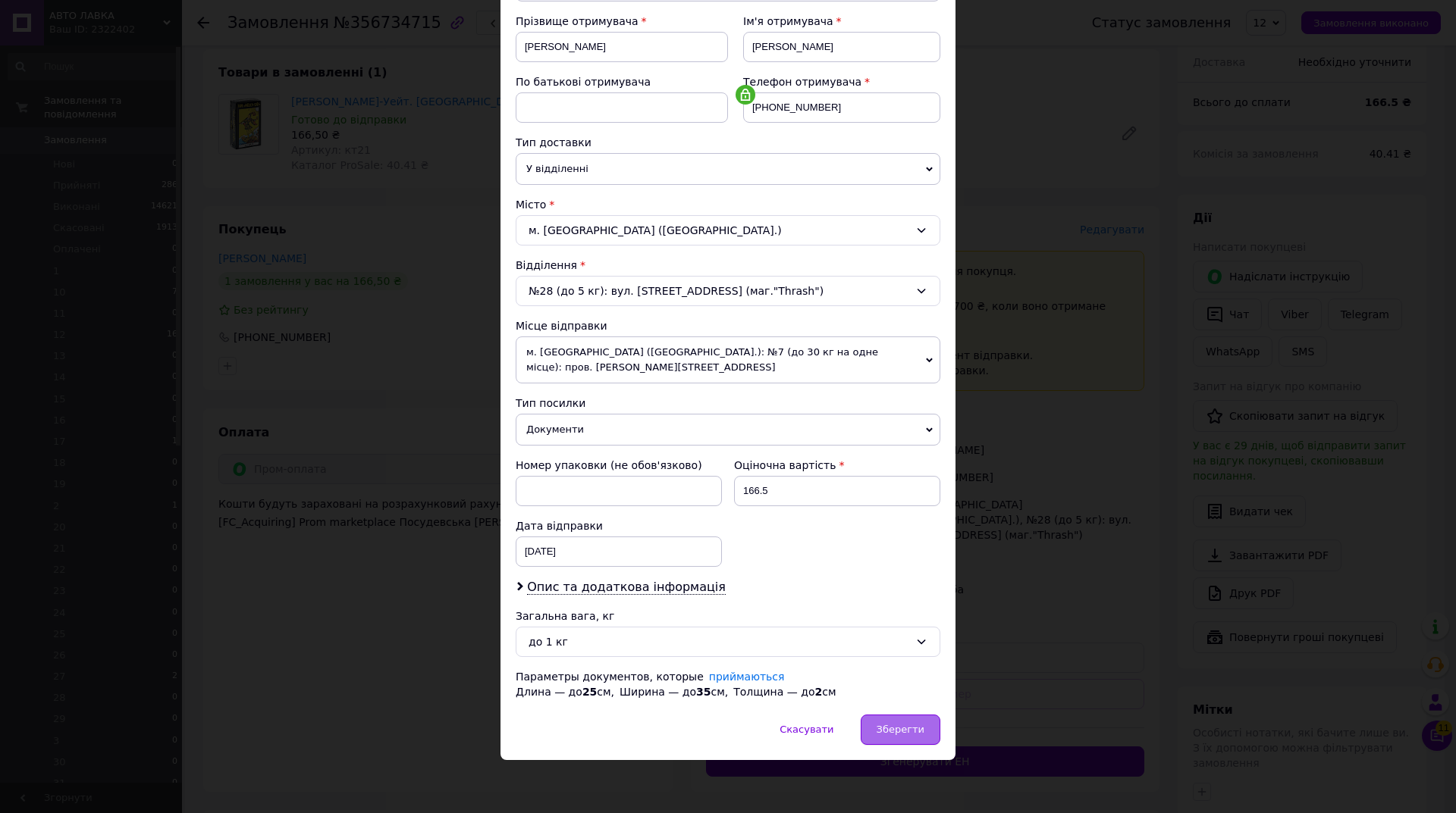
click at [897, 724] on span "Зберегти" at bounding box center [901, 730] width 48 height 11
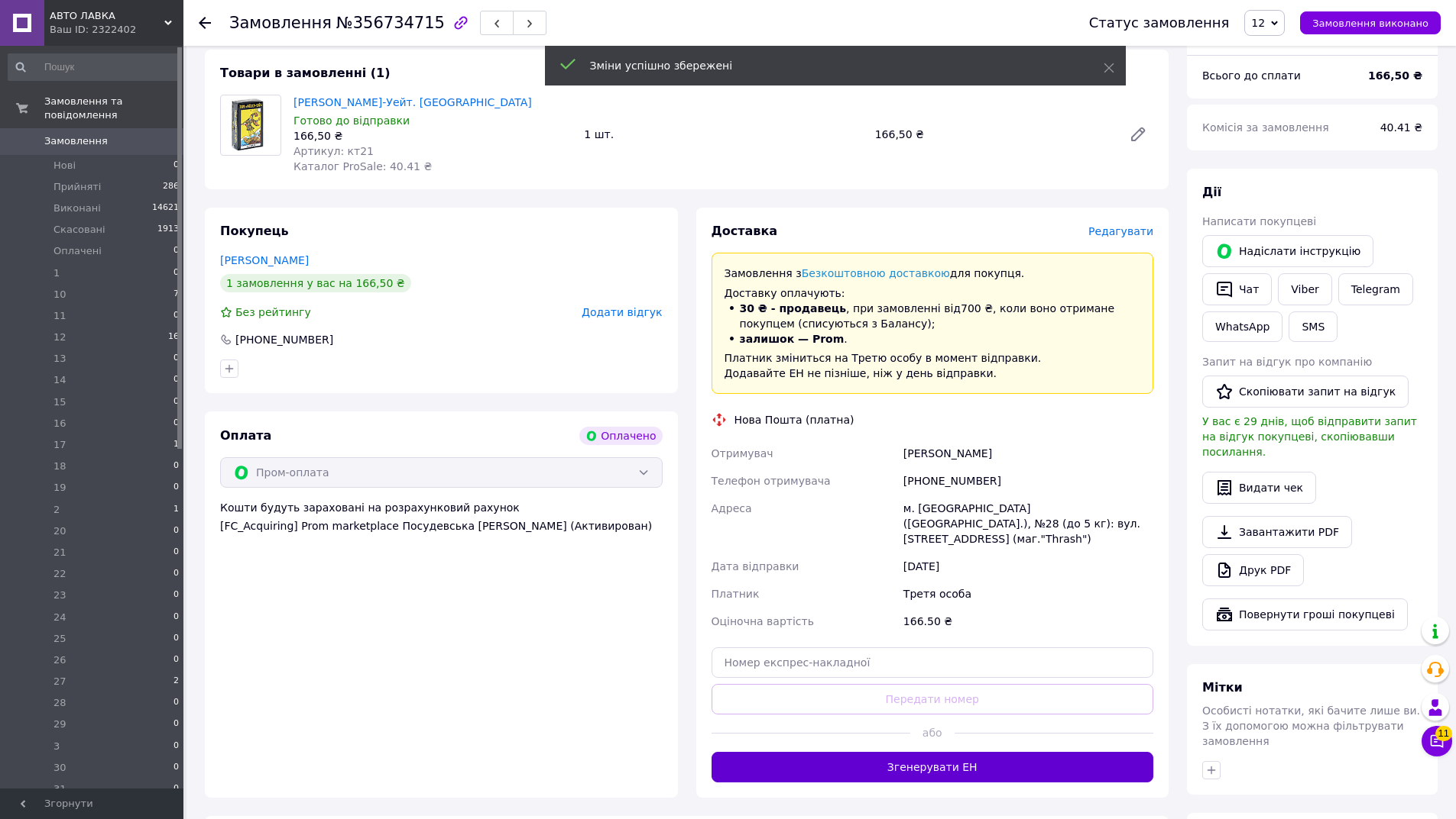
click at [928, 752] on button "Згенерувати ЕН" at bounding box center [932, 767] width 442 height 31
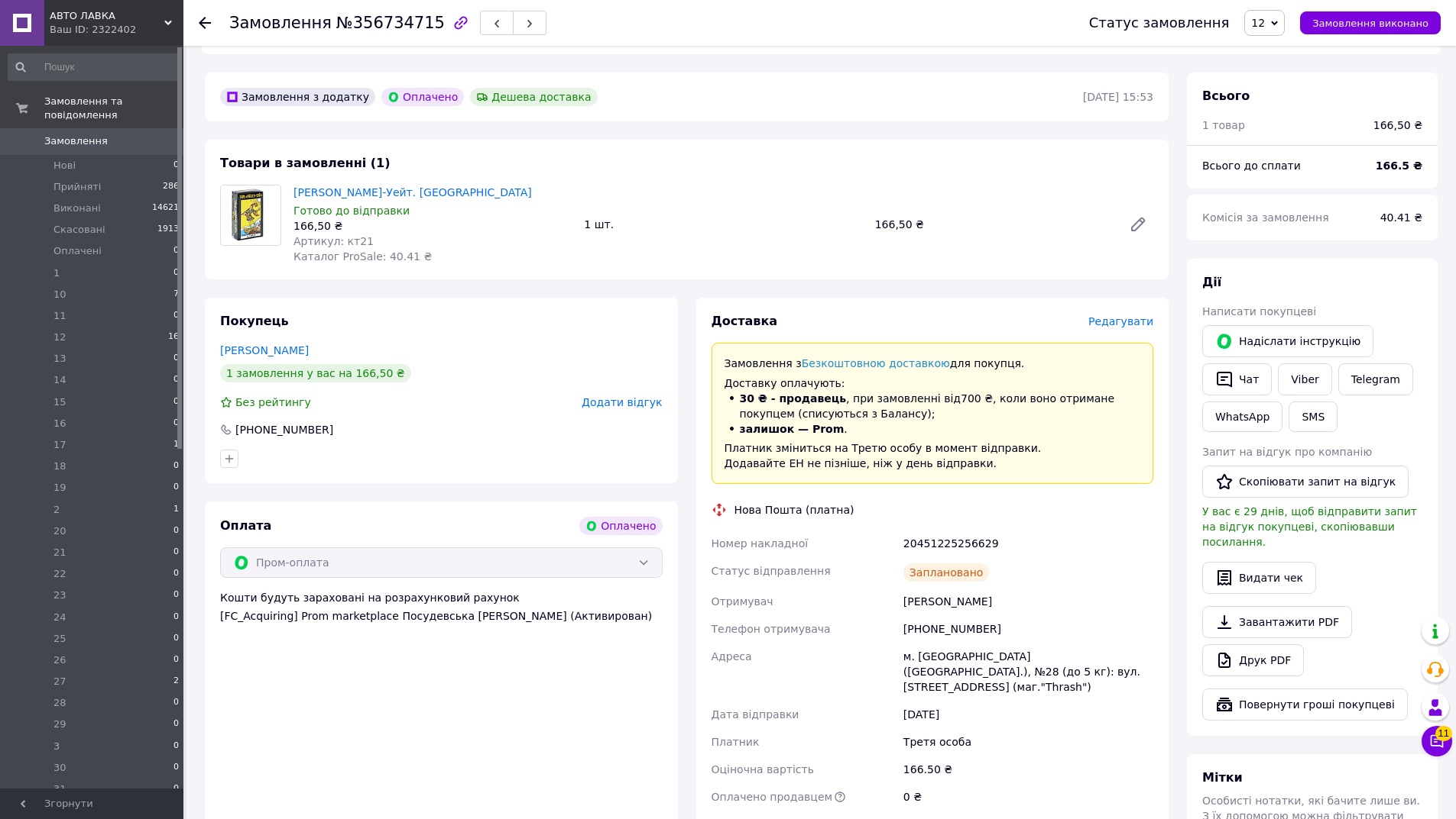
scroll to position [424, 0]
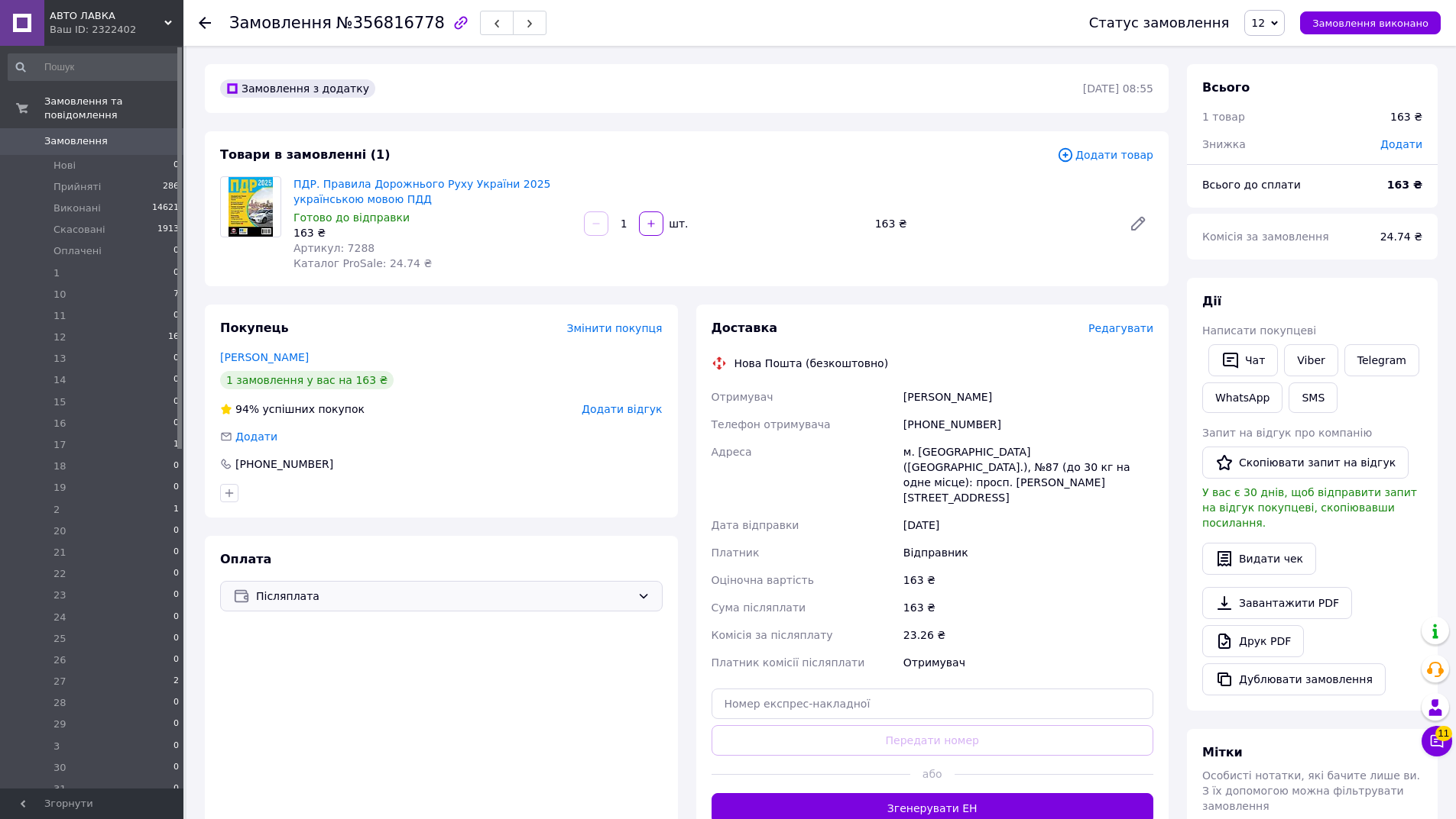
click at [376, 611] on div "Післяплата" at bounding box center [441, 596] width 442 height 31
click at [296, 682] on span "Контроль оплати" at bounding box center [357, 687] width 247 height 15
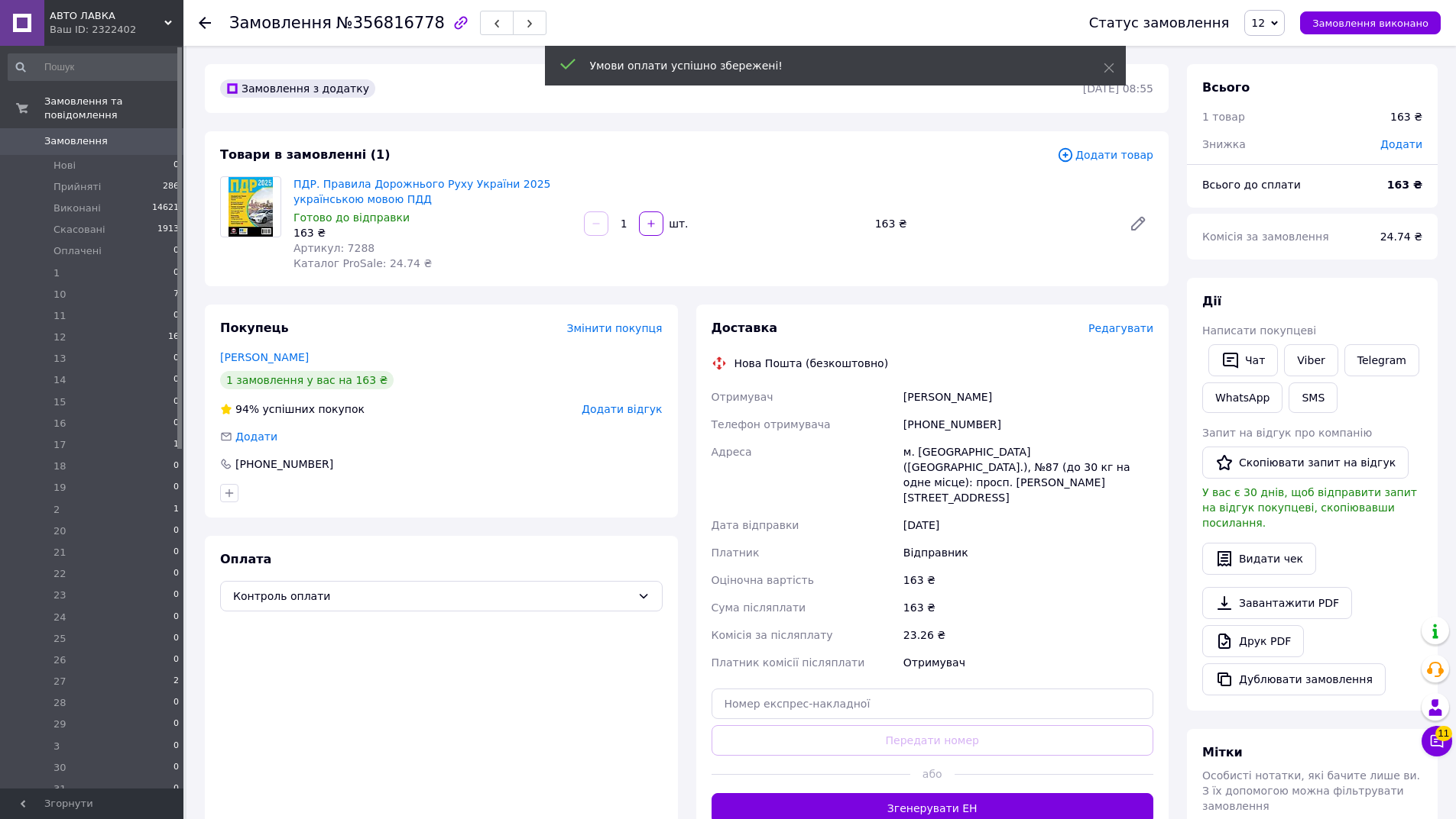
click at [1142, 330] on span "Редагувати" at bounding box center [1121, 328] width 65 height 12
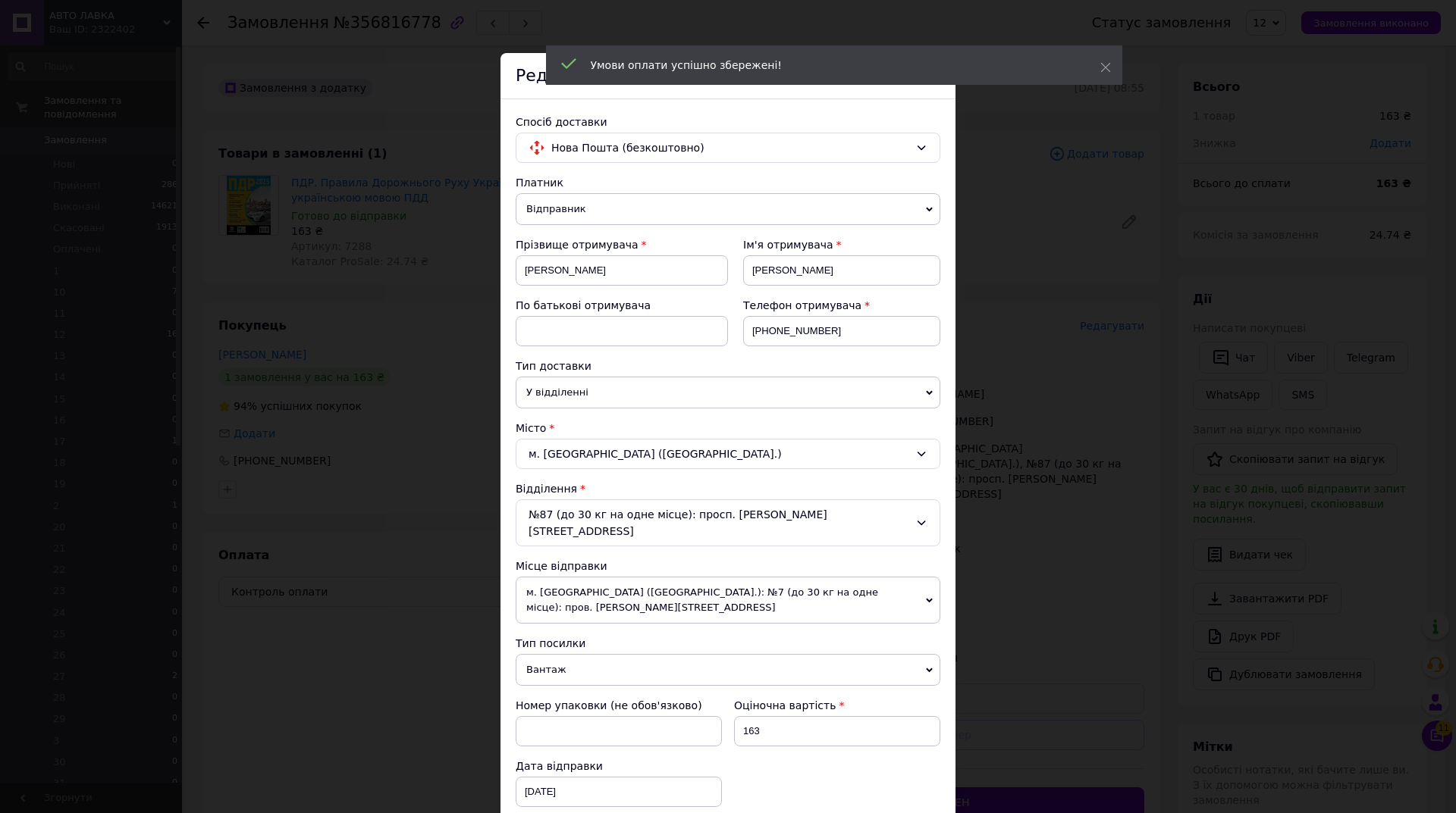
scroll to position [356, 0]
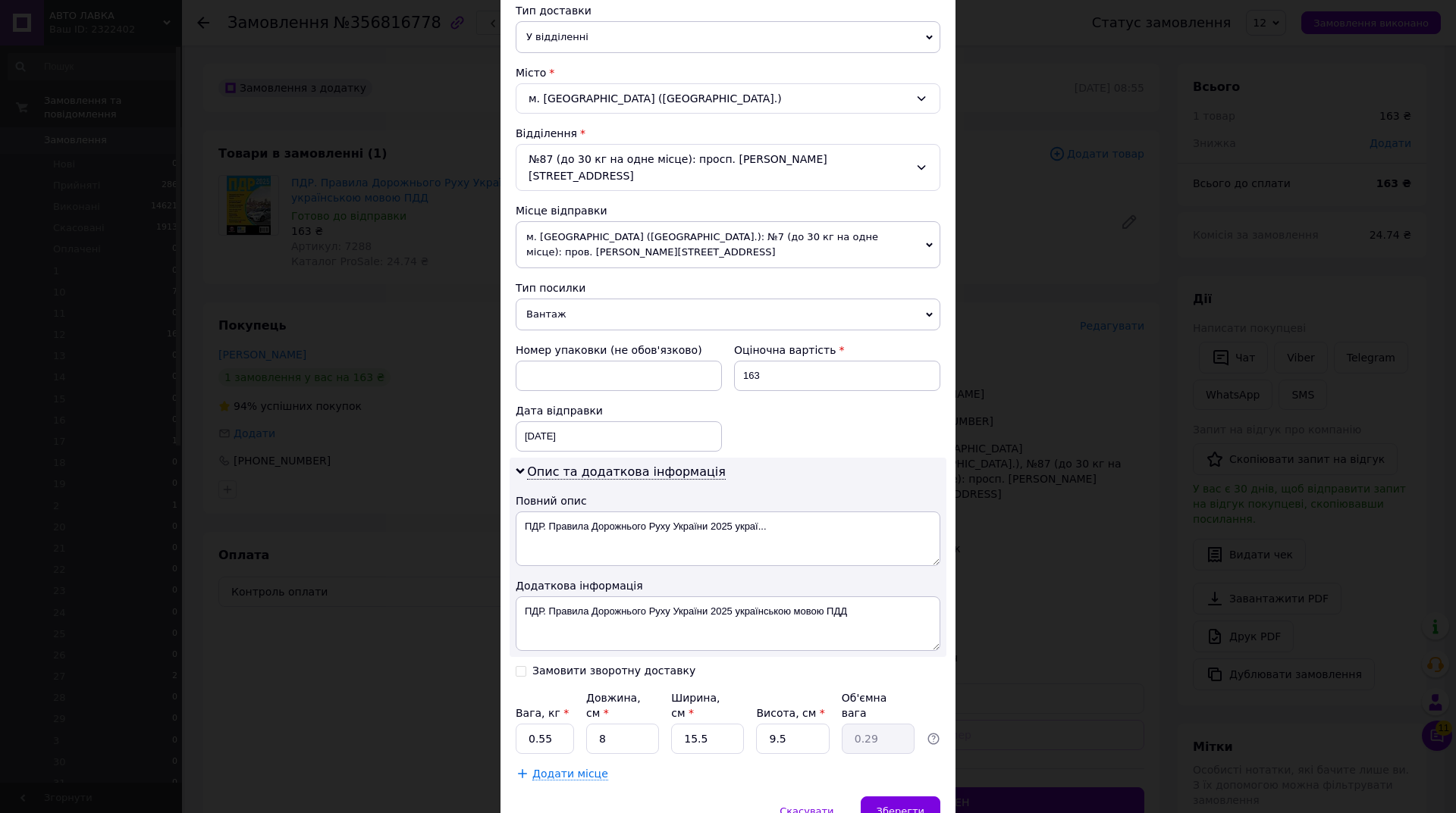
click at [576, 301] on span "Вантаж" at bounding box center [728, 315] width 425 height 32
click at [570, 333] on li "Документи" at bounding box center [728, 344] width 425 height 23
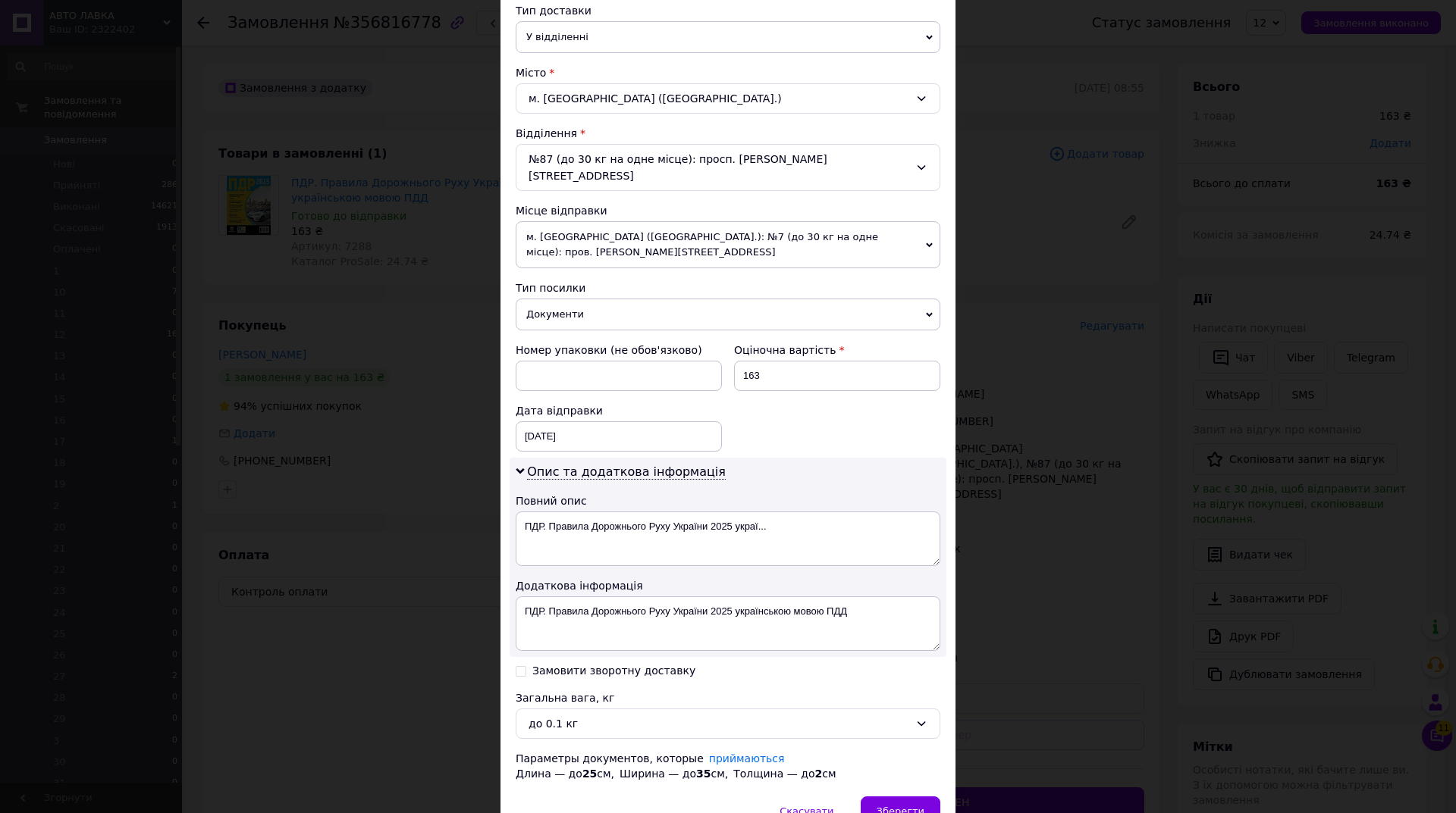
scroll to position [420, 0]
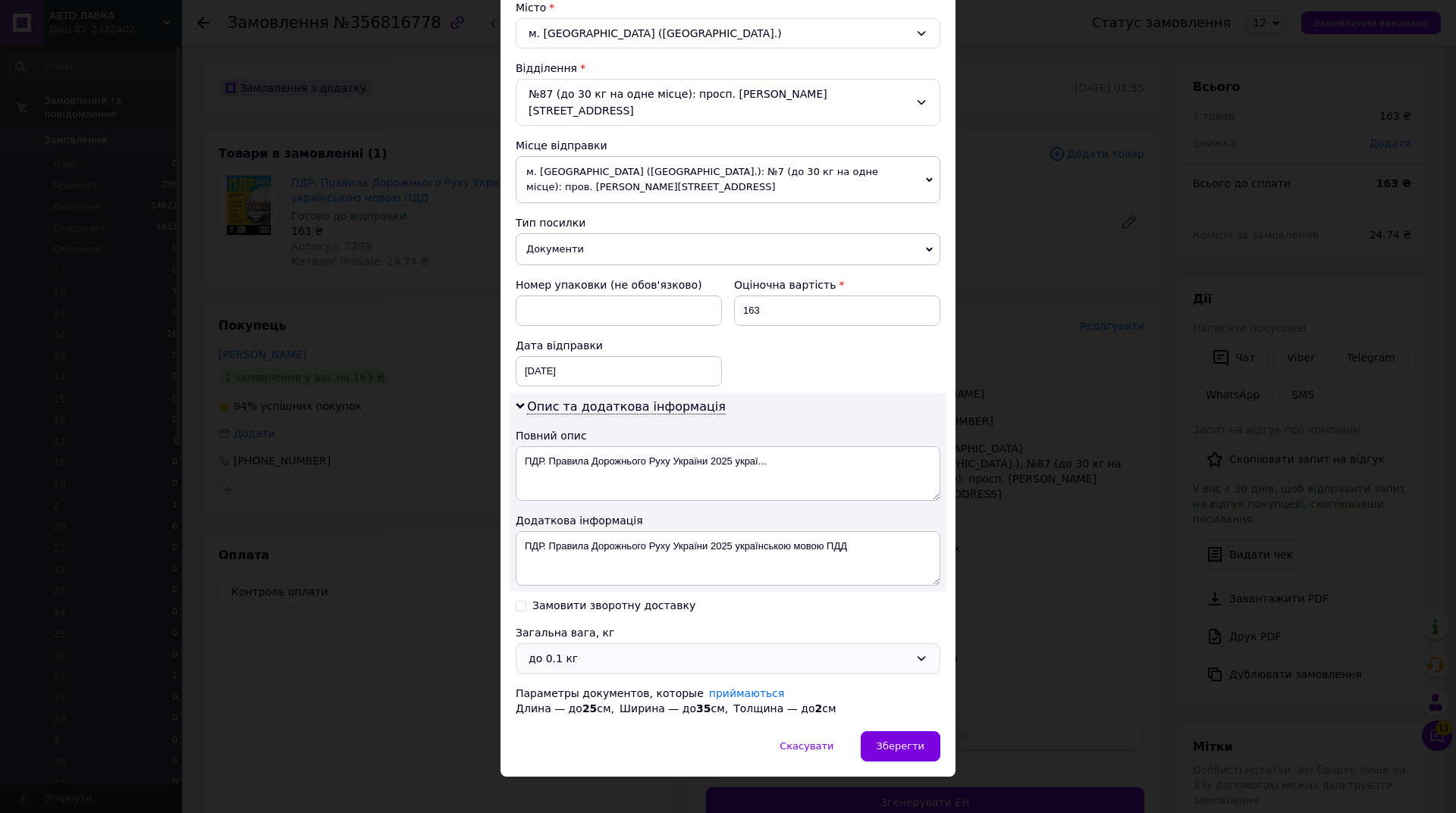
click at [559, 644] on div "до 0.1 кг" at bounding box center [728, 659] width 425 height 30
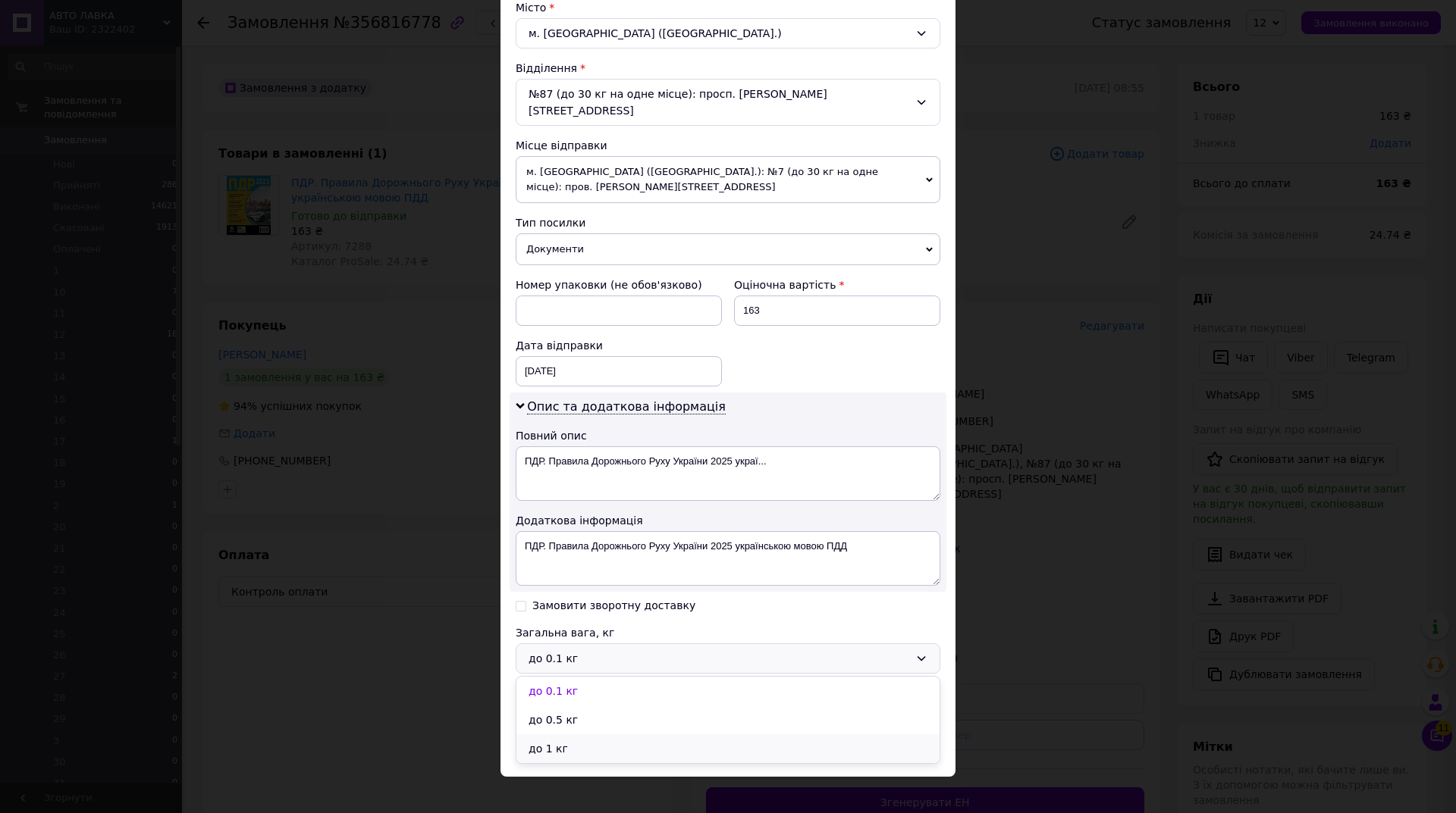
click at [570, 734] on li "до 1 кг" at bounding box center [728, 748] width 423 height 29
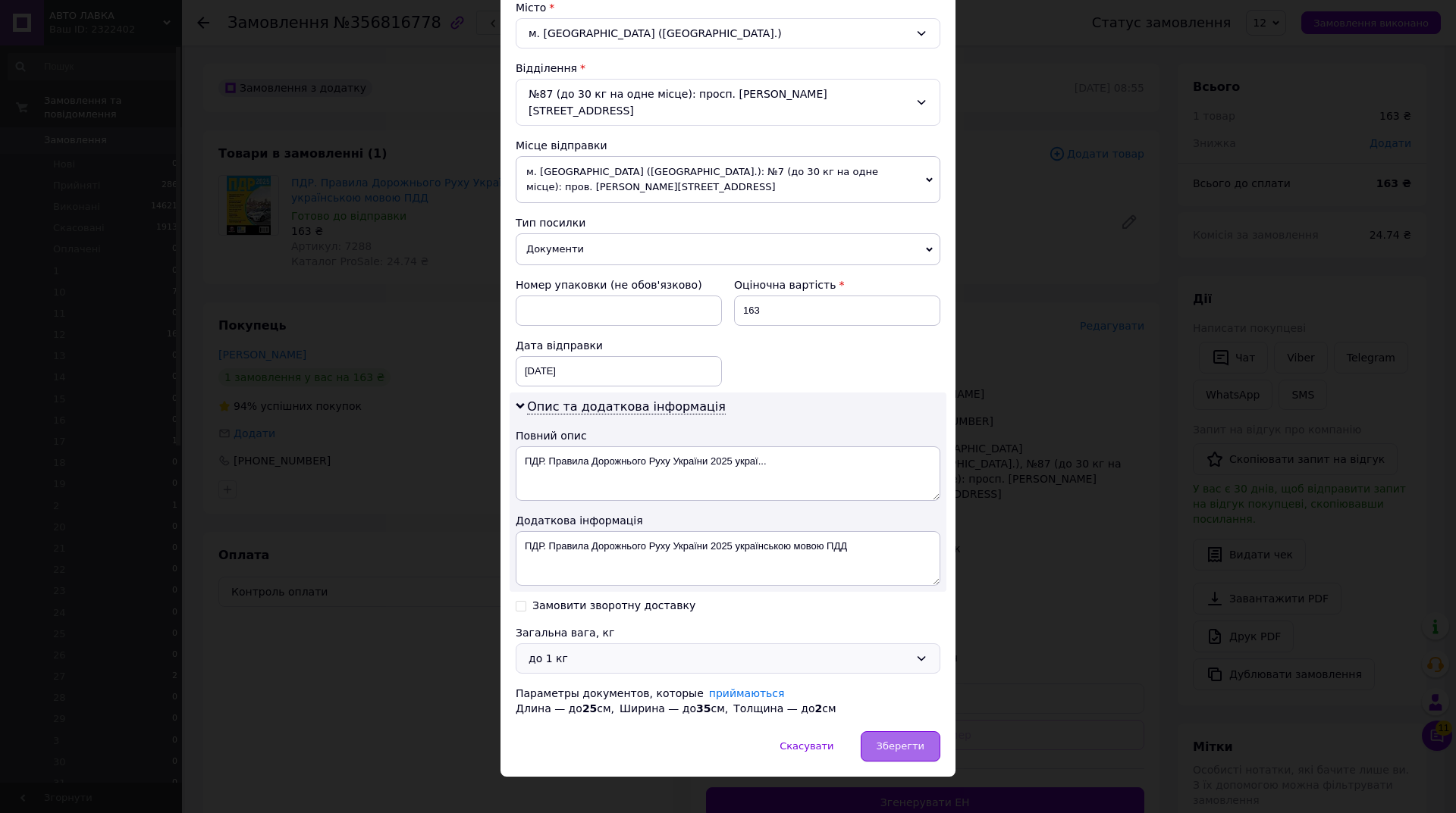
click at [913, 741] on span "Зберегти" at bounding box center [901, 746] width 48 height 11
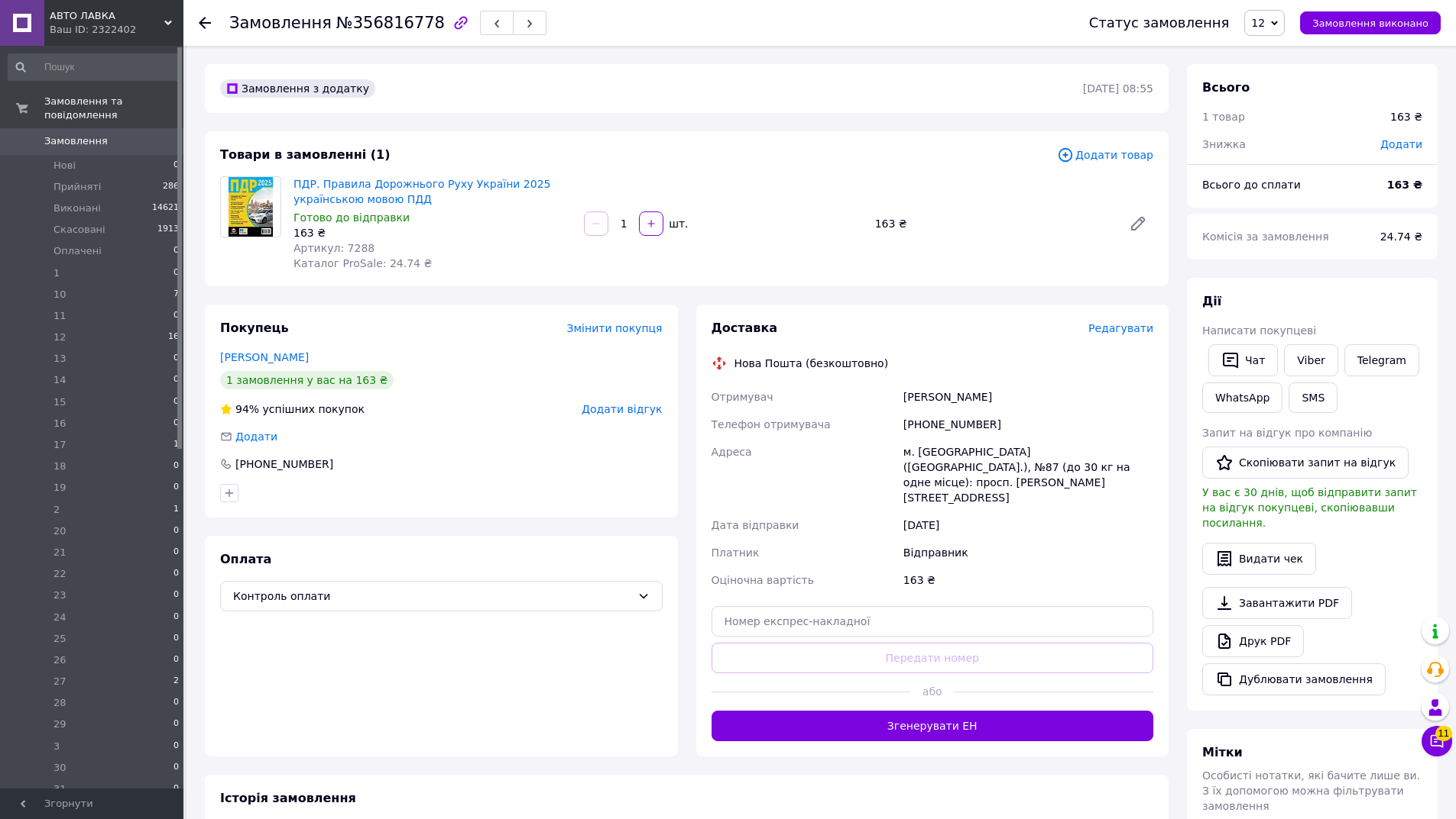
click at [1109, 327] on span "Редагувати" at bounding box center [1121, 328] width 65 height 12
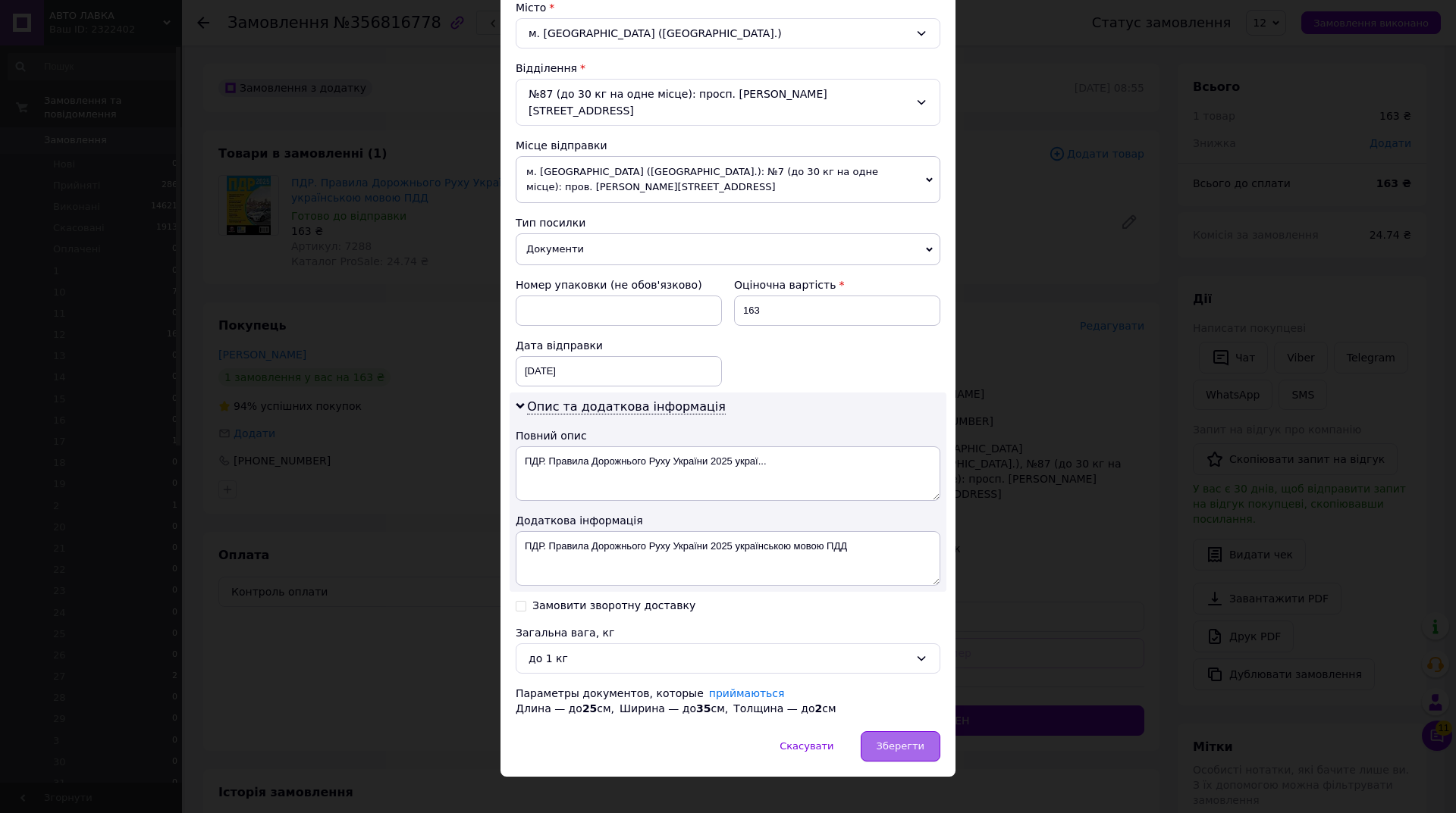
click at [882, 741] on span "Зберегти" at bounding box center [901, 746] width 48 height 11
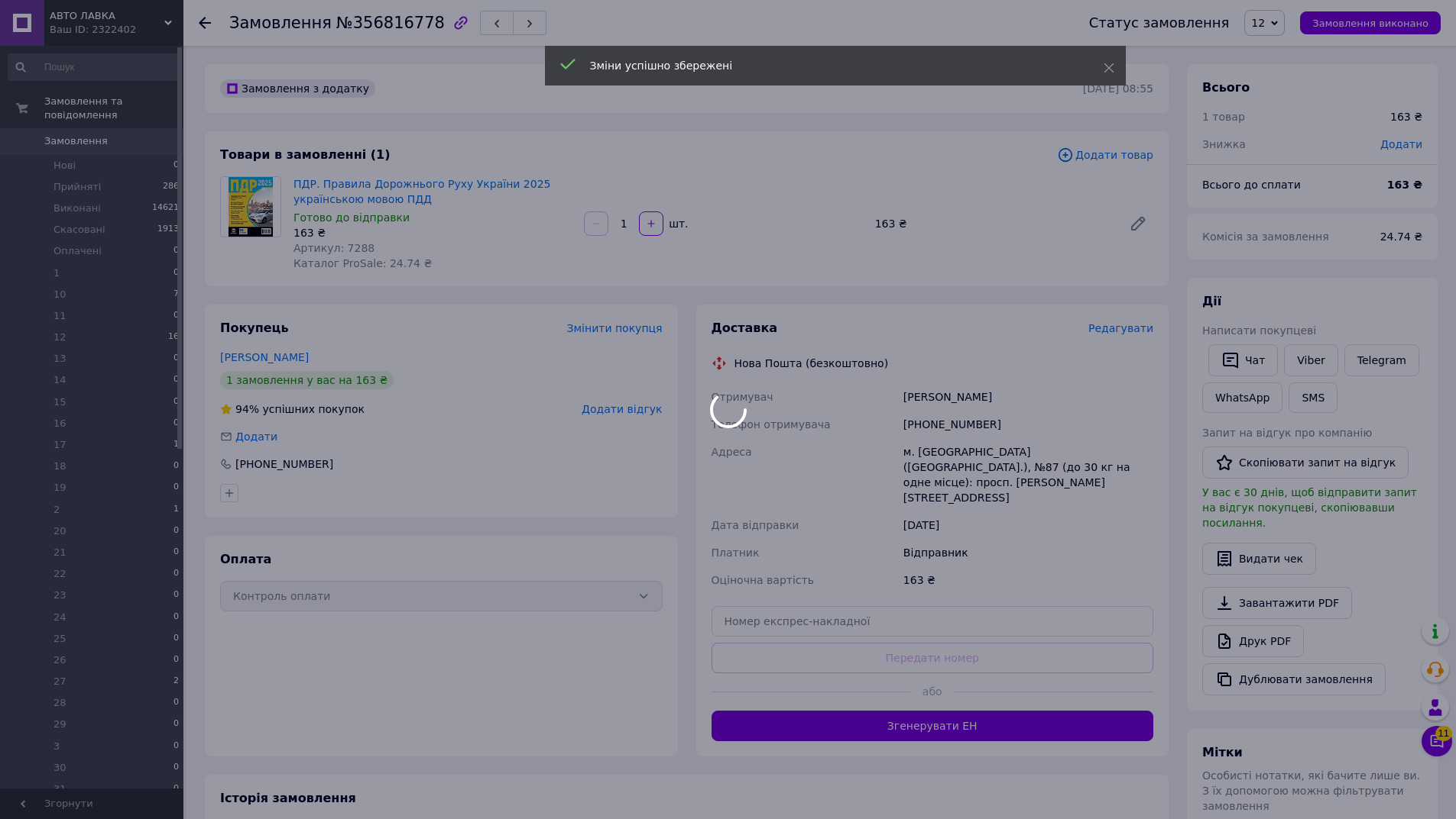
click at [965, 700] on div at bounding box center [728, 410] width 1456 height 819
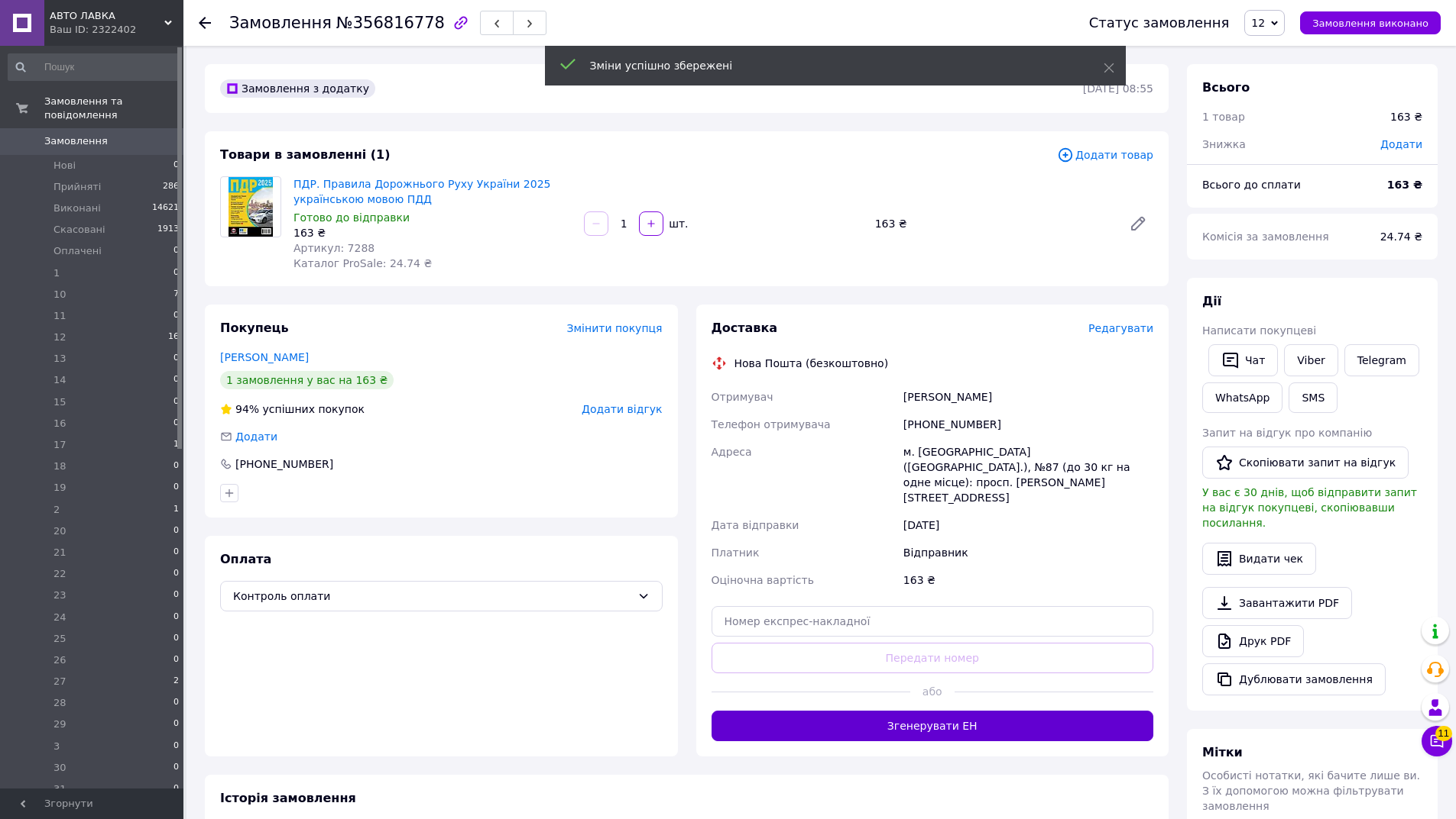
click at [940, 711] on button "Згенерувати ЕН" at bounding box center [932, 726] width 442 height 31
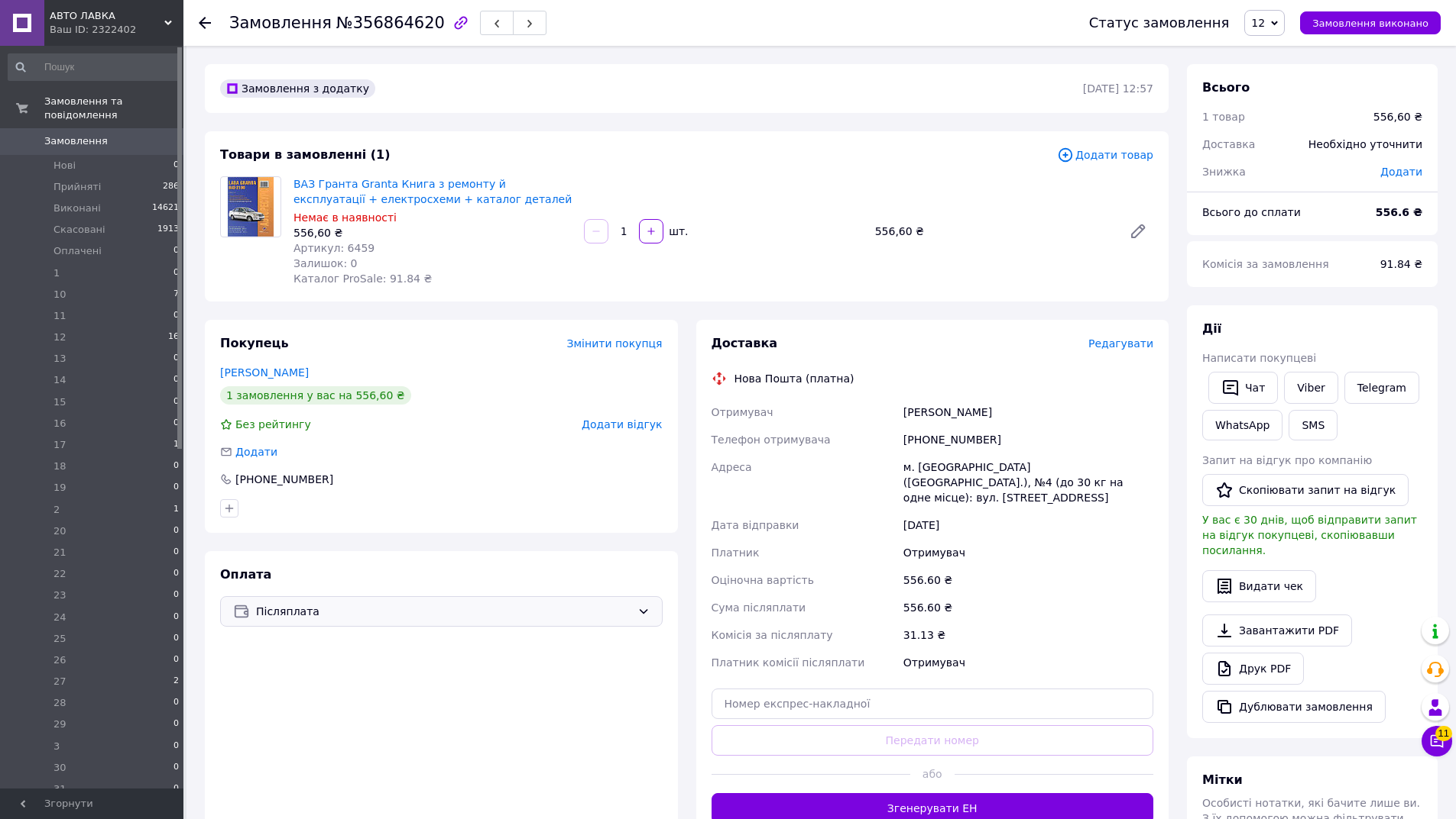
click at [363, 601] on div "Післяплата" at bounding box center [441, 611] width 442 height 31
click at [310, 705] on span "Контроль оплати" at bounding box center [357, 702] width 247 height 15
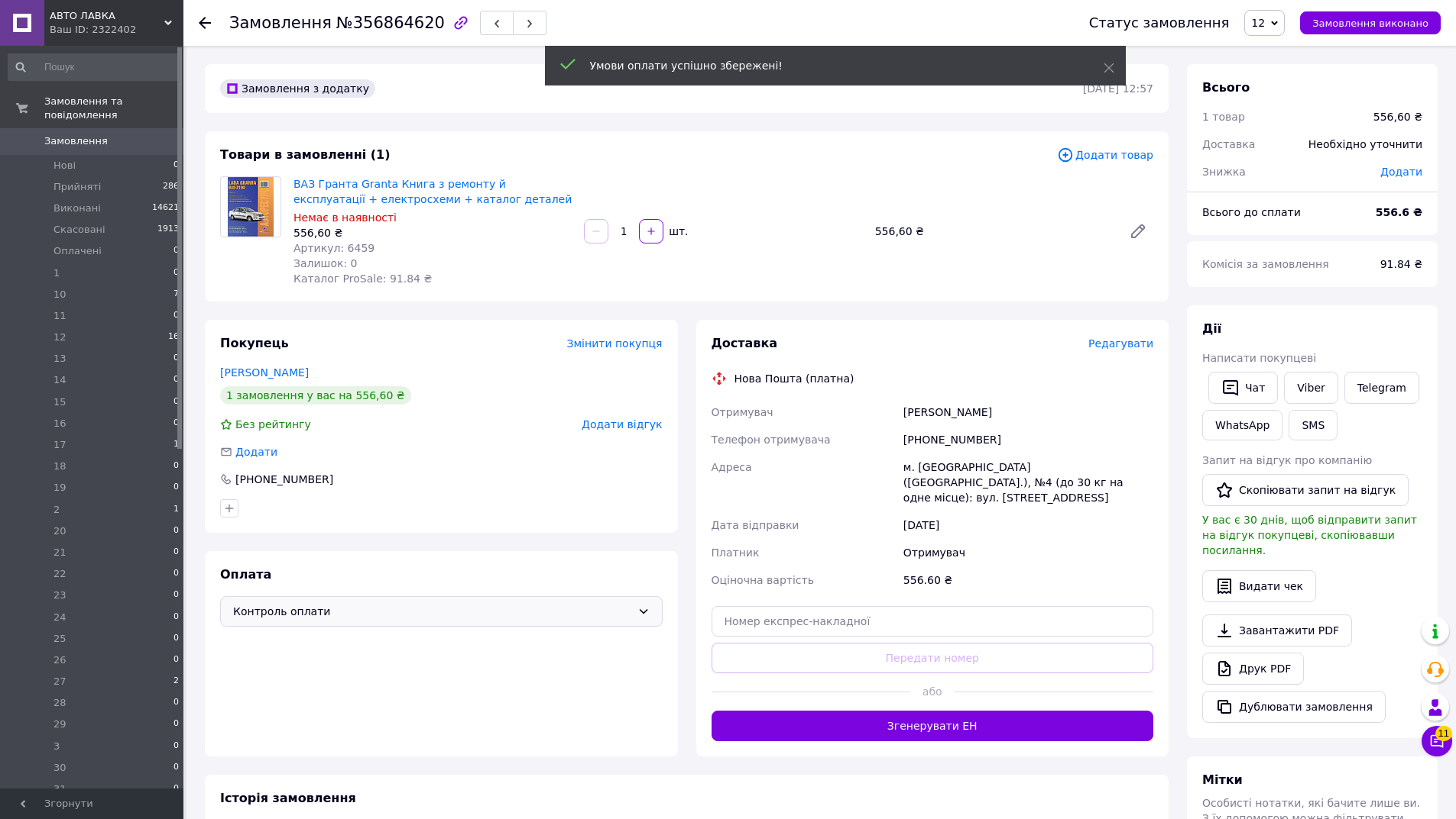
click at [1122, 341] on span "Редагувати" at bounding box center [1121, 343] width 65 height 12
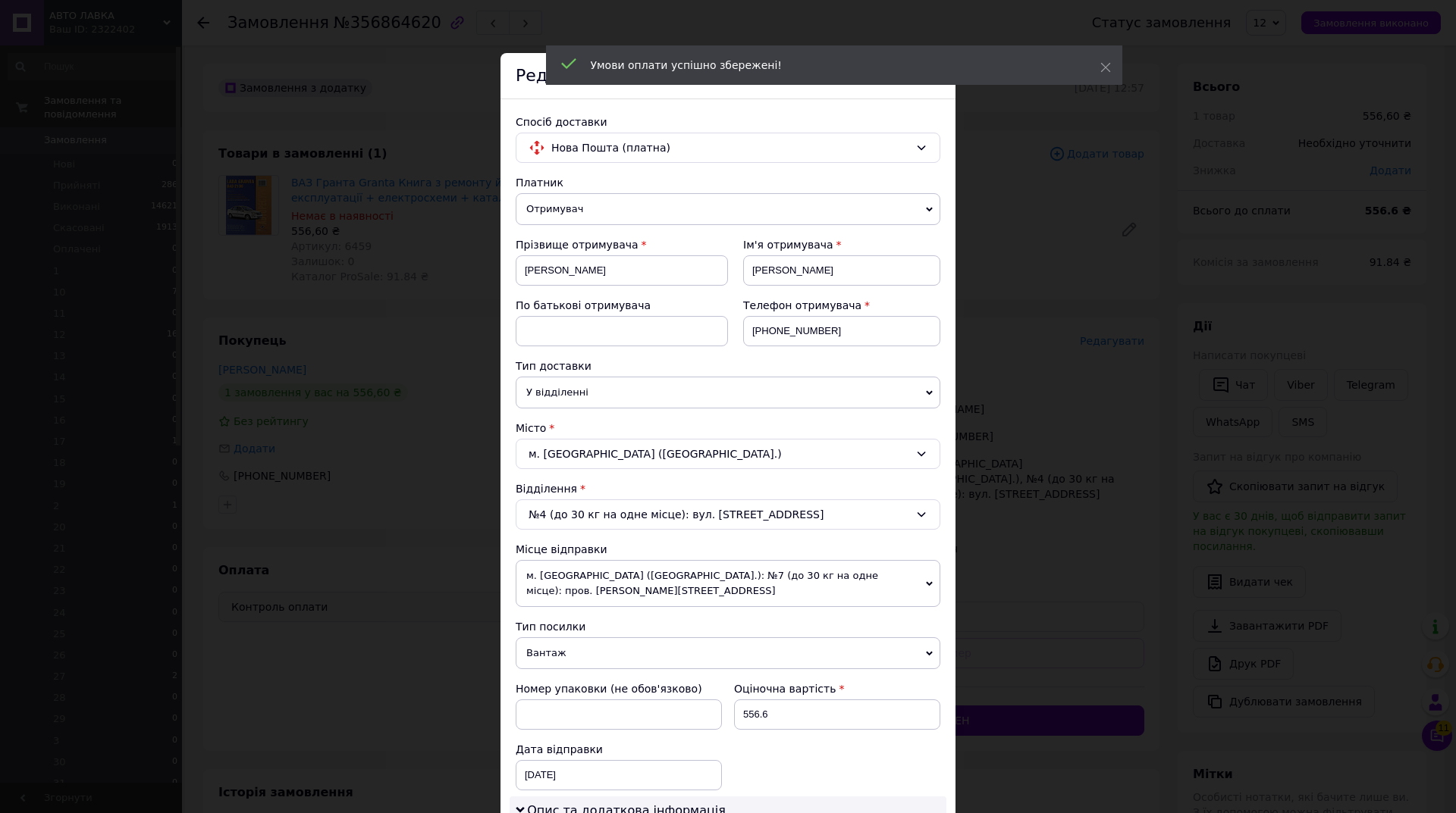
scroll to position [406, 0]
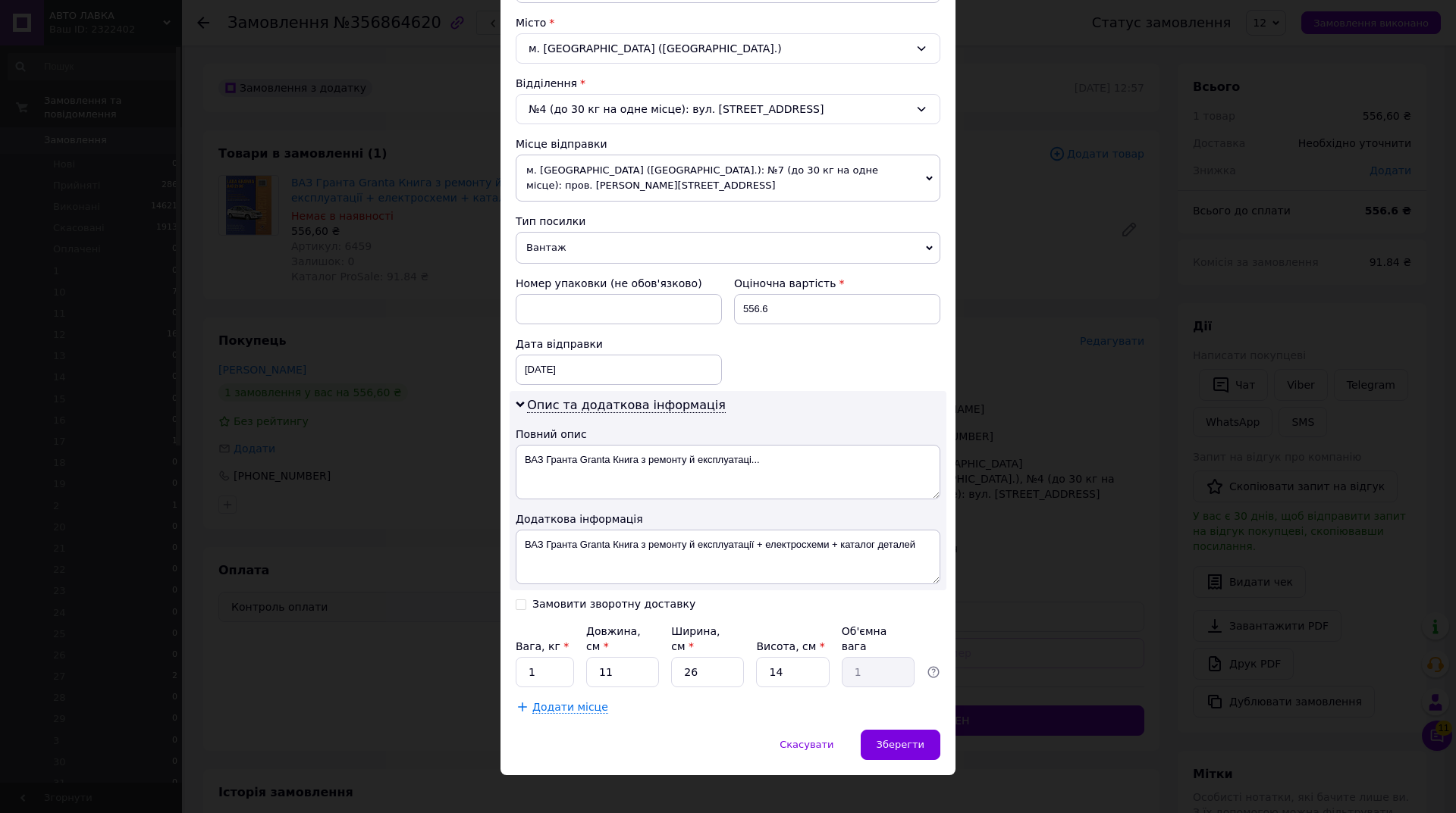
click at [601, 253] on span "Вантаж" at bounding box center [728, 247] width 425 height 32
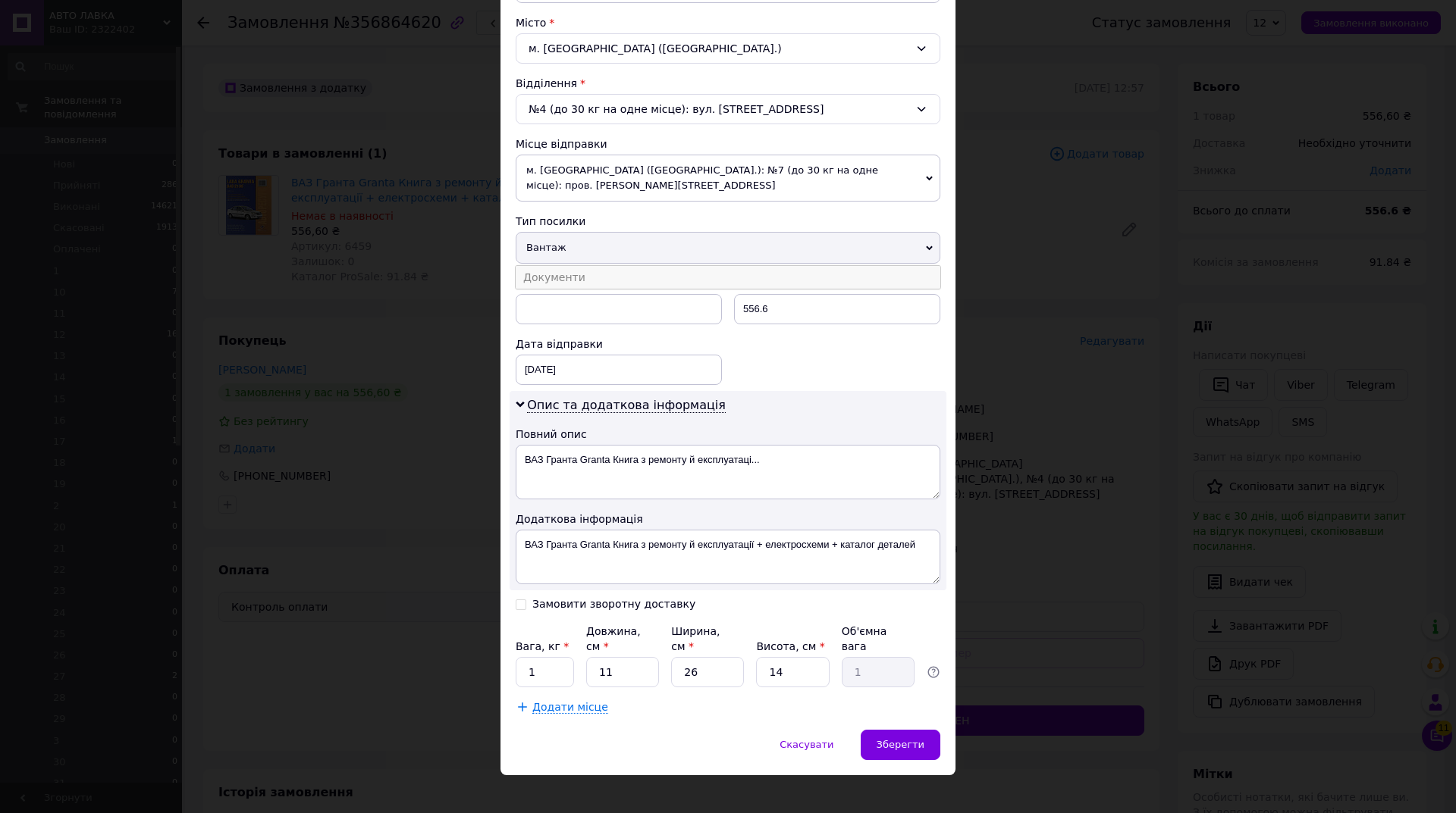
click at [601, 278] on li "Документи" at bounding box center [728, 278] width 425 height 23
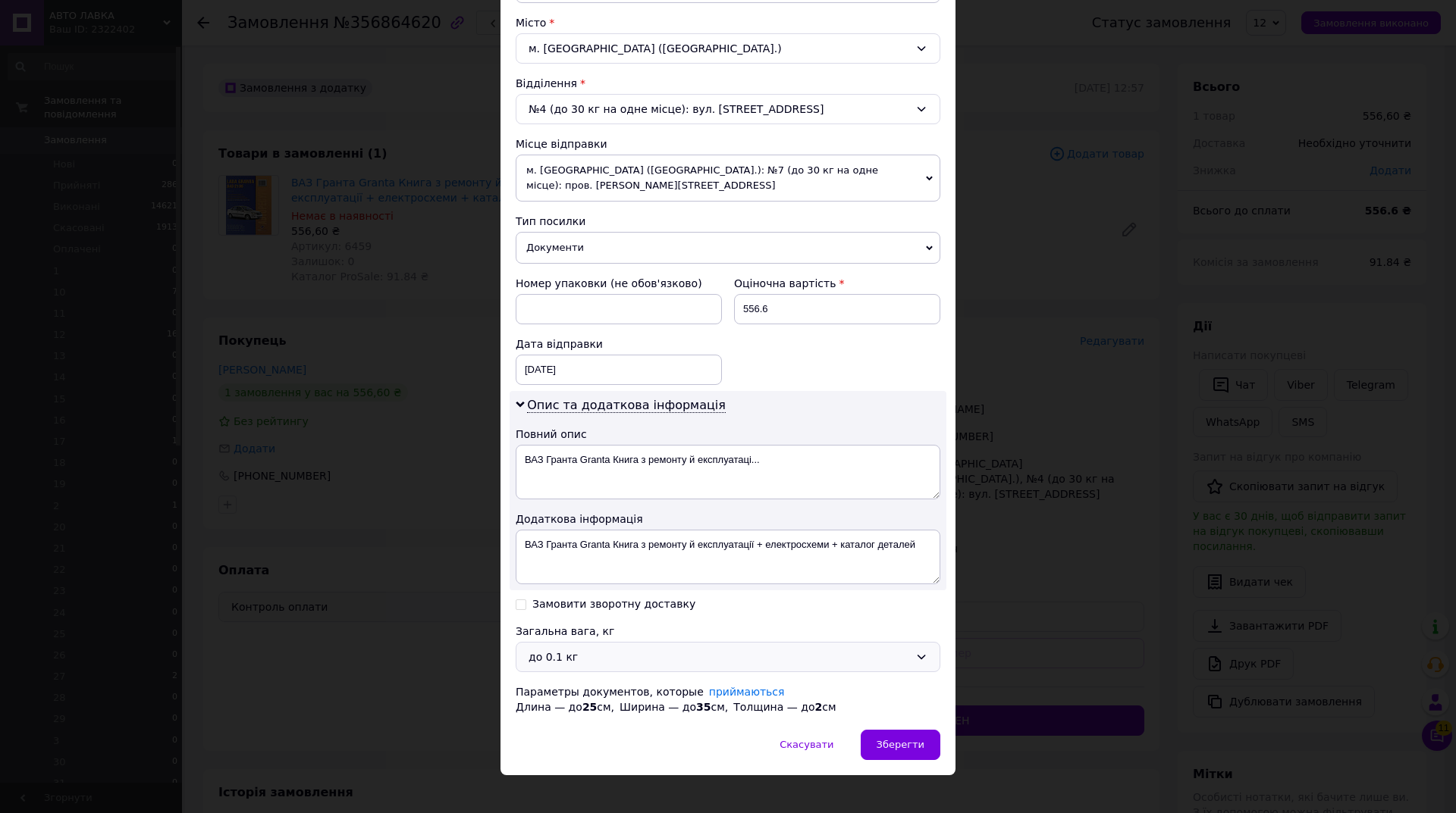
click at [606, 659] on div "до 0.1 кг" at bounding box center [718, 657] width 380 height 16
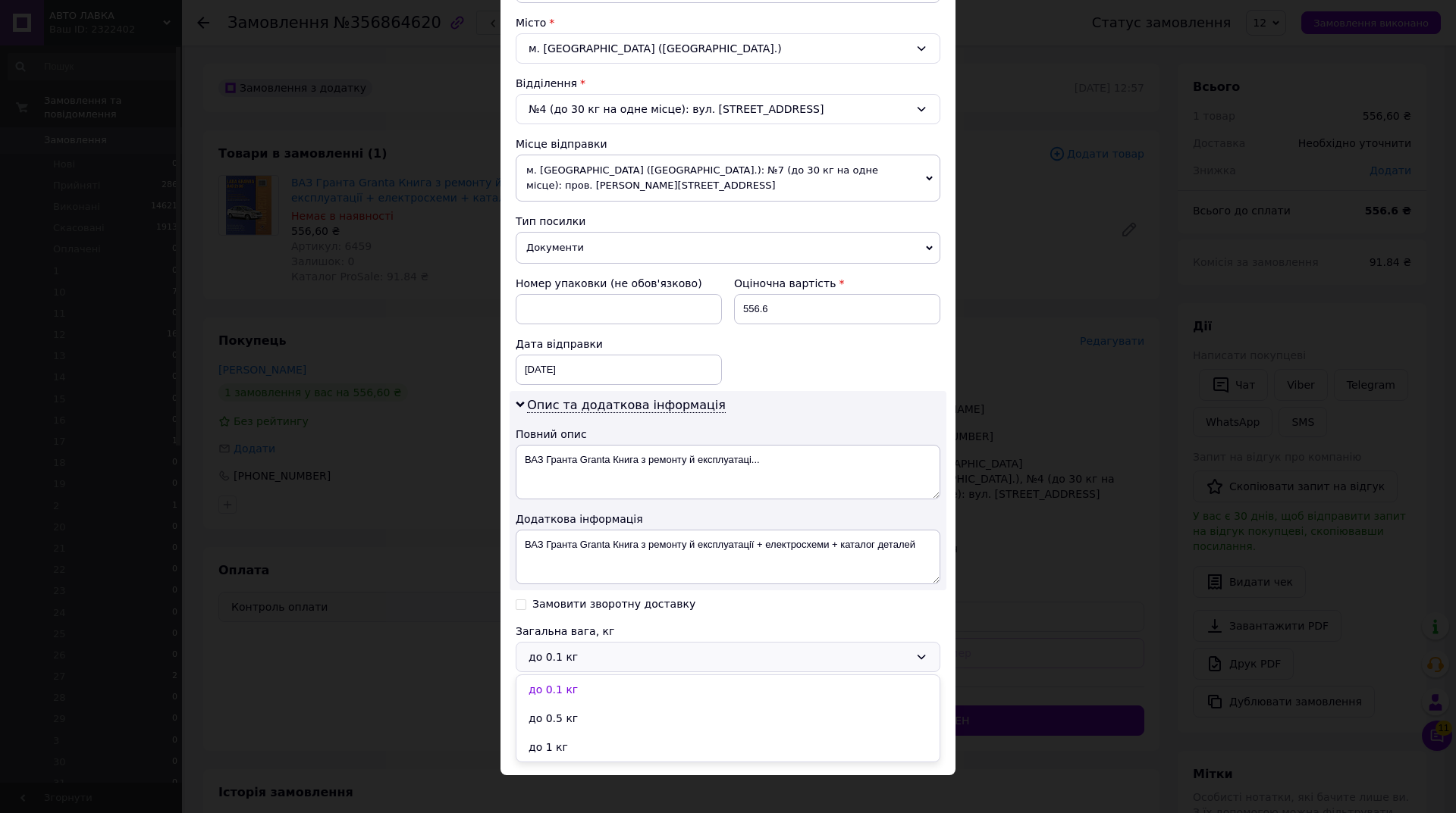
click at [559, 751] on li "до 1 кг" at bounding box center [728, 747] width 423 height 29
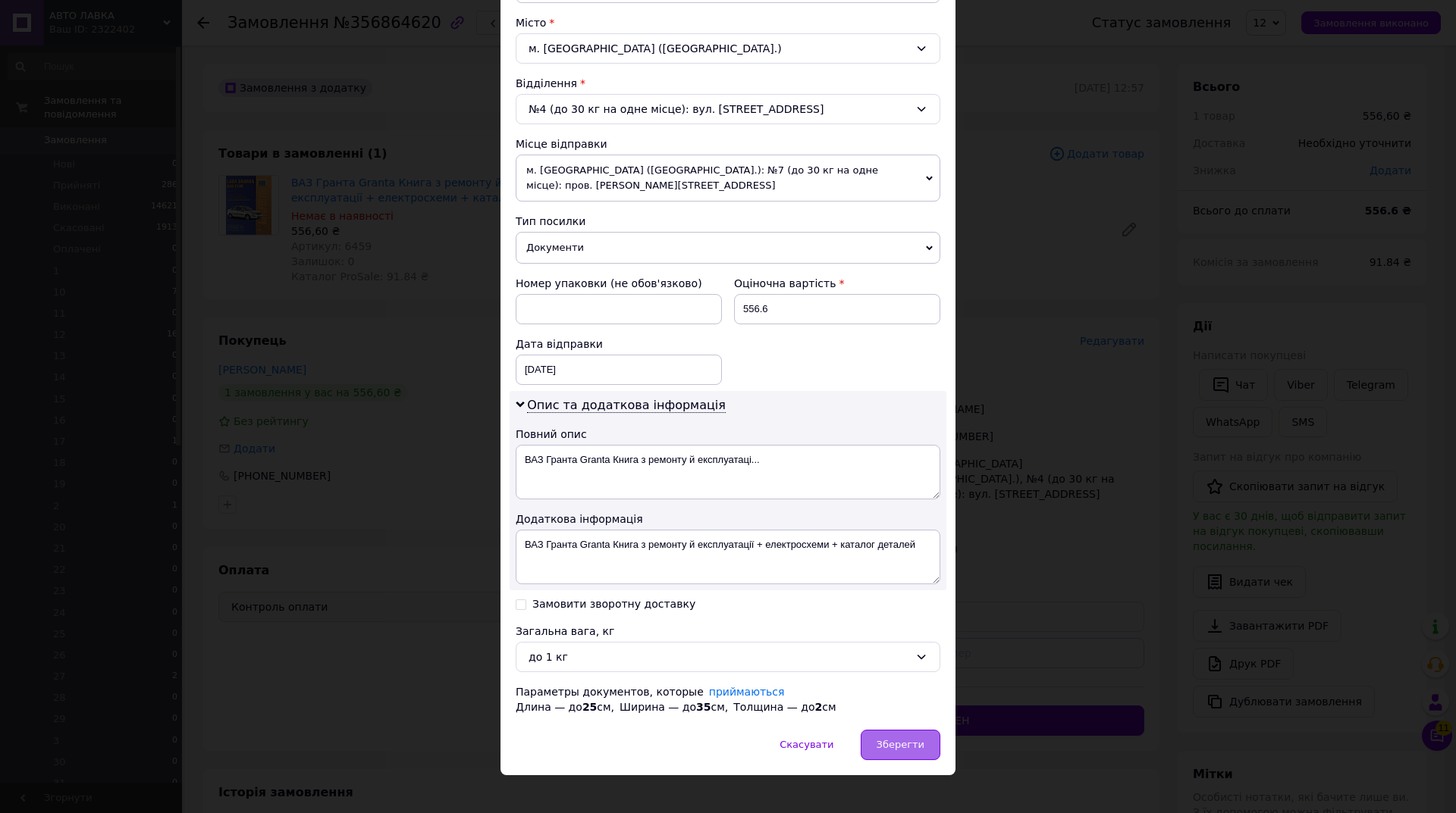
click at [878, 746] on div "Зберегти" at bounding box center [901, 745] width 80 height 30
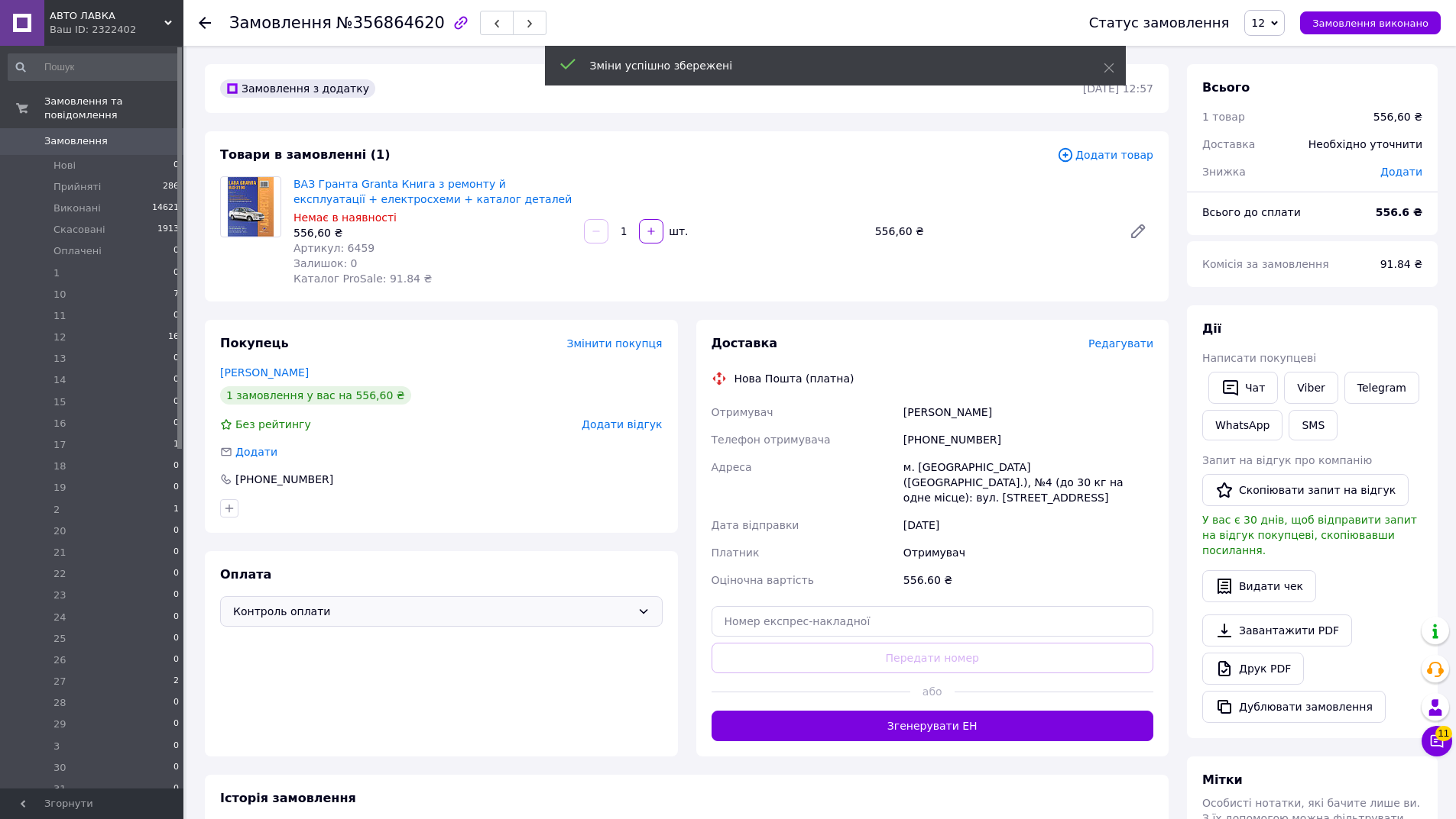
click at [1117, 338] on span "Редагувати" at bounding box center [1121, 343] width 65 height 12
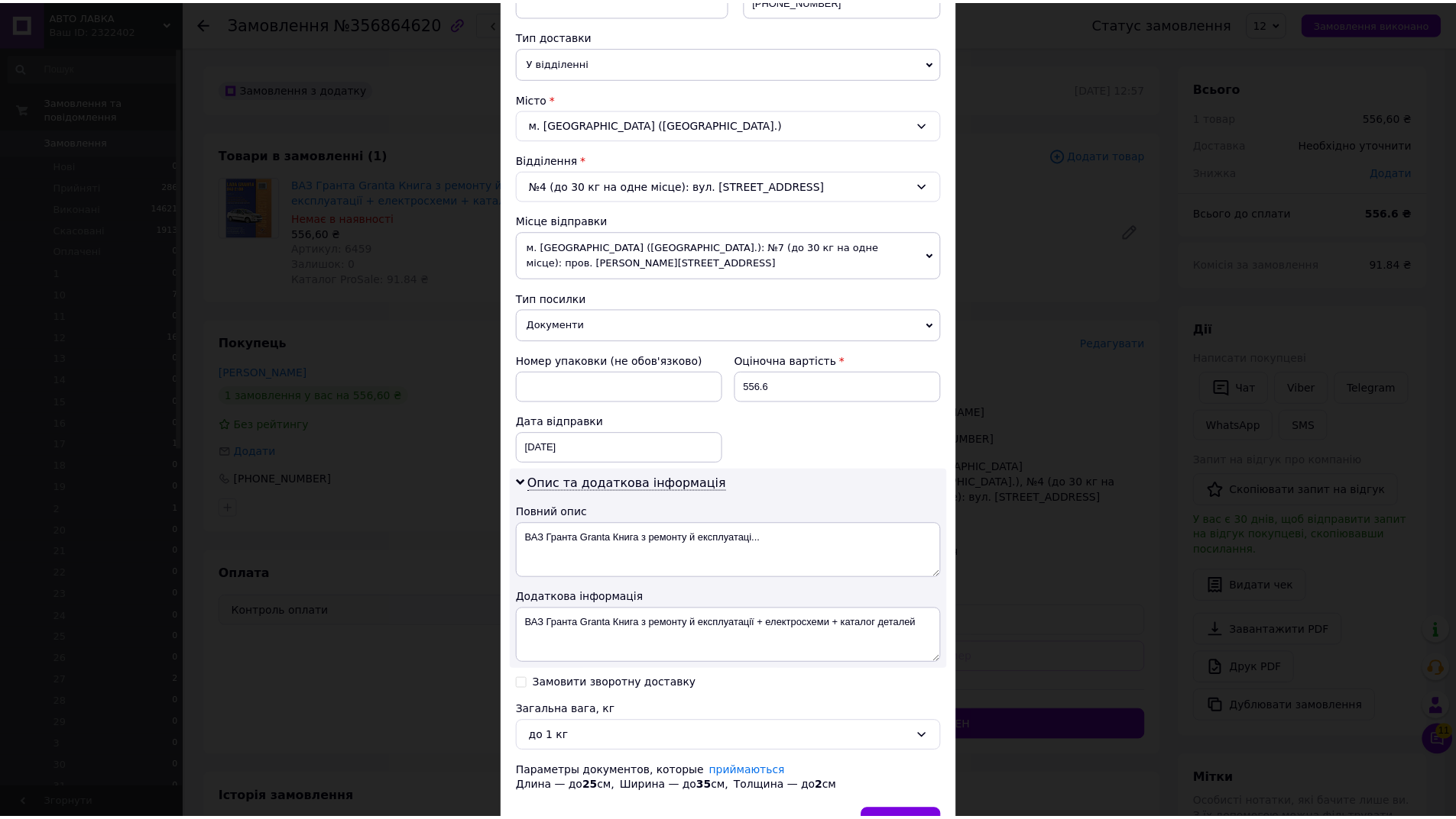
scroll to position [424, 0]
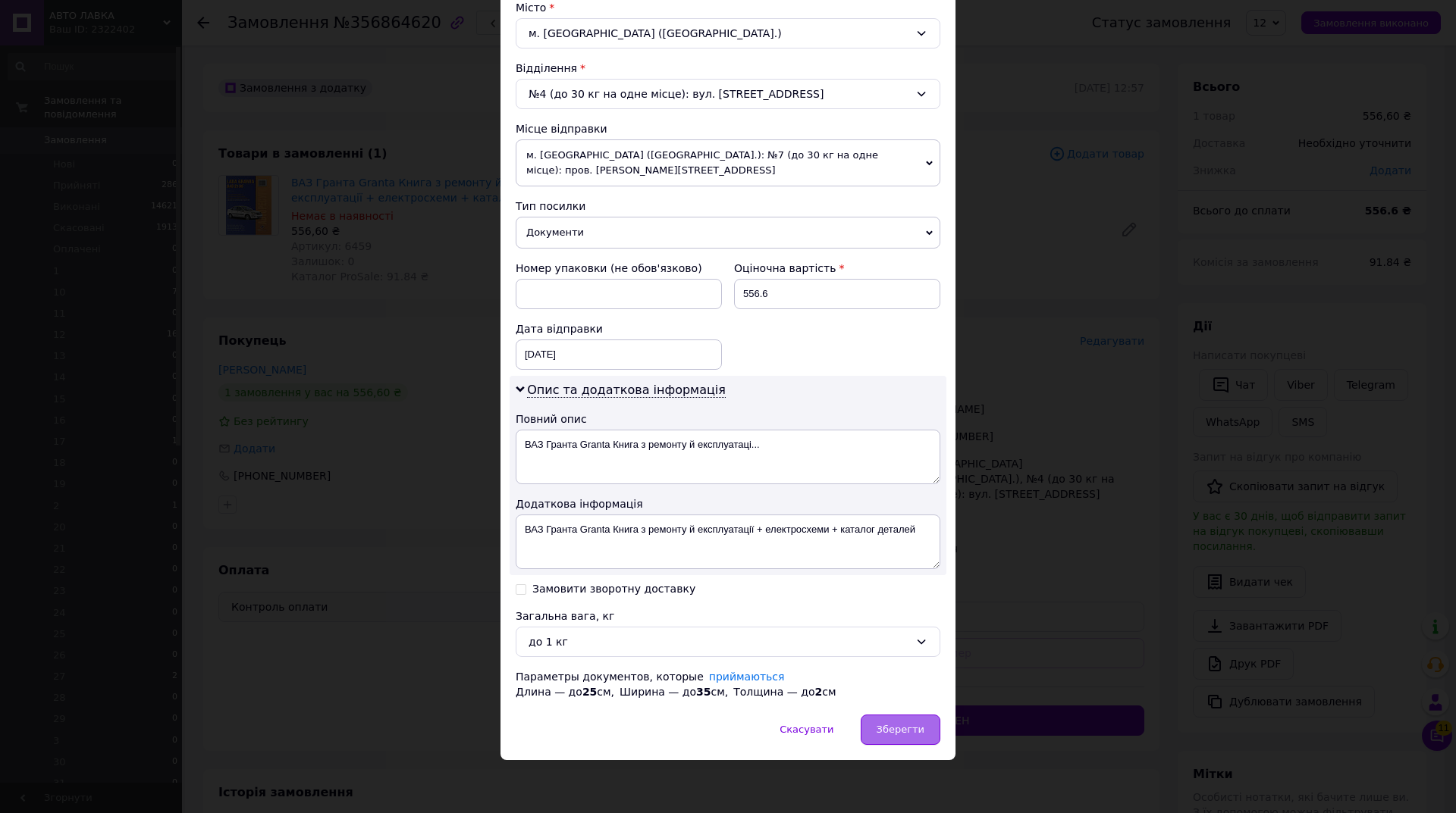
click at [904, 734] on span "Зберегти" at bounding box center [901, 730] width 48 height 11
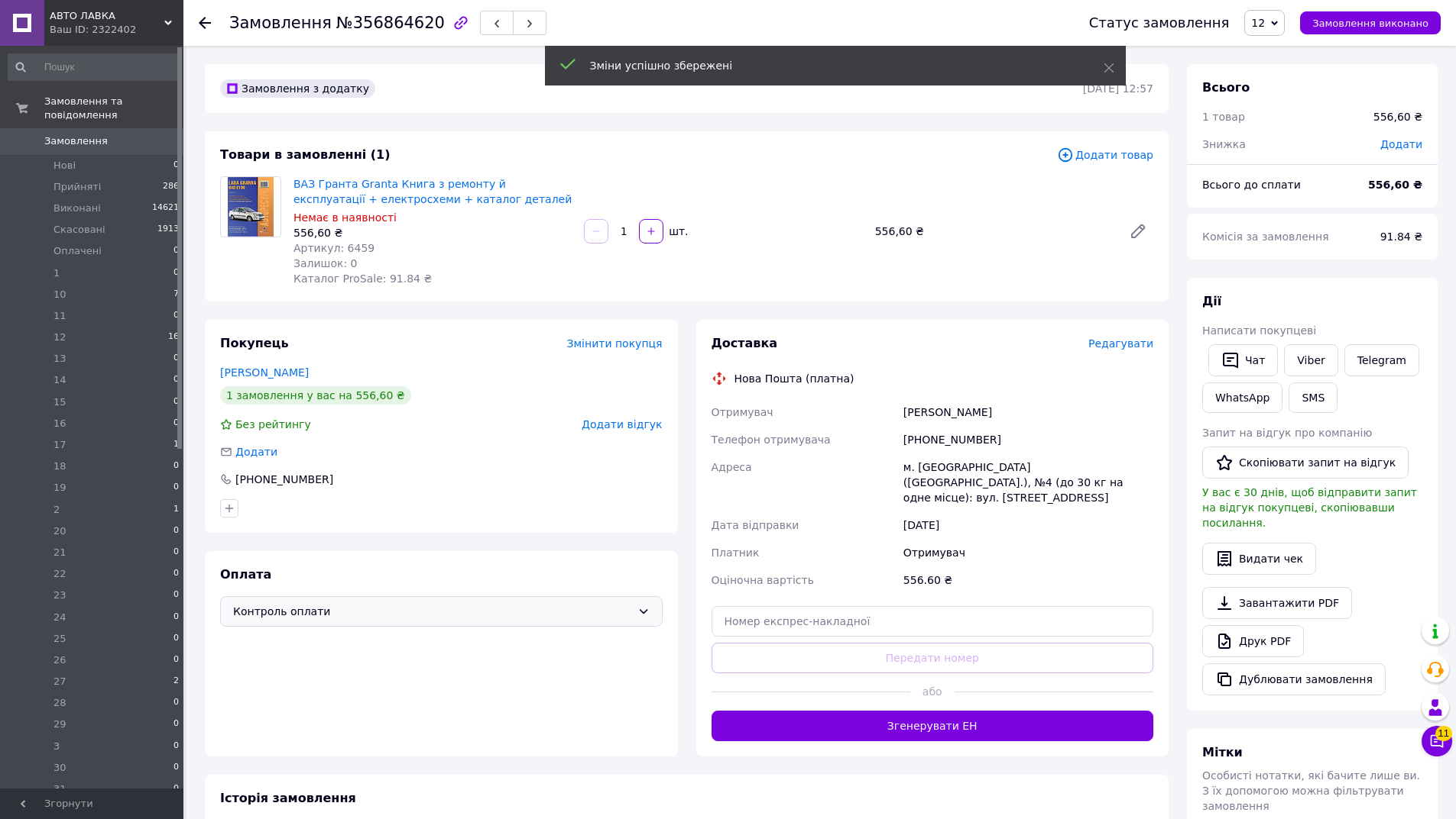
click at [963, 711] on button "Згенерувати ЕН" at bounding box center [932, 726] width 442 height 31
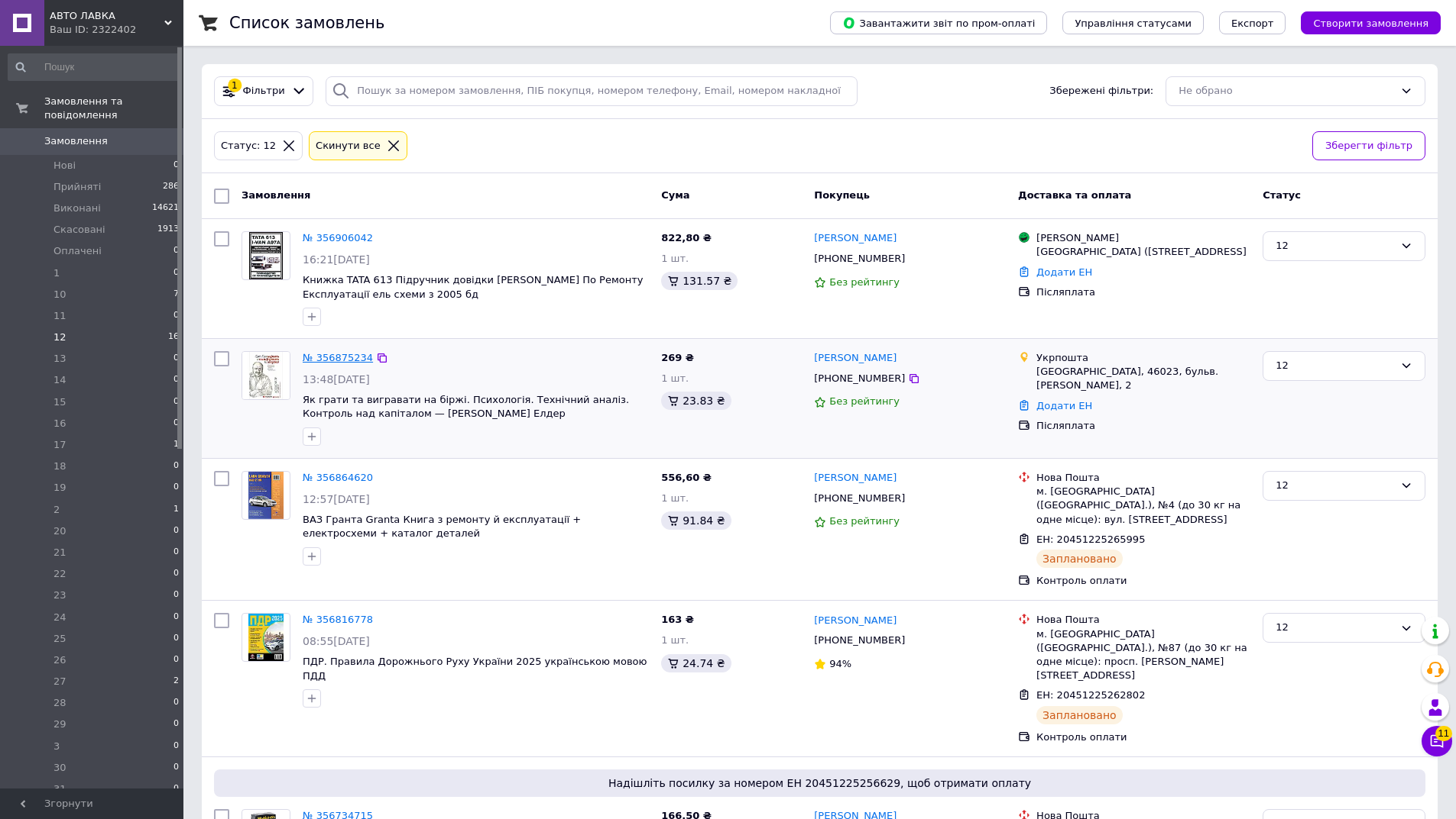
drag, startPoint x: 327, startPoint y: 349, endPoint x: 334, endPoint y: 352, distance: 7.6
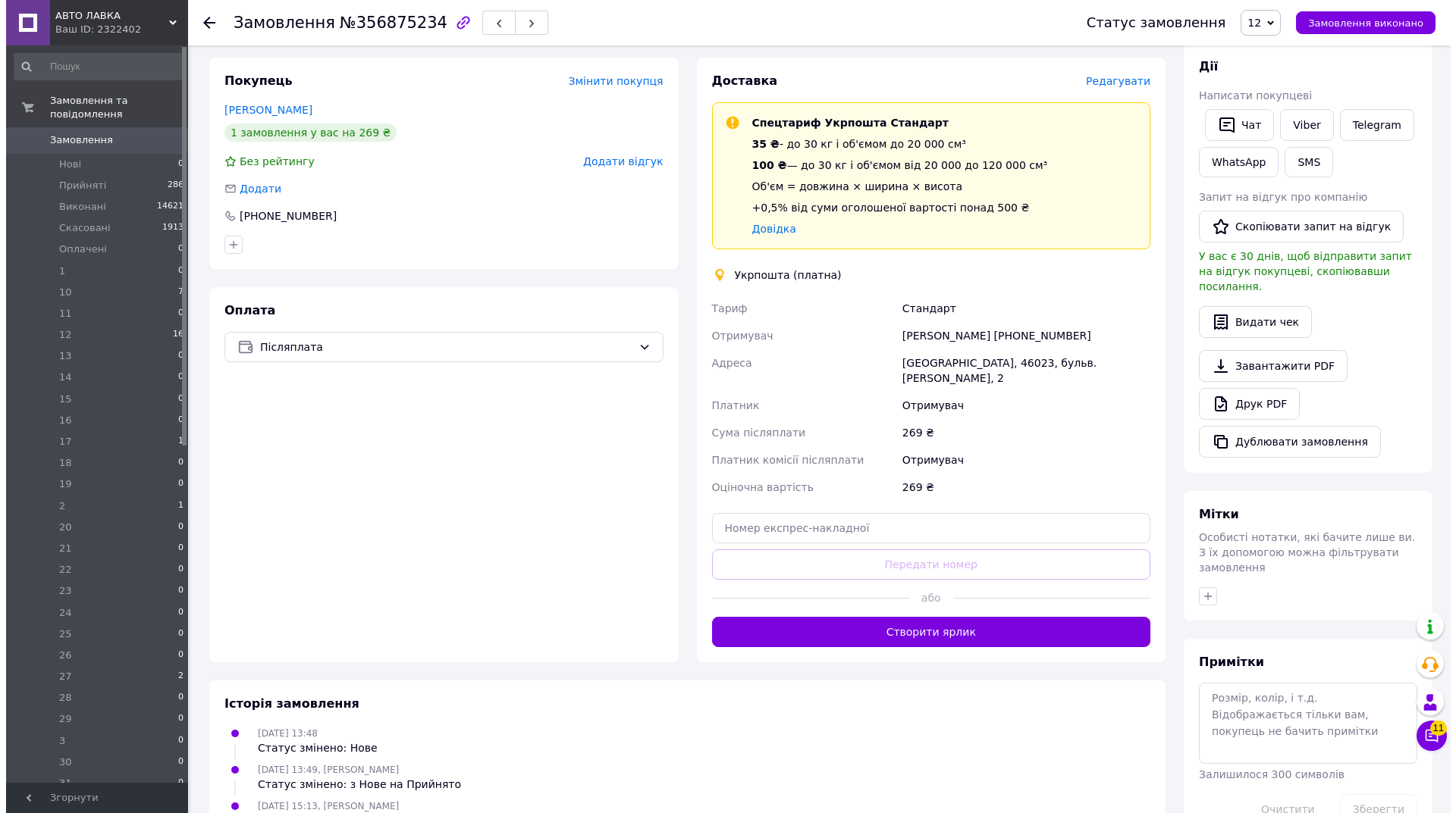
scroll to position [270, 0]
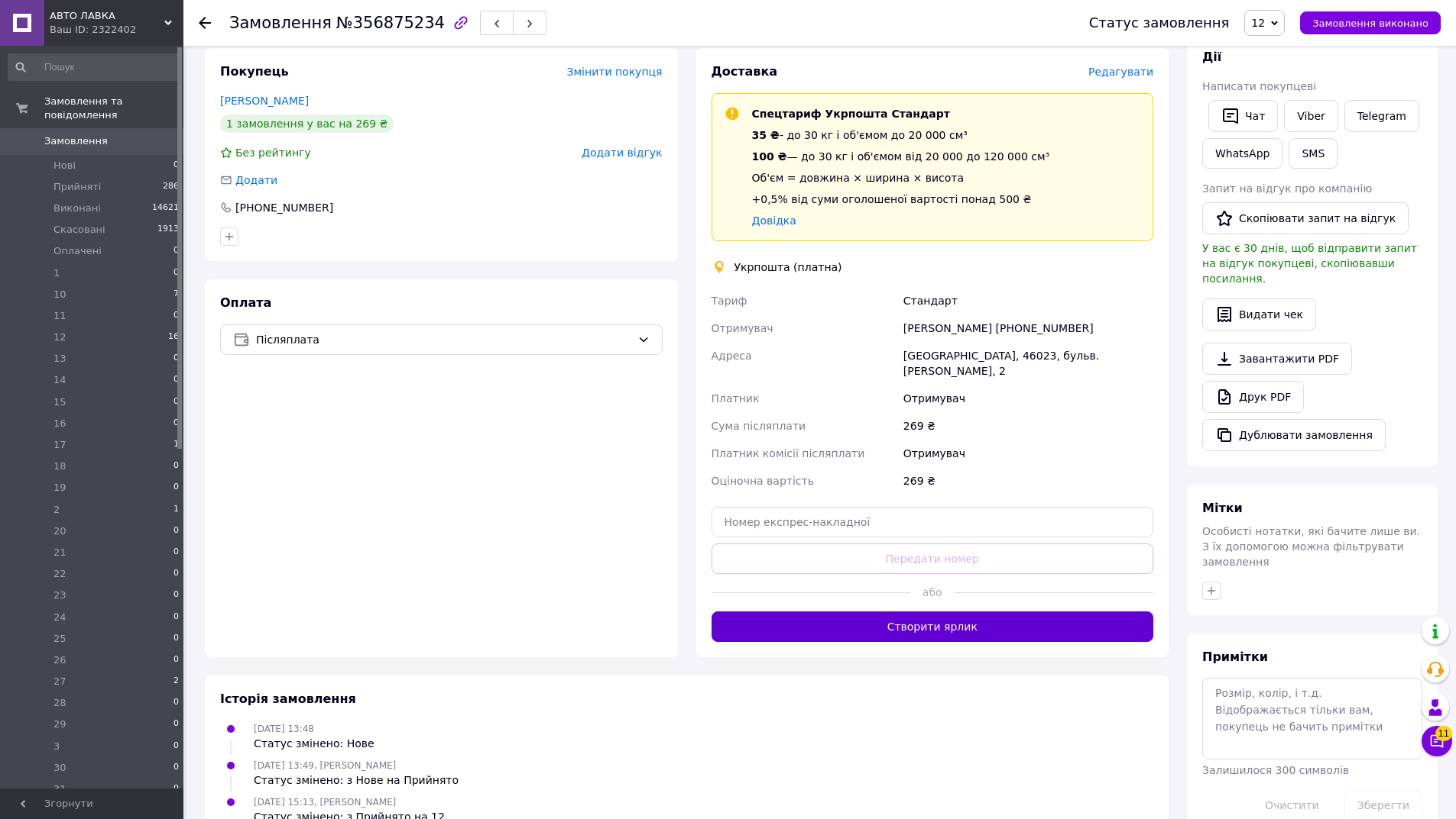
click at [890, 611] on button "Створити ярлик" at bounding box center [932, 626] width 442 height 31
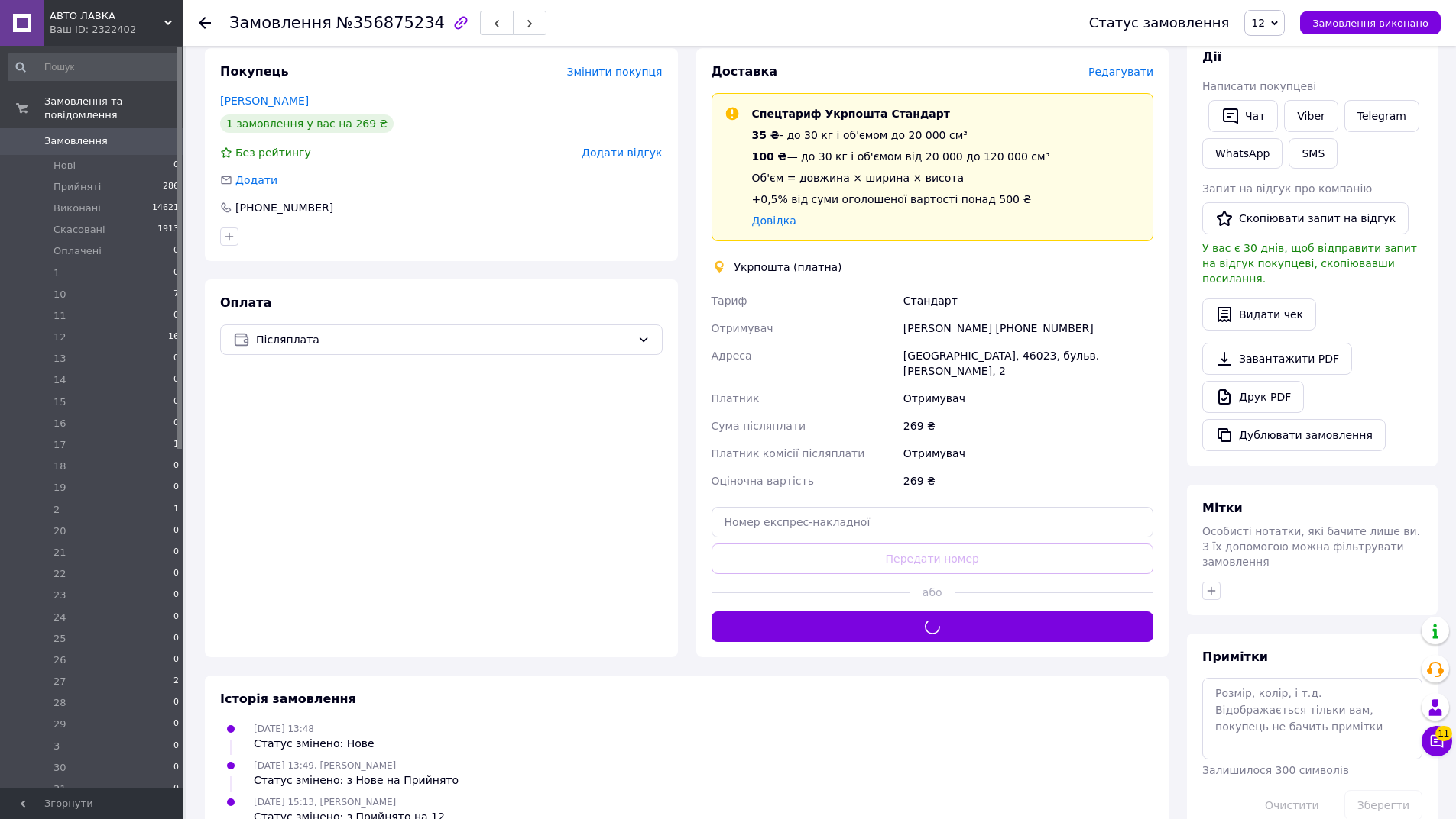
click at [1143, 65] on span "Редагувати" at bounding box center [1121, 71] width 65 height 12
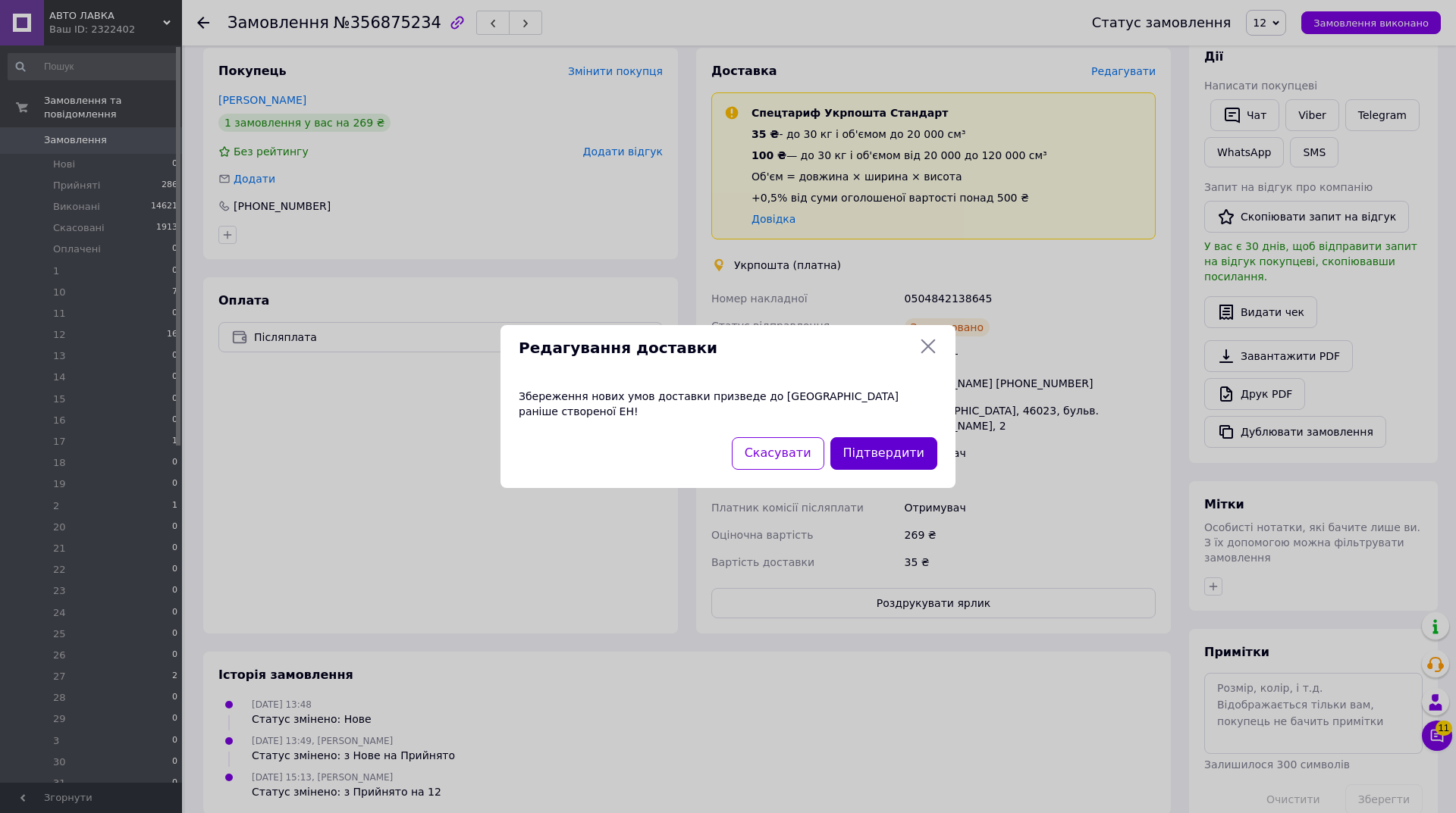
click at [887, 453] on button "Підтвердити" at bounding box center [884, 454] width 107 height 33
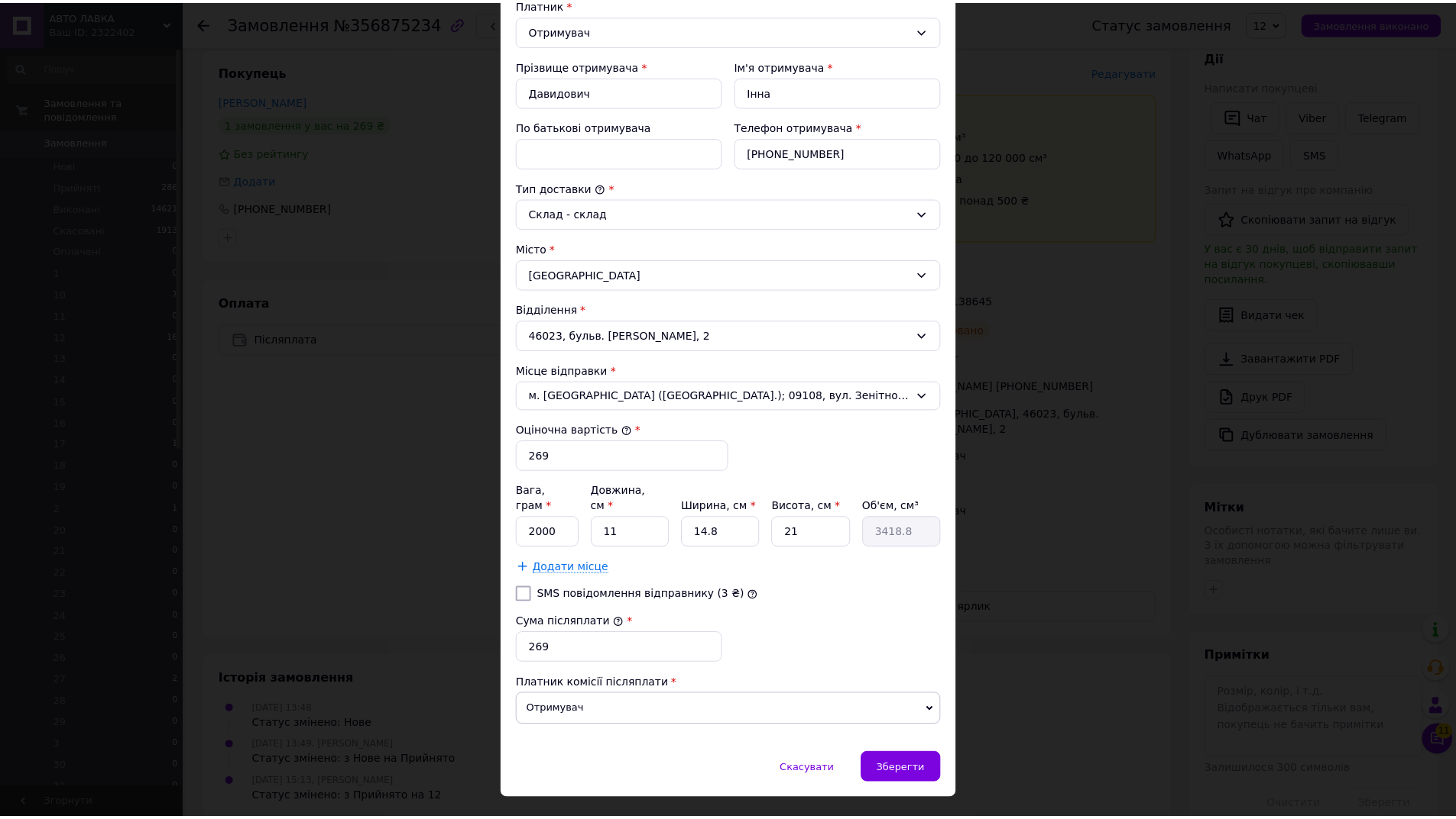
scroll to position [260, 0]
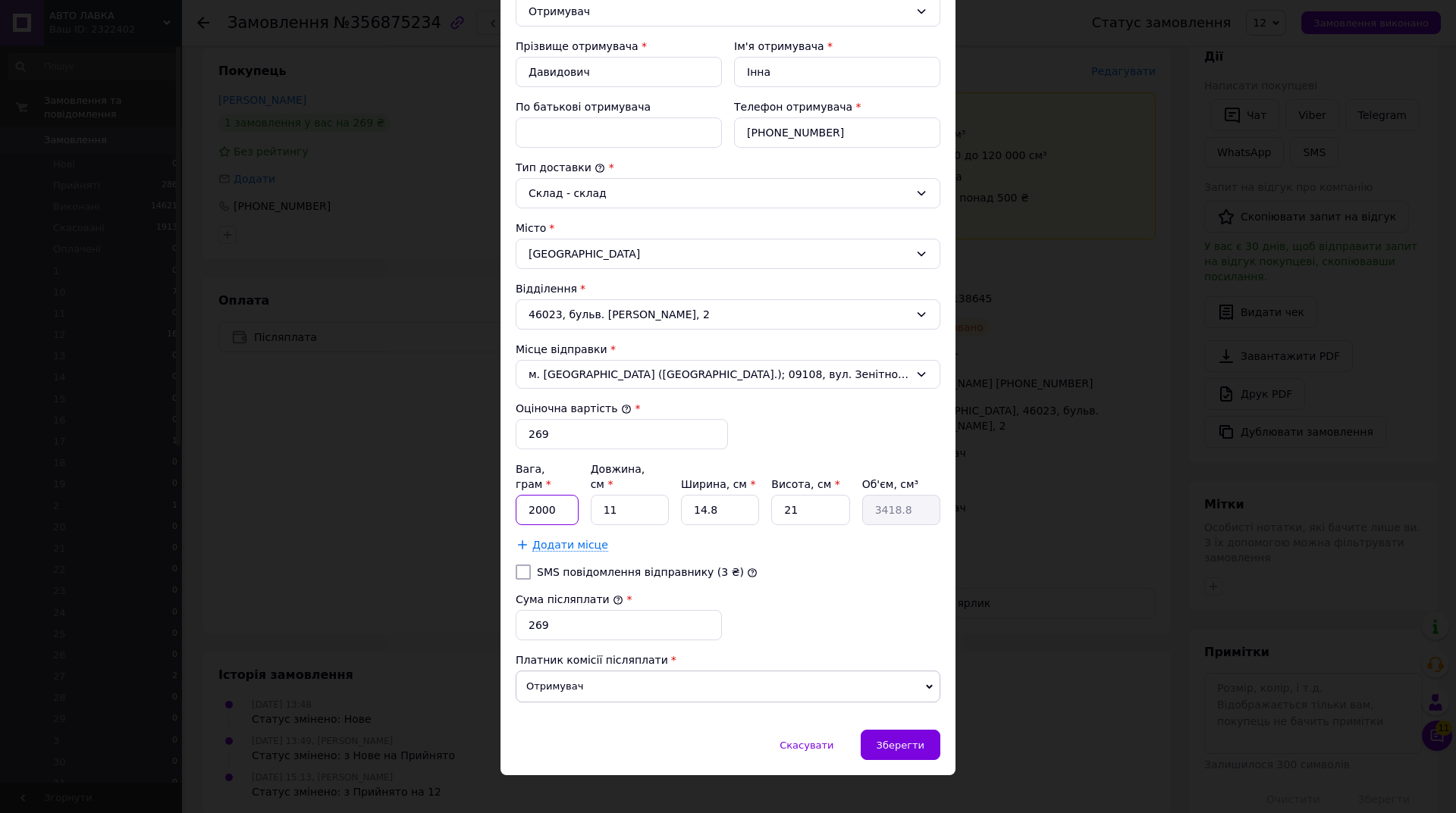
click at [556, 495] on input "2000" at bounding box center [547, 510] width 63 height 30
type input "2"
type input "300"
click at [897, 740] on span "Зберегти" at bounding box center [901, 746] width 48 height 11
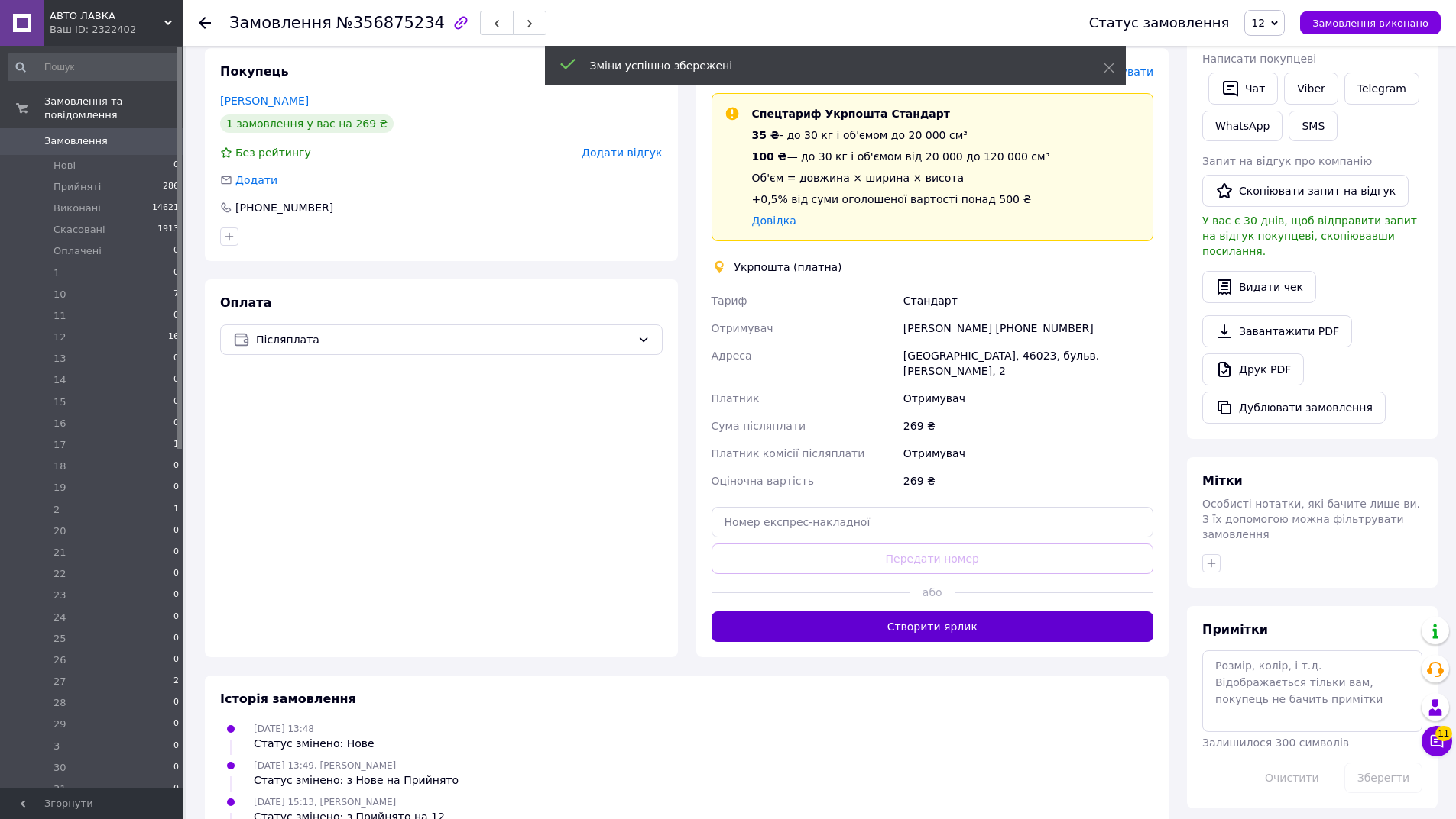
click at [1021, 611] on button "Створити ярлик" at bounding box center [932, 626] width 442 height 31
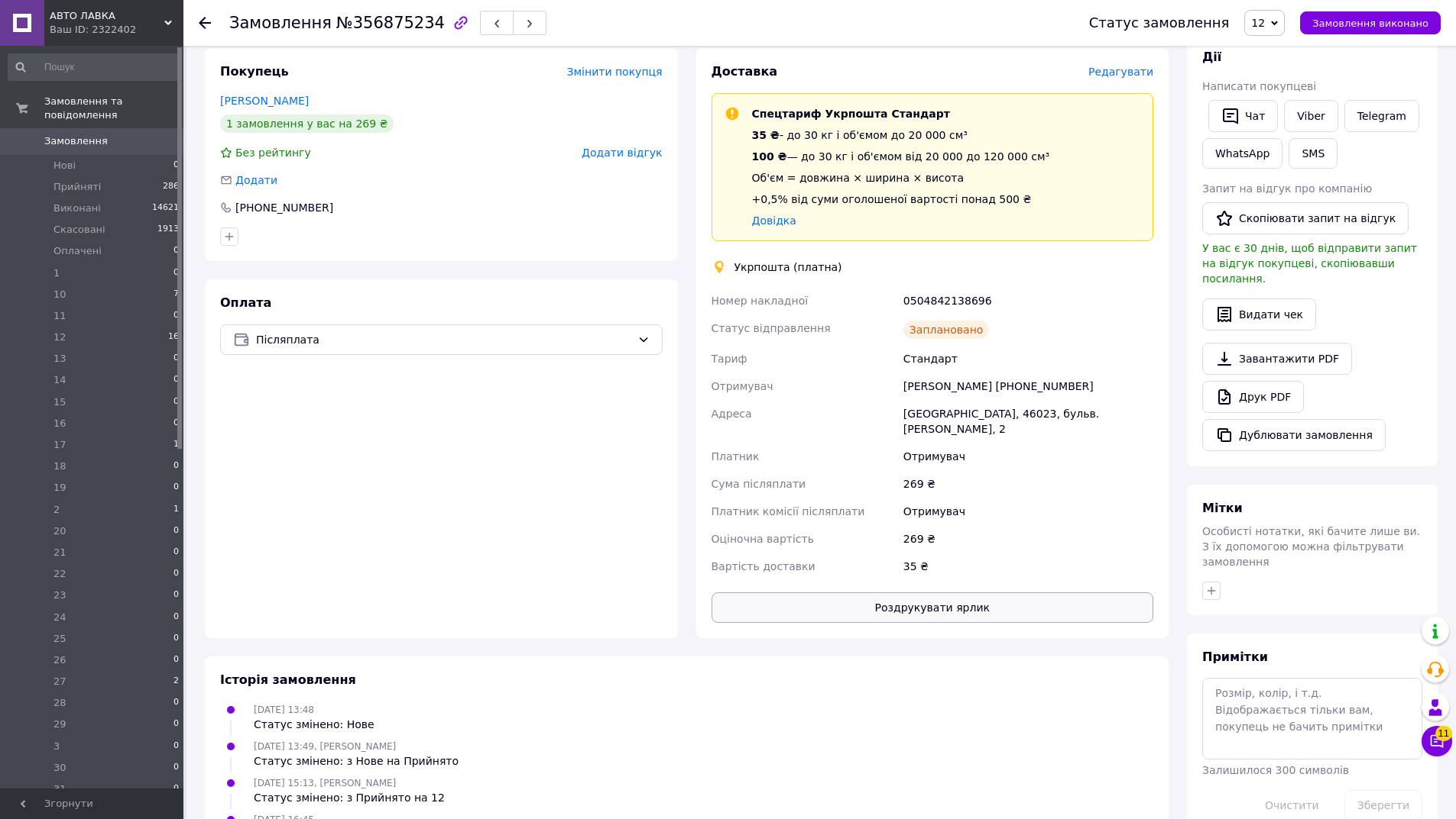
click at [1010, 592] on button "Роздрукувати ярлик" at bounding box center [932, 607] width 442 height 31
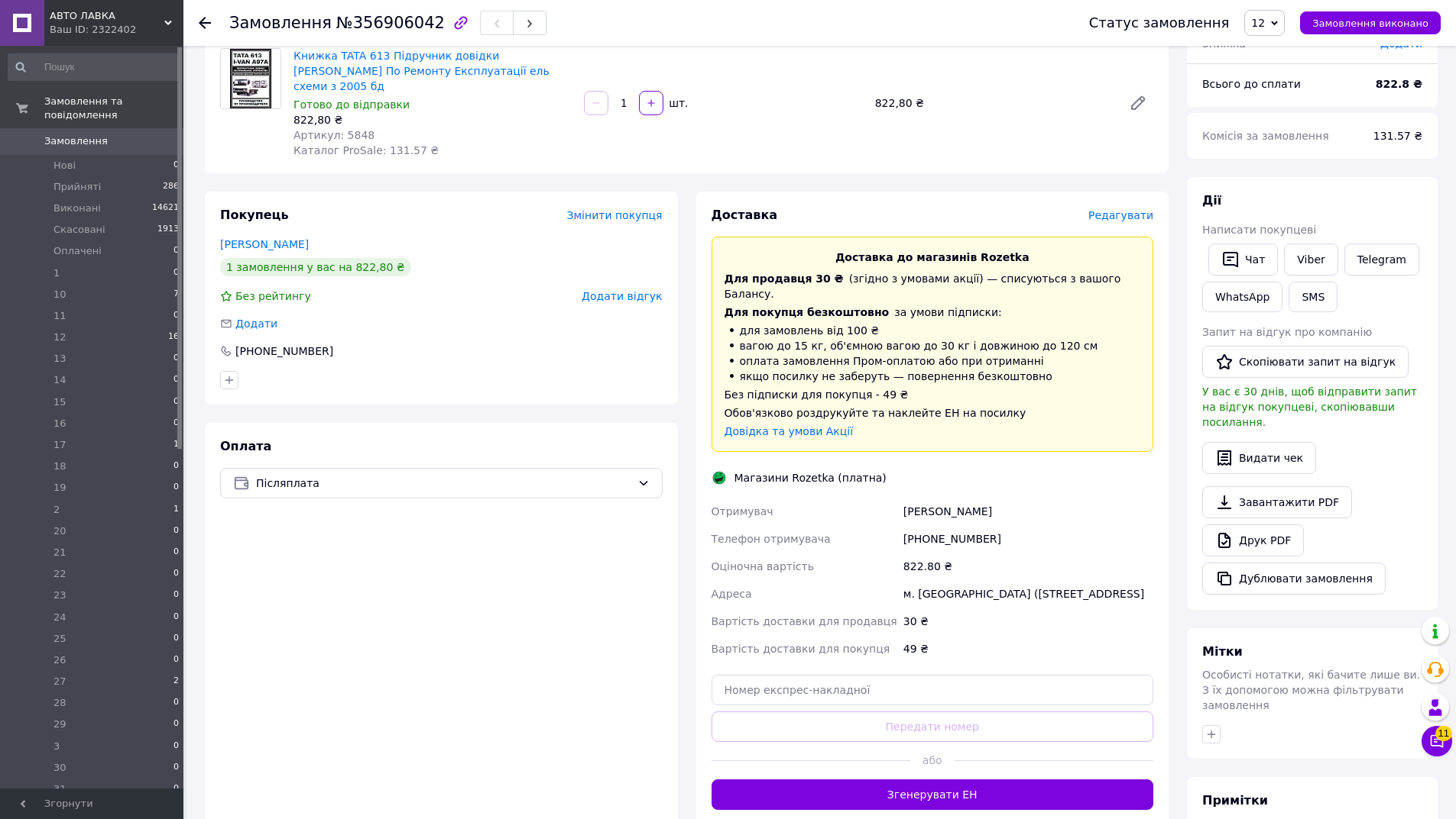
scroll to position [304, 0]
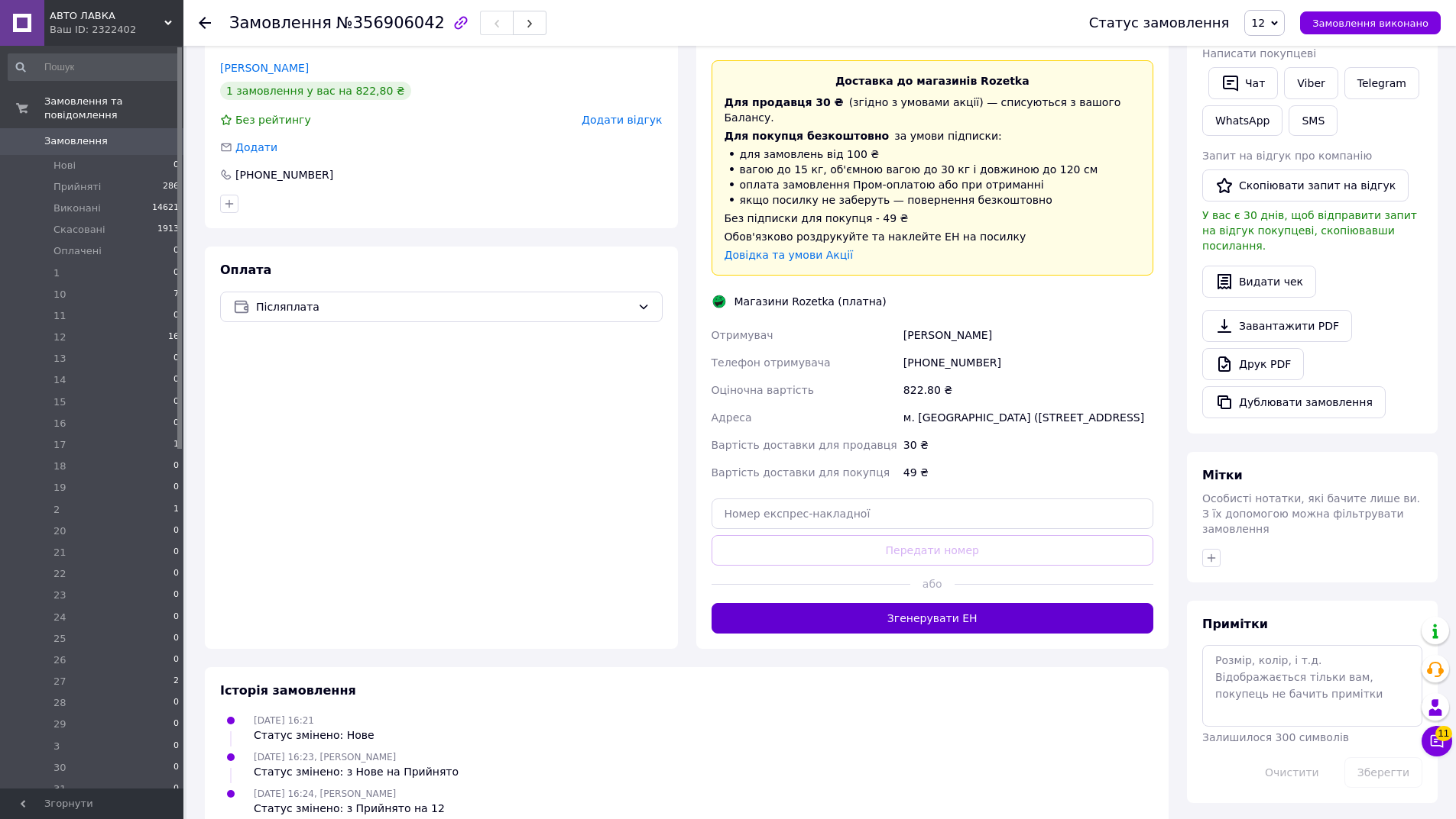
click at [979, 603] on button "Згенерувати ЕН" at bounding box center [932, 618] width 442 height 31
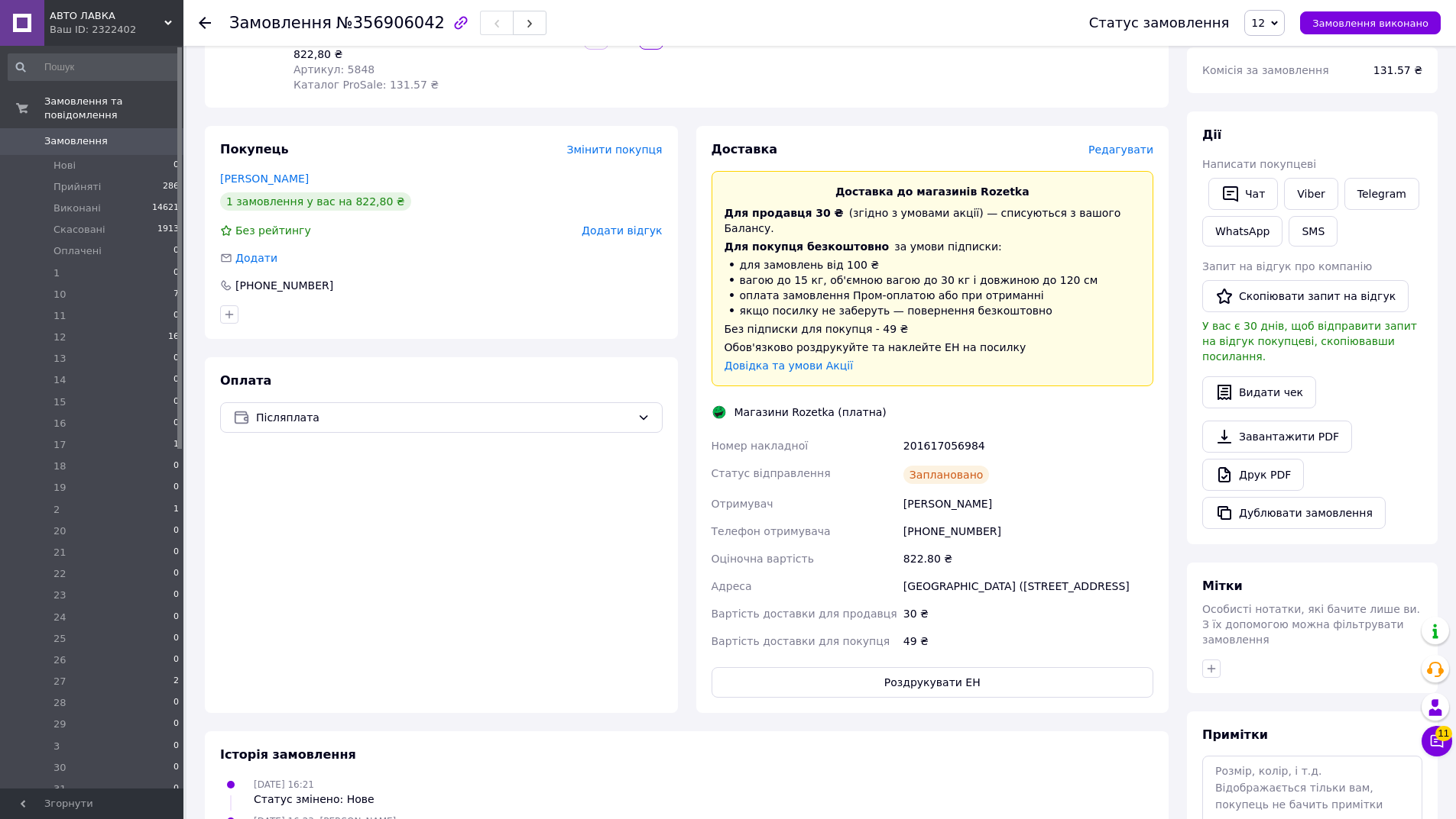
scroll to position [253, 0]
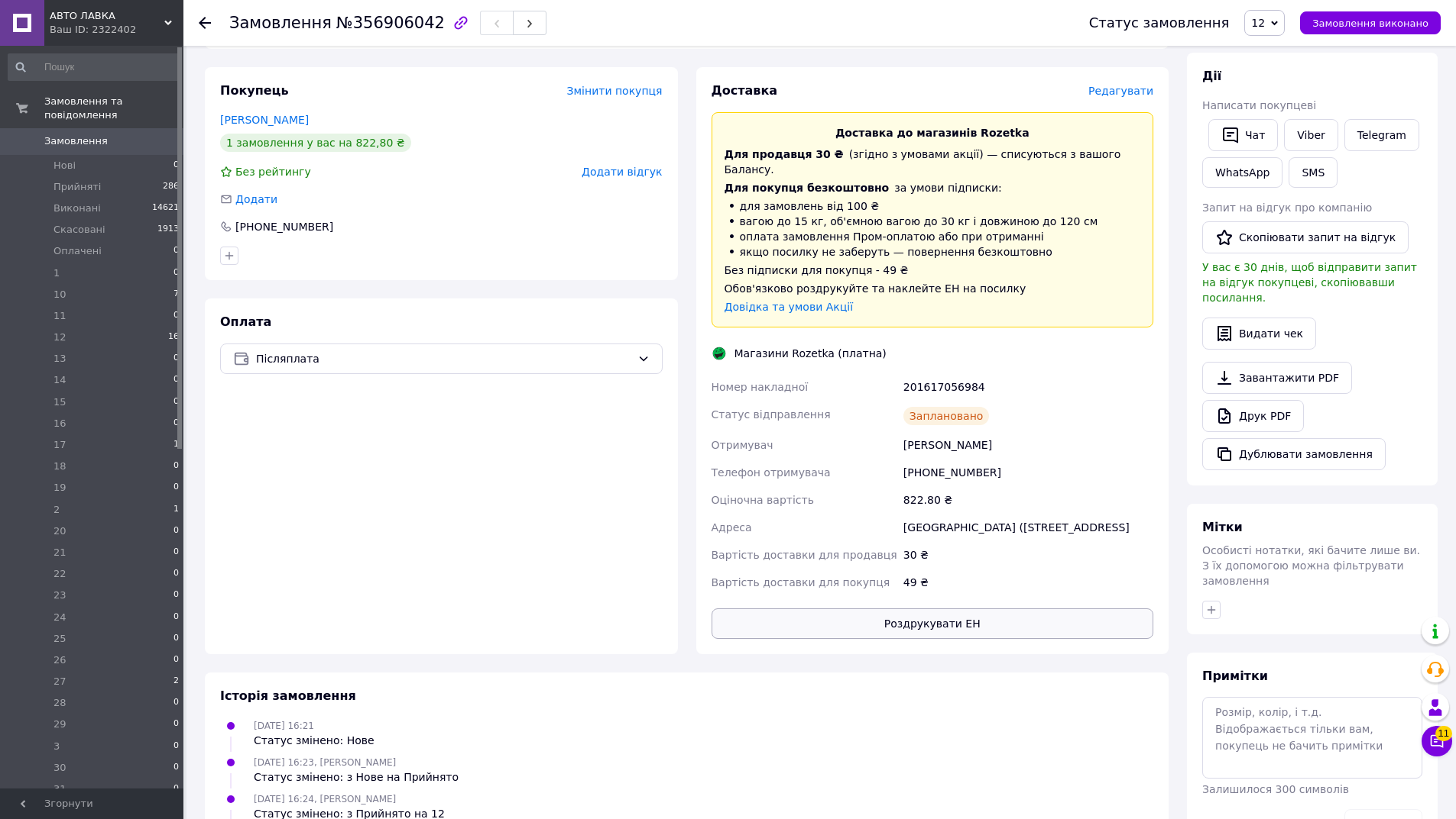
click at [934, 609] on button "Роздрукувати ЕН" at bounding box center [932, 624] width 442 height 31
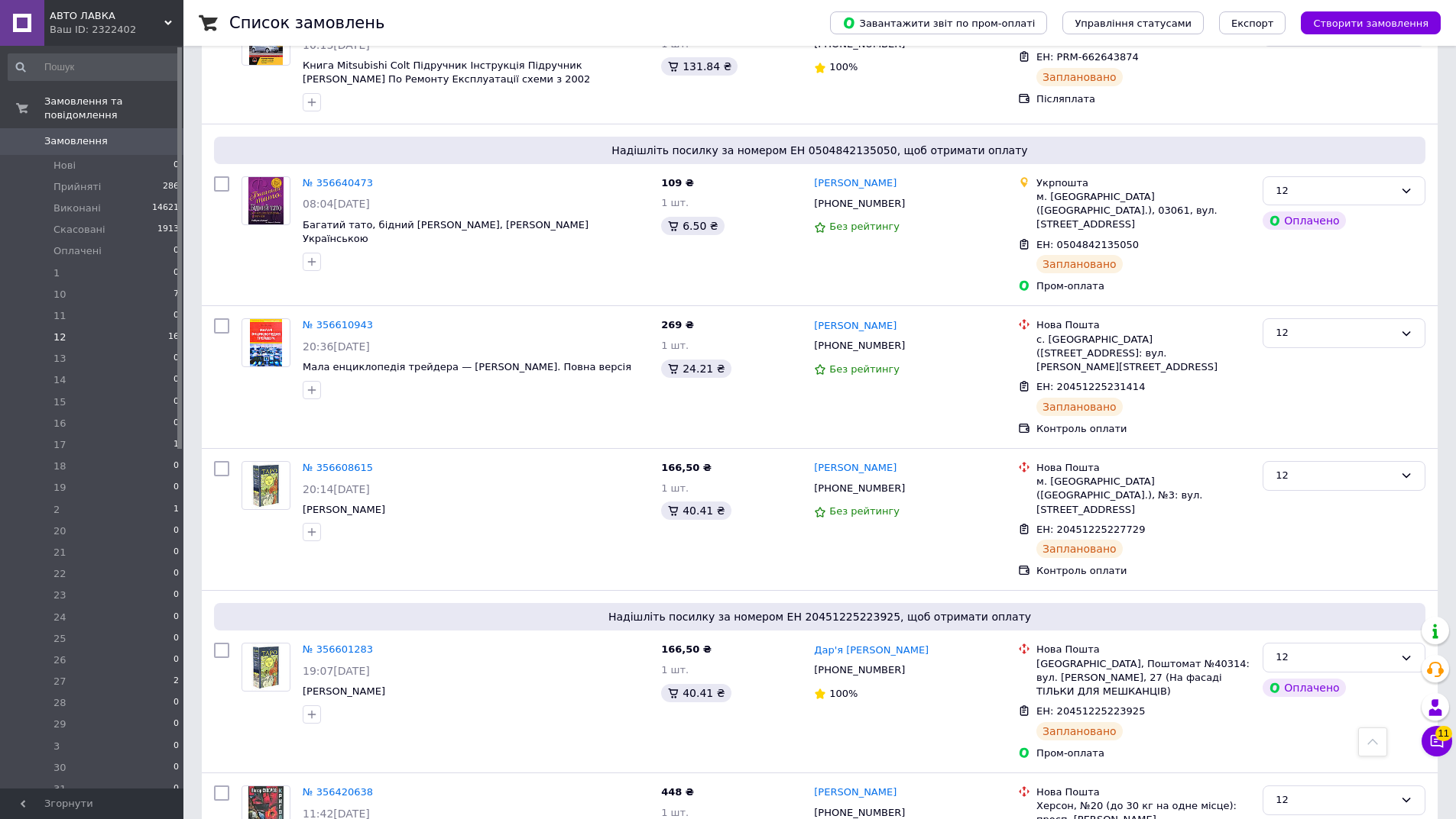
scroll to position [1660, 0]
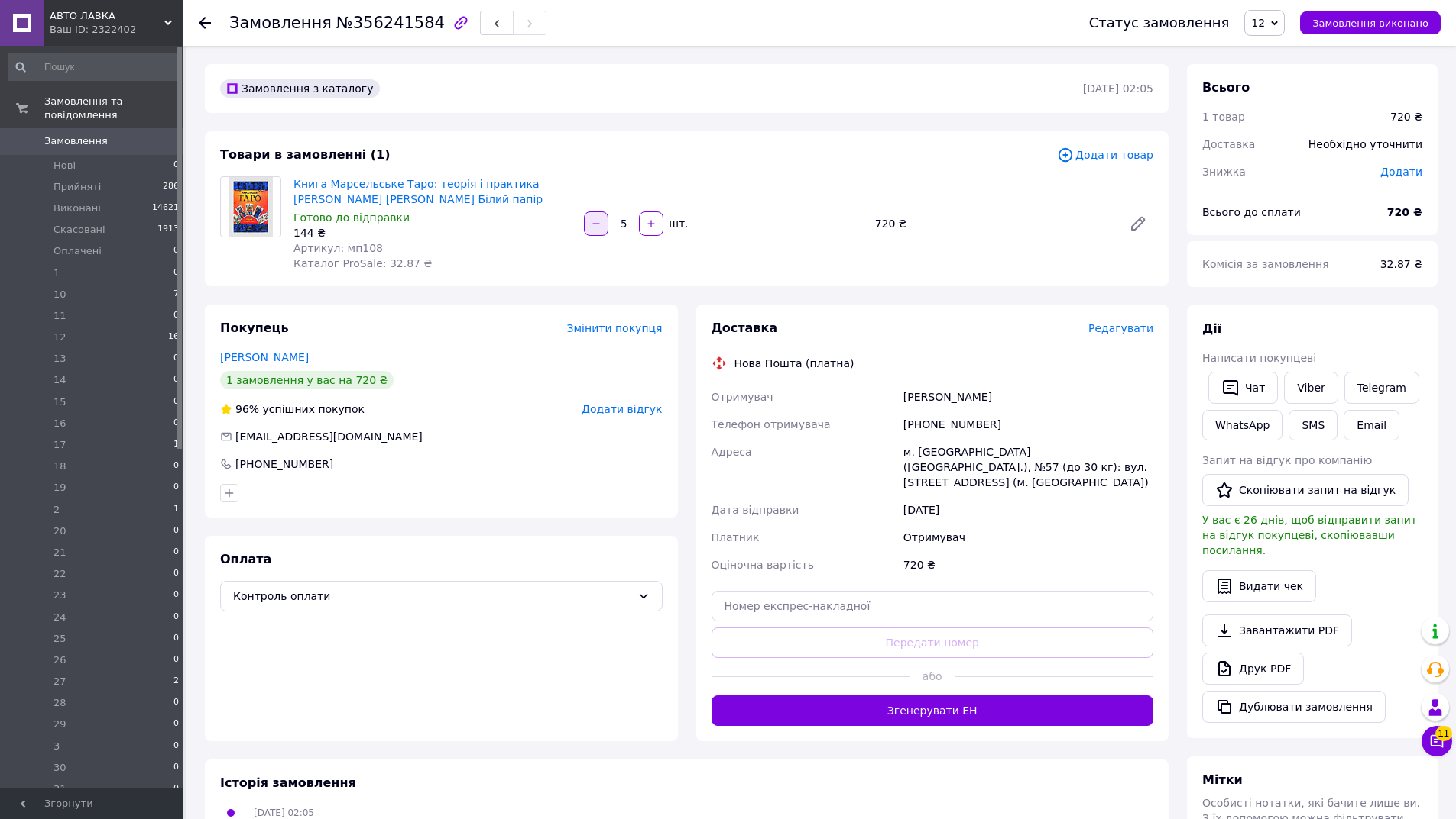
click at [602, 223] on button "button" at bounding box center [596, 224] width 25 height 25
click at [601, 223] on icon "button" at bounding box center [596, 223] width 11 height 11
type input "2"
click at [1150, 331] on span "Редагувати" at bounding box center [1121, 328] width 65 height 12
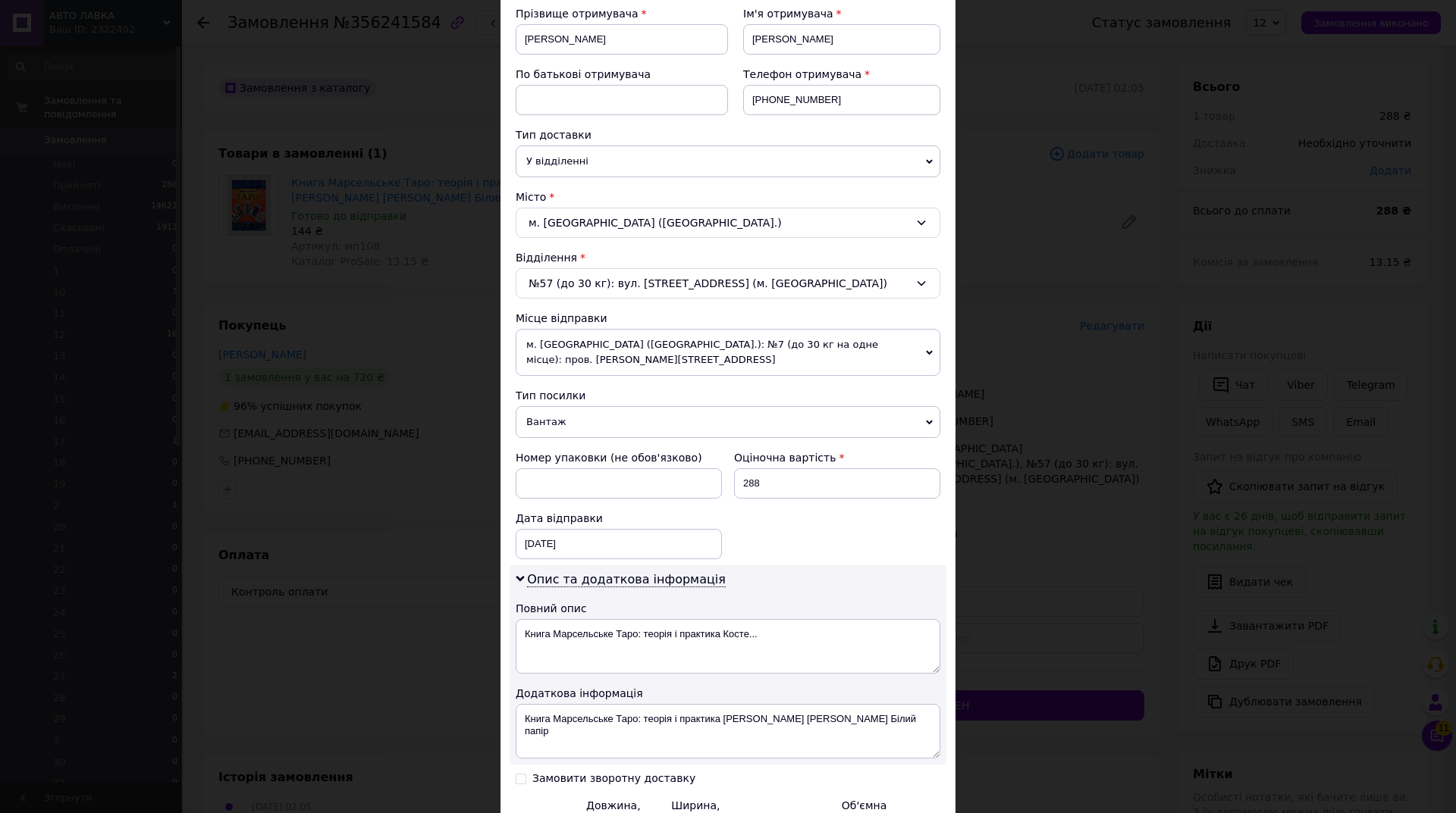
scroll to position [267, 0]
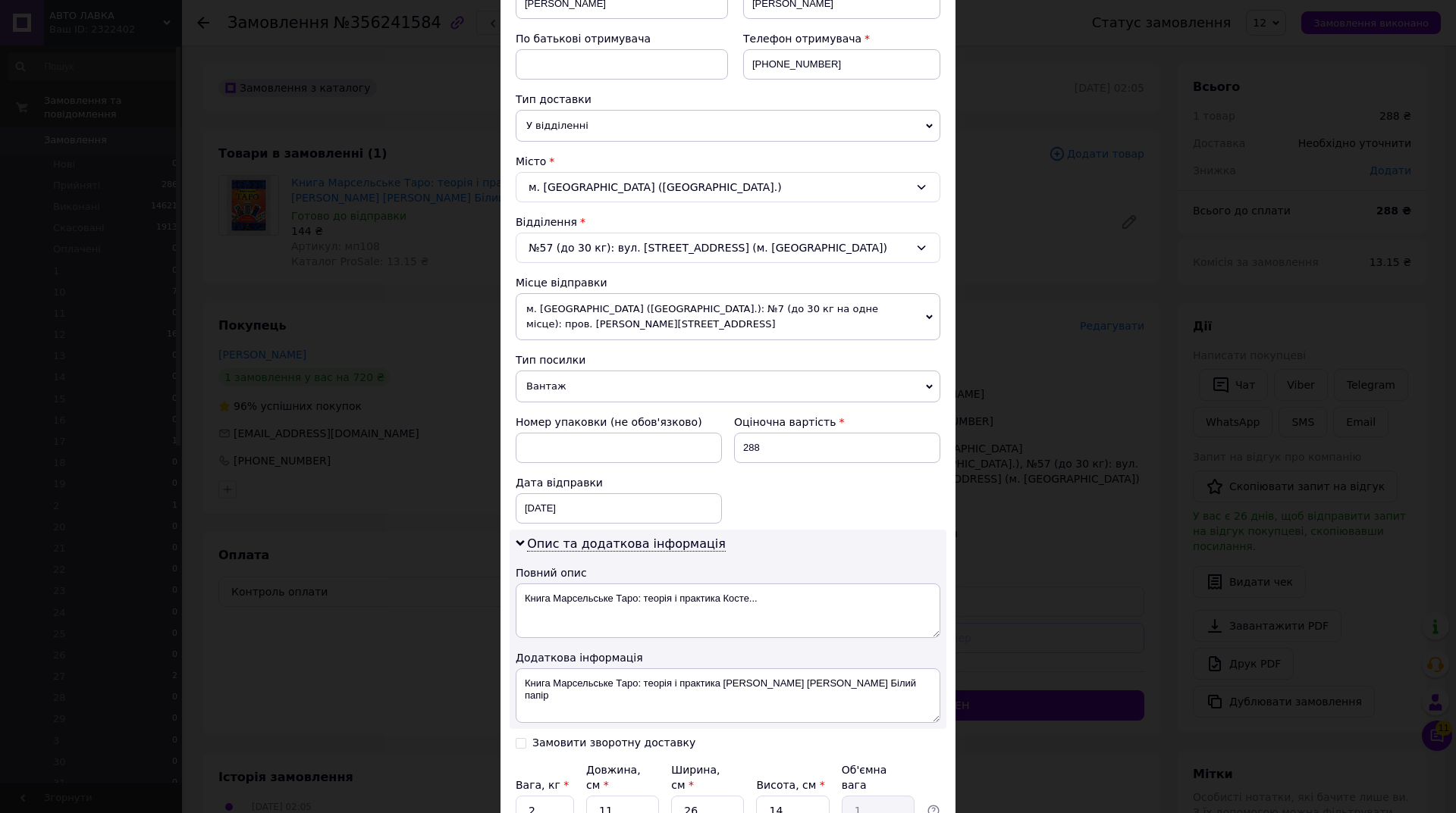
click at [621, 391] on span "Вантаж" at bounding box center [728, 386] width 425 height 32
click at [599, 416] on li "Документи" at bounding box center [728, 416] width 425 height 23
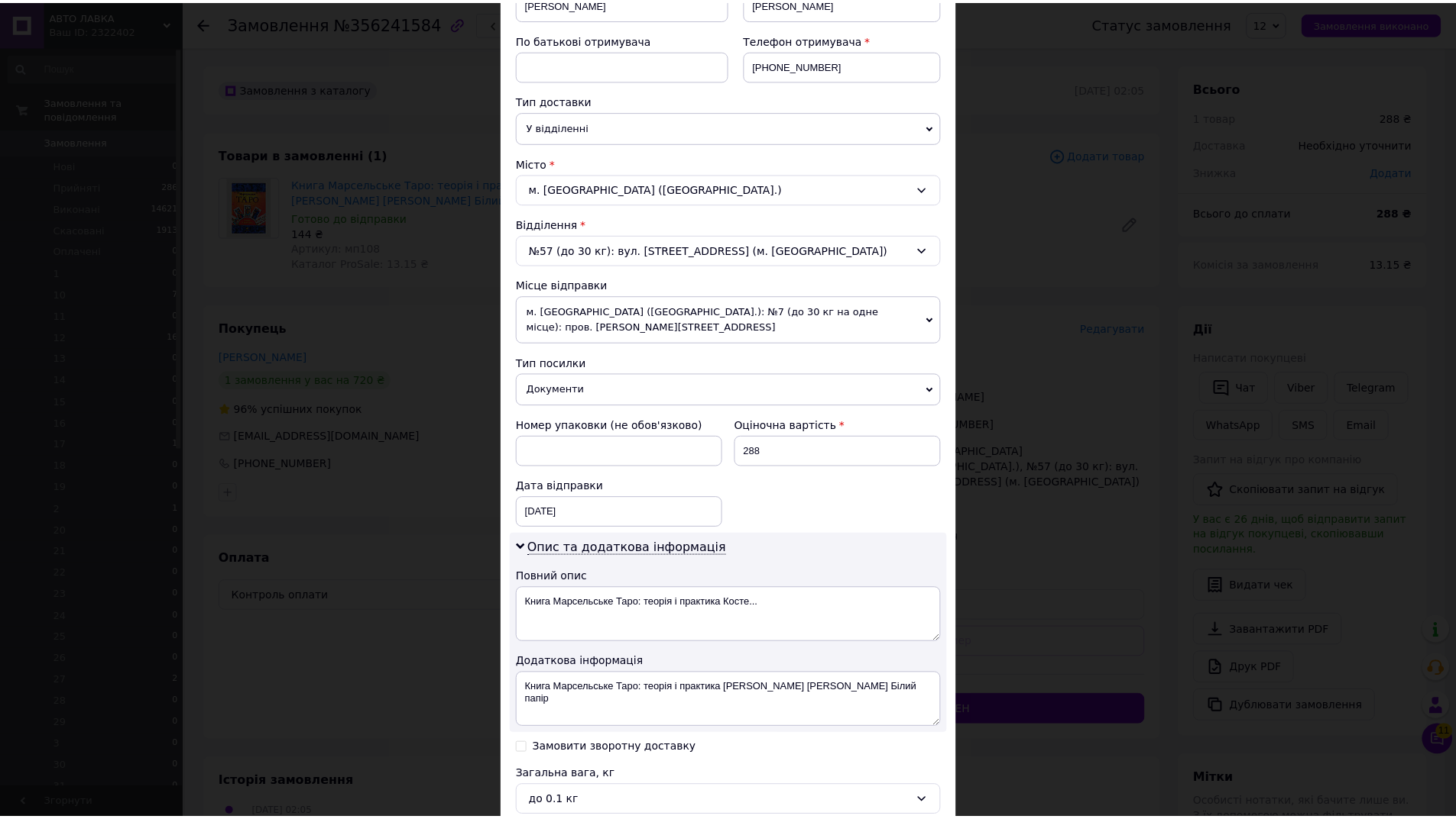
scroll to position [424, 0]
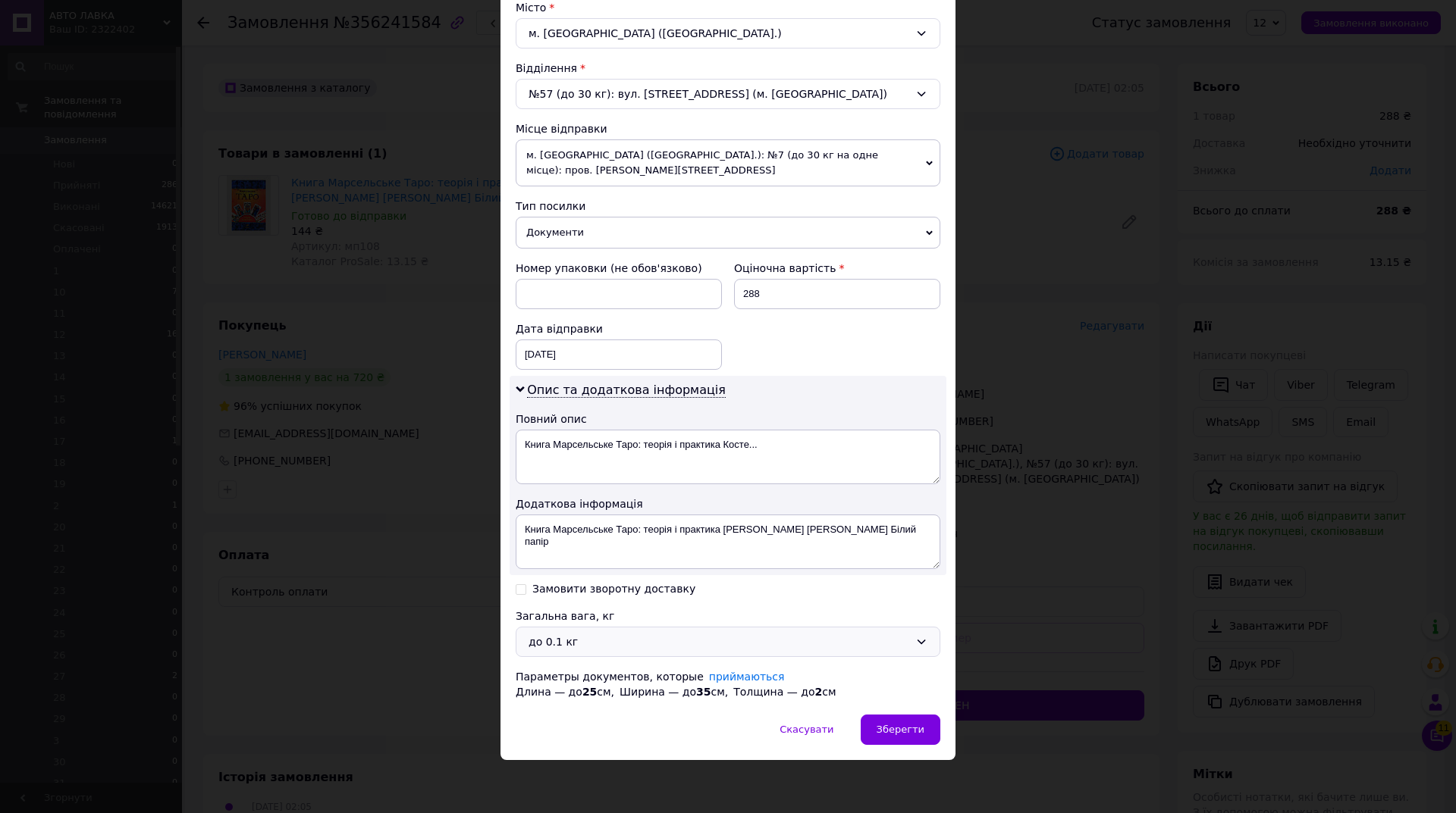
click at [559, 634] on div "до 0.1 кг" at bounding box center [718, 642] width 380 height 16
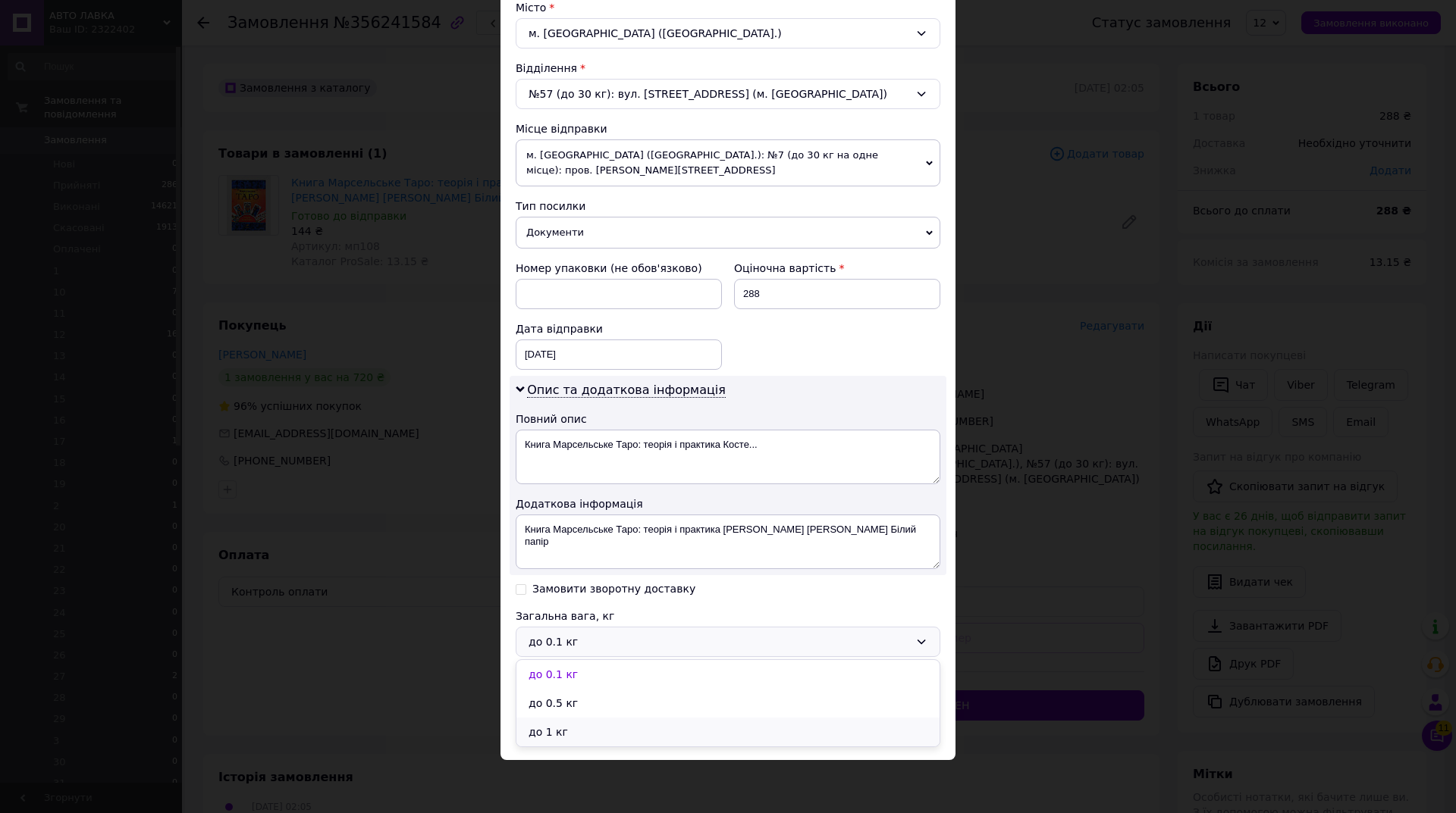
click at [558, 723] on li "до 1 кг" at bounding box center [728, 732] width 423 height 29
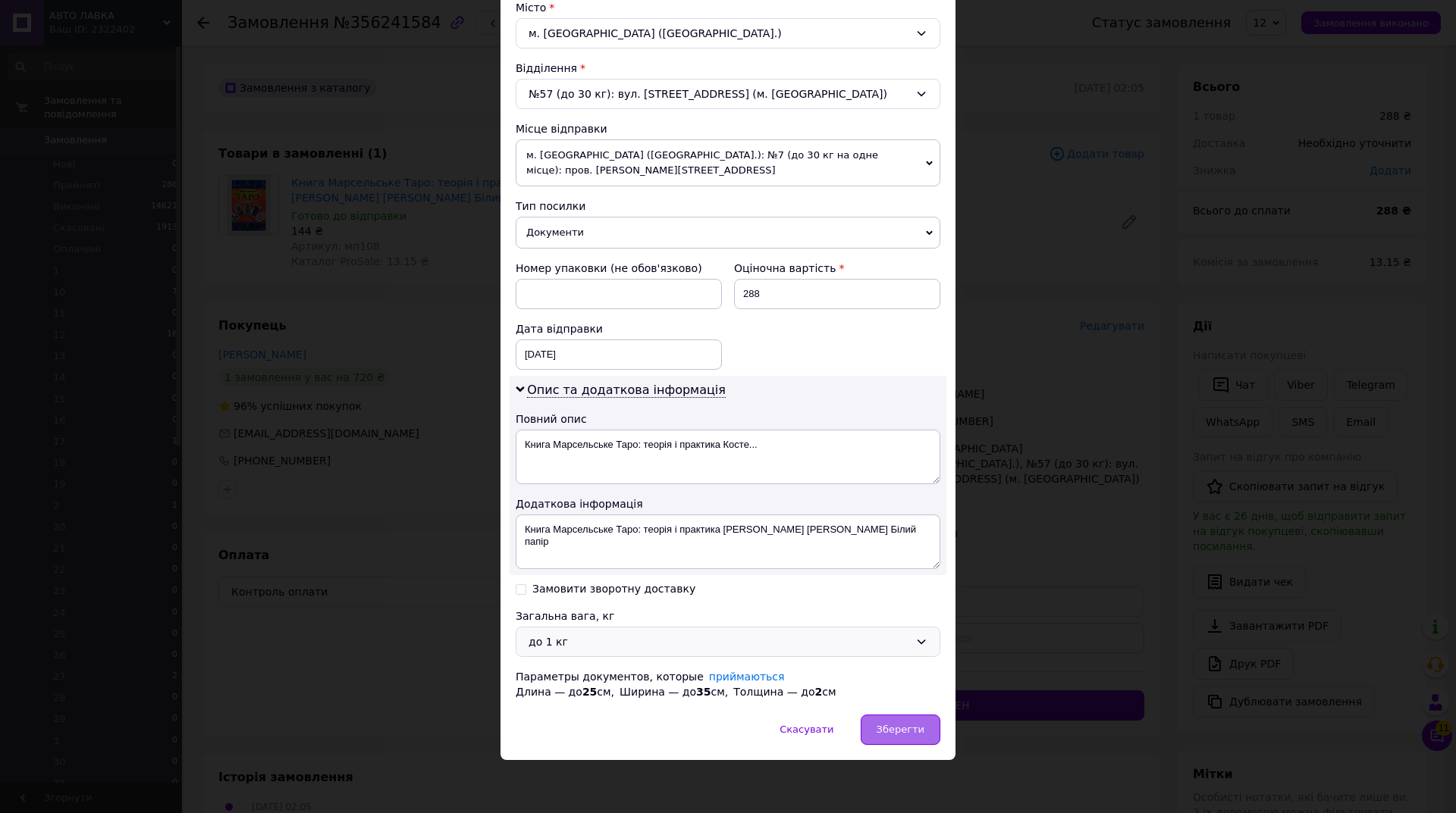
click at [916, 730] on span "Зберегти" at bounding box center [901, 730] width 48 height 11
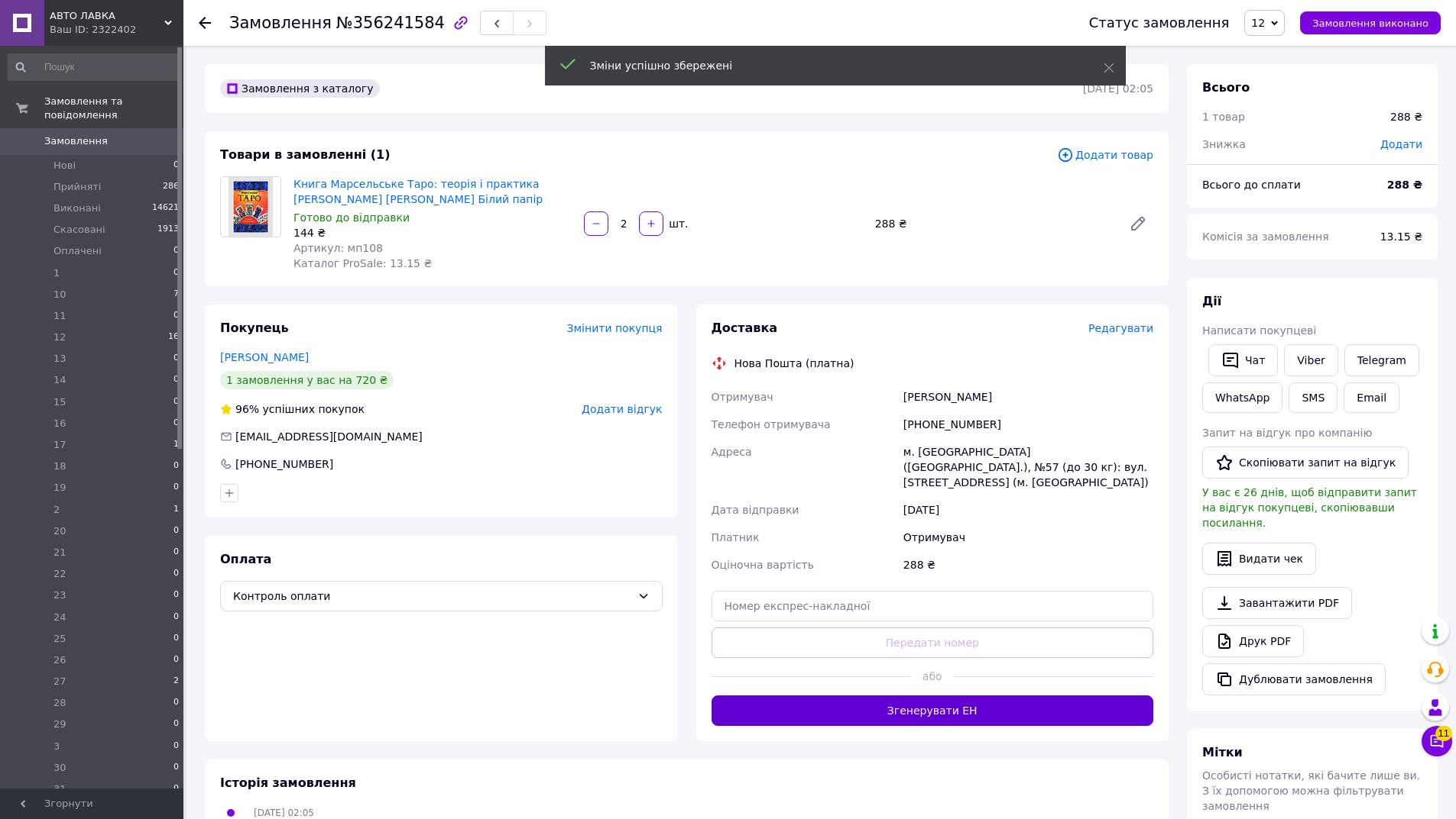
click at [953, 696] on button "Згенерувати ЕН" at bounding box center [932, 711] width 442 height 31
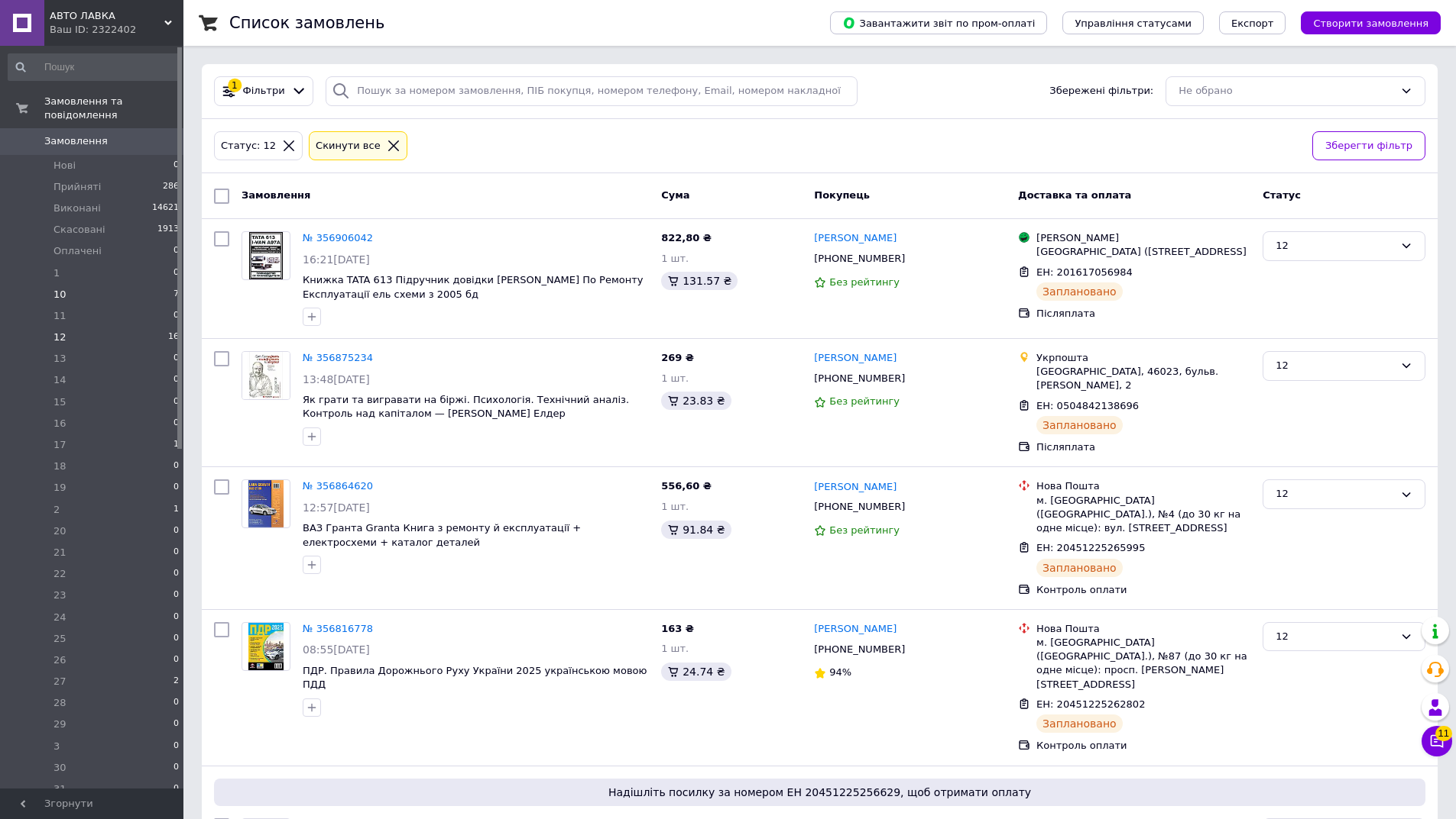
click at [121, 284] on li "10 7" at bounding box center [94, 295] width 188 height 22
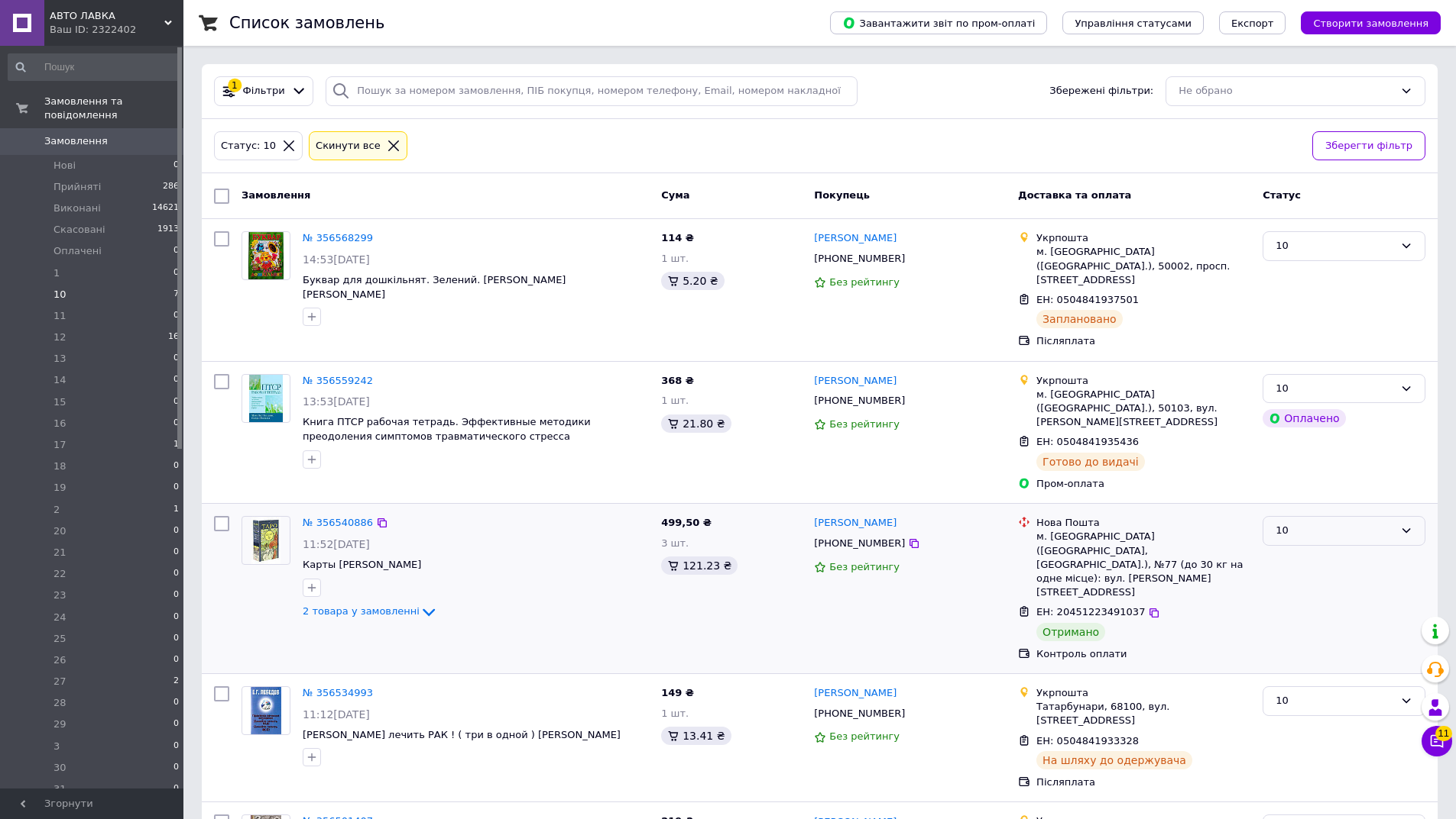
drag, startPoint x: 1326, startPoint y: 496, endPoint x: 1326, endPoint y: 516, distance: 20.0
click at [1326, 523] on div "10" at bounding box center [1334, 530] width 118 height 16
click at [1319, 577] on li "Виконано" at bounding box center [1343, 591] width 161 height 28
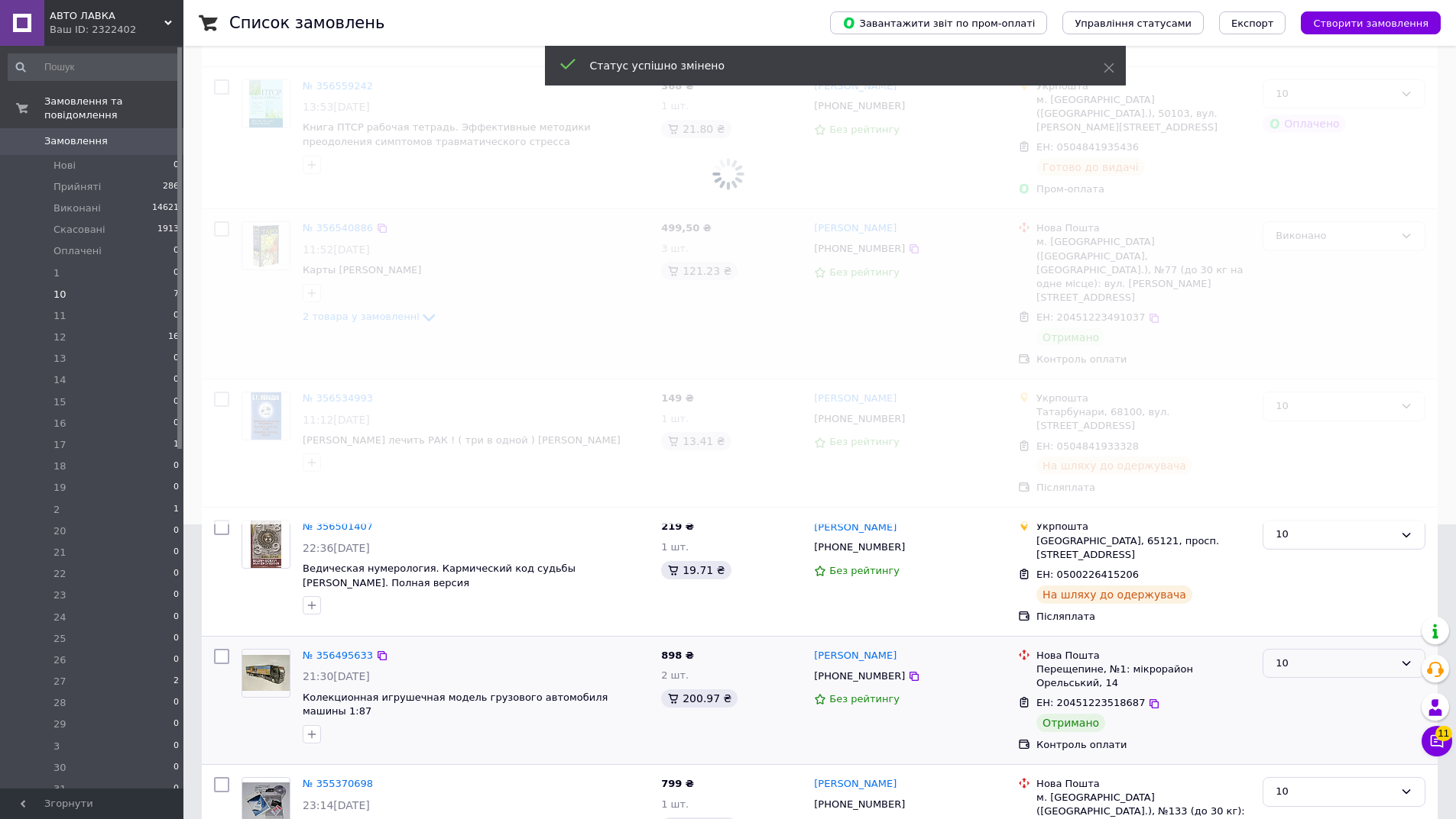
drag, startPoint x: 1300, startPoint y: 581, endPoint x: 1314, endPoint y: 592, distance: 17.8
click at [1305, 656] on div "10" at bounding box center [1334, 663] width 118 height 16
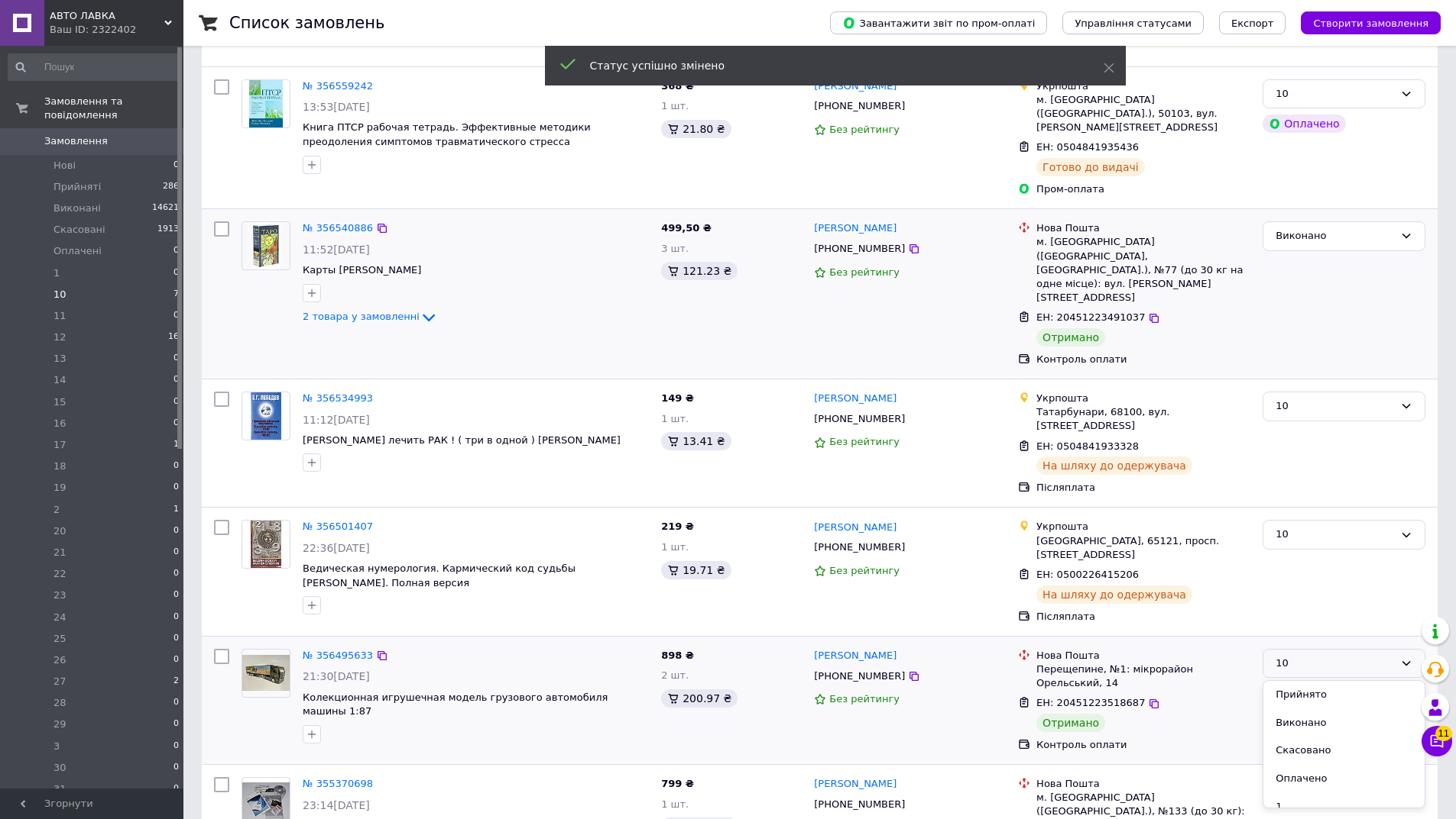
drag, startPoint x: 1308, startPoint y: 644, endPoint x: 1375, endPoint y: 625, distance: 69.6
click at [1307, 710] on li "Виконано" at bounding box center [1343, 724] width 161 height 28
click at [139, 434] on li "17 1" at bounding box center [94, 445] width 188 height 22
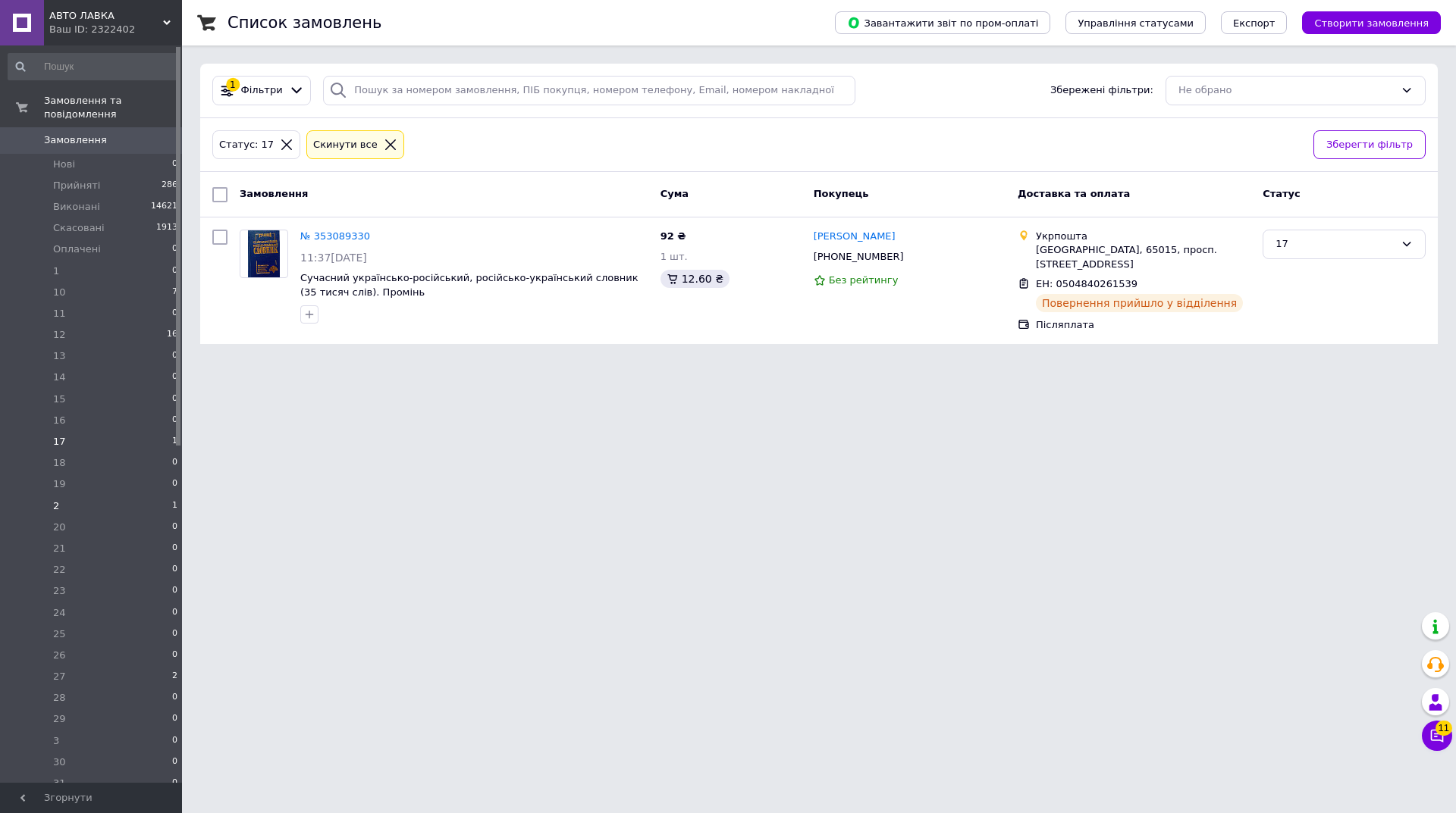
click at [113, 496] on li "2 1" at bounding box center [93, 507] width 187 height 21
click at [153, 666] on li "27 2" at bounding box center [93, 677] width 187 height 21
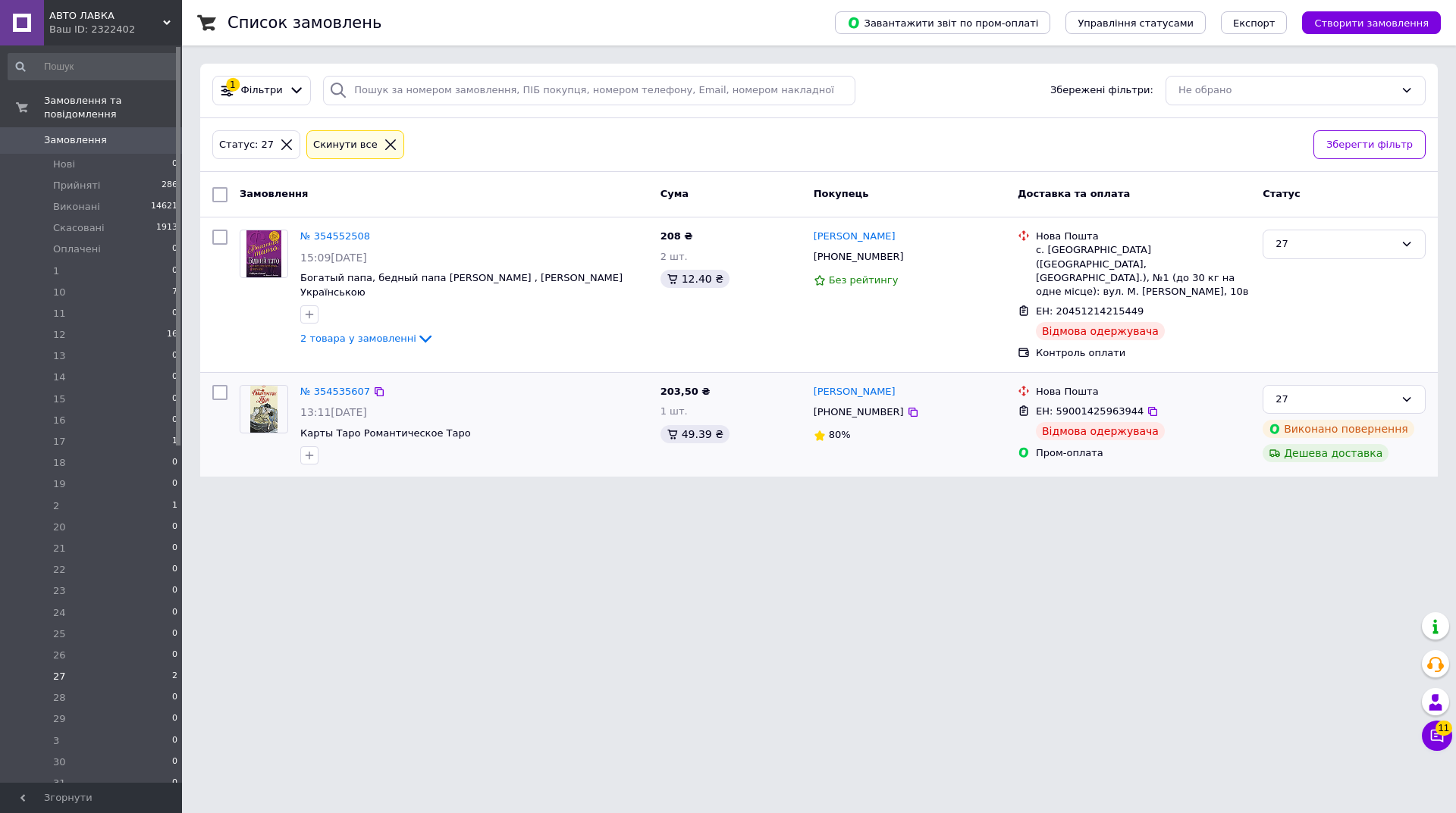
click at [310, 443] on div at bounding box center [310, 456] width 25 height 25
click at [316, 443] on div at bounding box center [310, 456] width 25 height 25
click at [313, 449] on icon "button" at bounding box center [309, 455] width 12 height 12
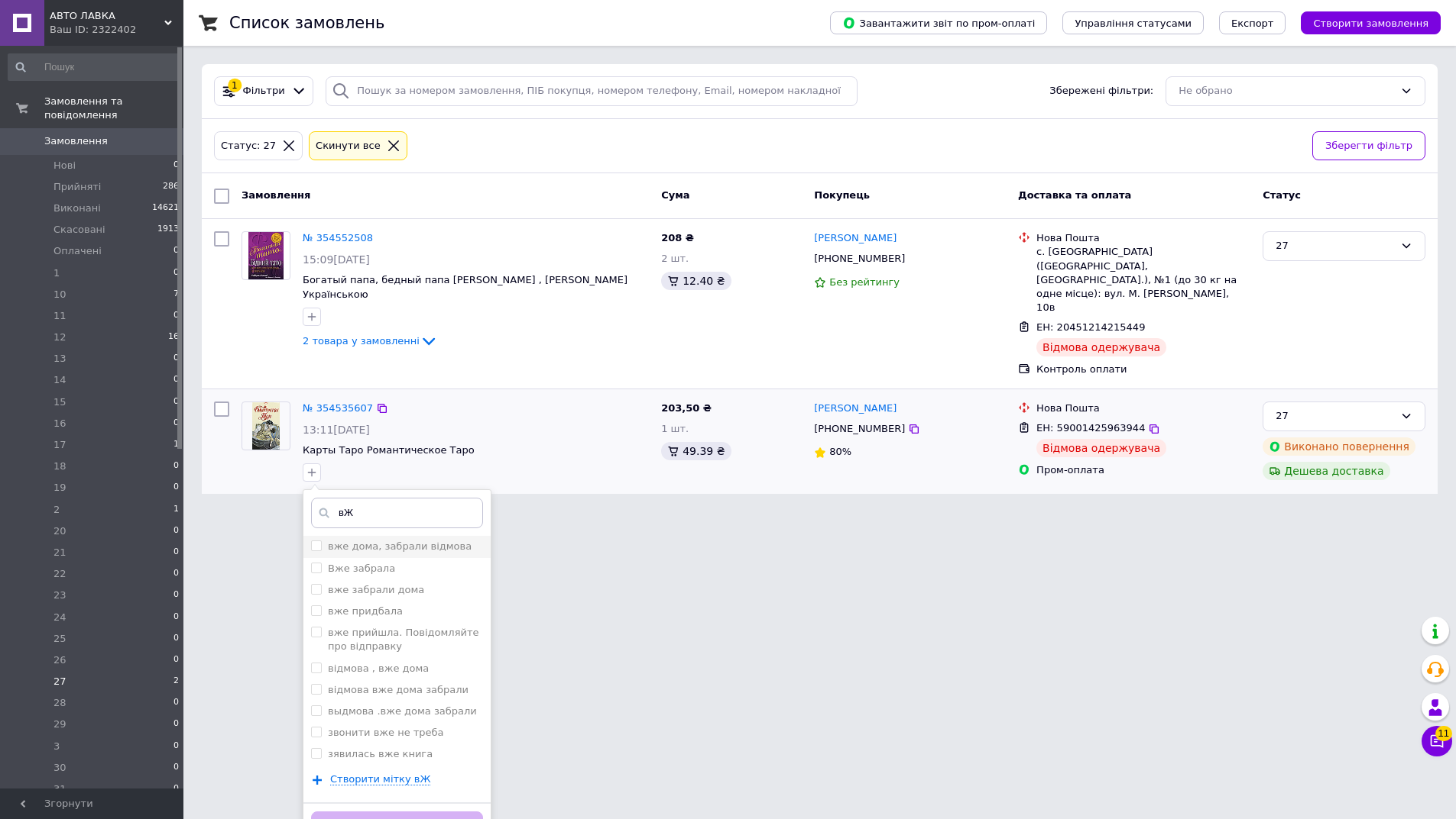
type input "вЖ"
click at [315, 541] on input "вже дома, забрали відмова" at bounding box center [316, 546] width 10 height 10
checkbox input "true"
click at [406, 812] on button "Додати мітку" at bounding box center [397, 826] width 172 height 30
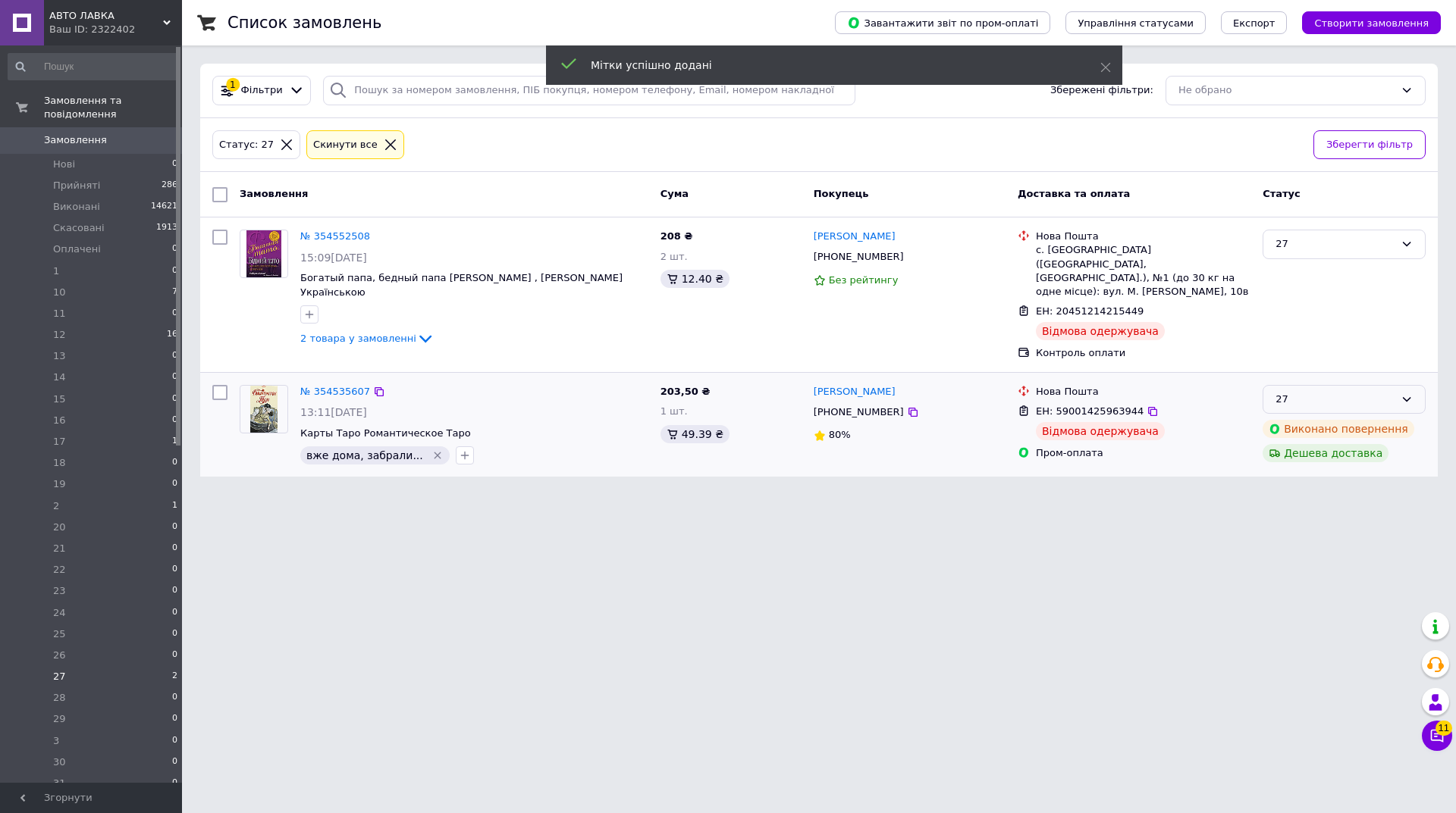
click at [1390, 392] on div "27" at bounding box center [1335, 399] width 119 height 16
click at [1304, 449] on li "Виконано" at bounding box center [1344, 459] width 162 height 28
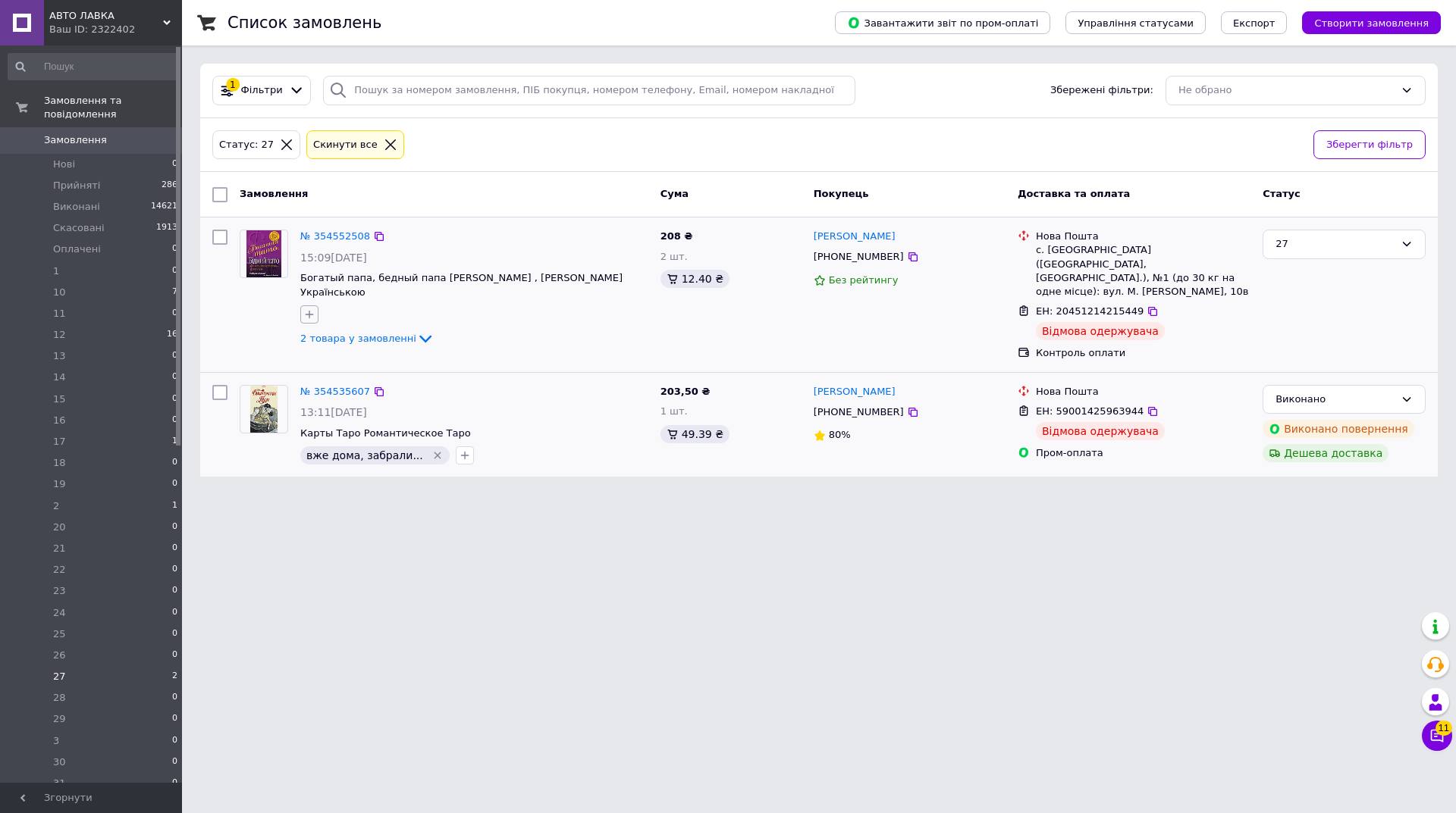
click at [306, 310] on icon "button" at bounding box center [309, 315] width 12 height 12
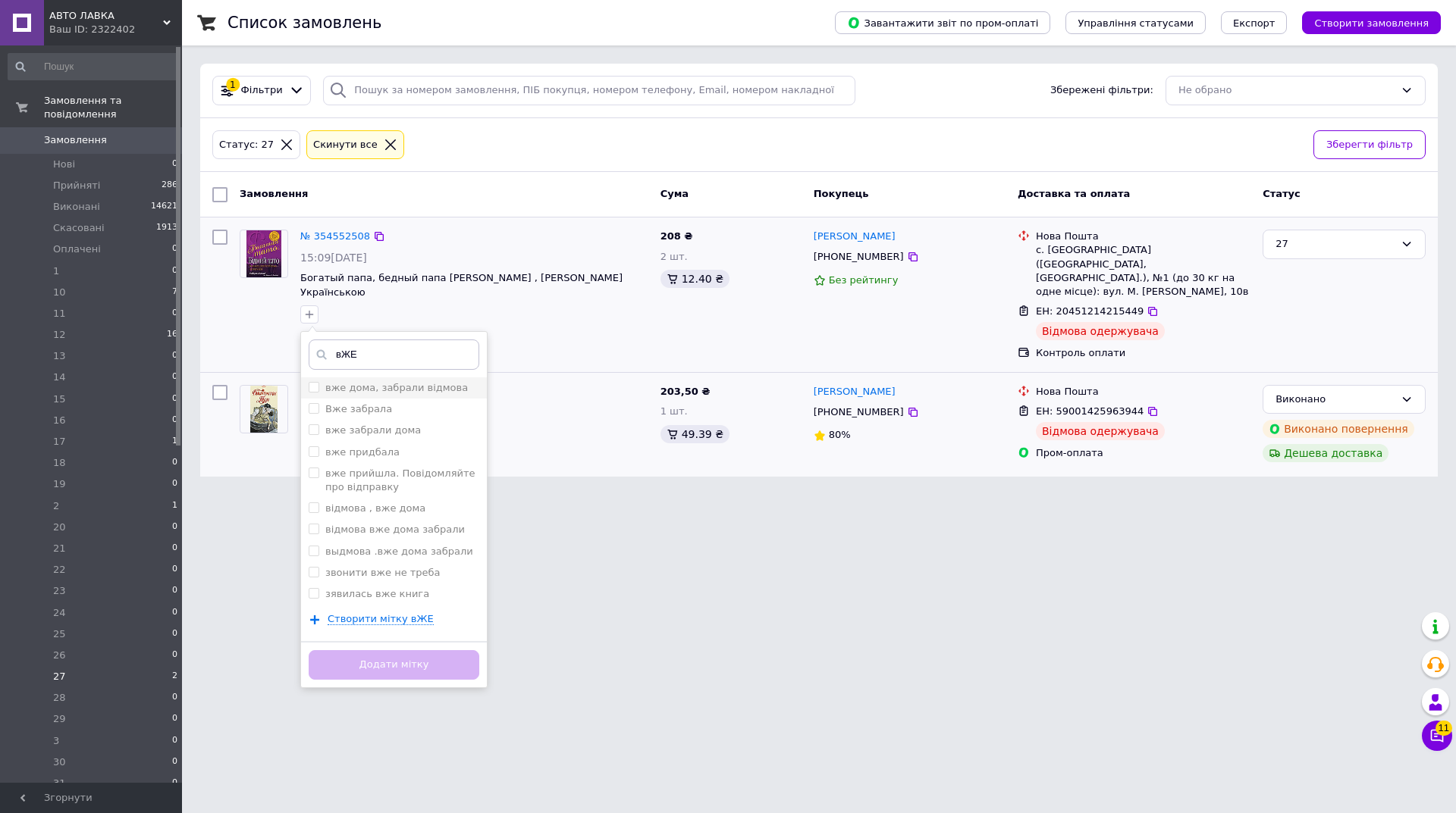
type input "вЖЕ"
click at [313, 384] on input "вже дома, забрали відмова" at bounding box center [314, 387] width 10 height 10
checkbox input "true"
click at [429, 655] on button "Додати мітку" at bounding box center [394, 665] width 171 height 30
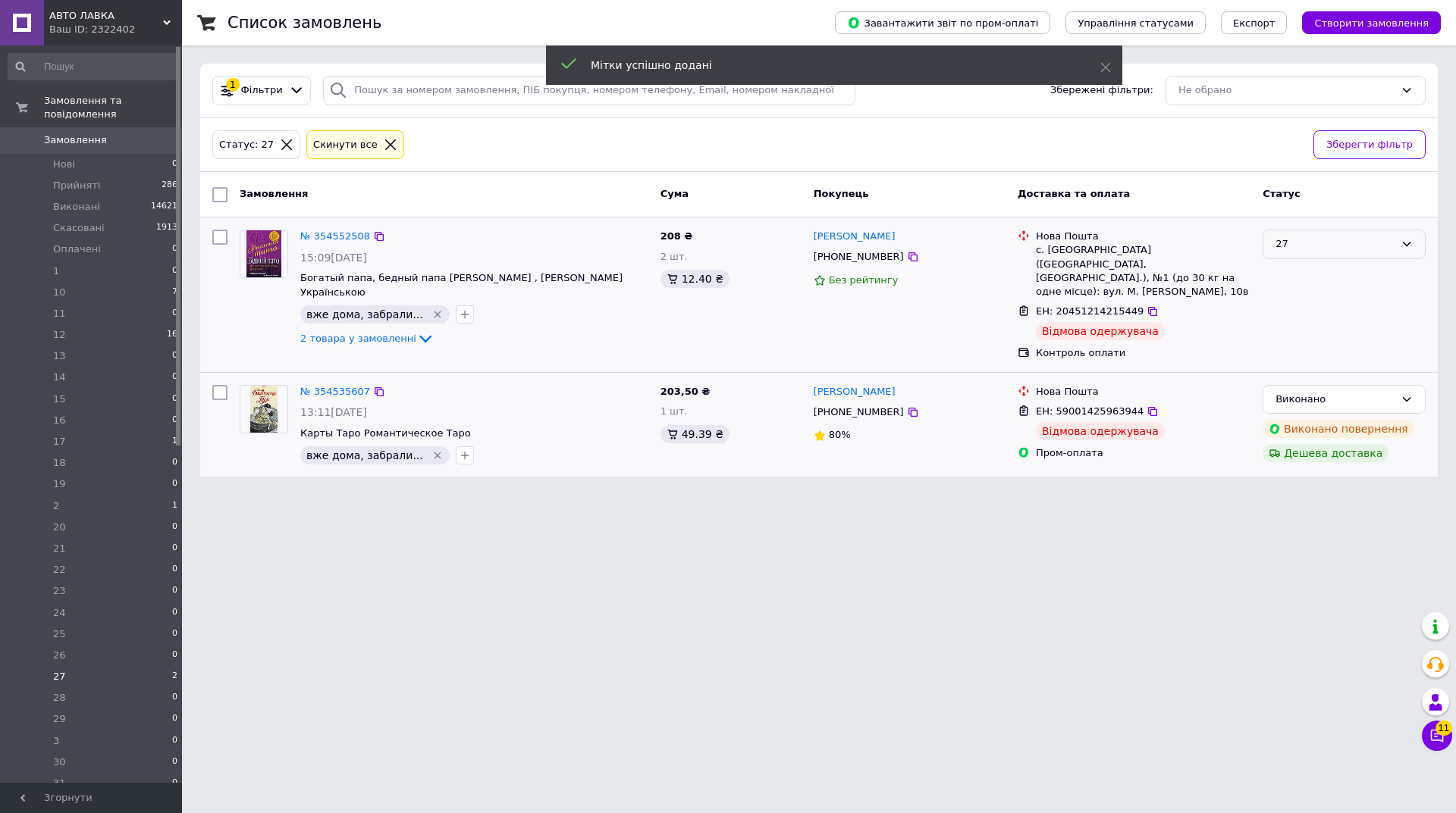
click at [1365, 236] on div "27" at bounding box center [1344, 245] width 163 height 30
click at [1306, 303] on li "Виконано" at bounding box center [1344, 304] width 162 height 28
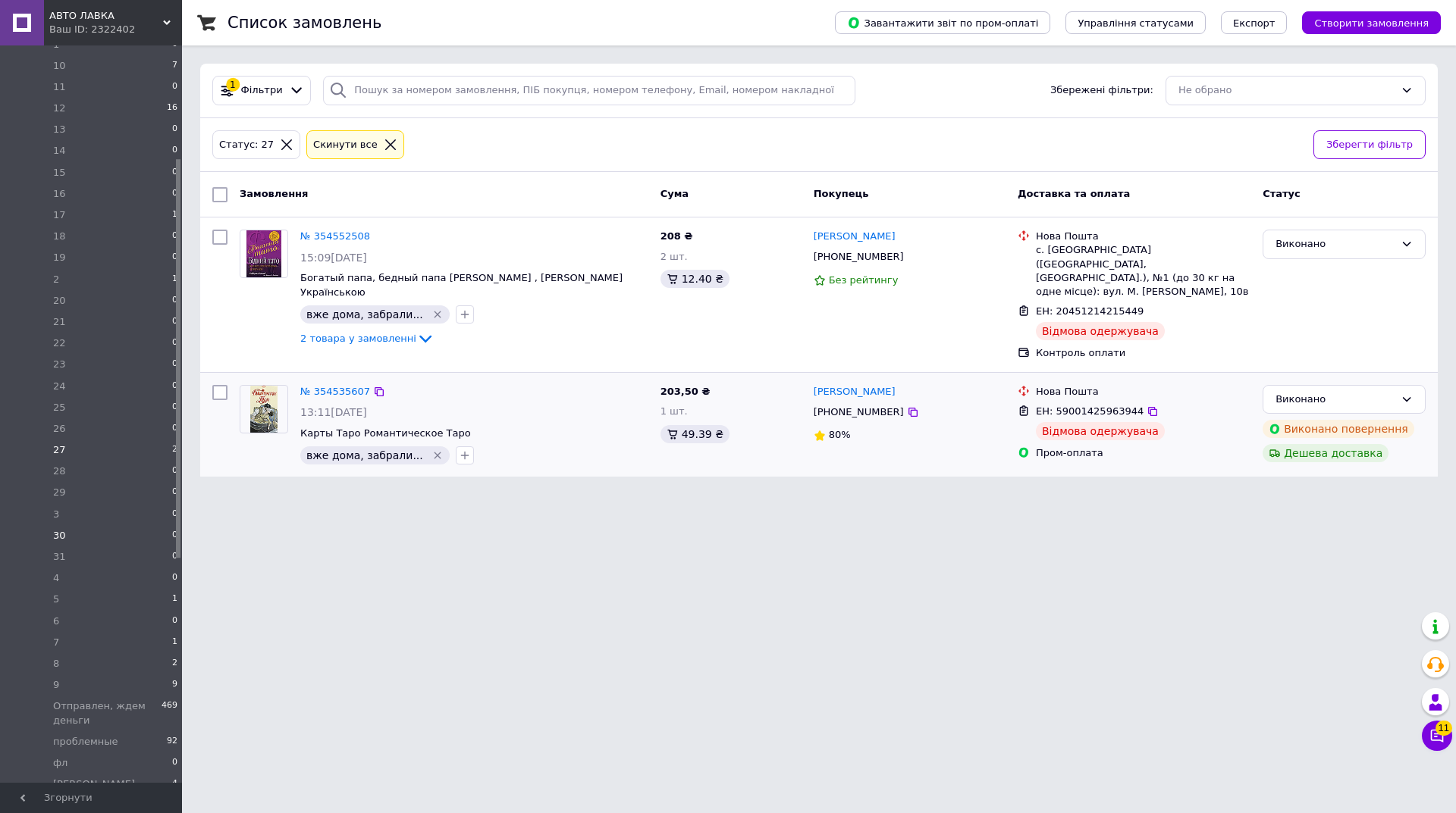
drag, startPoint x: 176, startPoint y: 437, endPoint x: 182, endPoint y: 543, distance: 106.2
click at [182, 495] on html "АВТО ЛАВКА Ваш ID: 2322402 Сайт АВТО ЛАВКА Кабінет покупця Перевірити стан сист…" at bounding box center [728, 247] width 1456 height 495
click at [157, 452] on li "27 2" at bounding box center [93, 463] width 187 height 21
click at [166, 602] on li "5 1" at bounding box center [93, 613] width 187 height 21
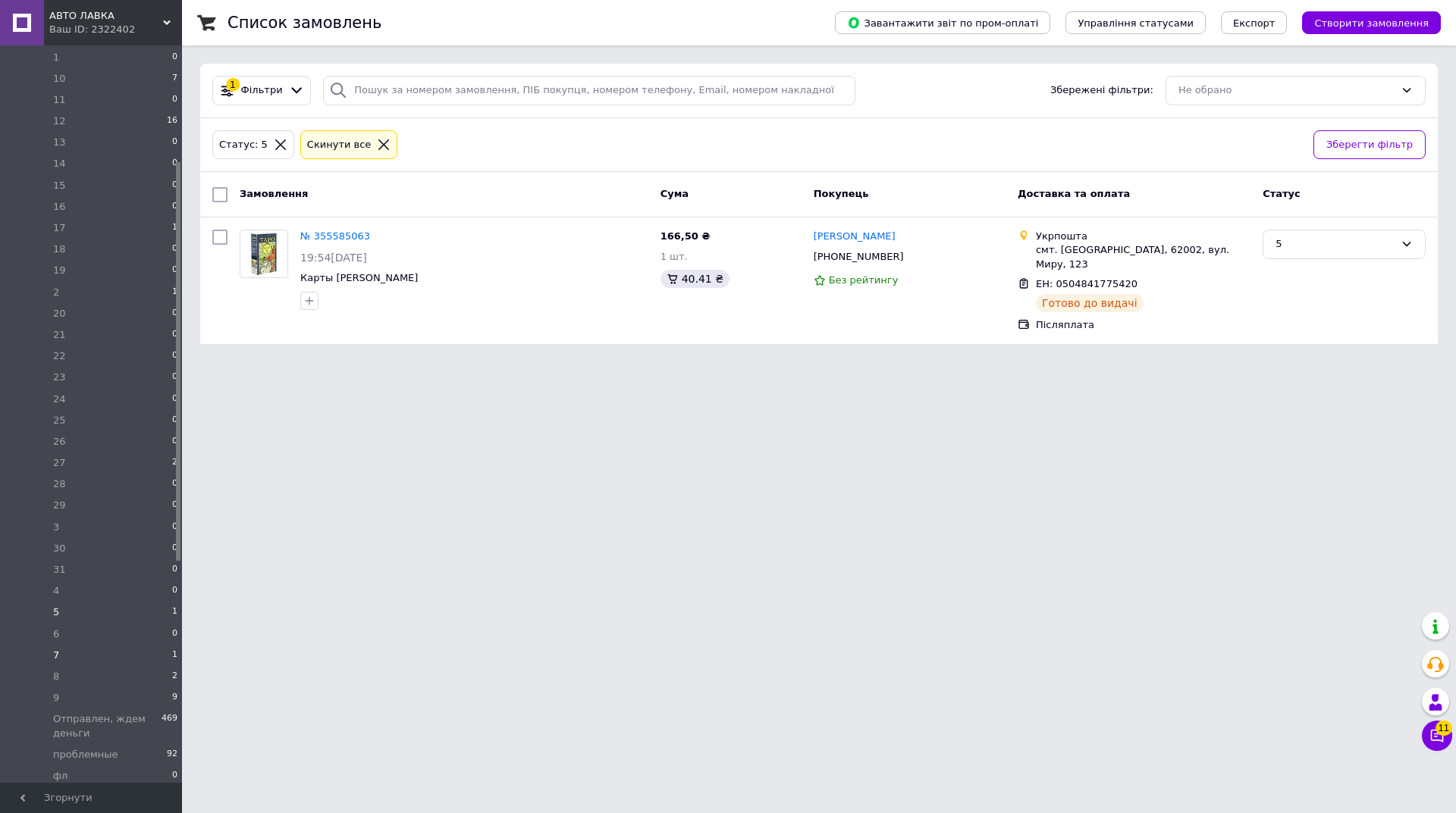
click at [120, 645] on li "7 1" at bounding box center [93, 656] width 187 height 21
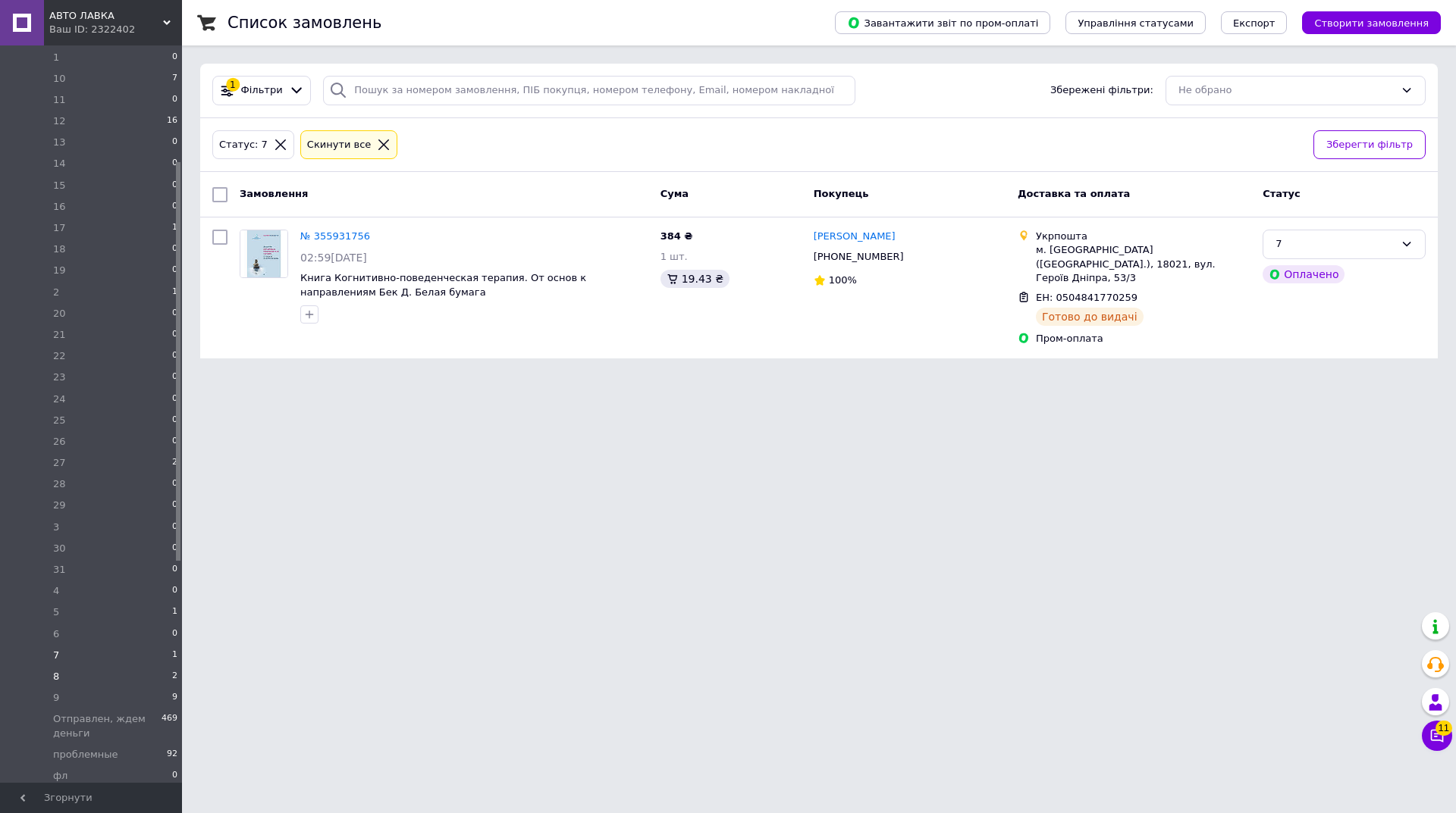
click at [131, 666] on li "8 2" at bounding box center [93, 677] width 187 height 21
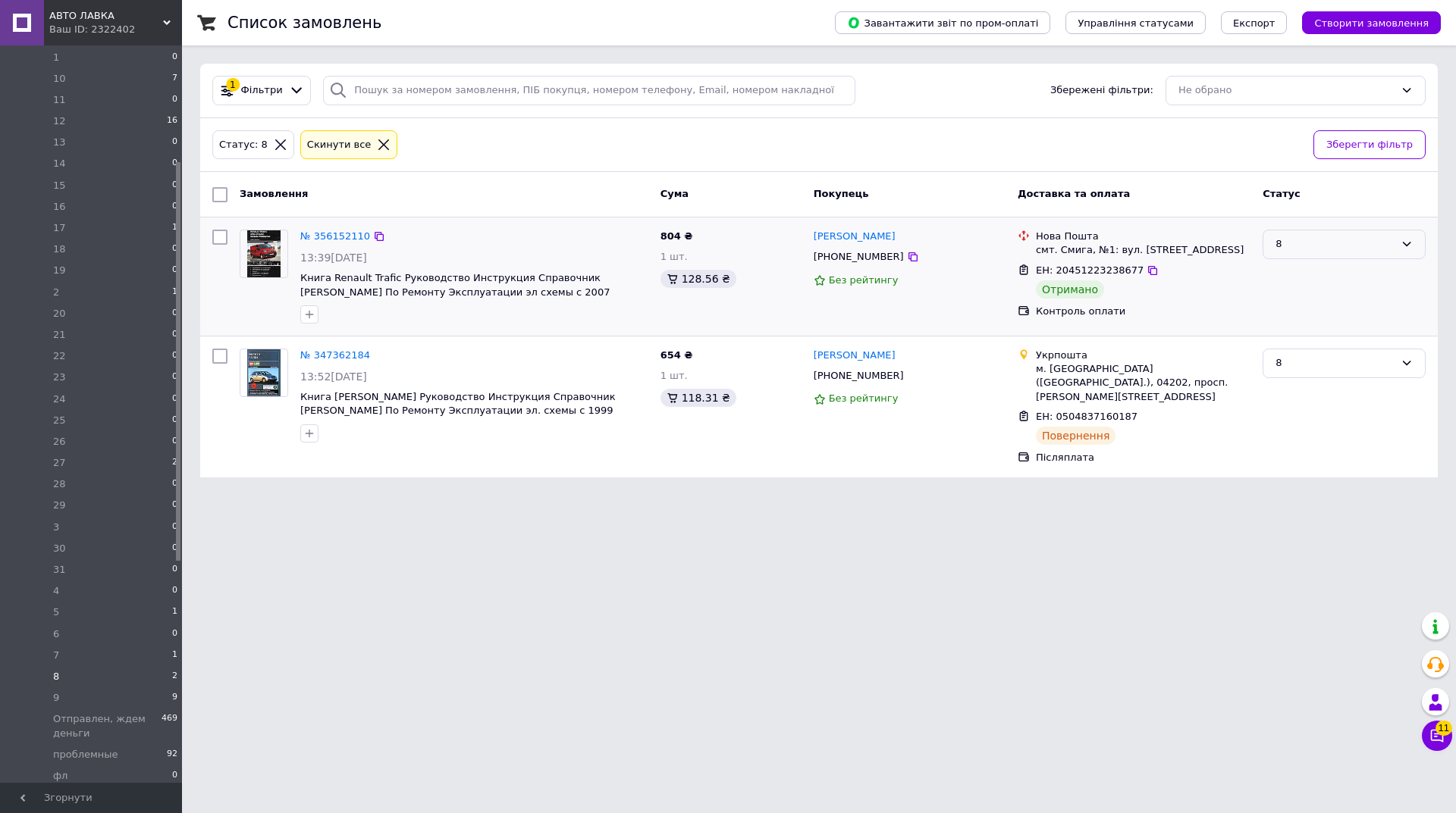
click at [1297, 244] on div "8" at bounding box center [1335, 244] width 119 height 16
click at [1288, 301] on li "Виконано" at bounding box center [1344, 304] width 162 height 28
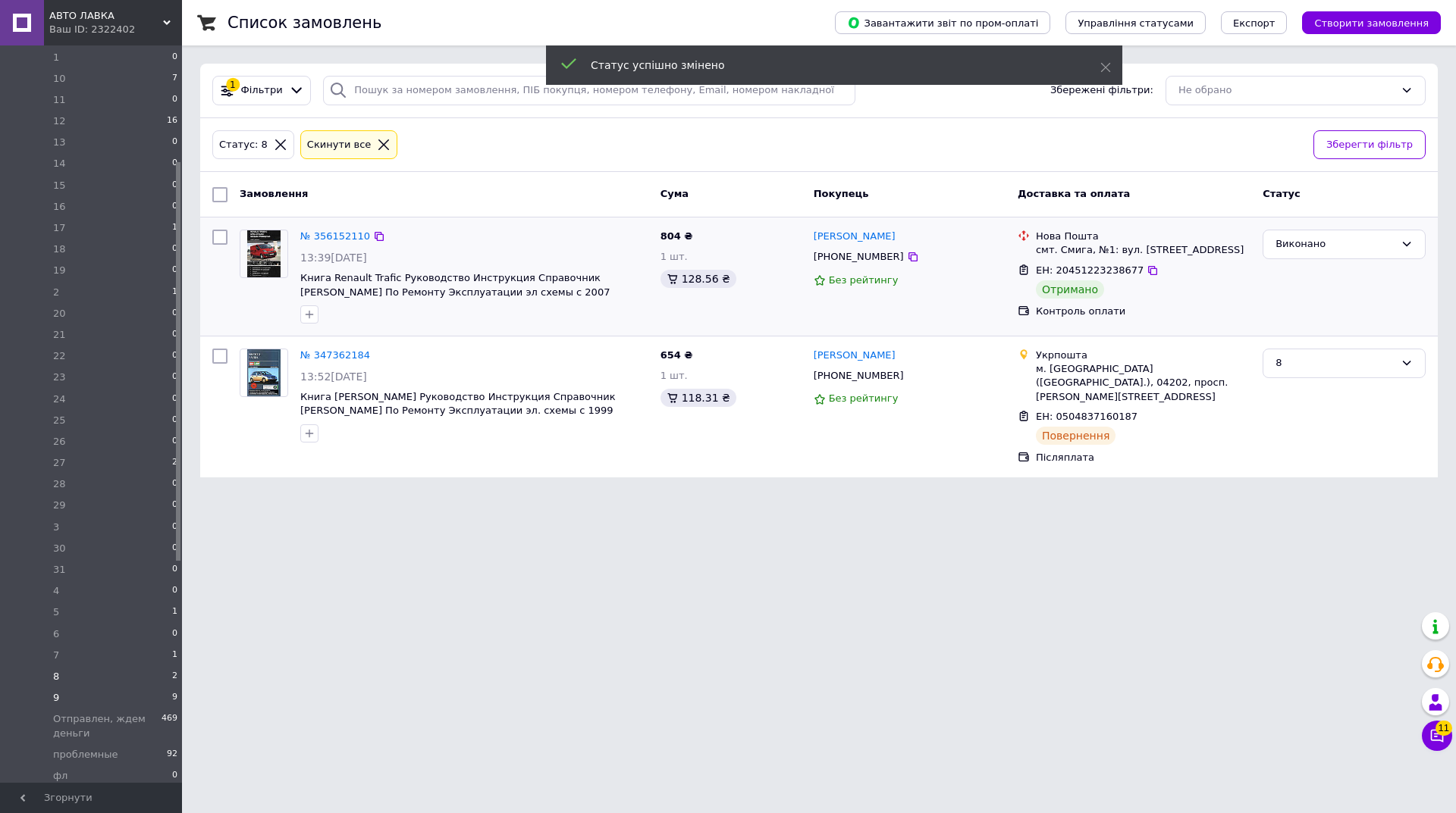
click at [155, 687] on li "9 9" at bounding box center [93, 698] width 187 height 21
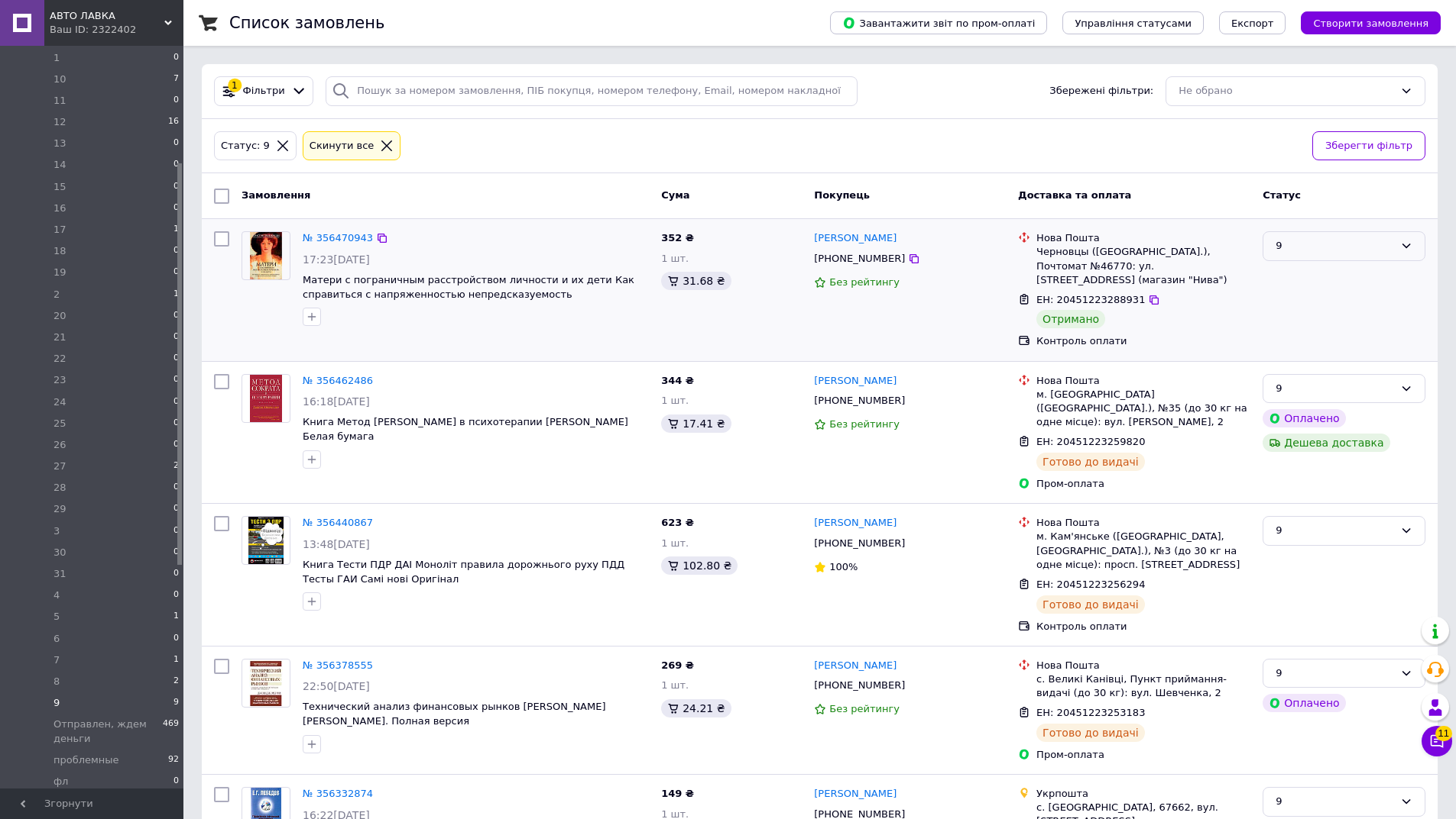
click at [1373, 253] on div "9" at bounding box center [1334, 246] width 118 height 16
click at [1299, 302] on li "Виконано" at bounding box center [1343, 306] width 161 height 28
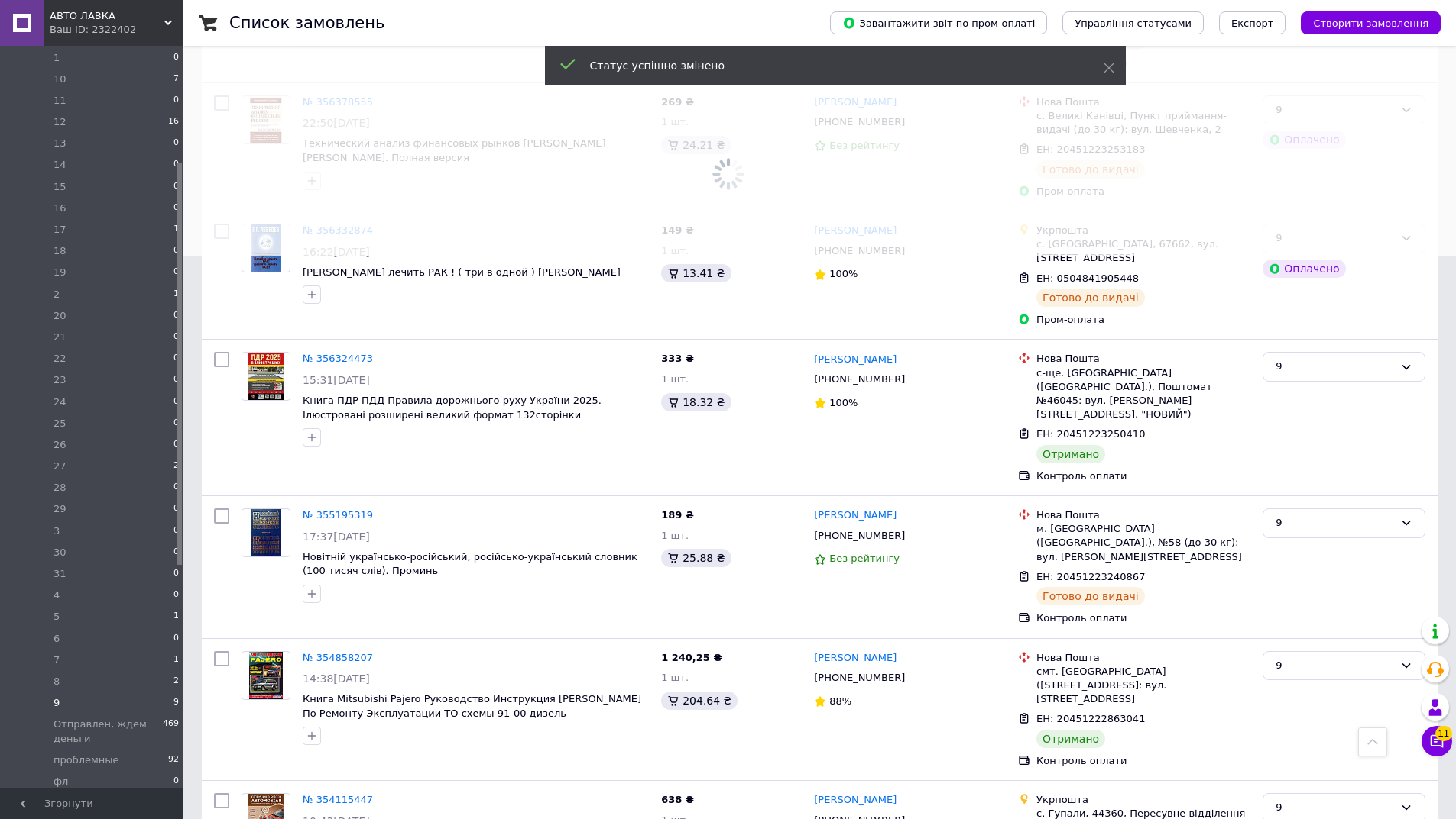
scroll to position [566, 0]
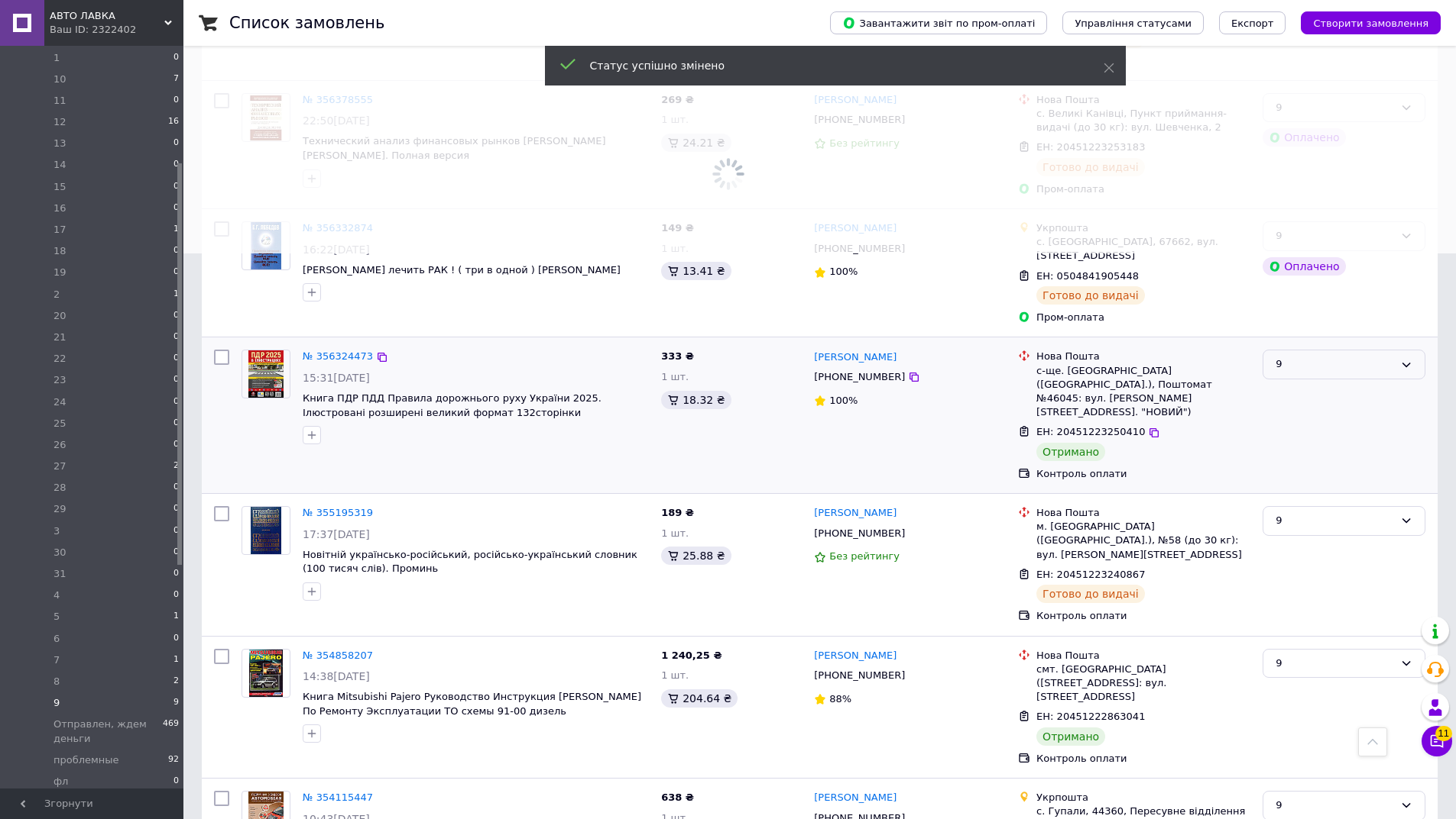
click at [1321, 357] on div "9" at bounding box center [1334, 364] width 118 height 16
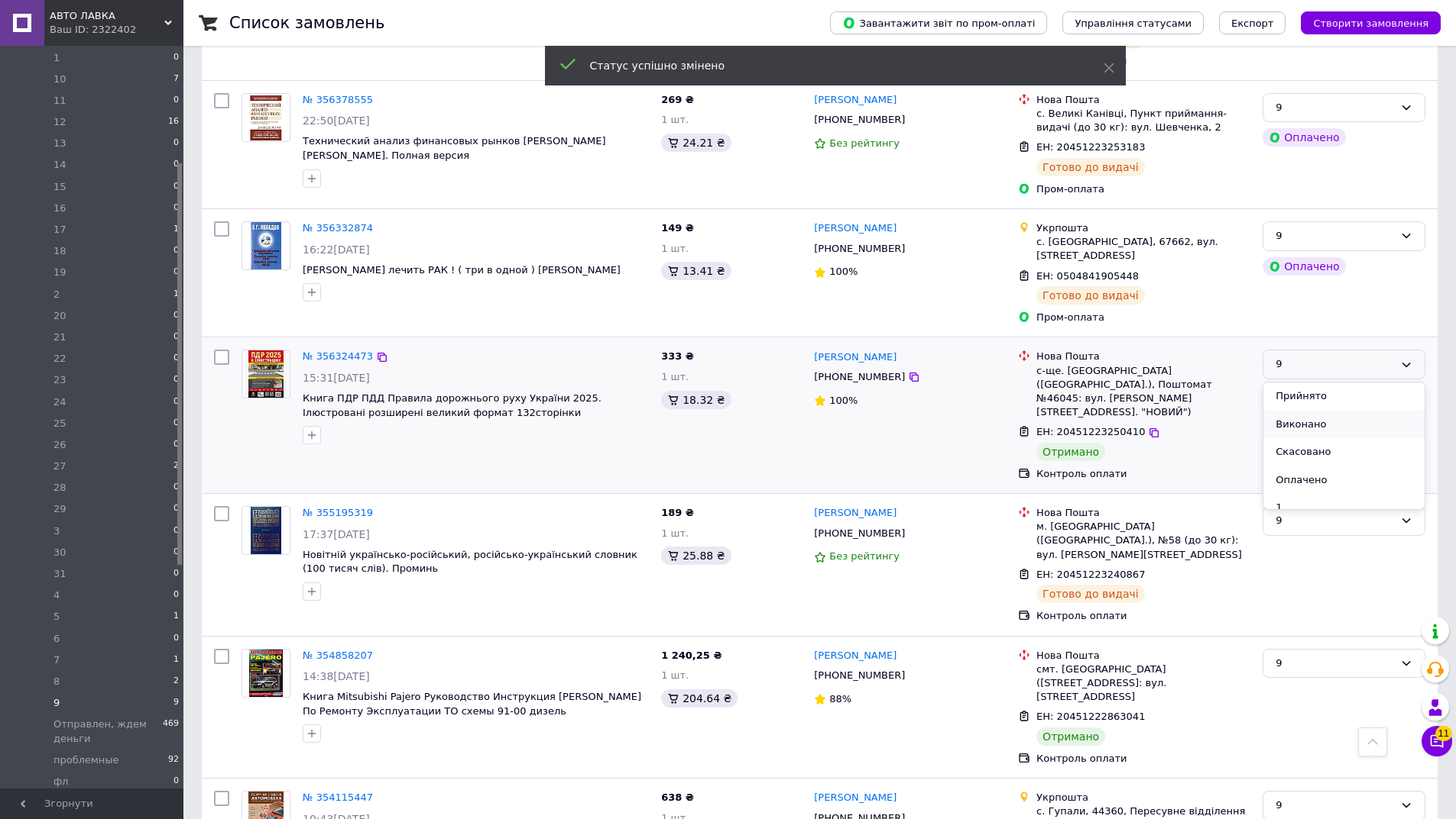
click at [1306, 411] on li "Виконано" at bounding box center [1343, 425] width 161 height 28
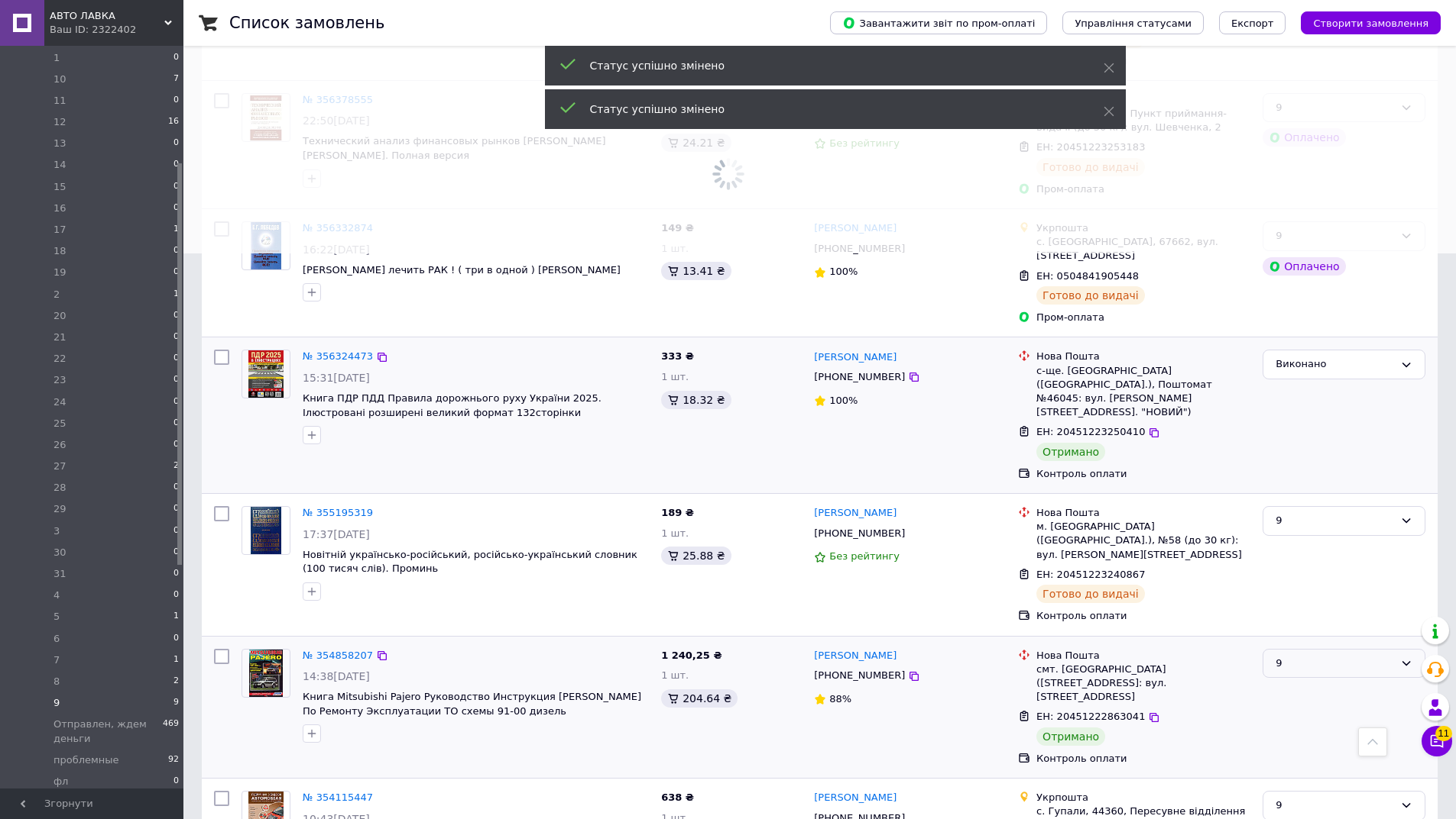
click at [1274, 649] on div "9" at bounding box center [1343, 664] width 163 height 30
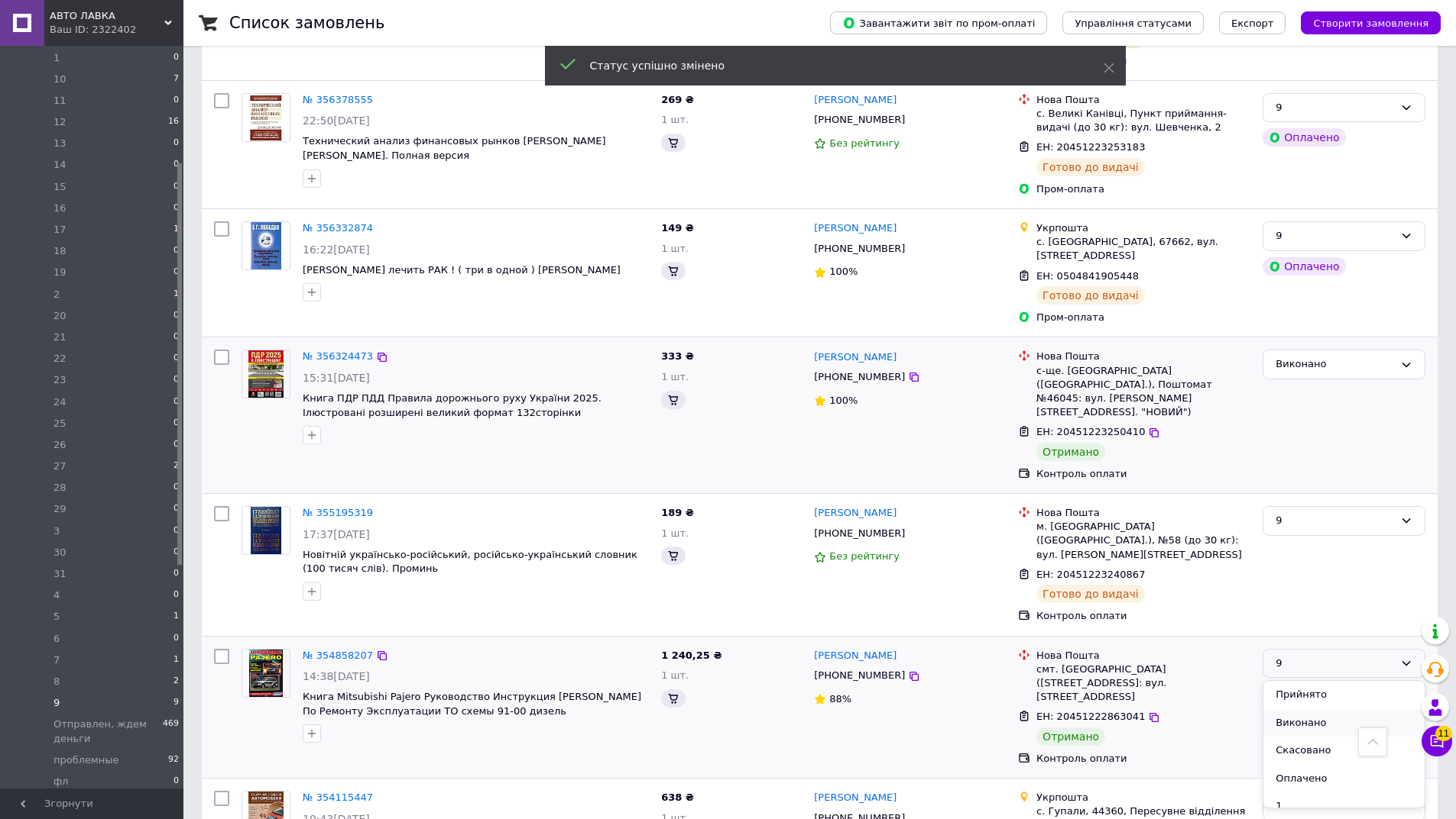
click at [1285, 710] on li "Виконано" at bounding box center [1343, 724] width 161 height 28
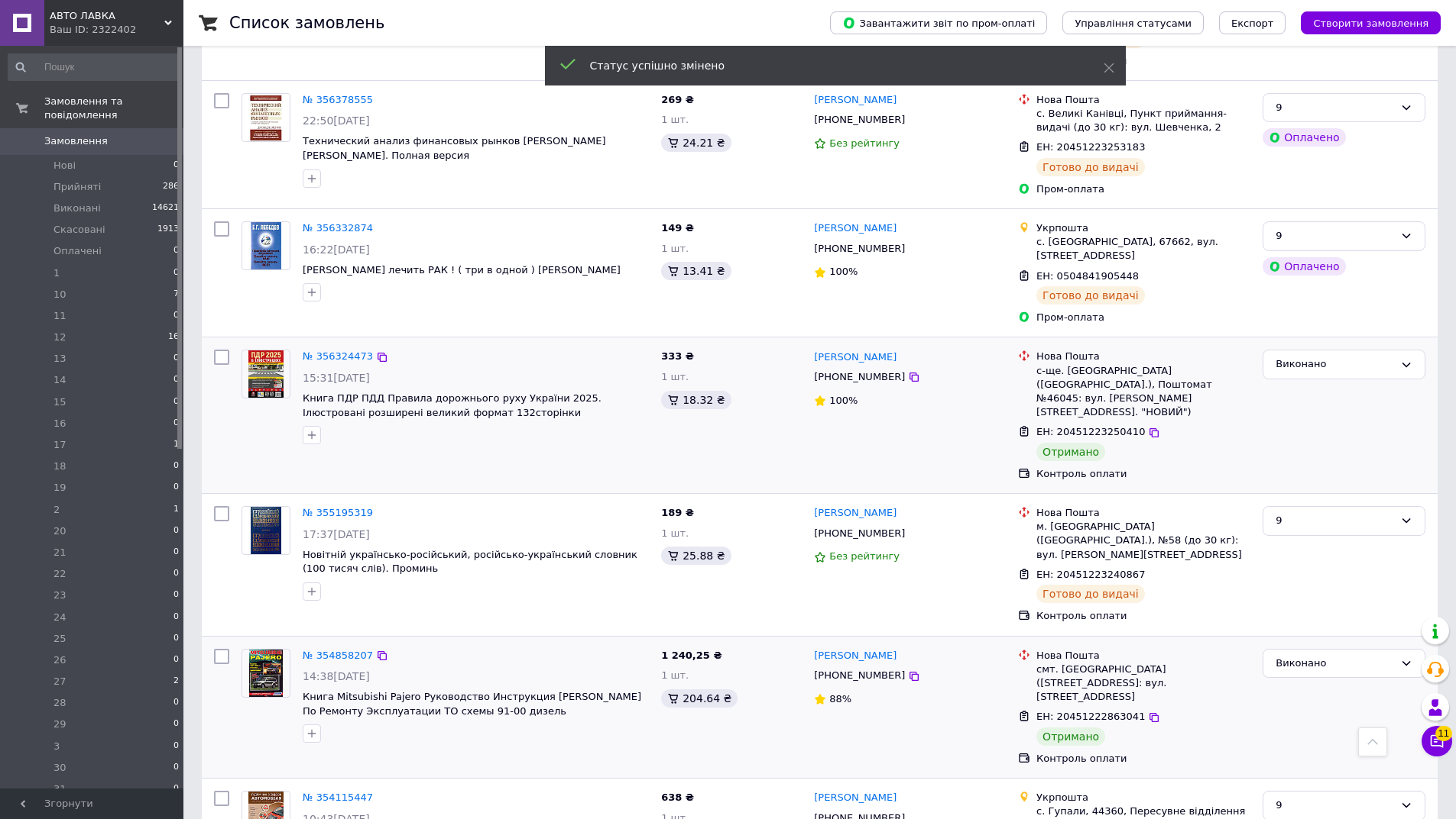
click at [180, 113] on div at bounding box center [180, 417] width 5 height 740
click at [143, 176] on li "Прийняті 286" at bounding box center [94, 187] width 188 height 22
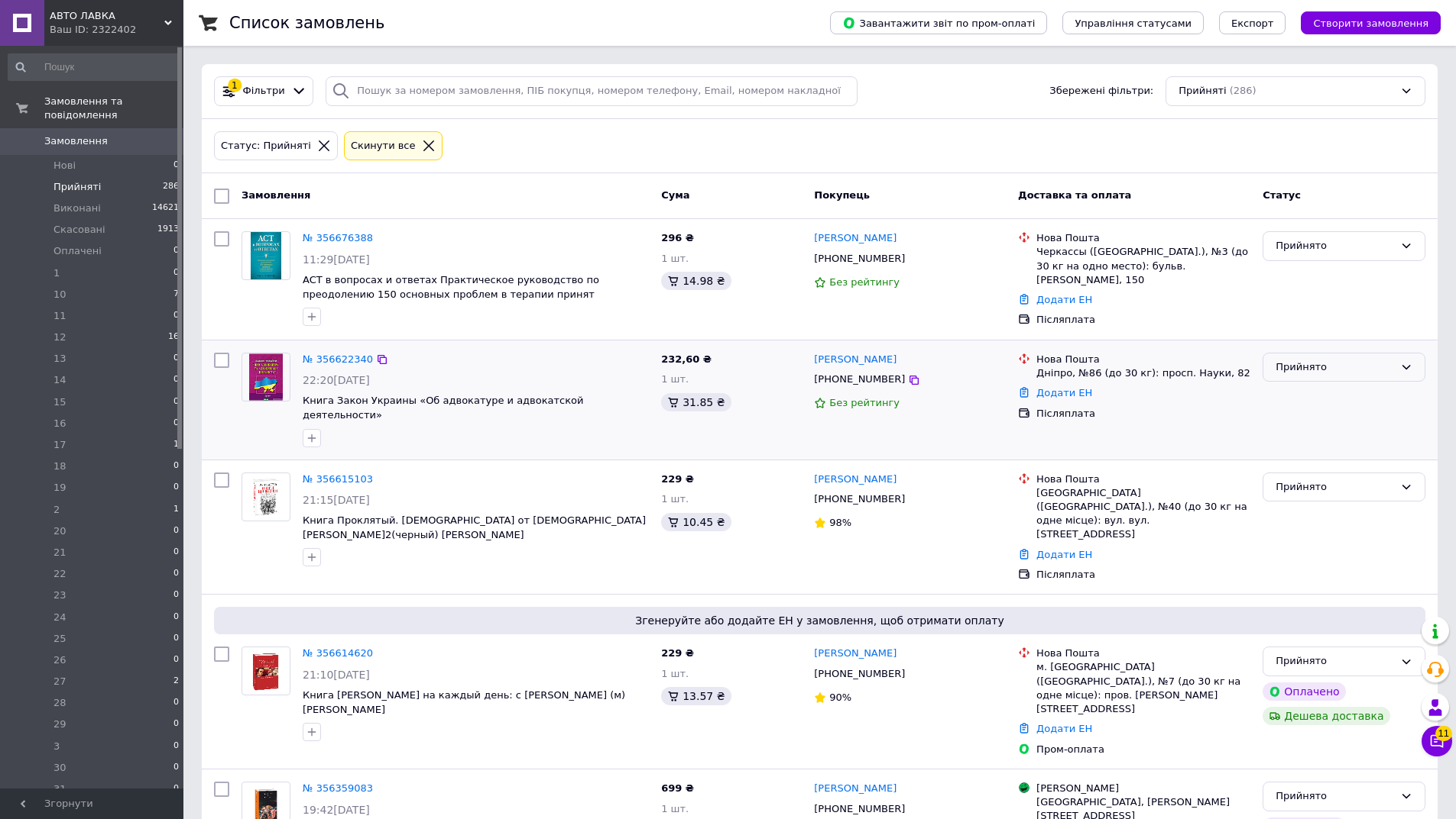
click at [1332, 360] on div "Прийнято" at bounding box center [1334, 367] width 118 height 16
click at [1298, 422] on li "12" at bounding box center [1343, 426] width 161 height 28
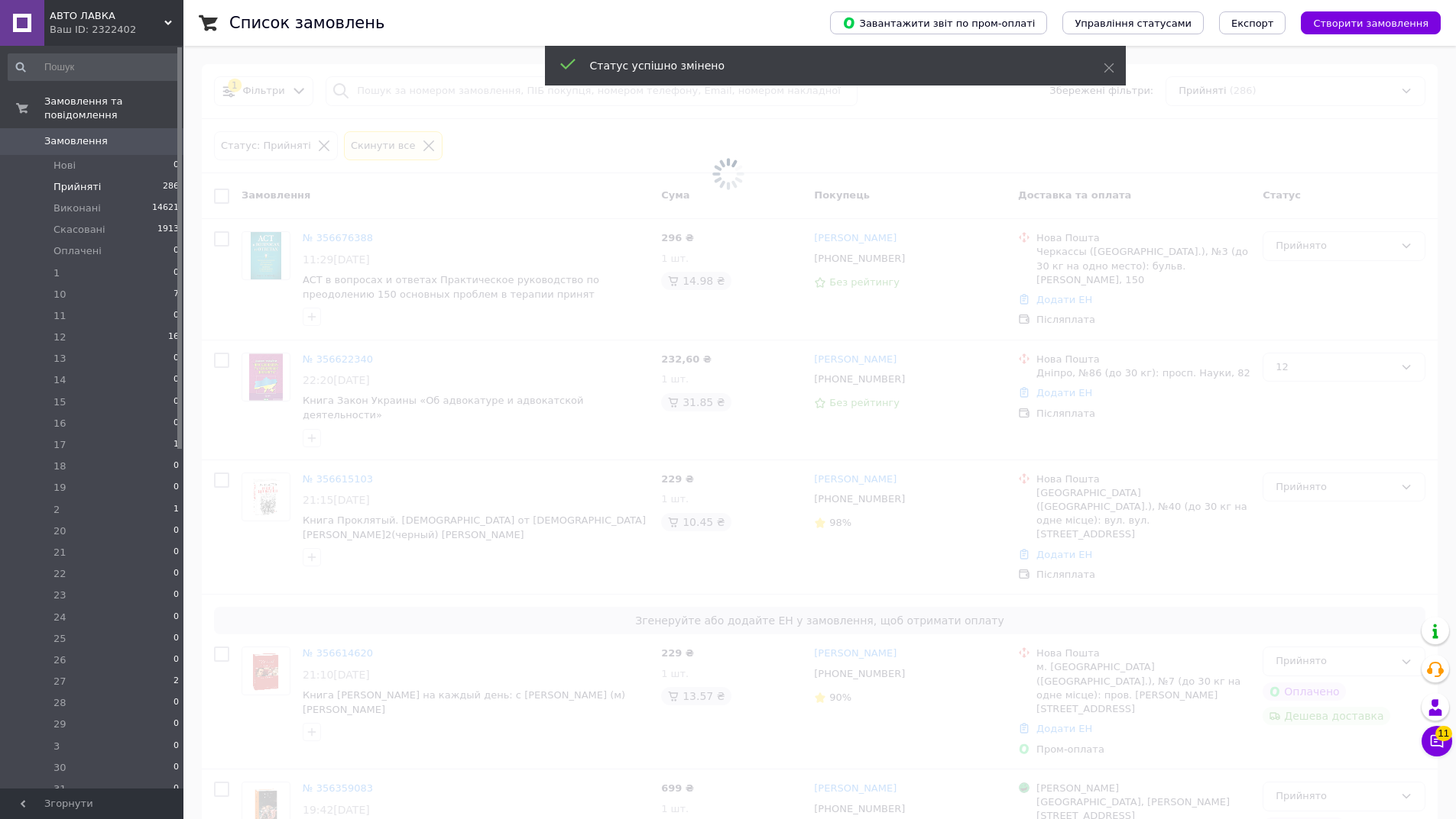
drag, startPoint x: 589, startPoint y: 346, endPoint x: 332, endPoint y: 358, distance: 257.3
drag, startPoint x: 332, startPoint y: 358, endPoint x: 322, endPoint y: 356, distance: 10.2
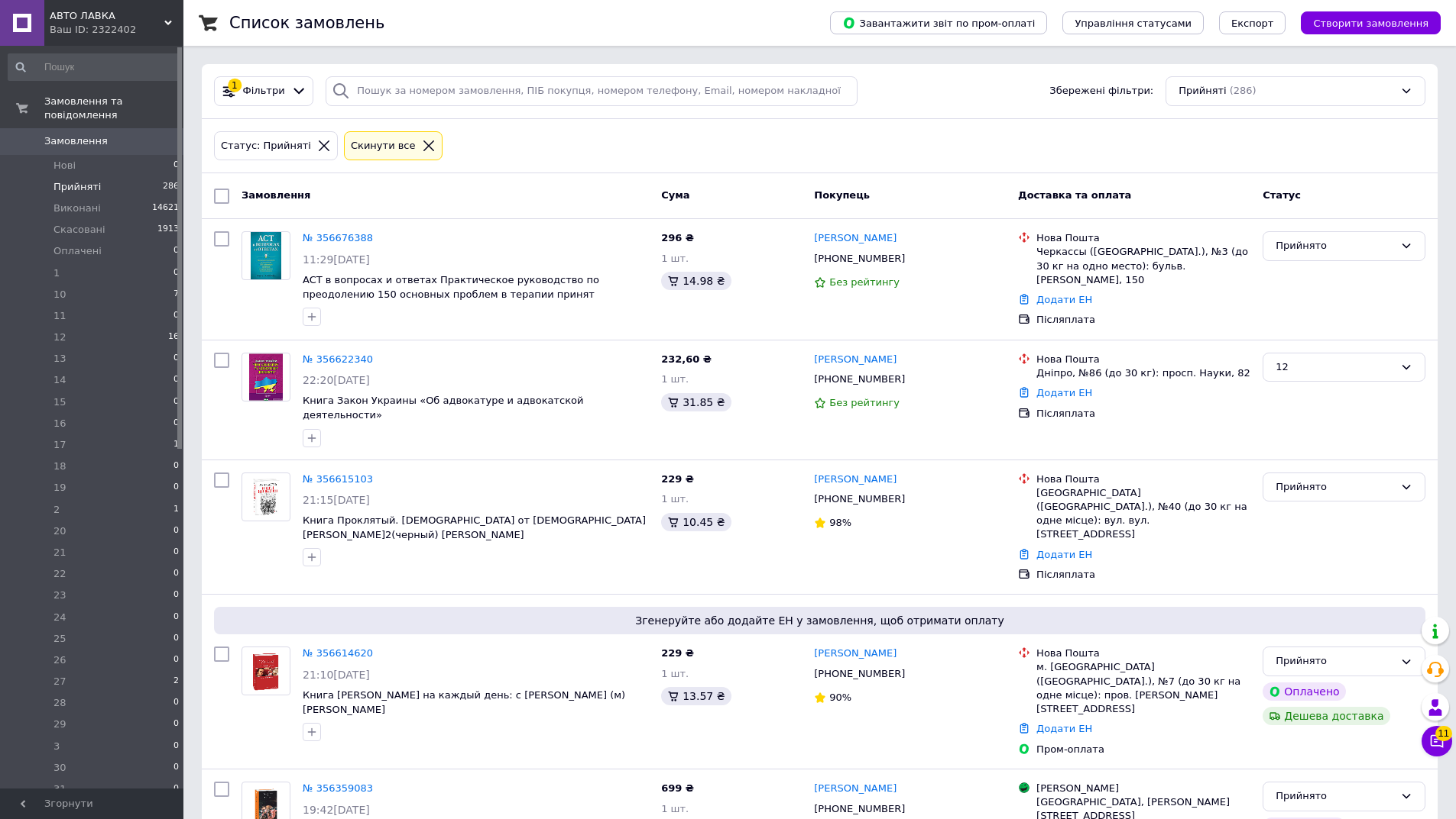
drag, startPoint x: 1448, startPoint y: 752, endPoint x: 1438, endPoint y: 751, distance: 10.0
click at [1441, 751] on div "Чат з покупцем 11" at bounding box center [1436, 741] width 31 height 31
click at [1436, 749] on icon at bounding box center [1436, 741] width 15 height 15
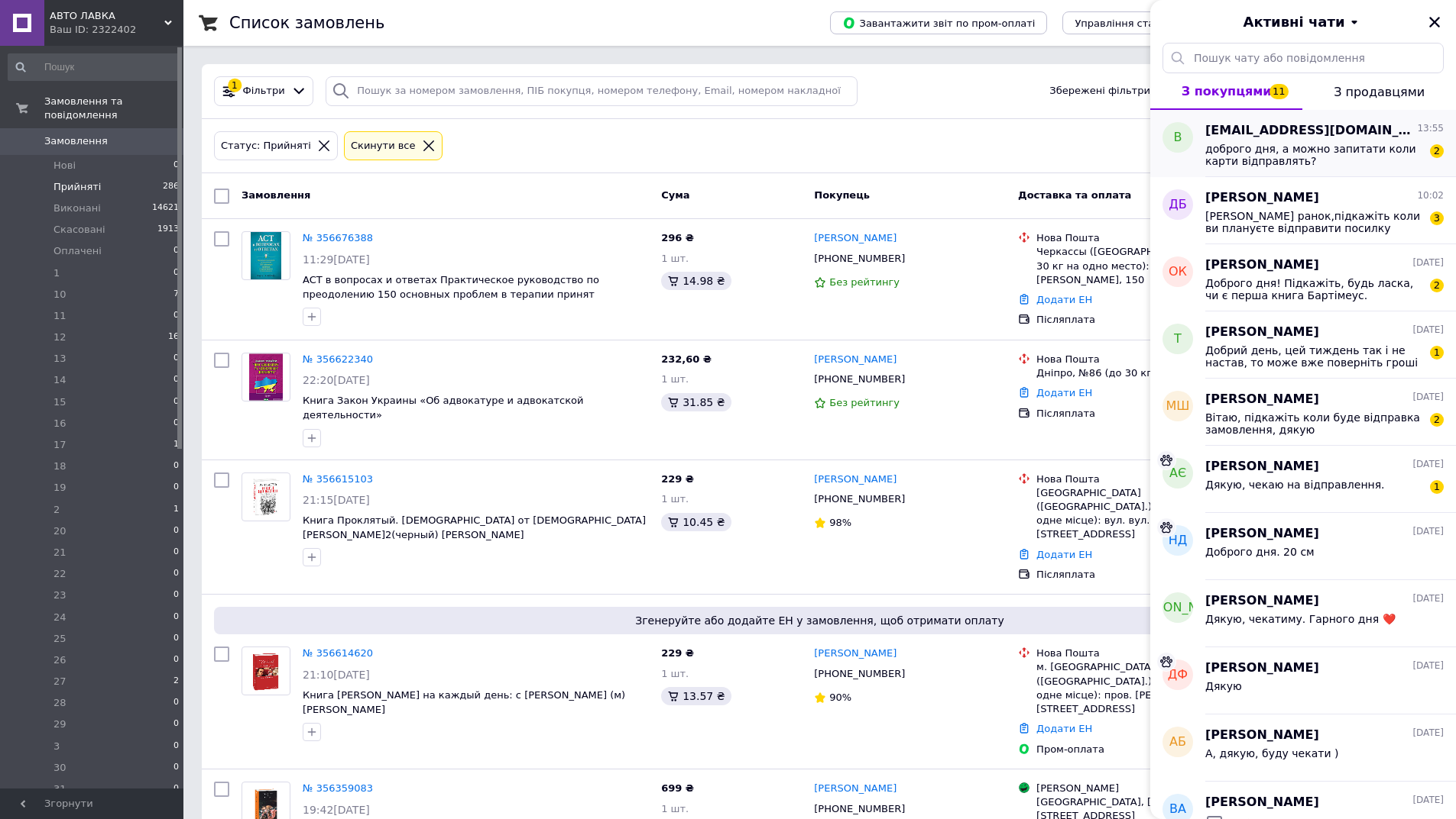
click at [1318, 160] on span "доброго дня, а можно запитати коли карти відправлять?" at bounding box center [1314, 156] width 217 height 25
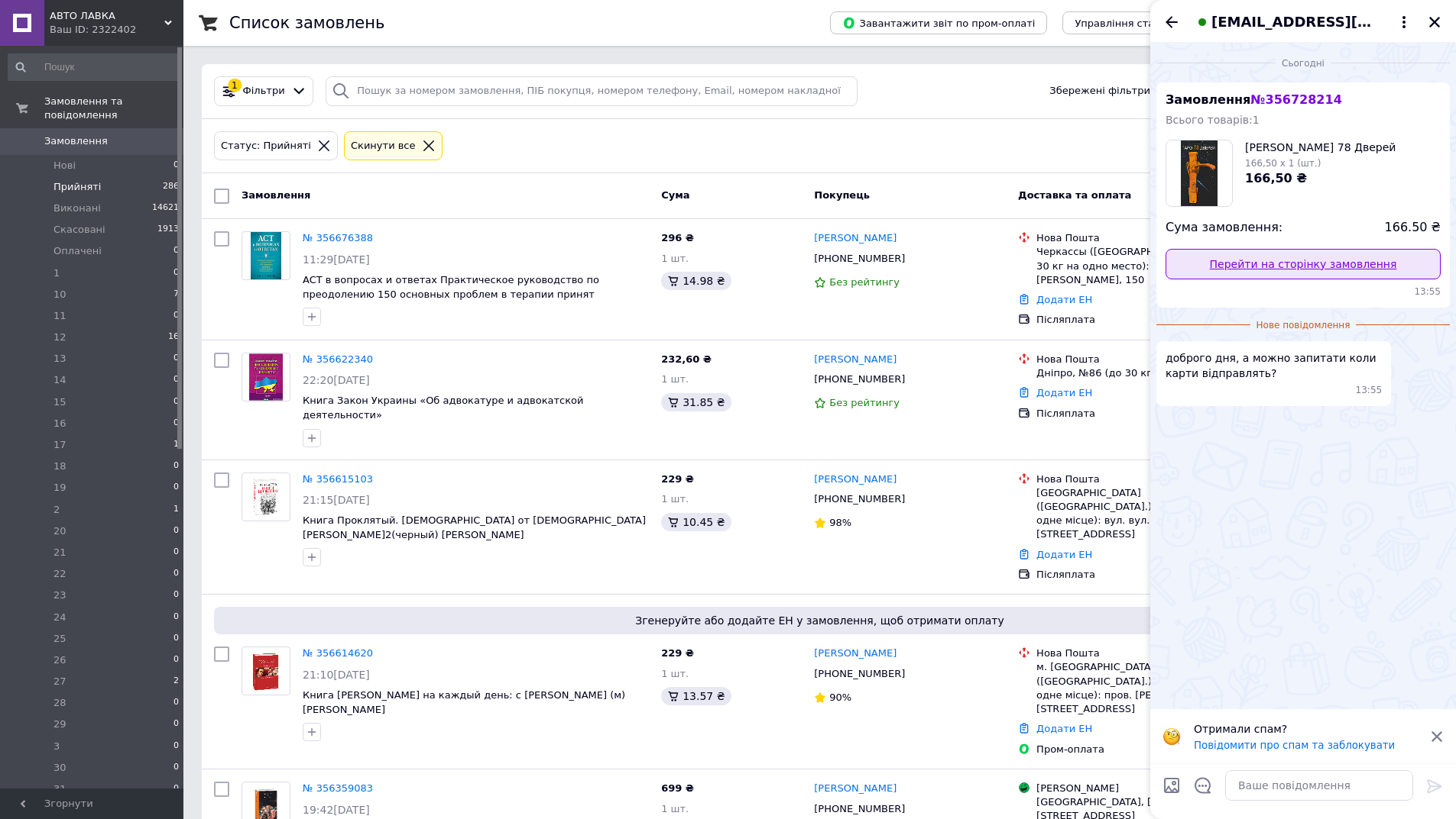
click at [1334, 261] on link "Перейти на сторінку замовлення" at bounding box center [1303, 264] width 275 height 31
click at [1297, 774] on textarea at bounding box center [1319, 785] width 188 height 31
type textarea "д"
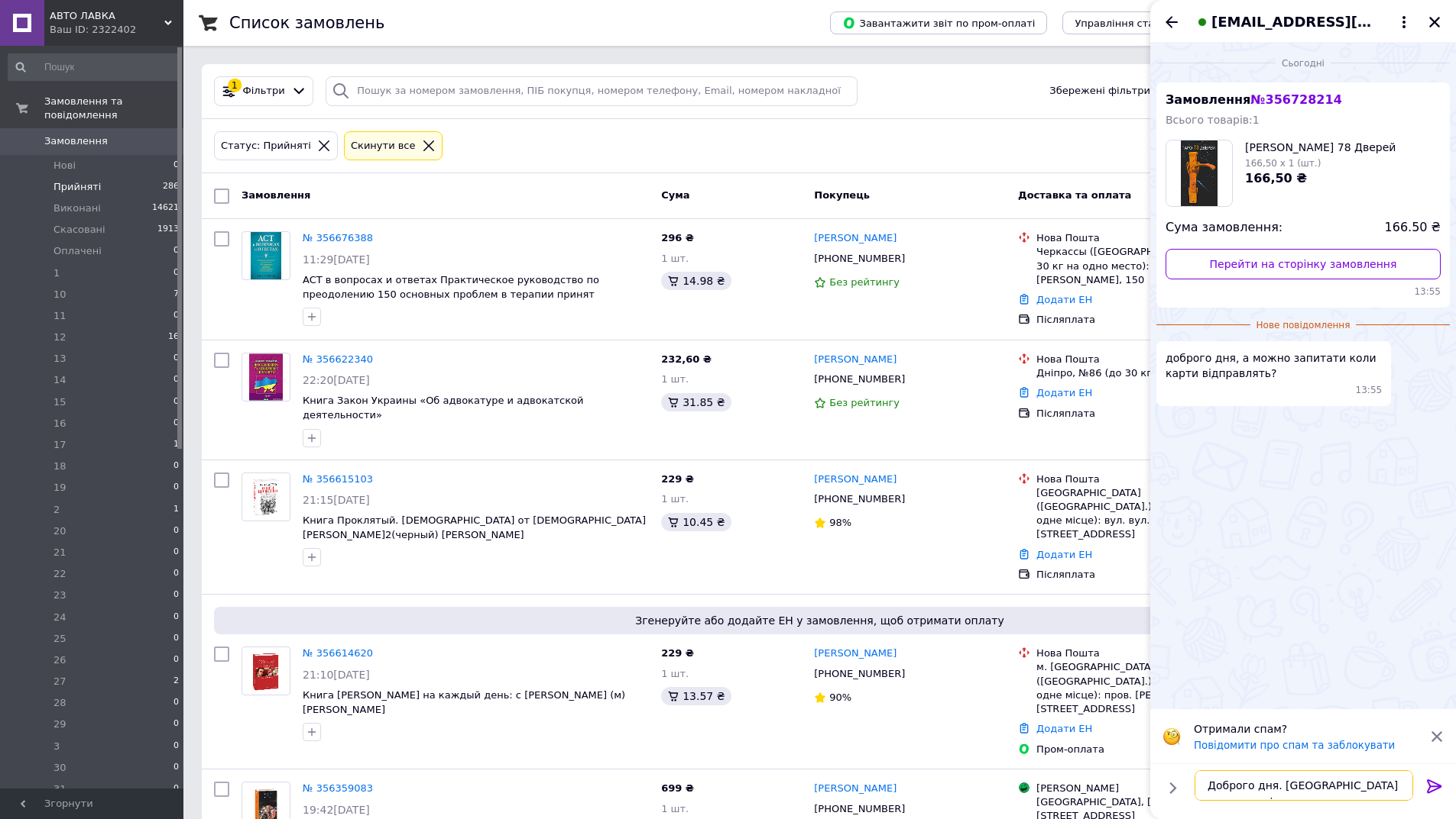
click at [1289, 782] on textarea "Доброго дня. Выдправка на сьогодні" at bounding box center [1304, 785] width 219 height 31
click at [1401, 783] on textarea "Доброго дня. ВІдправка на сьогодні" at bounding box center [1304, 785] width 219 height 31
type textarea "Доброго дня. ВІдправка на сьогодні."
click at [1433, 782] on icon at bounding box center [1434, 786] width 15 height 14
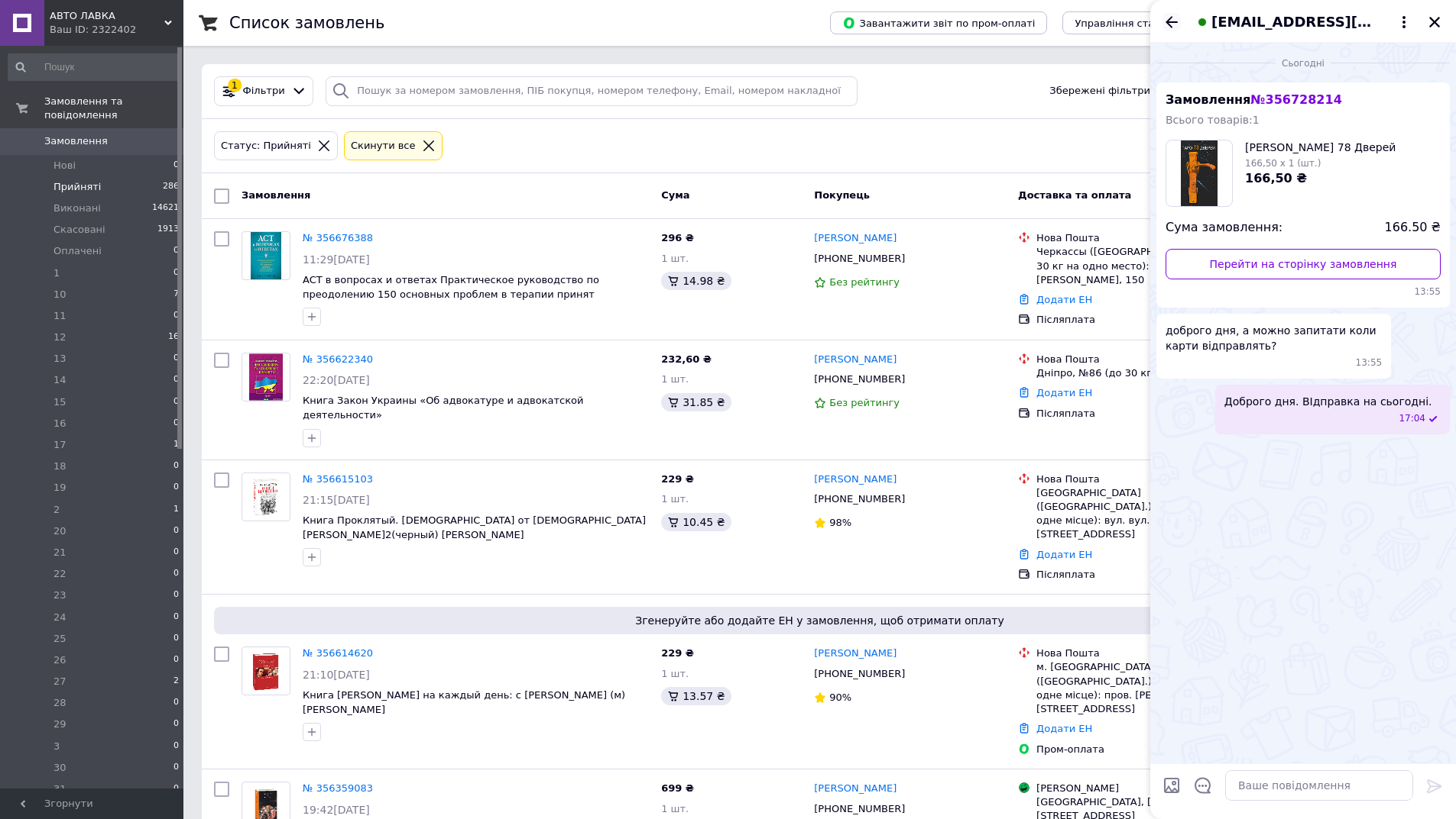
click at [1168, 25] on icon "Назад" at bounding box center [1171, 22] width 18 height 18
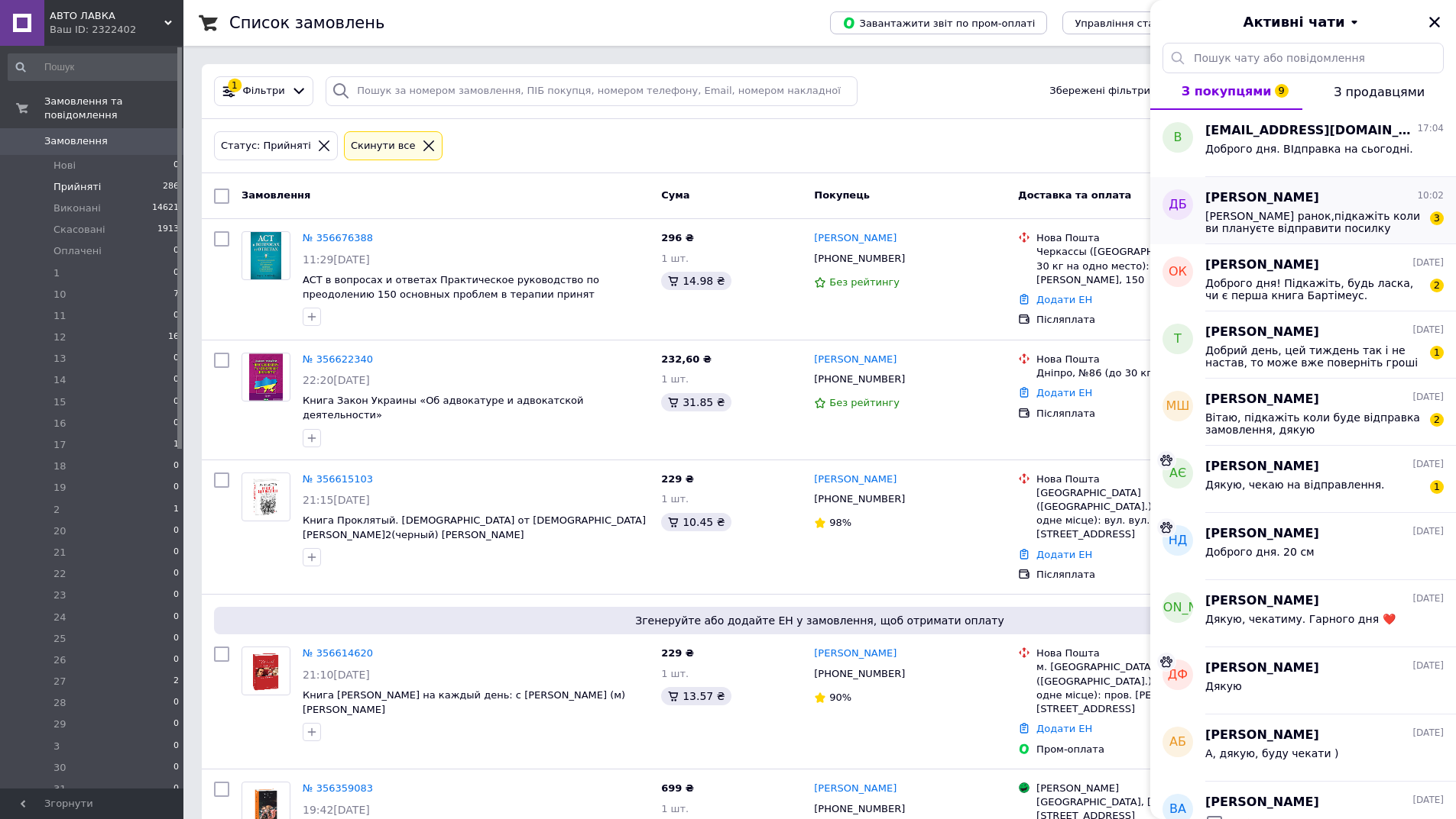
click at [1258, 207] on div "Добрий ранок,підкажіть коли ви плануєте відправити посилку 3" at bounding box center [1324, 220] width 238 height 27
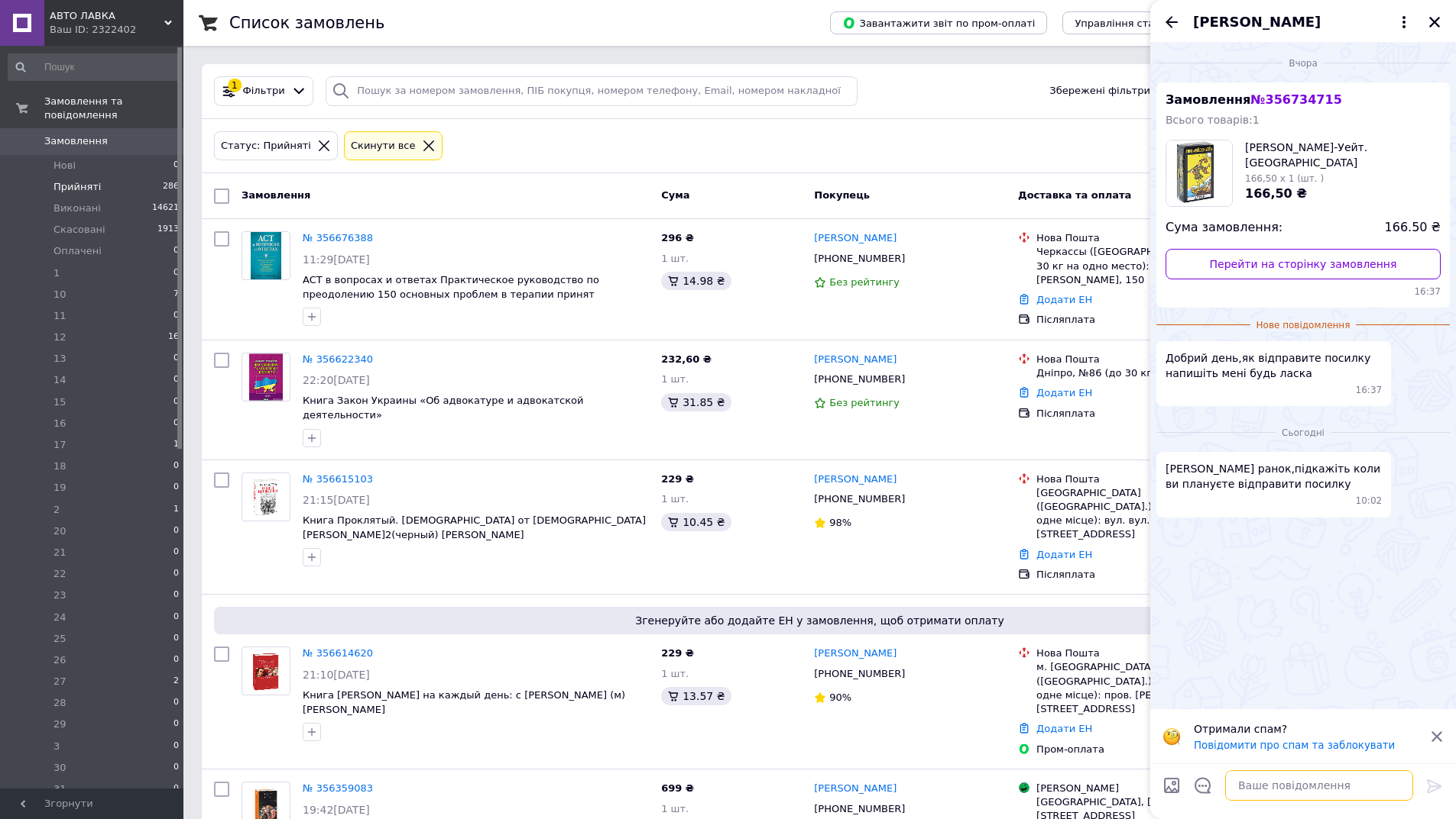
click at [1327, 785] on textarea at bounding box center [1319, 785] width 188 height 31
type textarea "Доброго дня. Відпрака на сьогодні."
click at [1434, 789] on icon at bounding box center [1434, 787] width 18 height 18
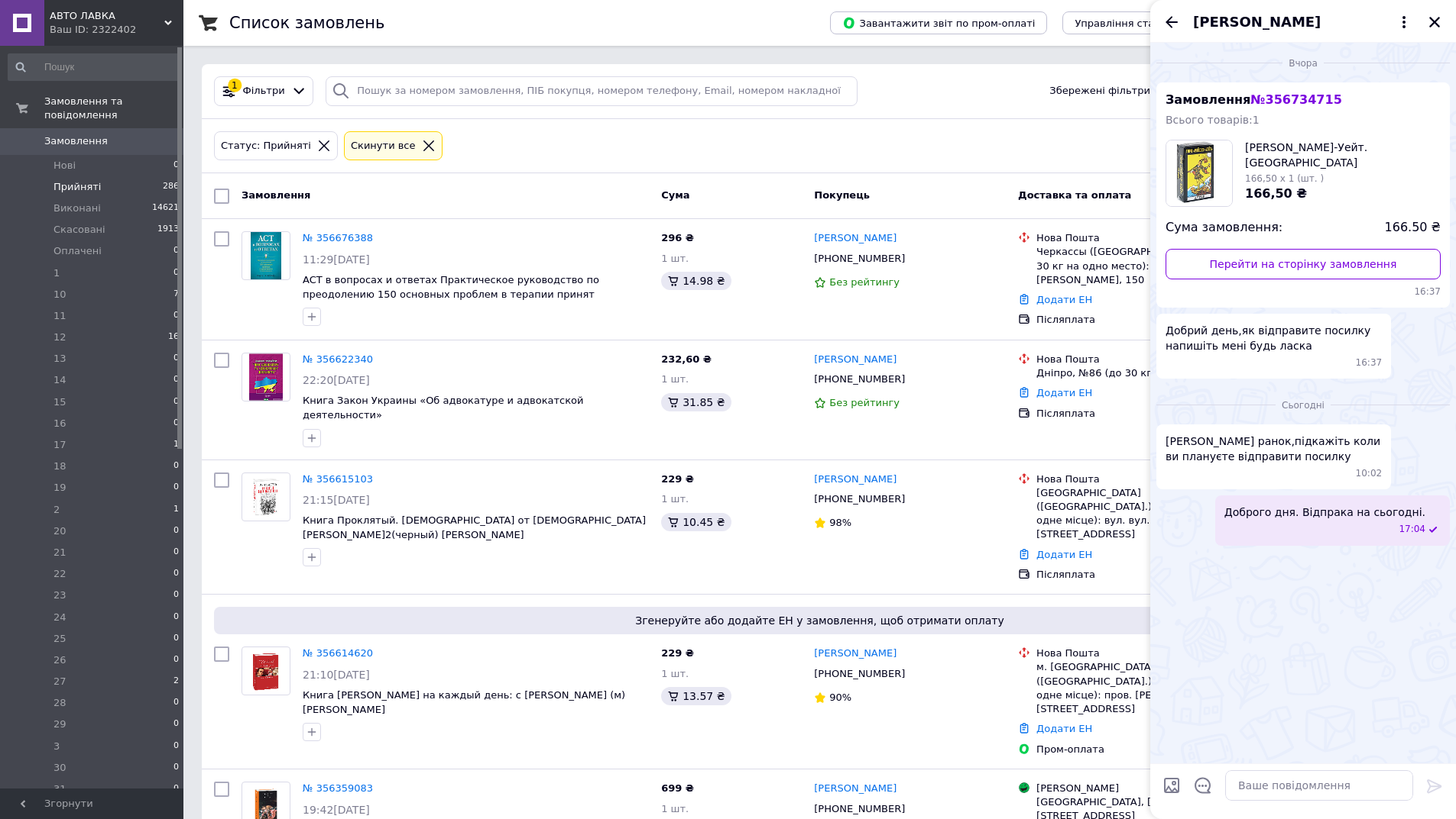
click at [1309, 517] on span "Доброго дня. Відпрака на сьогодні." at bounding box center [1324, 512] width 201 height 15
click at [1331, 555] on button "Редагувати" at bounding box center [1358, 570] width 184 height 31
click at [1324, 514] on span "Доброго дня. Відпрака на сьогодні." at bounding box center [1324, 512] width 201 height 15
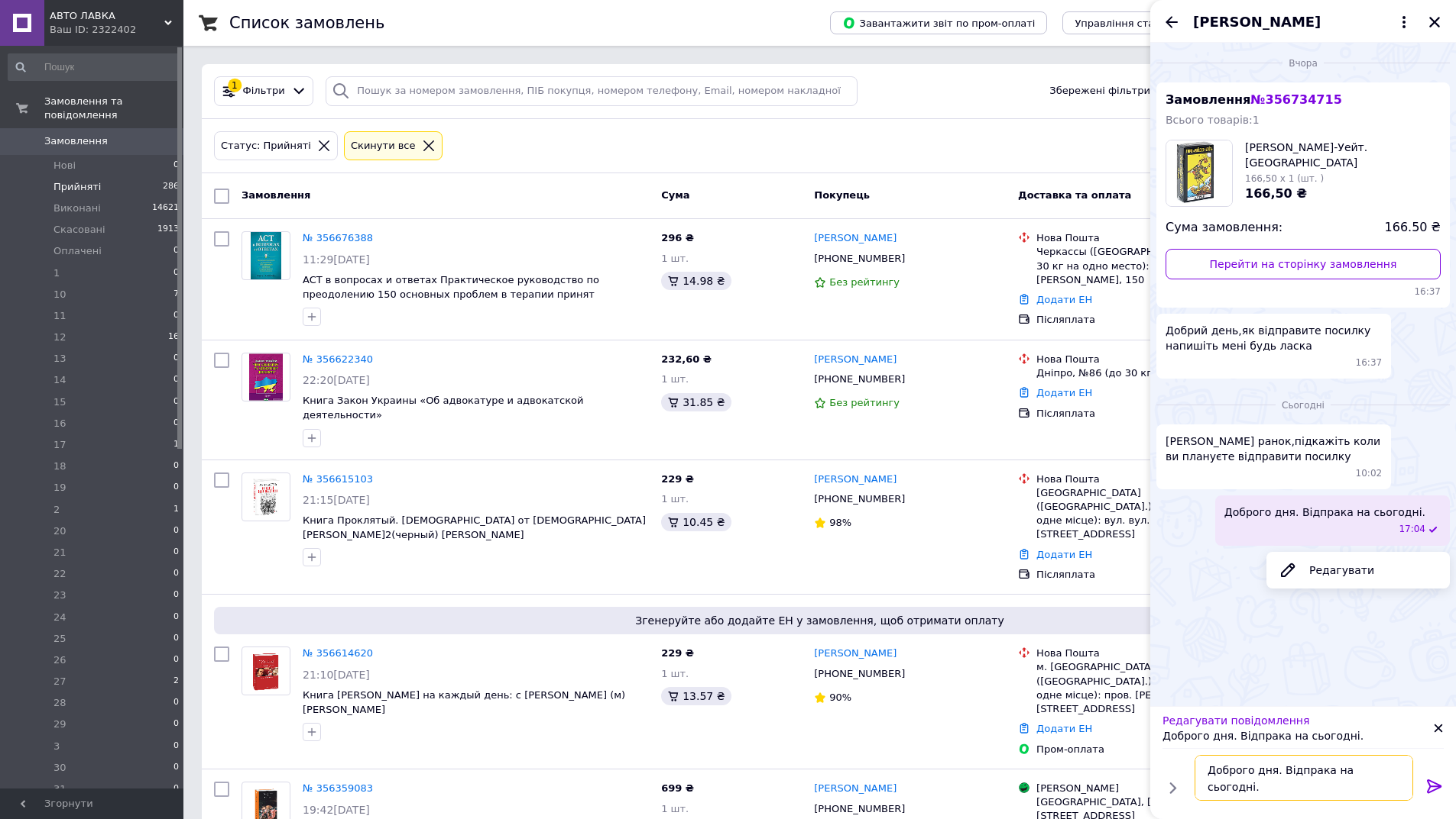
click at [1301, 775] on textarea "Доброго дня. Відпрака на сьогодні." at bounding box center [1304, 778] width 219 height 46
click at [1309, 771] on textarea "Доброго дня. Відпрака на сьогодні." at bounding box center [1304, 778] width 219 height 46
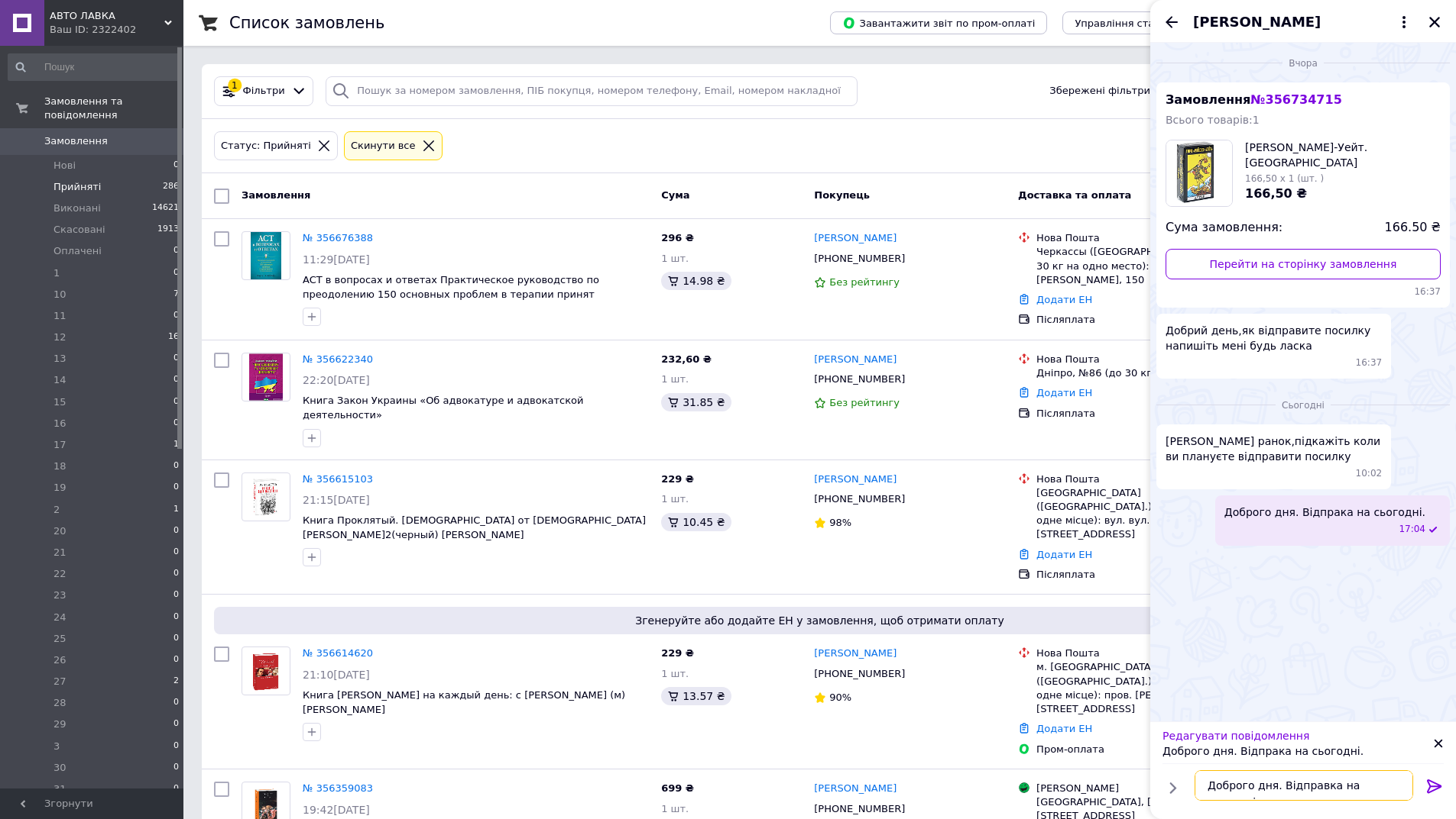
type textarea "Доброго дня. Відправка на сьогодні."
click at [1433, 782] on icon at bounding box center [1434, 786] width 15 height 14
click at [1175, 17] on icon "Назад" at bounding box center [1171, 22] width 18 height 18
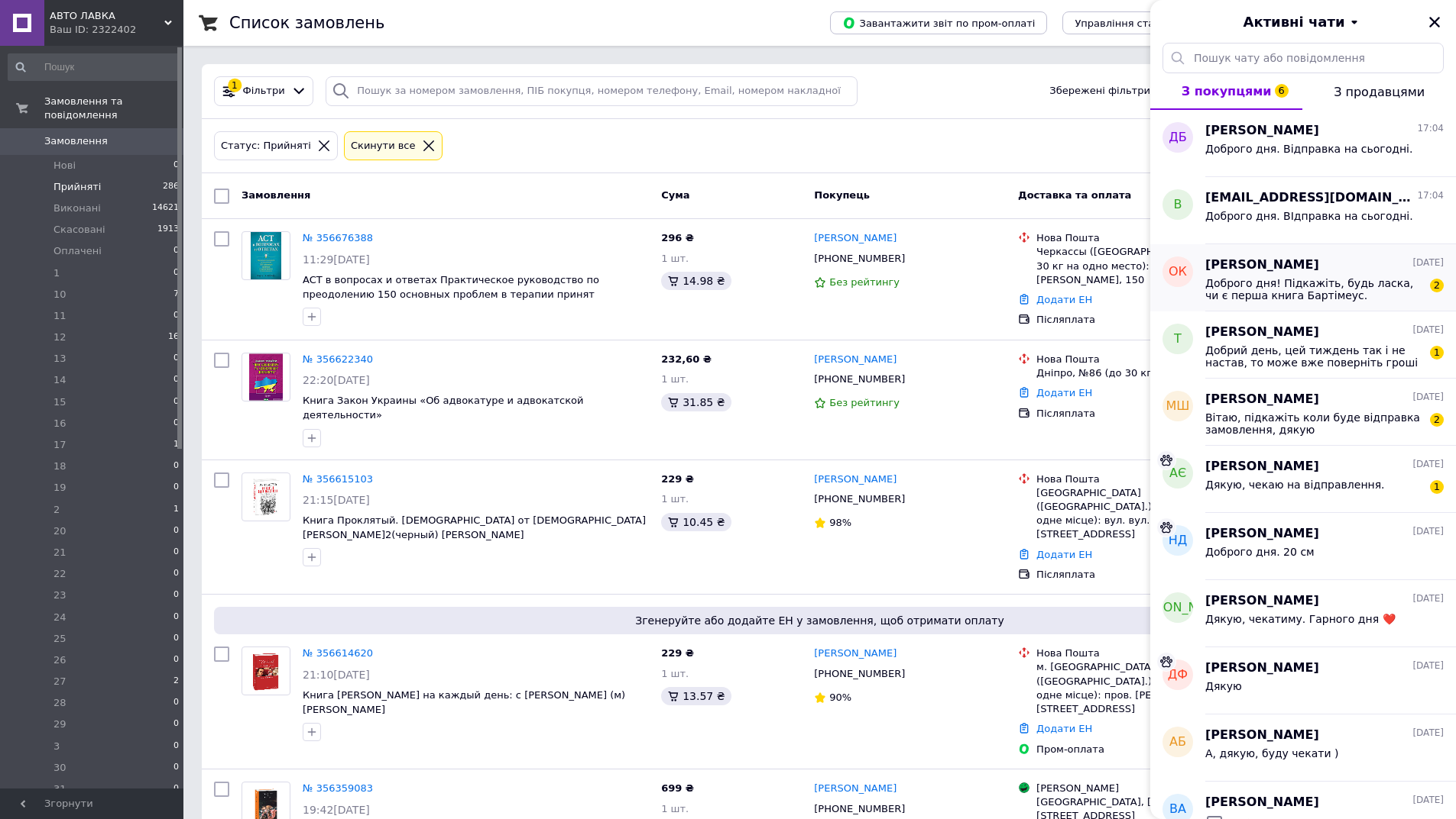
click at [1370, 295] on span "Доброго дня! Підкажіть, будь ласка, чи є перша книга Бартімеус. Амулет Самаркан…" at bounding box center [1314, 290] width 217 height 25
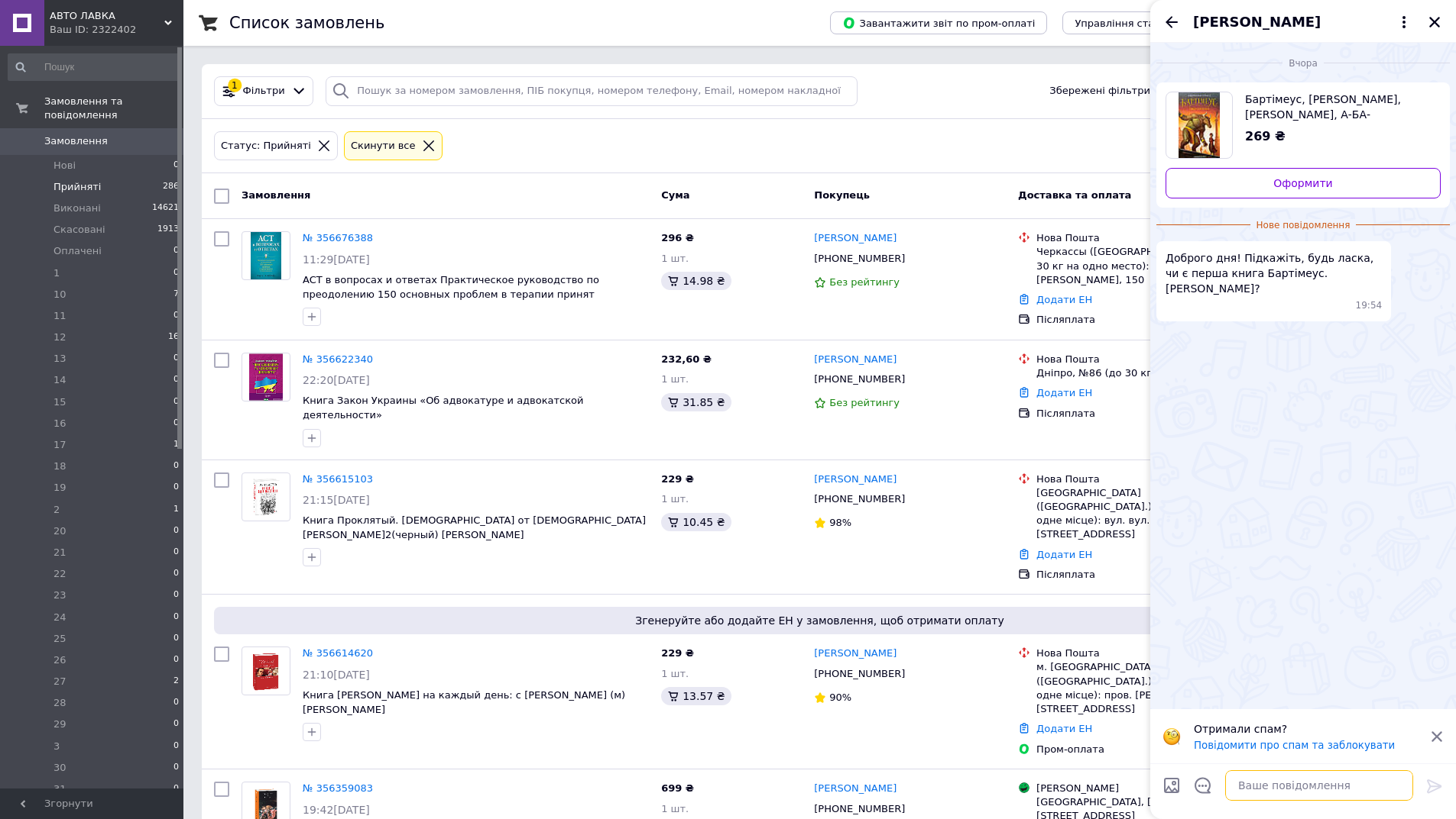
click at [1319, 786] on textarea at bounding box center [1319, 785] width 188 height 31
click at [1369, 788] on textarea "Доброго дня. Нажаль зараз немває." at bounding box center [1304, 785] width 219 height 31
click at [1377, 788] on textarea "Доброго дня. Нажаль зараз немває." at bounding box center [1304, 785] width 219 height 31
type textarea "Доброго дня. Нажаль зараз немає."
click at [1434, 783] on icon at bounding box center [1434, 787] width 18 height 18
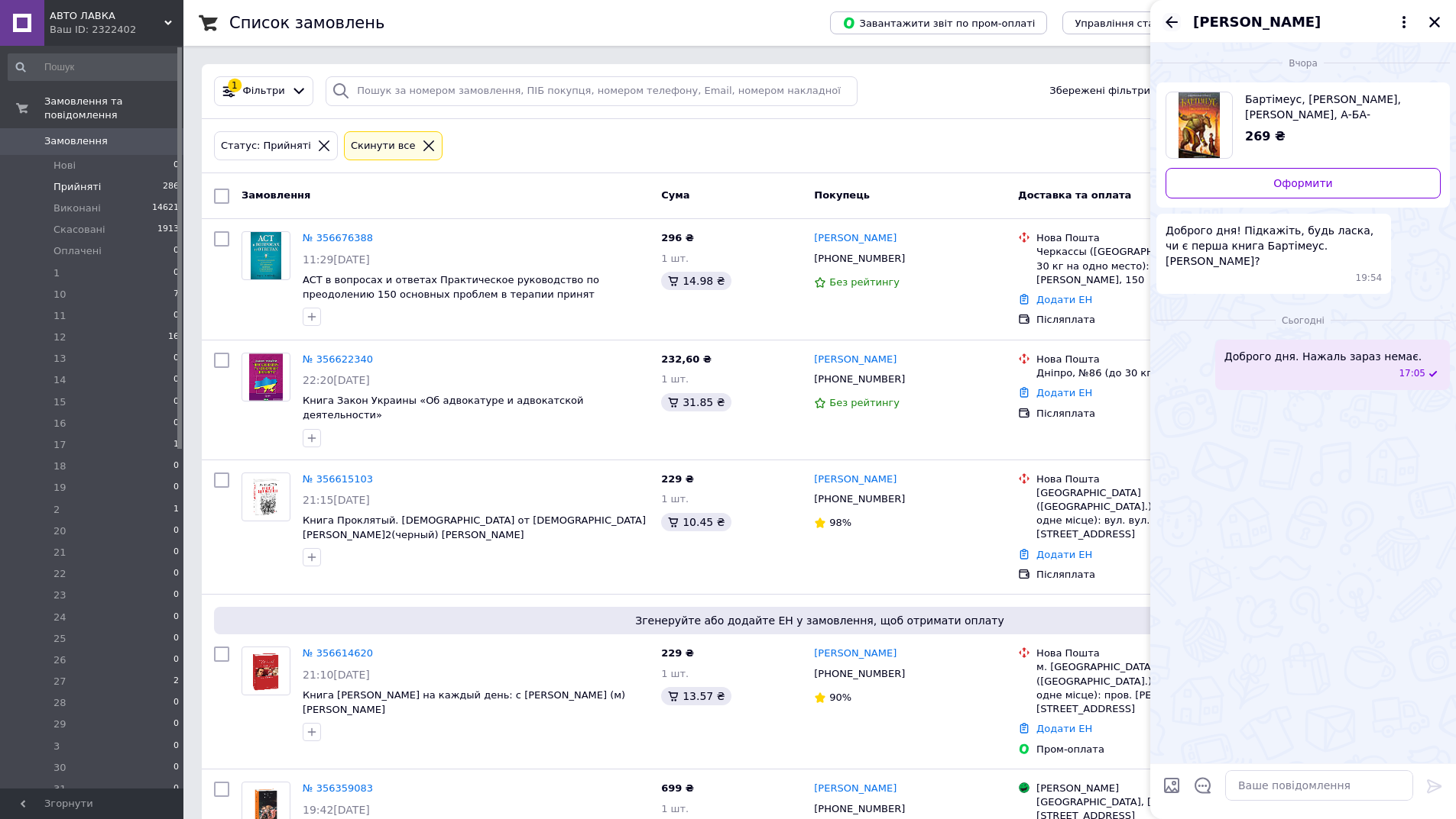
click at [1171, 25] on icon "Назад" at bounding box center [1171, 22] width 18 height 18
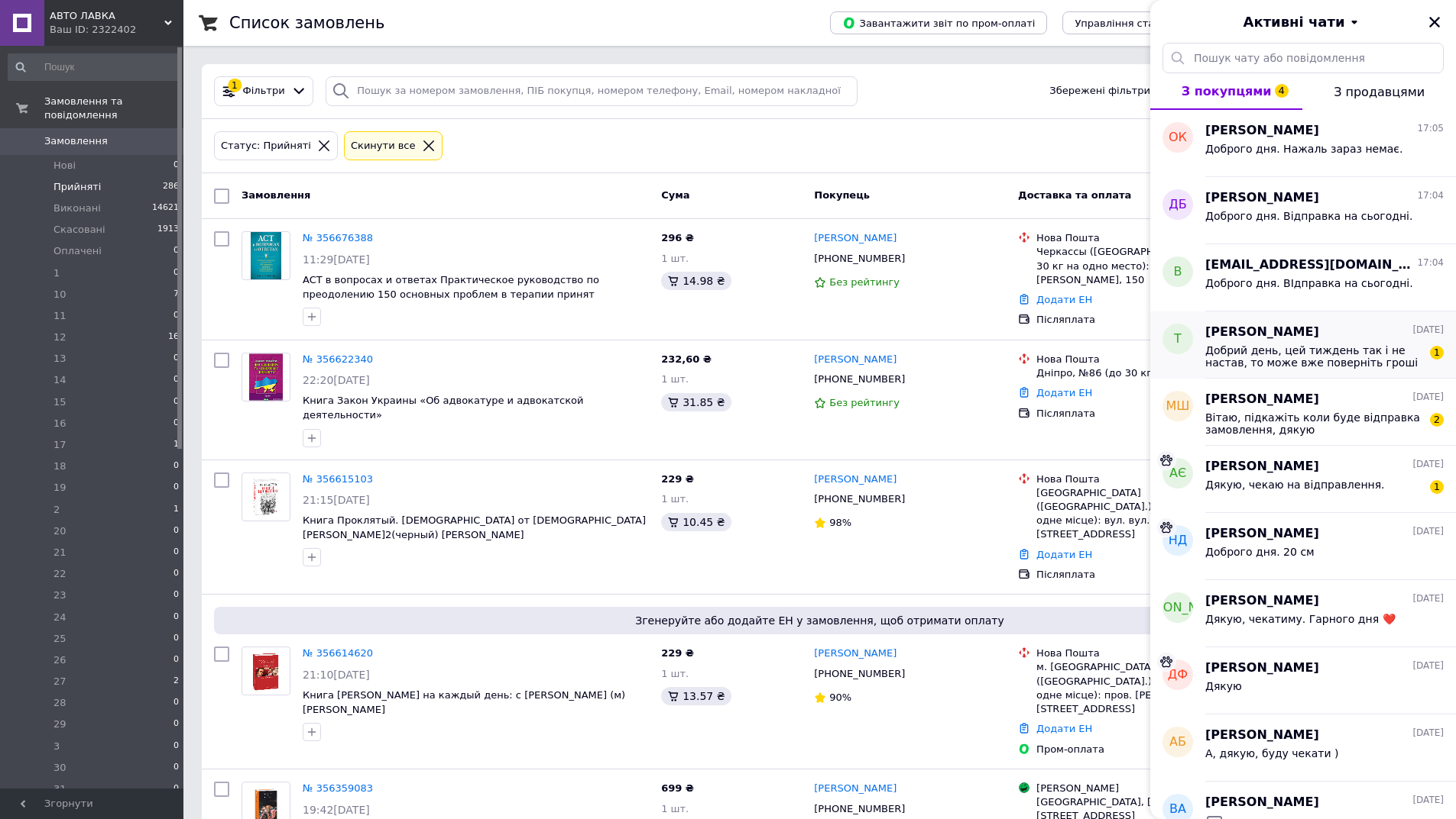
click at [1327, 344] on span "Добрий день, цей тиждень так і не настав, то може вже поверніть гроші" at bounding box center [1314, 357] width 217 height 25
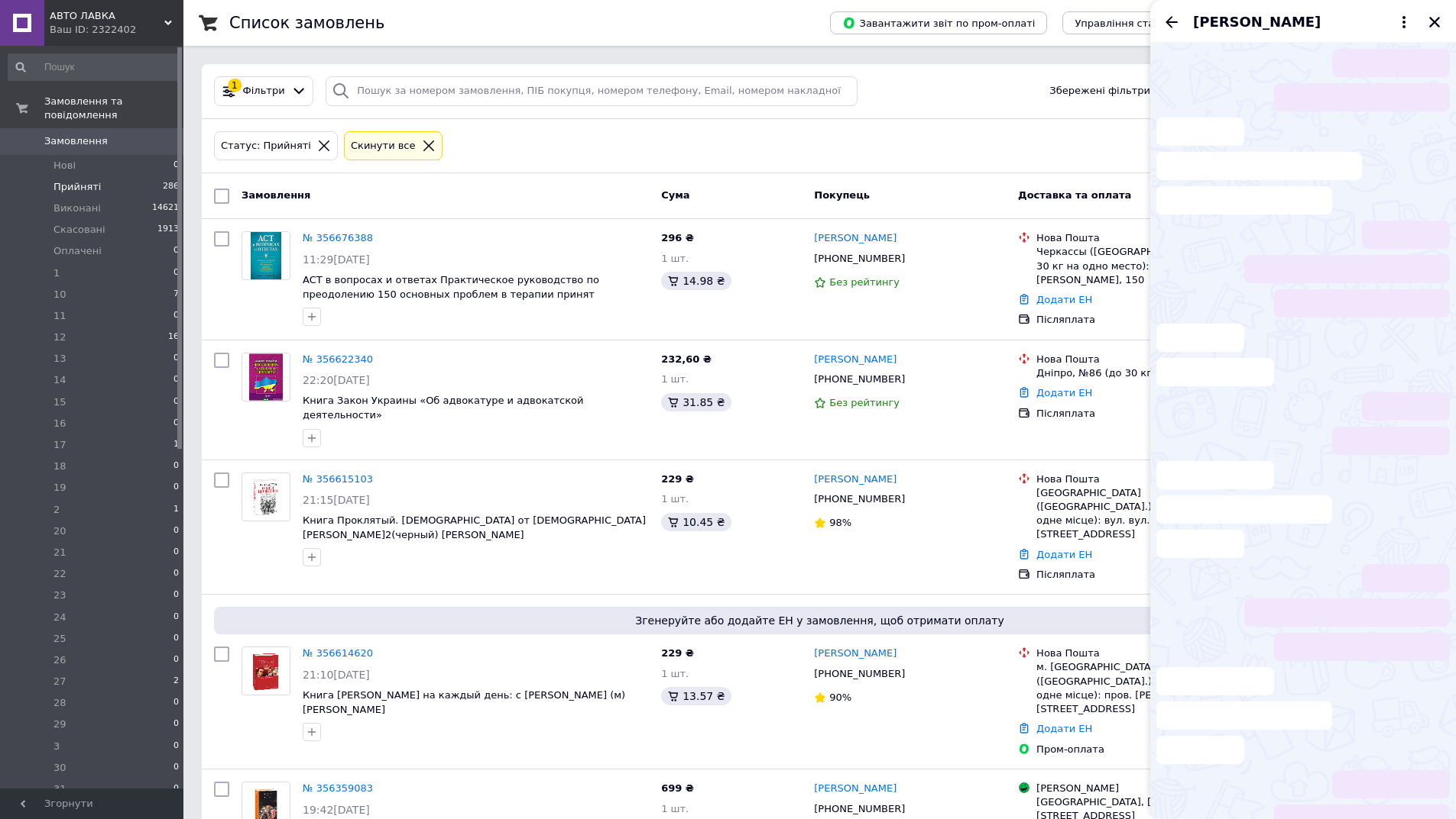
scroll to position [222, 0]
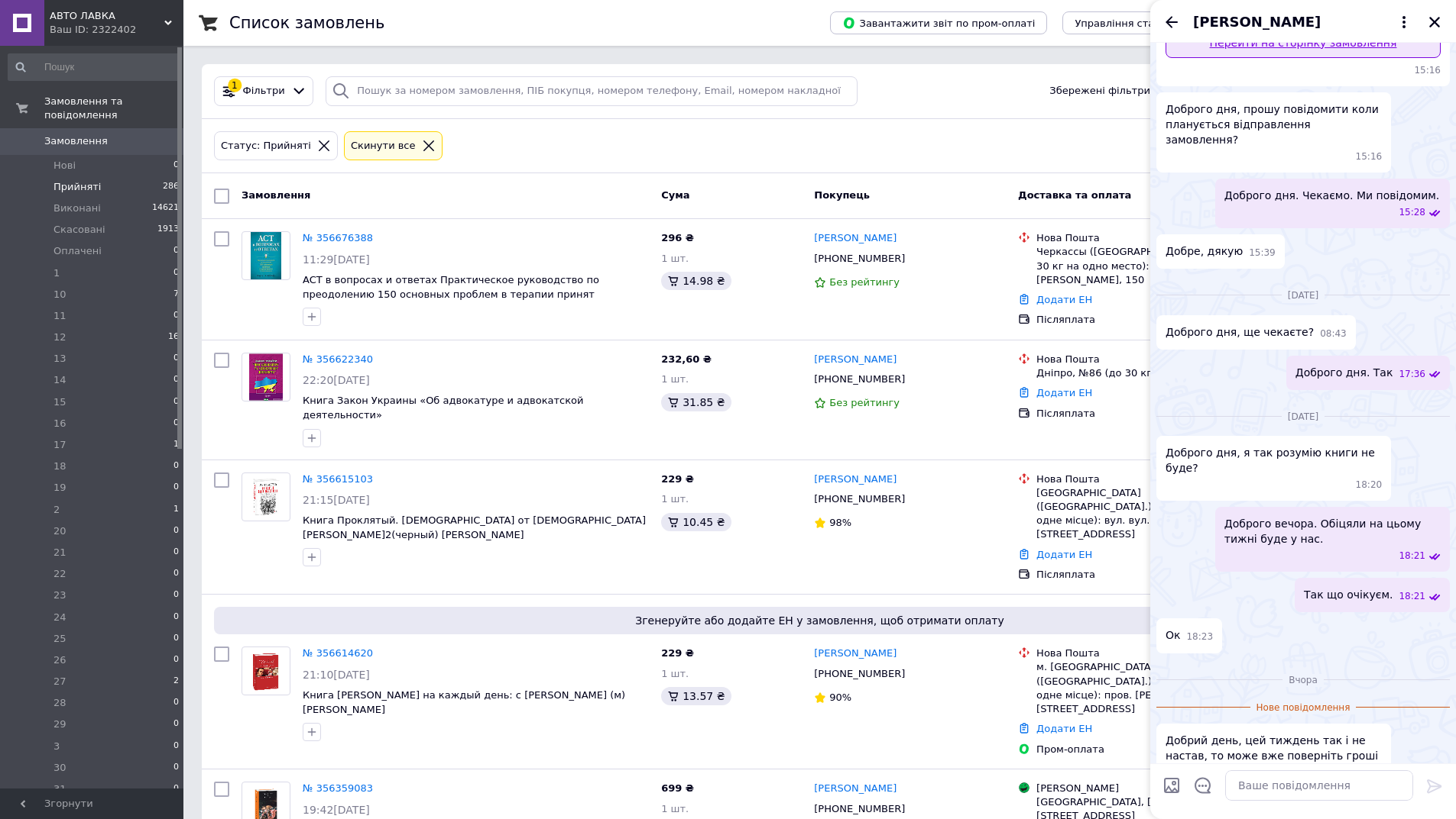
click at [1377, 41] on div "[PERSON_NAME]" at bounding box center [1302, 22] width 305 height 43
click at [1377, 53] on link "Перейти на сторінку замовлення" at bounding box center [1303, 42] width 275 height 31
click at [1305, 792] on textarea at bounding box center [1319, 785] width 188 height 31
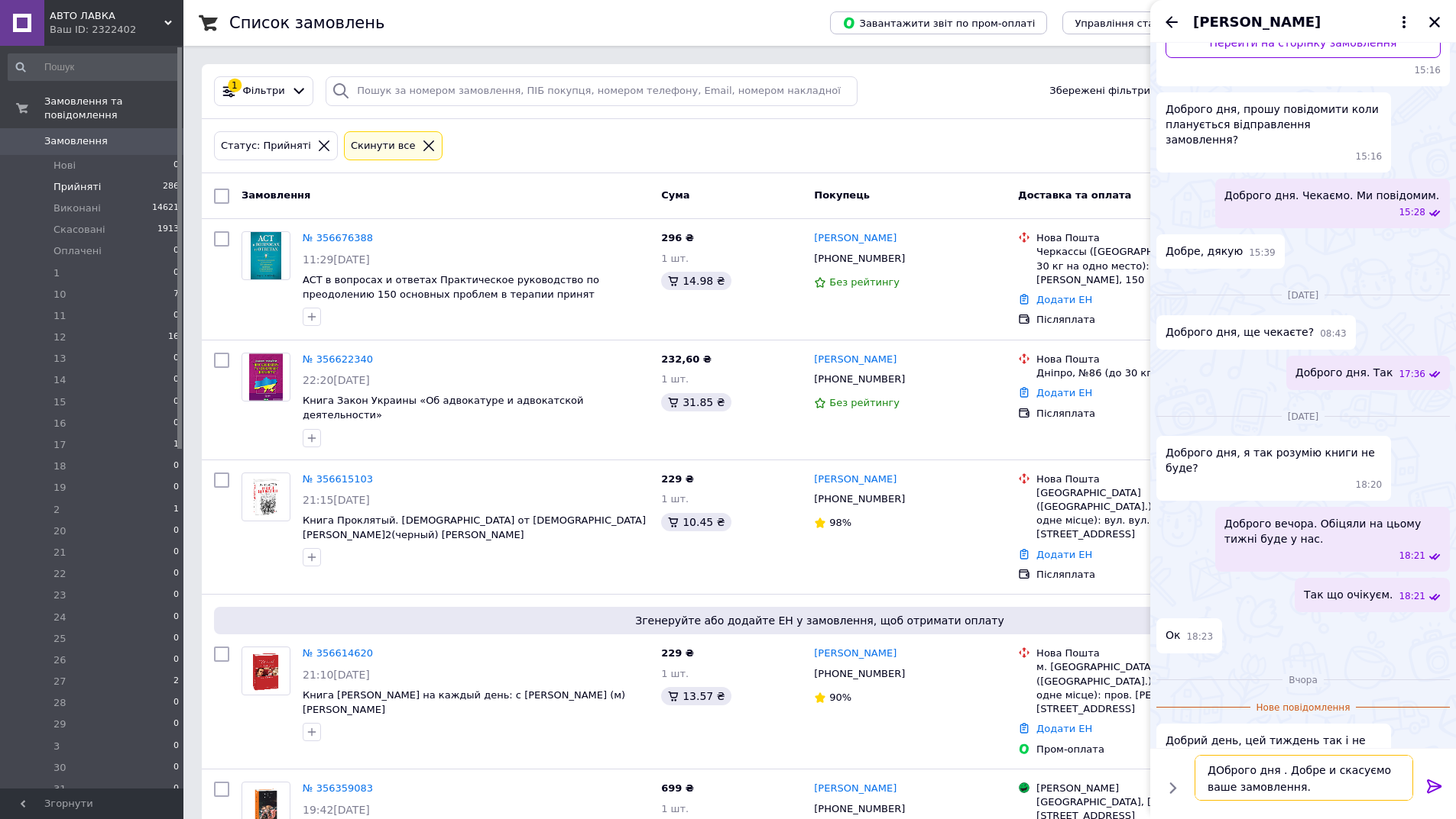
click at [1218, 769] on textarea "ДОброго дня . Добре и скасуємо ваше замовлення." at bounding box center [1304, 778] width 219 height 46
click at [1219, 769] on textarea "ДОброго дня . Добре и скасуємо ваше замовлення." at bounding box center [1304, 778] width 219 height 46
click at [1348, 785] on textarea "Доброго дня . Добре и скасуємо ваше замовлення." at bounding box center [1304, 778] width 219 height 46
type textarea "Доброго дня . Добре и скасуємо ваше замовлення. Приносимонаші вибачення за очік…"
click at [1433, 783] on icon at bounding box center [1434, 787] width 18 height 18
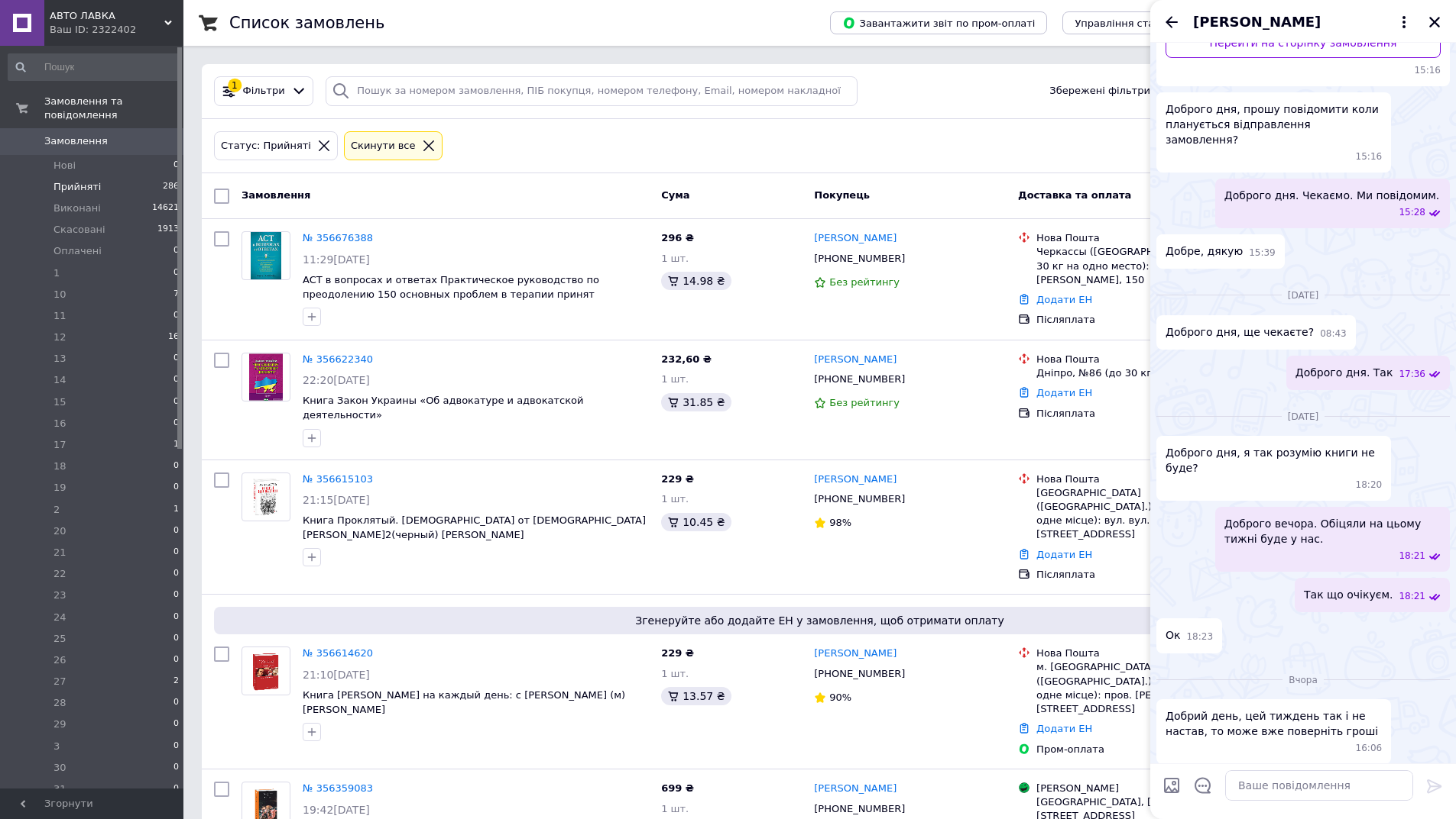
scroll to position [323, 0]
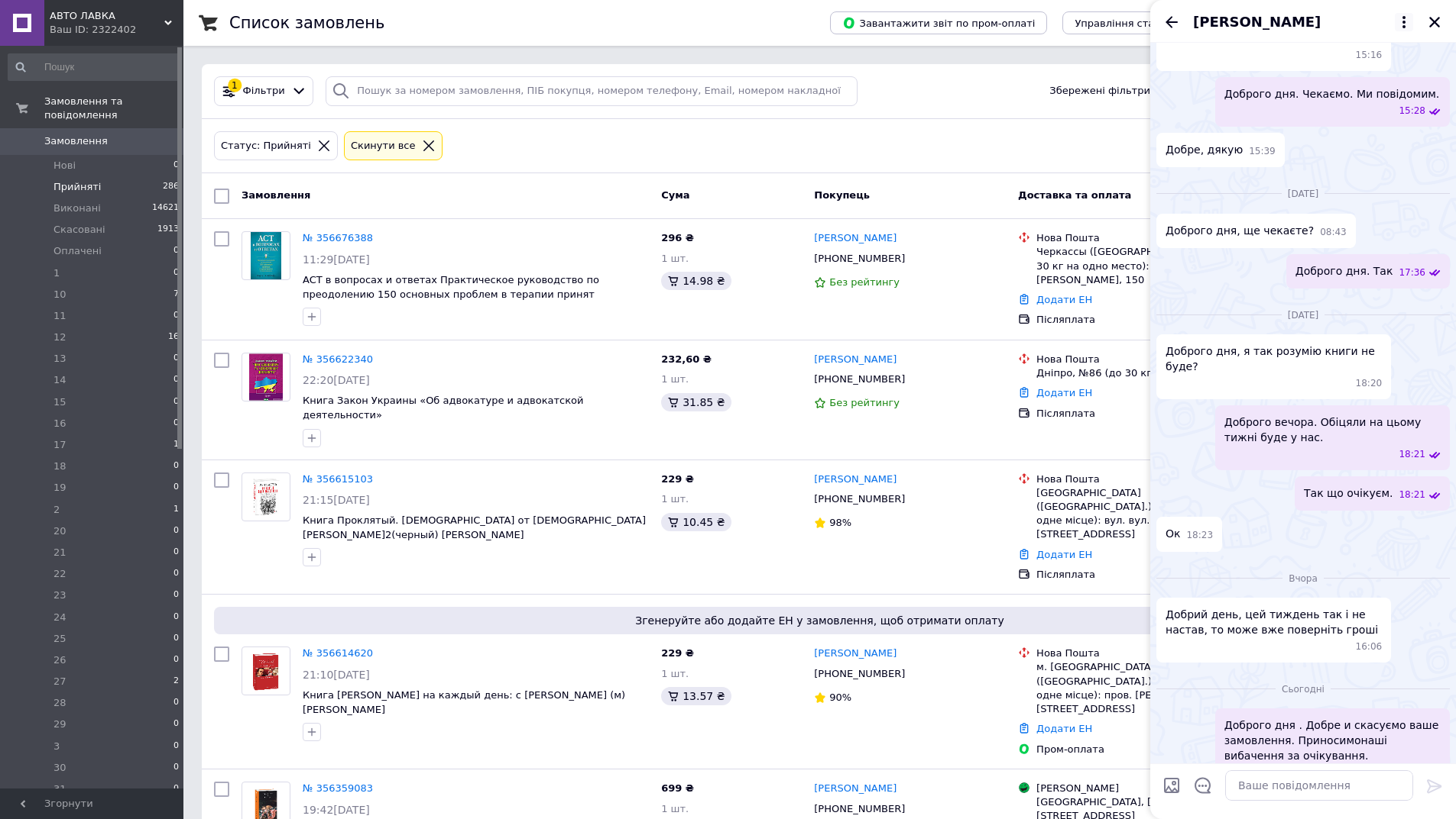
click at [1406, 18] on icon at bounding box center [1404, 22] width 18 height 18
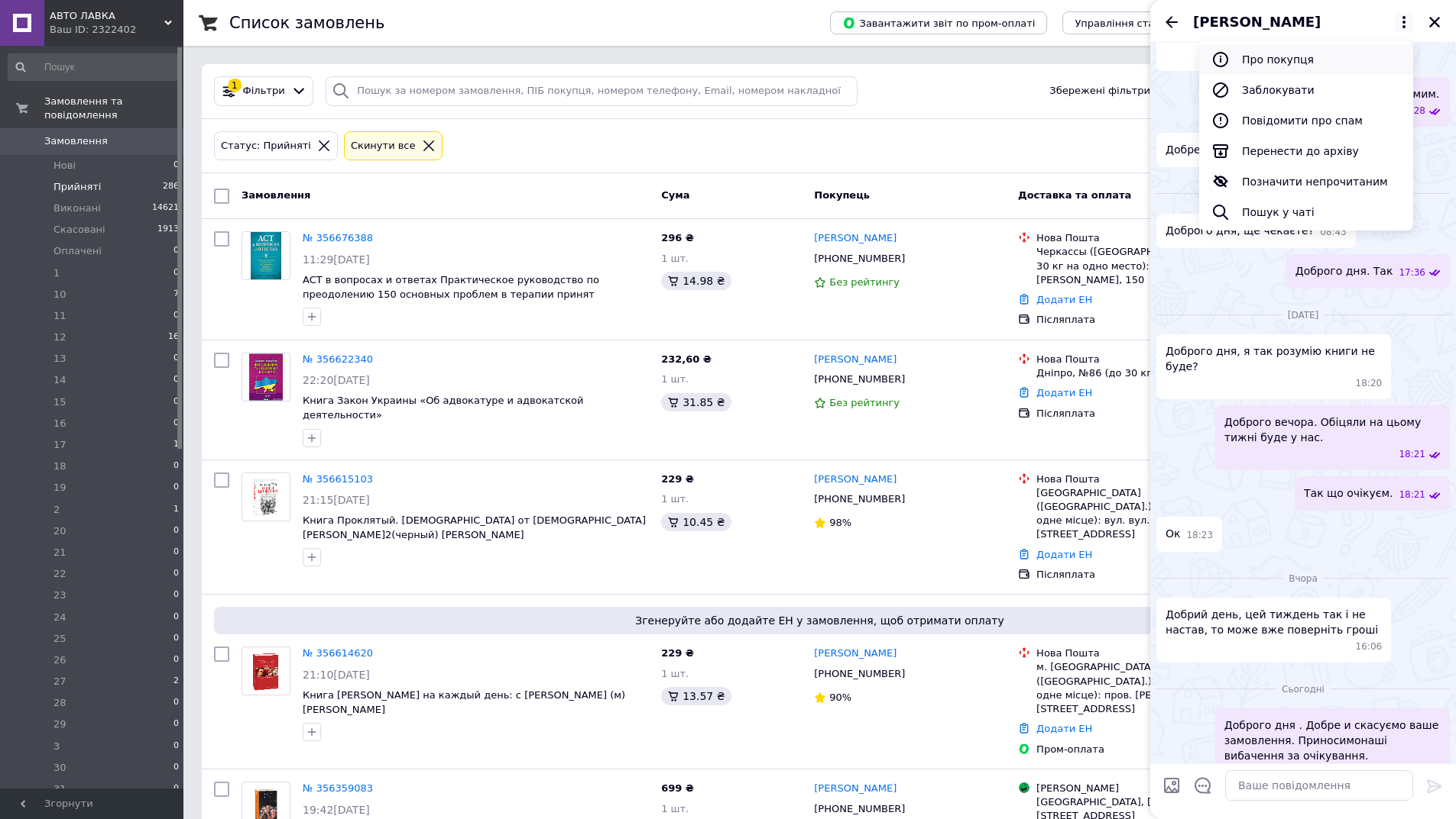
click at [1303, 63] on button "Про покупця" at bounding box center [1305, 60] width 214 height 31
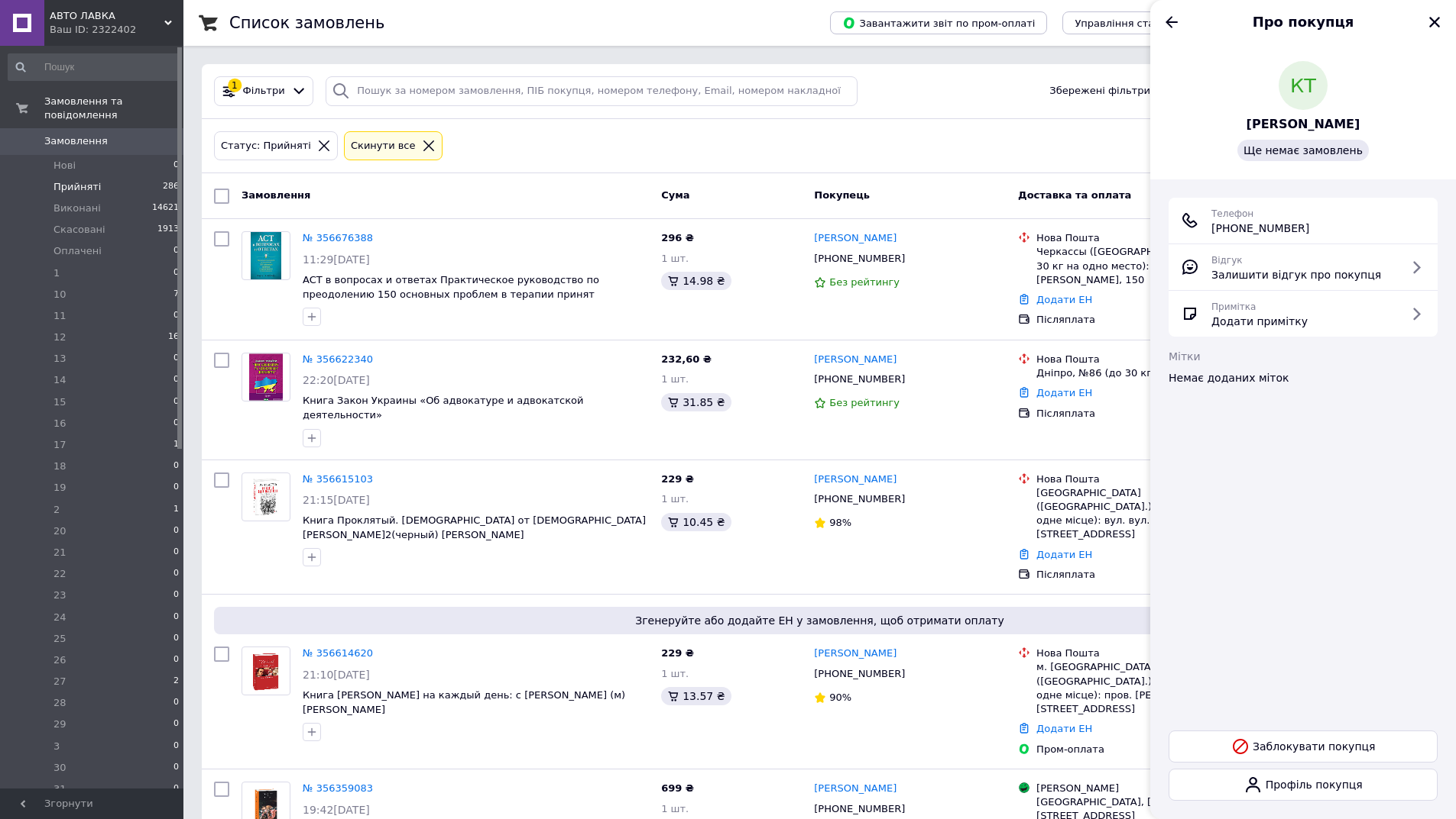
click at [1169, 12] on div "Про покупця" at bounding box center [1302, 22] width 305 height 43
click at [1170, 17] on icon "Назад" at bounding box center [1171, 22] width 18 height 18
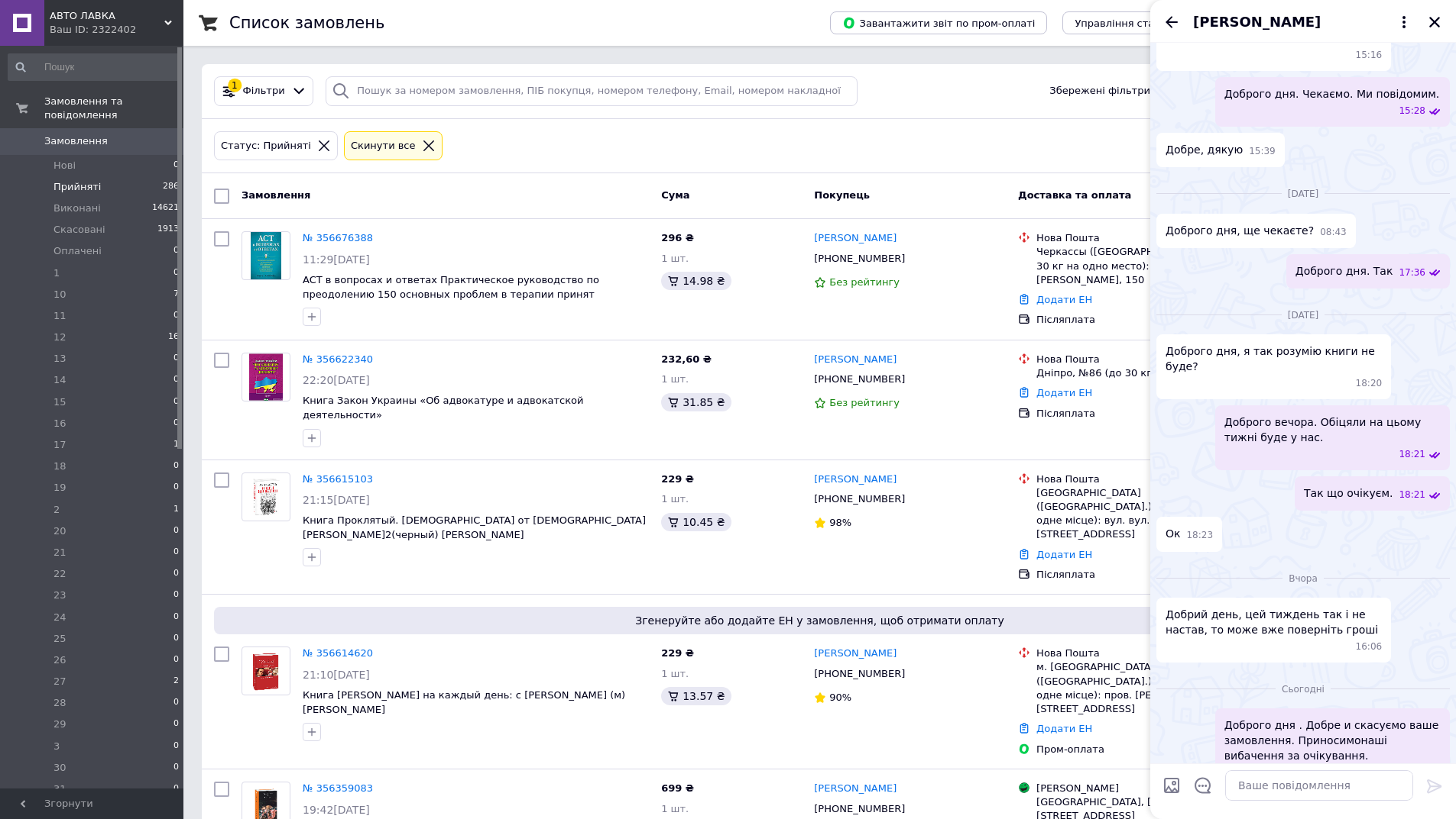
scroll to position [0, 0]
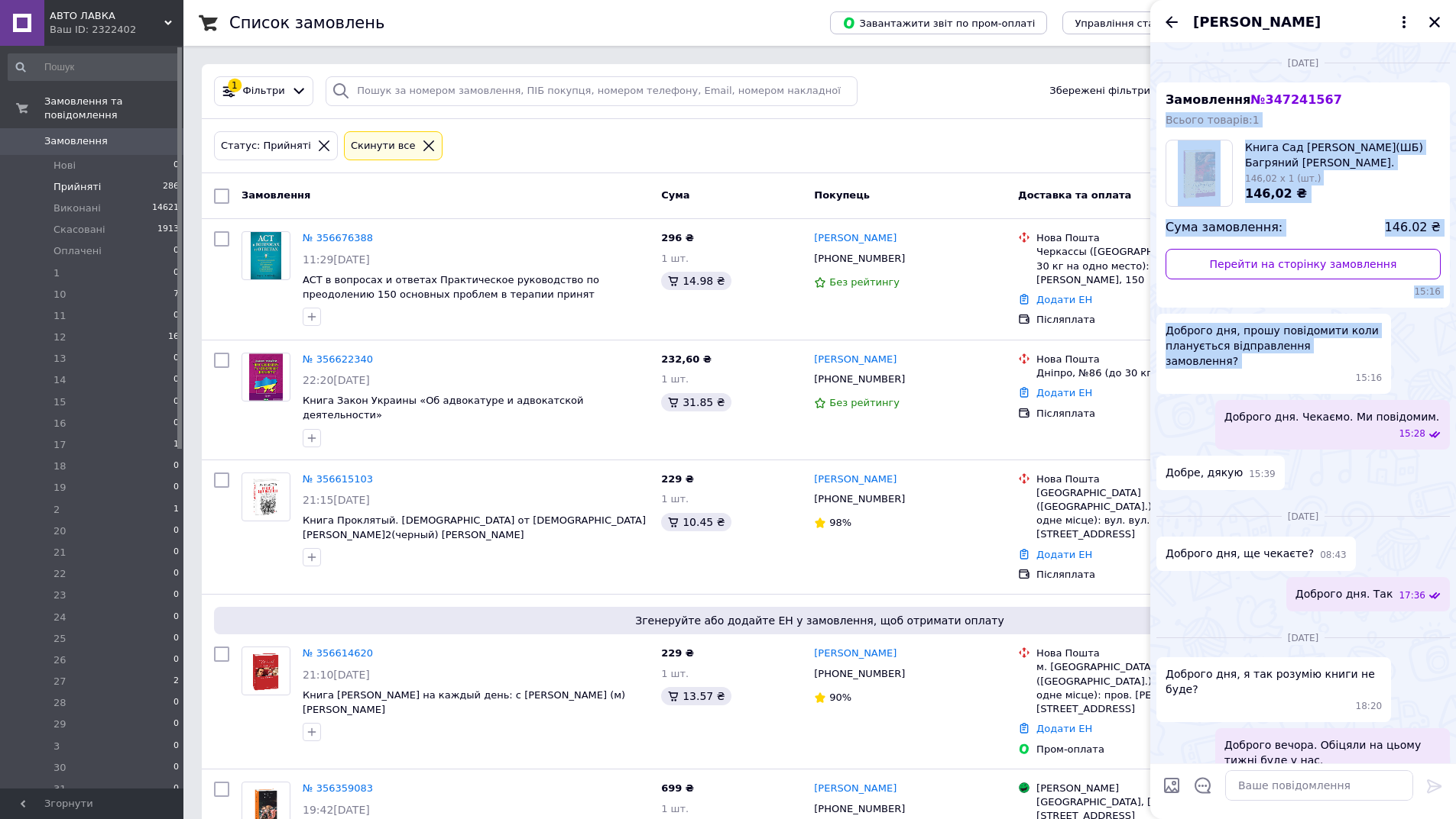
drag, startPoint x: 1324, startPoint y: 46, endPoint x: 1337, endPoint y: 108, distance: 63.3
click at [1337, 108] on ul "Замовлення № 347241567 Всього товарів: 1 Книга Сад Гетсиманський(ШБ) Багряний І…" at bounding box center [1303, 286] width 293 height 408
click at [1324, 261] on link "Перейти на сторінку замовлення" at bounding box center [1303, 264] width 275 height 31
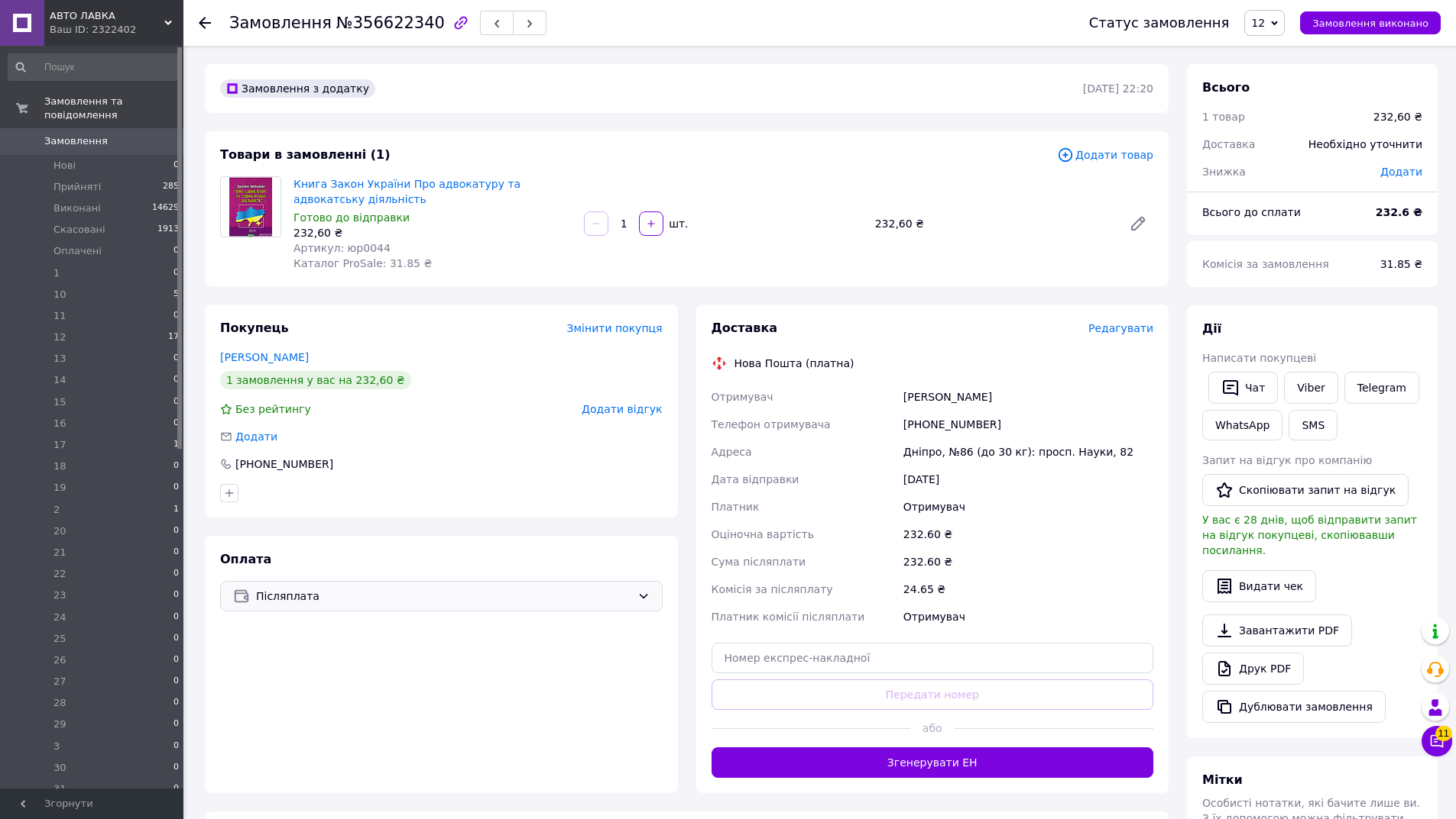
click at [361, 596] on span "Післяплата" at bounding box center [443, 596] width 375 height 17
click at [287, 683] on span "Контроль оплати" at bounding box center [357, 687] width 247 height 15
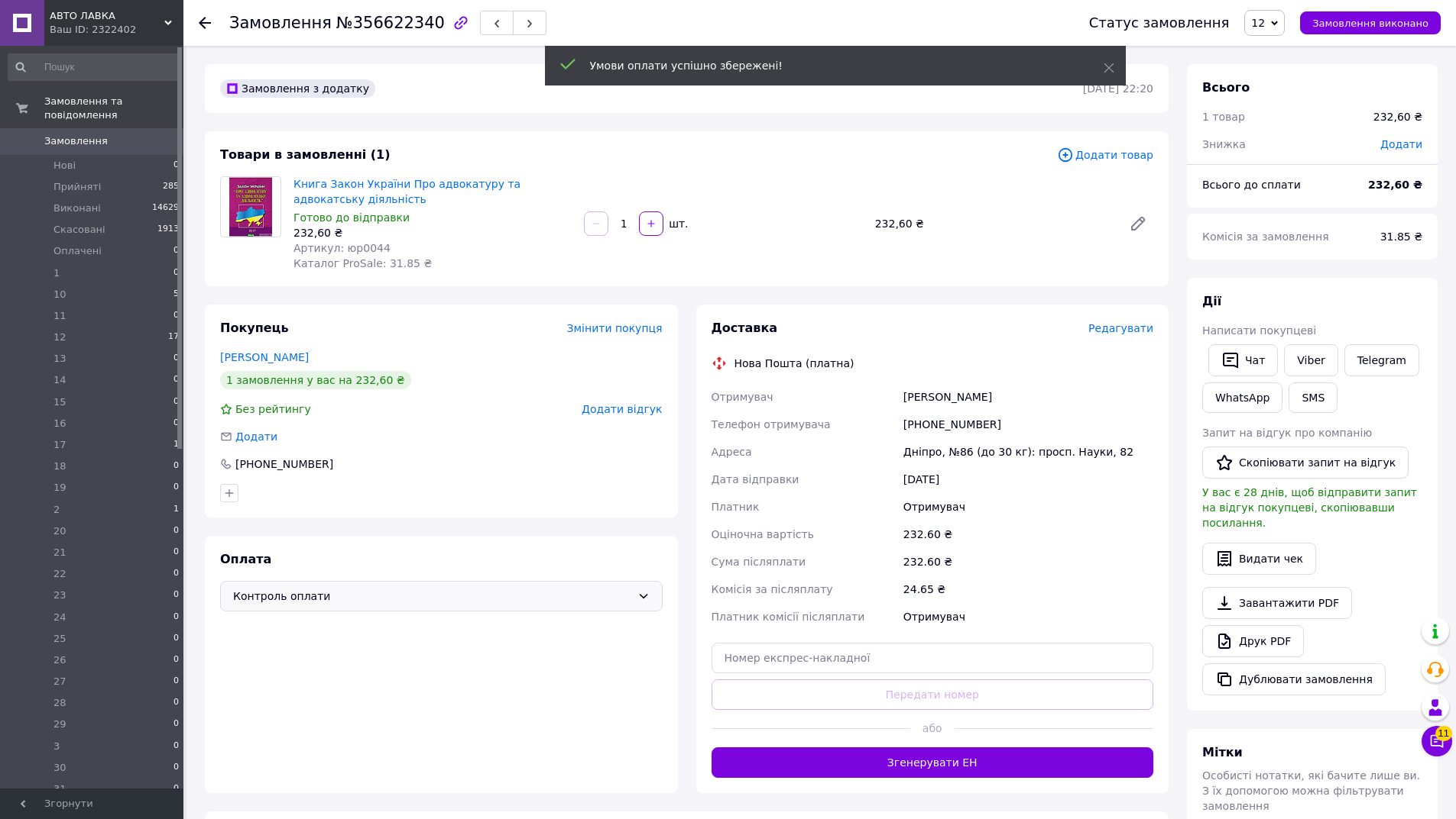
click at [1130, 329] on span "Редагувати" at bounding box center [1121, 328] width 65 height 12
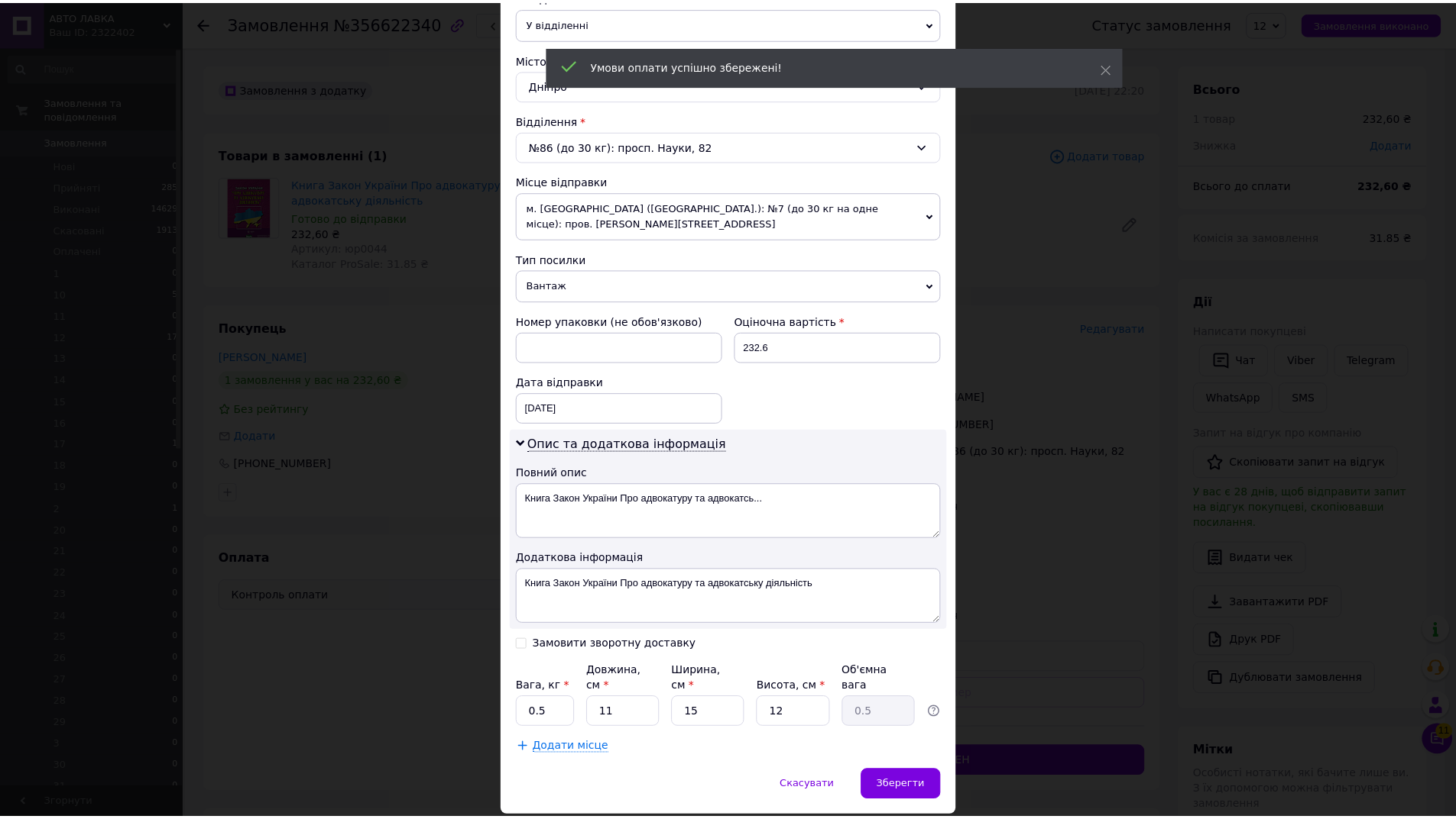
scroll to position [395, 0]
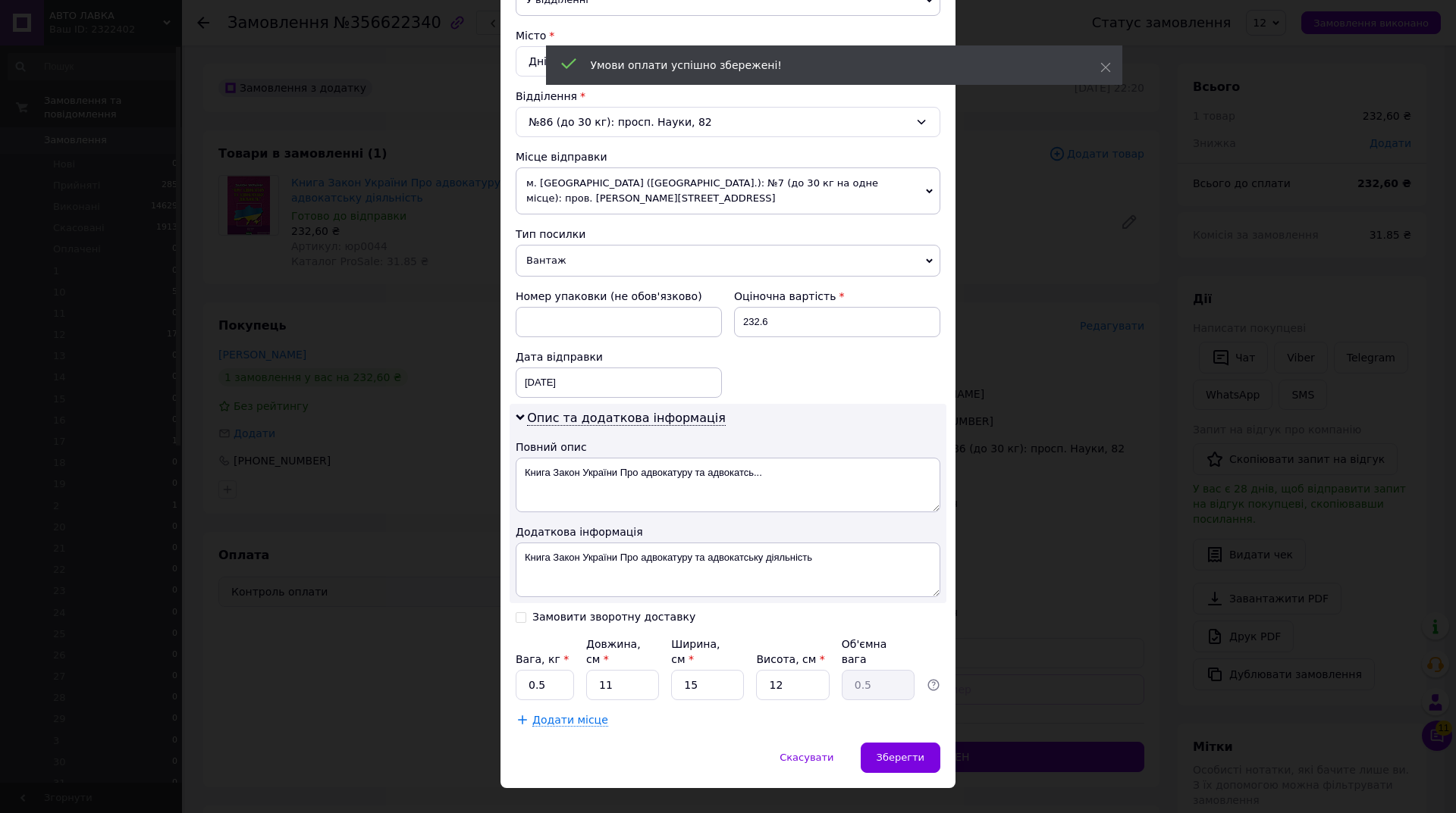
click at [557, 263] on span "Вантаж" at bounding box center [728, 260] width 425 height 32
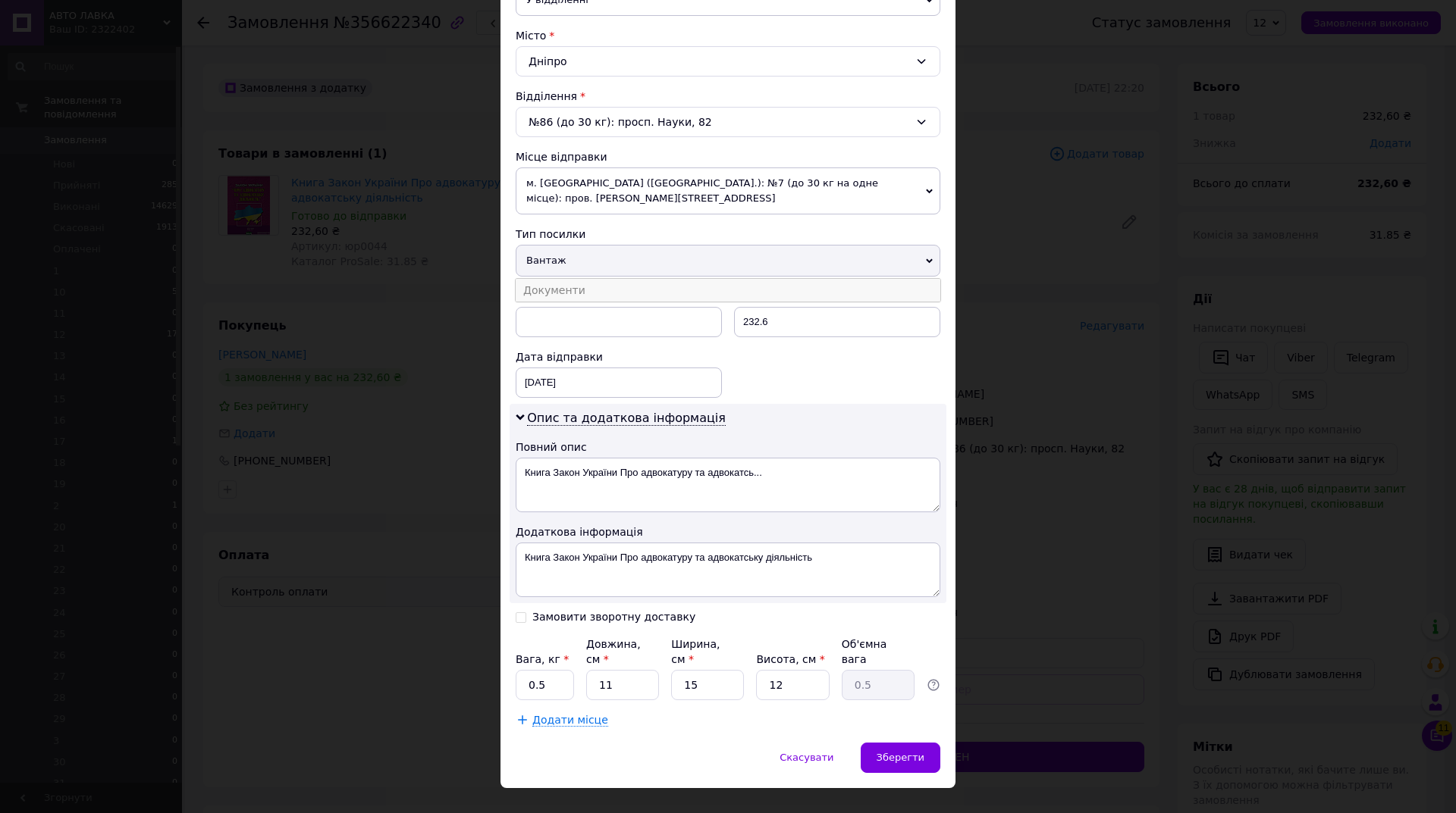
click at [551, 290] on li "Документи" at bounding box center [728, 291] width 425 height 23
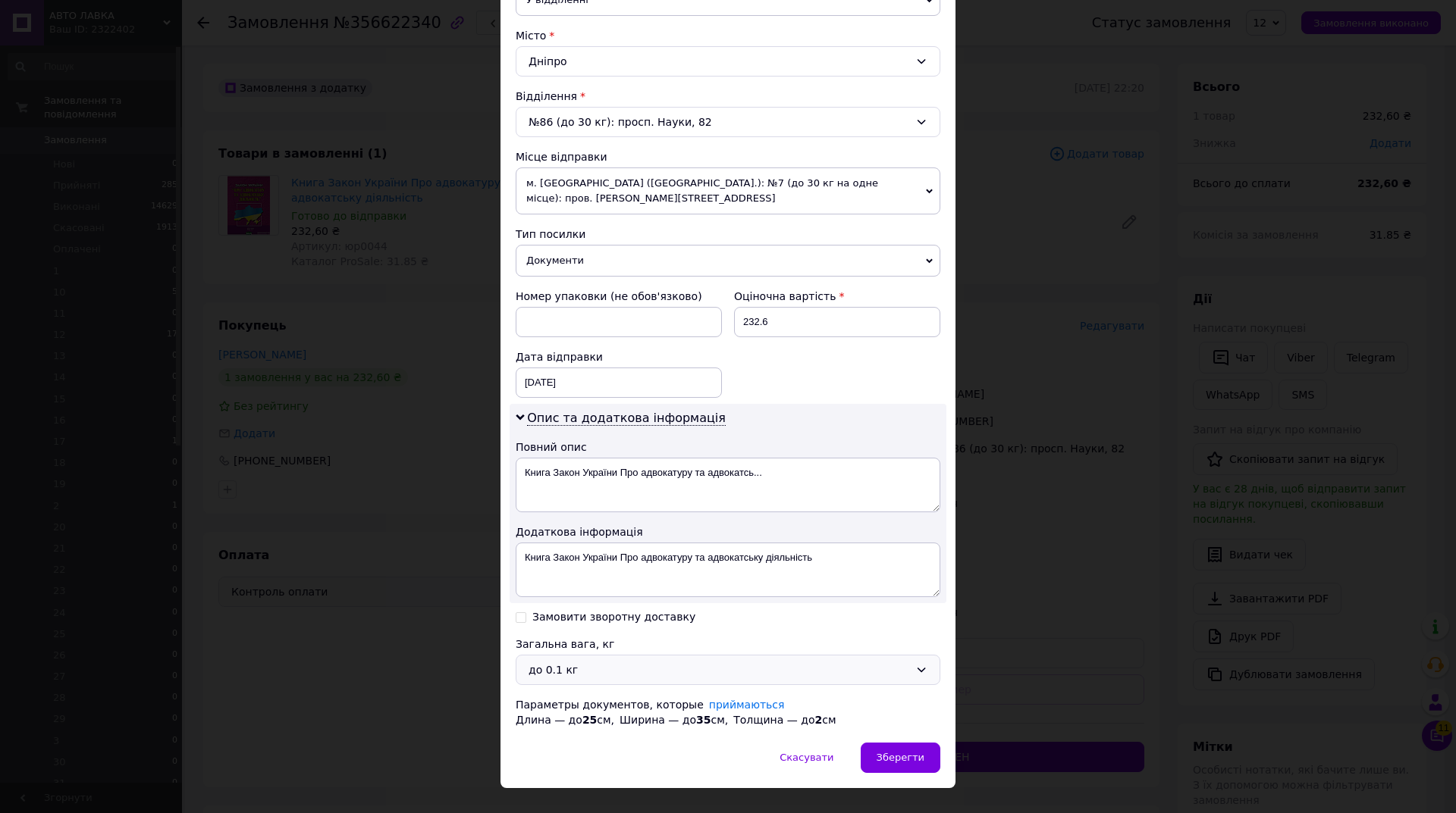
click at [644, 663] on div "до 0.1 кг" at bounding box center [718, 670] width 380 height 16
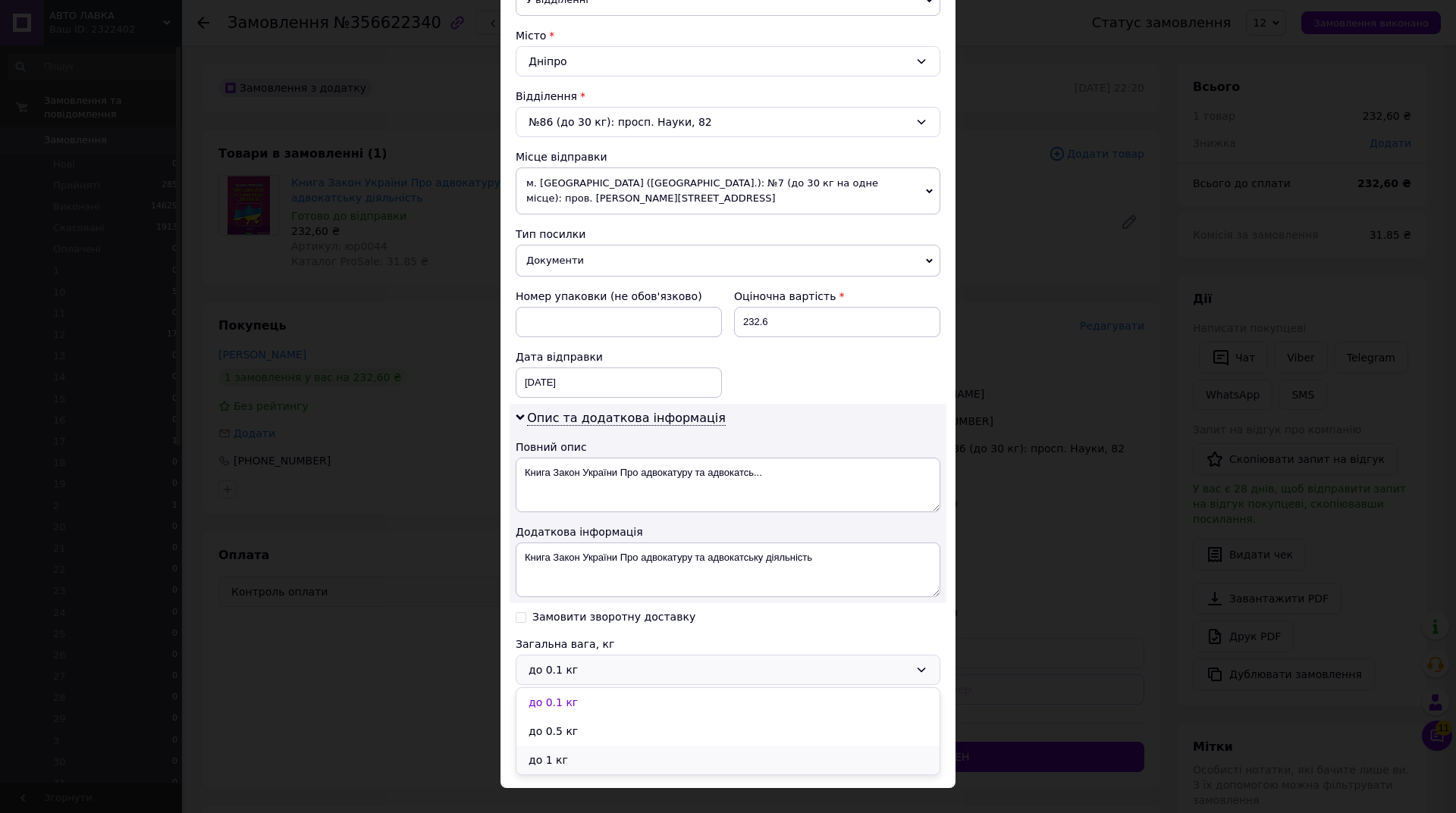
click at [631, 753] on li "до 1 кг" at bounding box center [728, 760] width 423 height 29
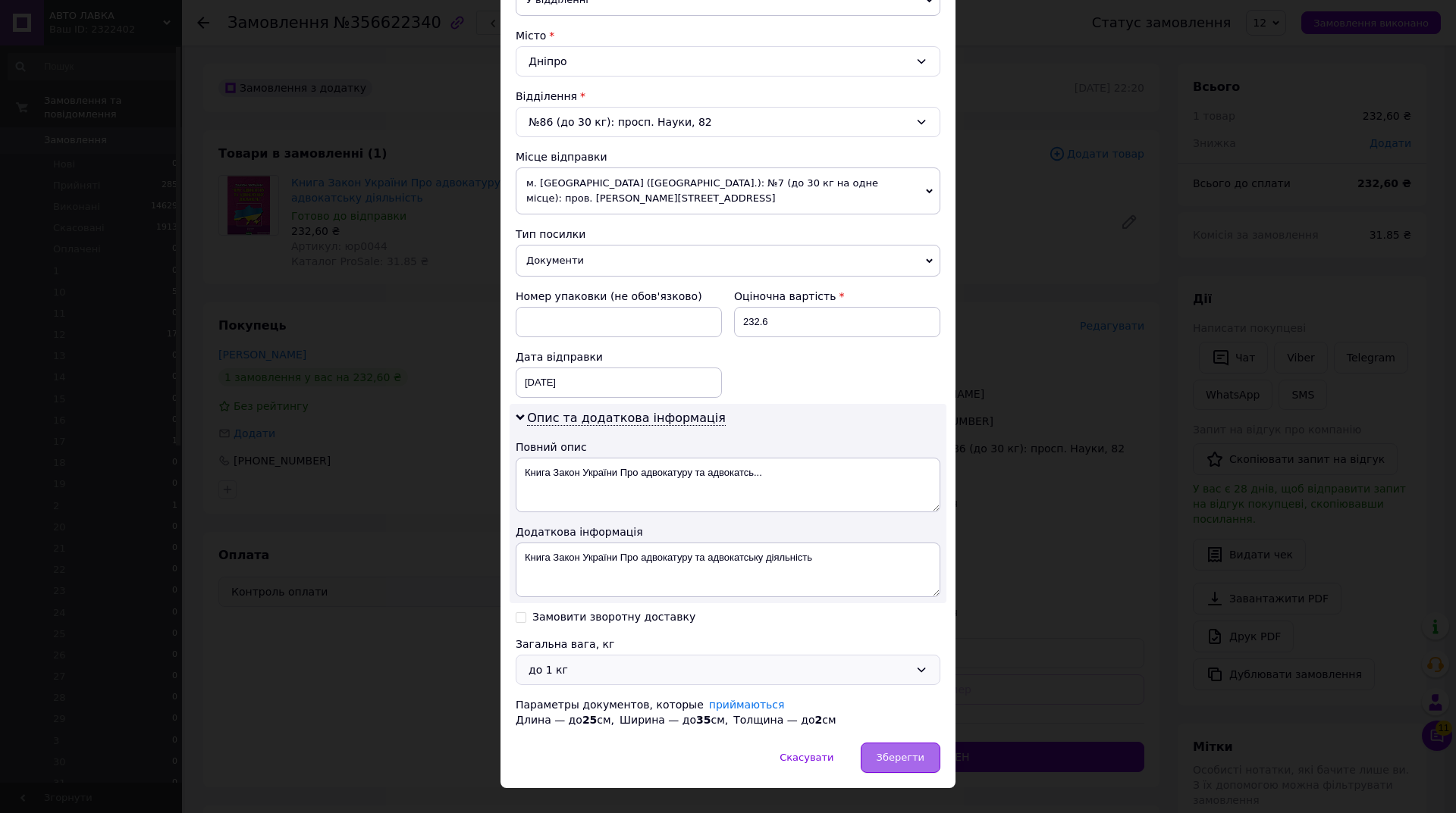
click at [882, 764] on span "Зберегти" at bounding box center [901, 758] width 48 height 11
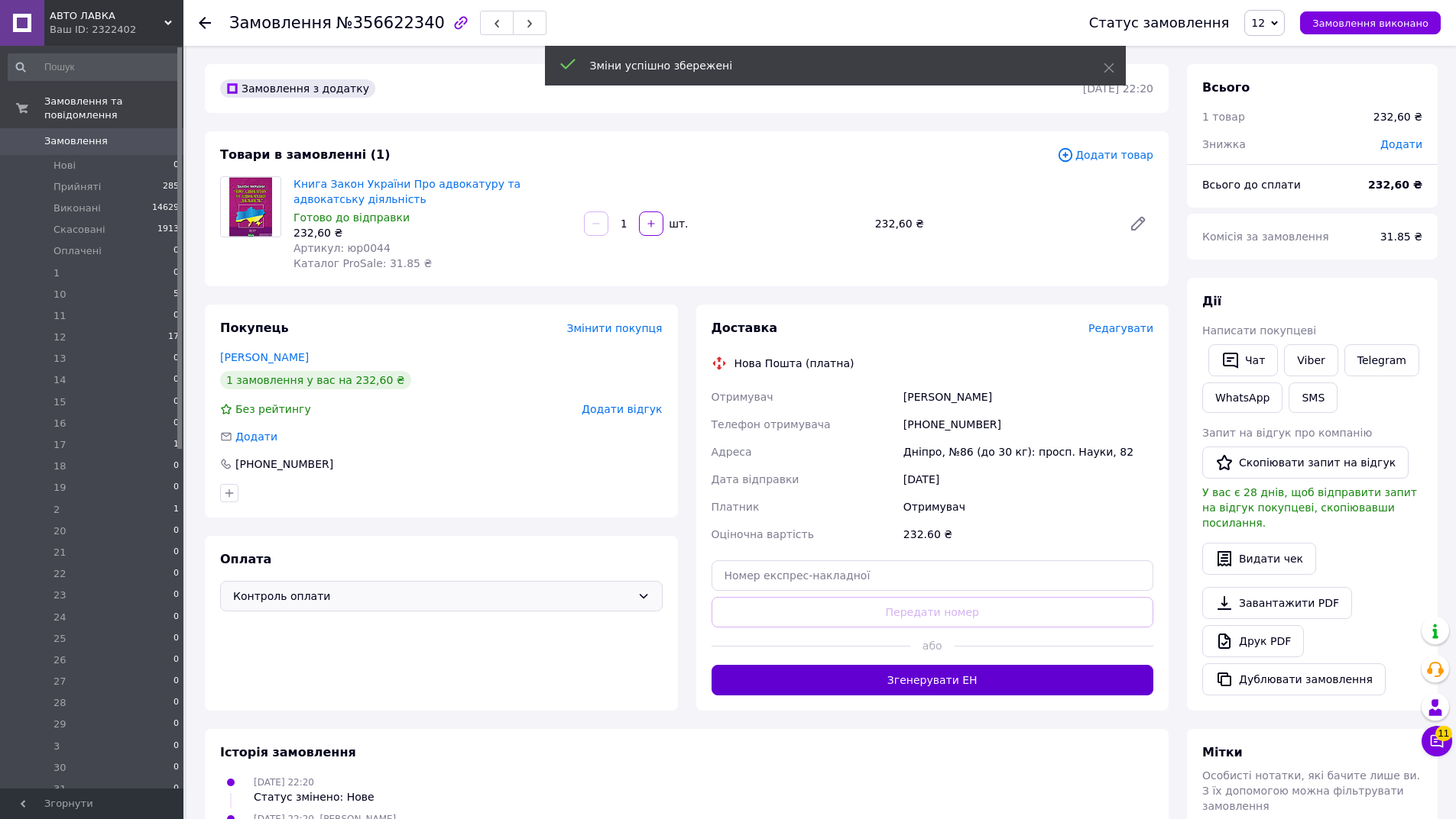
click at [949, 682] on button "Згенерувати ЕН" at bounding box center [932, 680] width 442 height 31
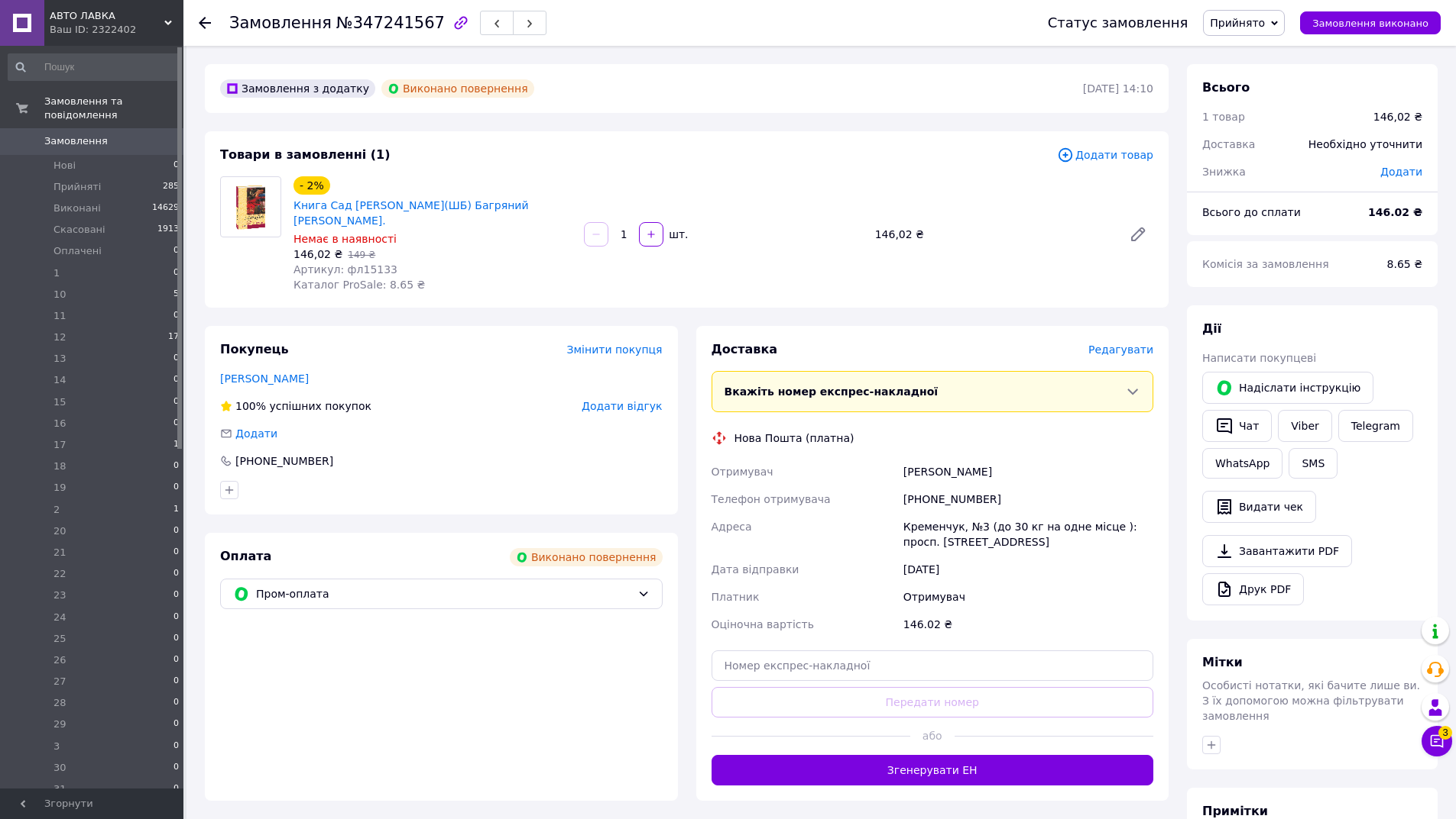
click at [1265, 17] on span "Прийнято" at bounding box center [1237, 22] width 55 height 12
click at [1257, 66] on li "Скасовано" at bounding box center [1277, 76] width 148 height 23
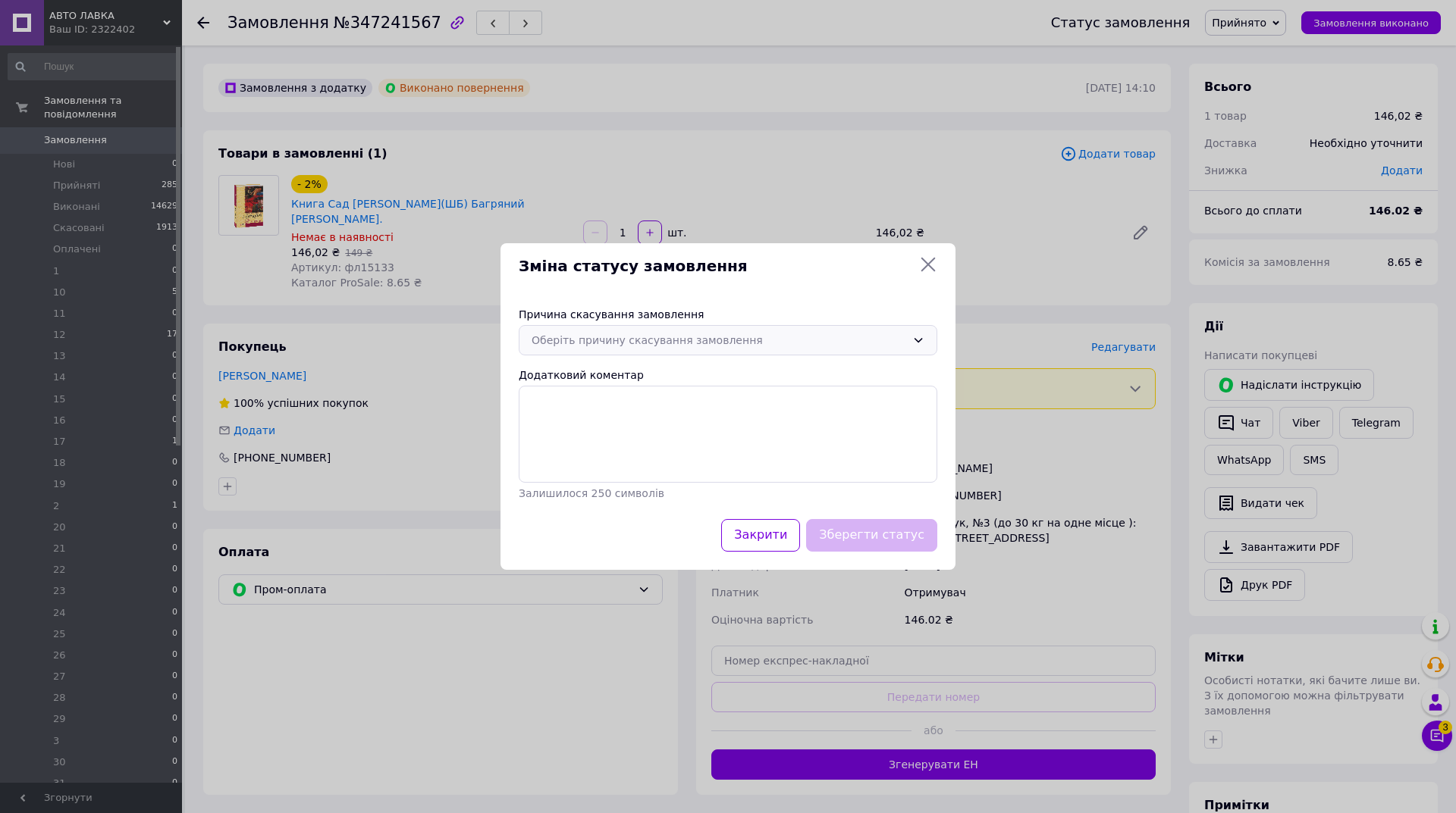
click at [853, 335] on div "Оберіть причину скасування замовлення" at bounding box center [719, 340] width 375 height 16
click at [587, 460] on li "На прохання покупця" at bounding box center [728, 459] width 417 height 29
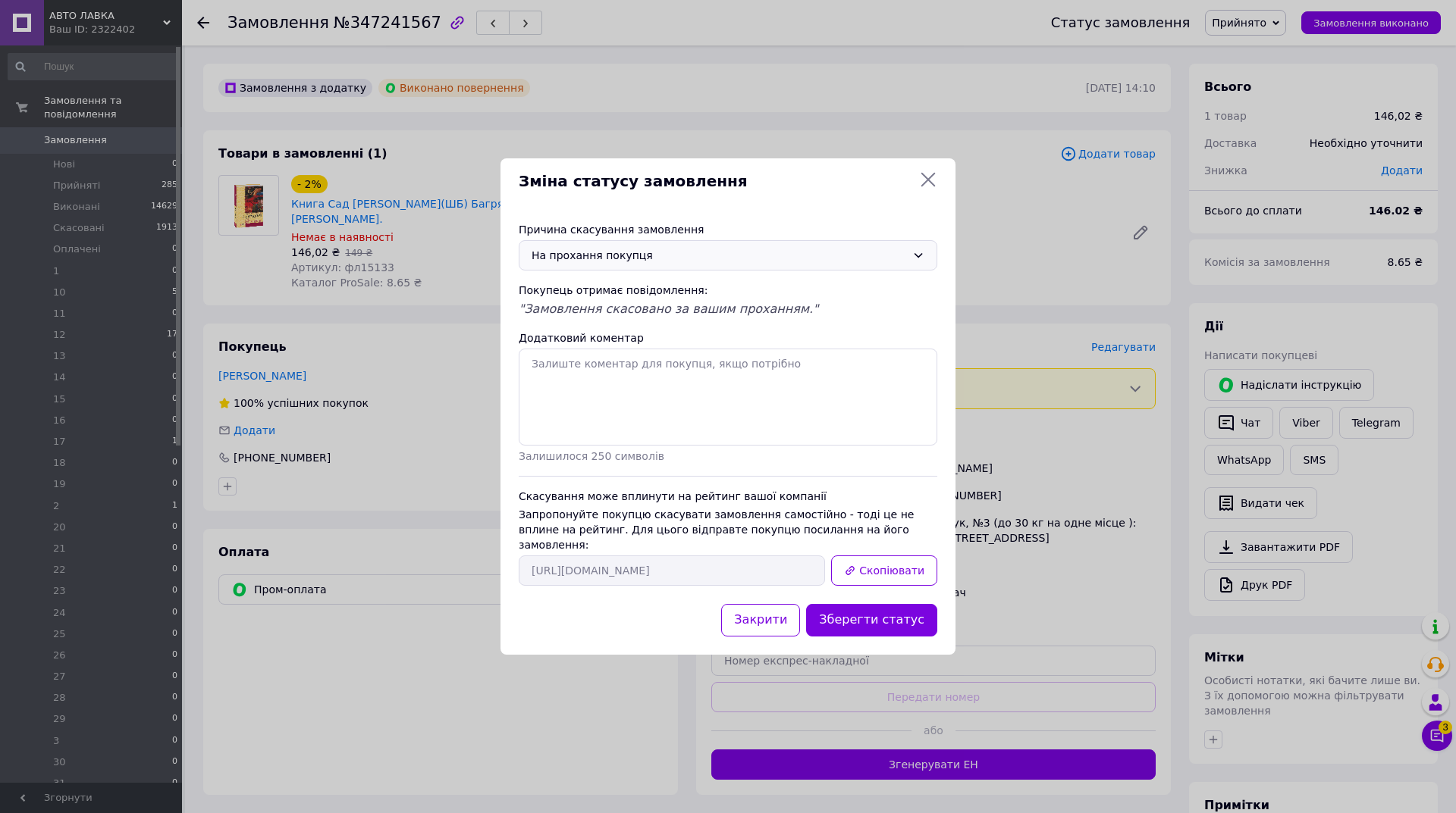
click at [892, 605] on button "Зберегти статус" at bounding box center [872, 621] width 131 height 33
